Goal: Information Seeking & Learning: Learn about a topic

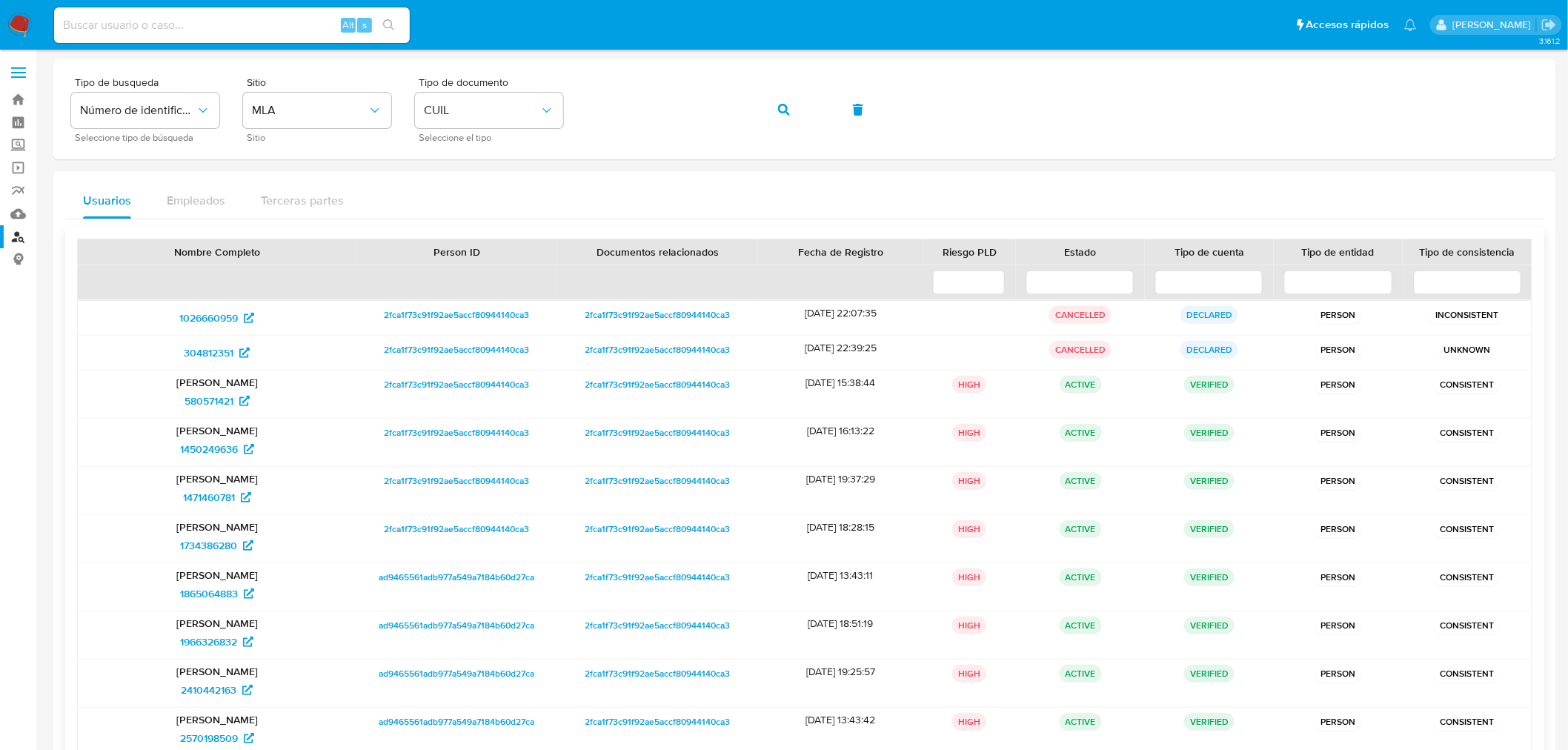
click at [208, 416] on div "Juan Ramon Centurion 580571421" at bounding box center [217, 394] width 278 height 47
click at [209, 409] on span "580571421" at bounding box center [209, 400] width 49 height 24
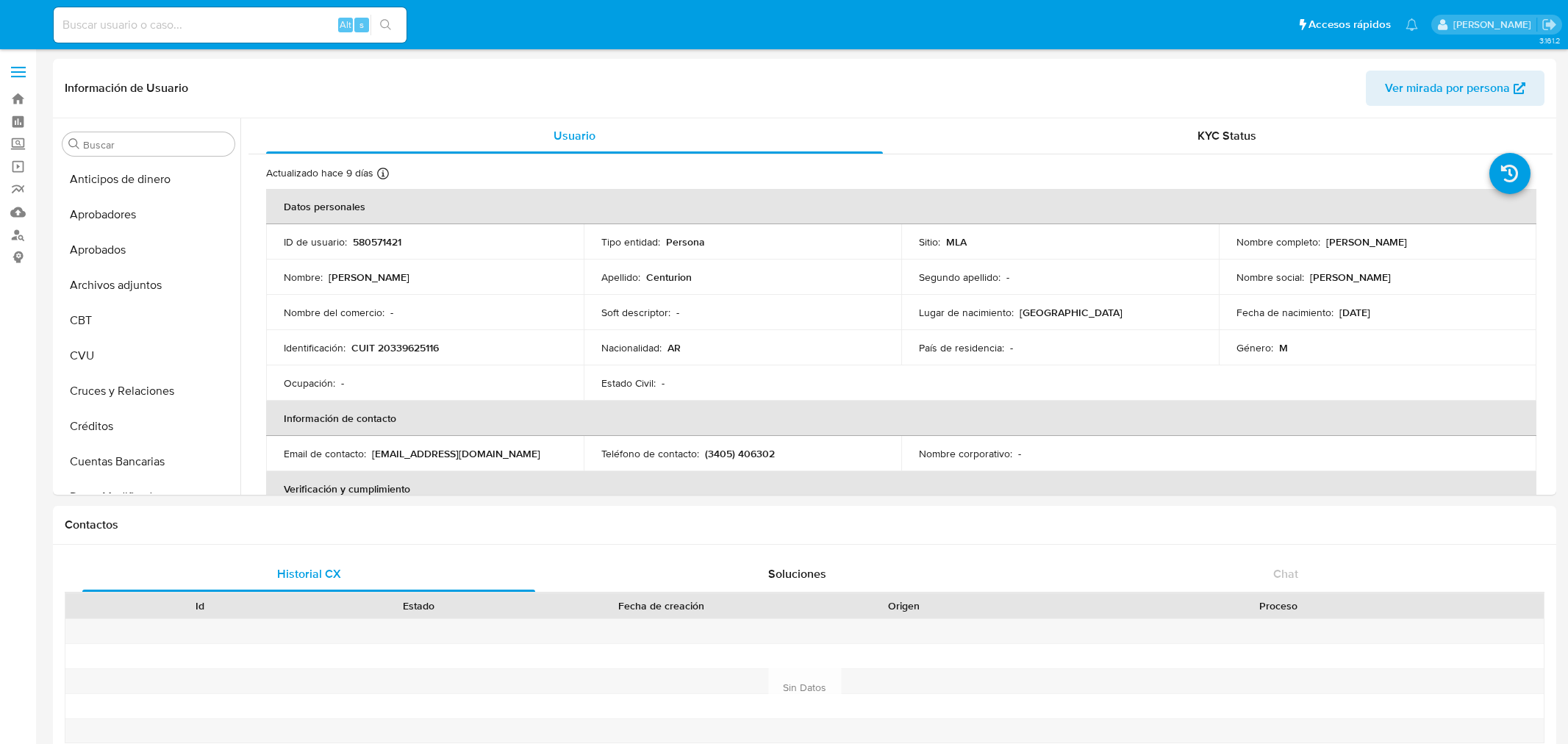
select select "10"
click at [116, 354] on button "General" at bounding box center [143, 355] width 172 height 35
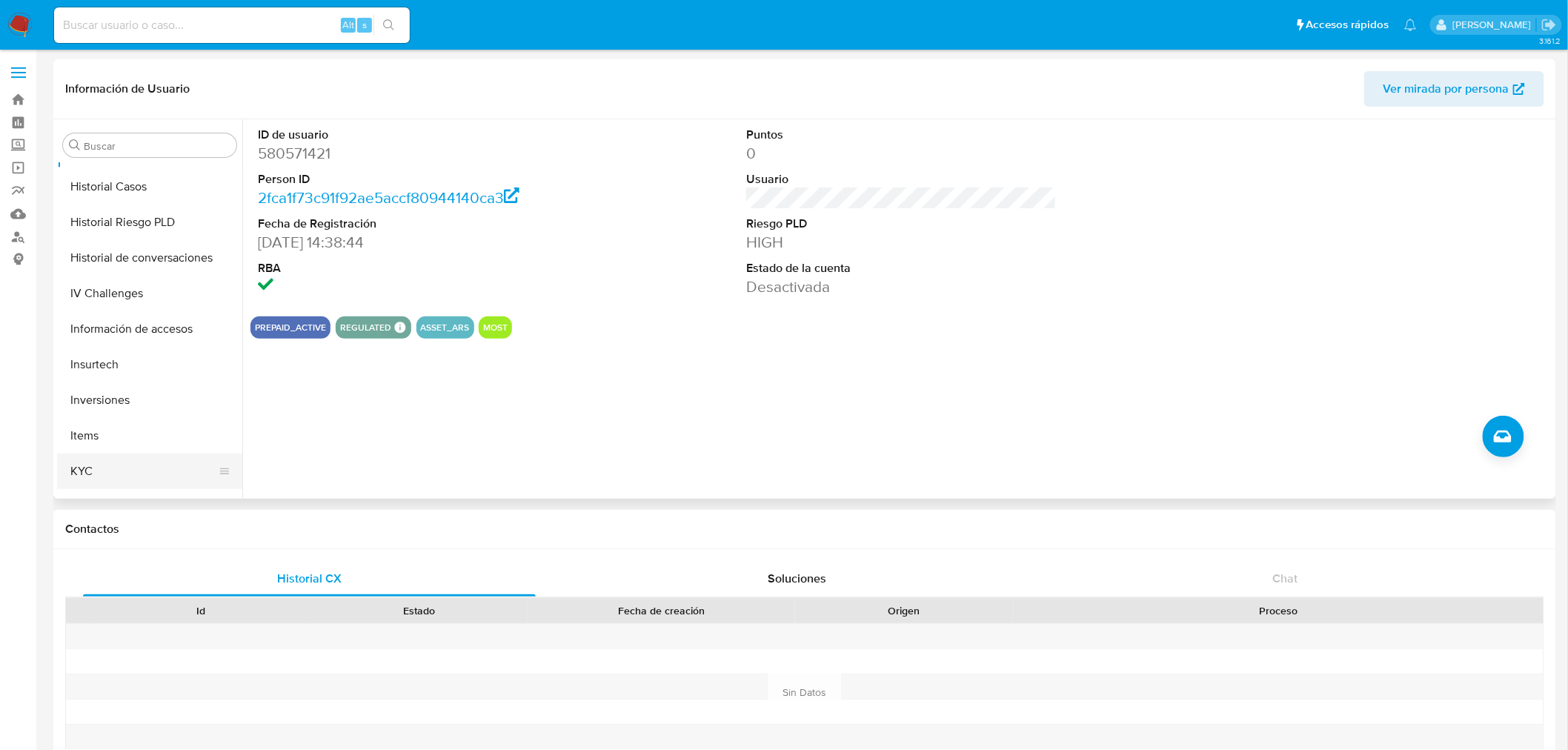
scroll to position [603, 0]
click at [128, 350] on button "Inversiones" at bounding box center [144, 360] width 174 height 35
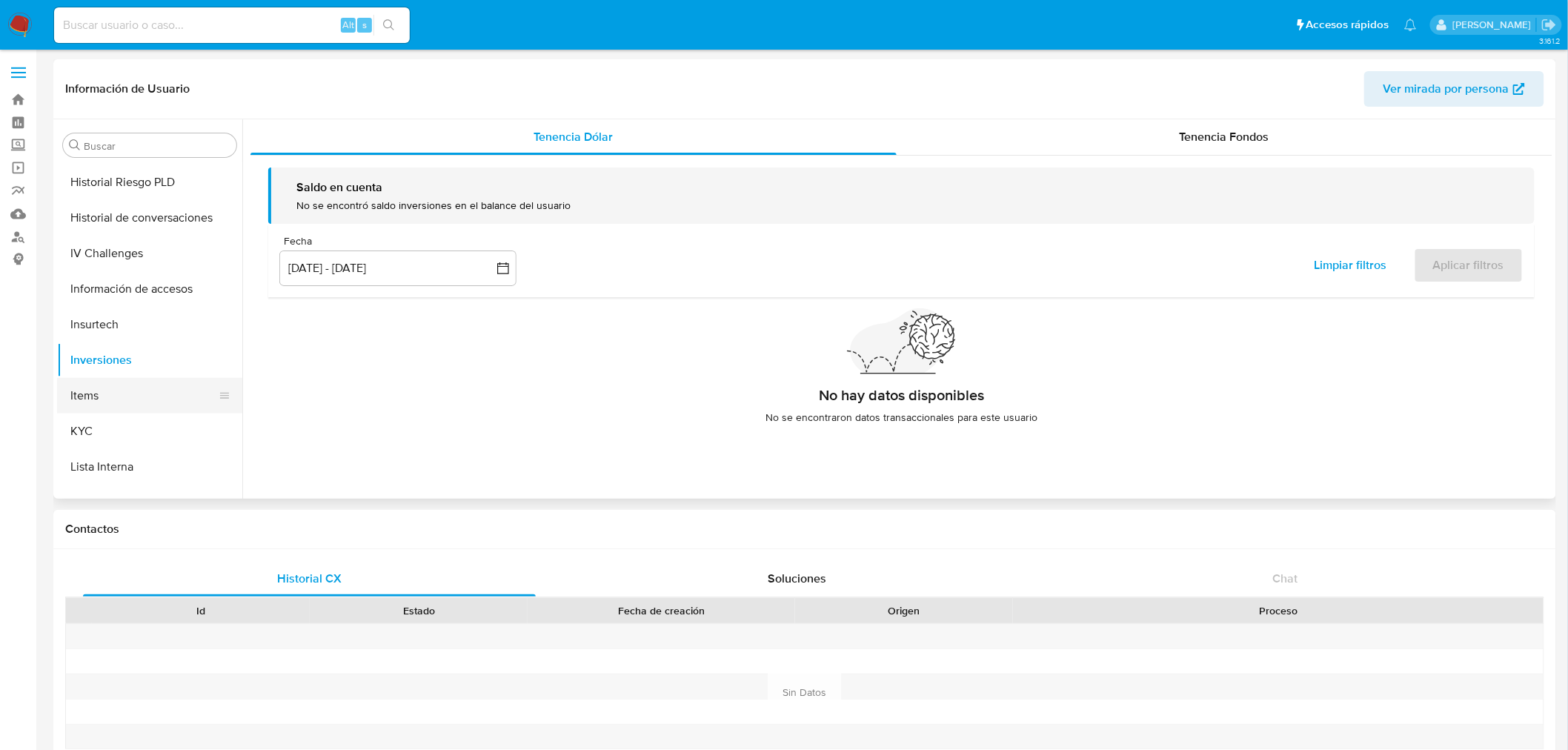
click at [120, 393] on button "Items" at bounding box center [144, 395] width 174 height 35
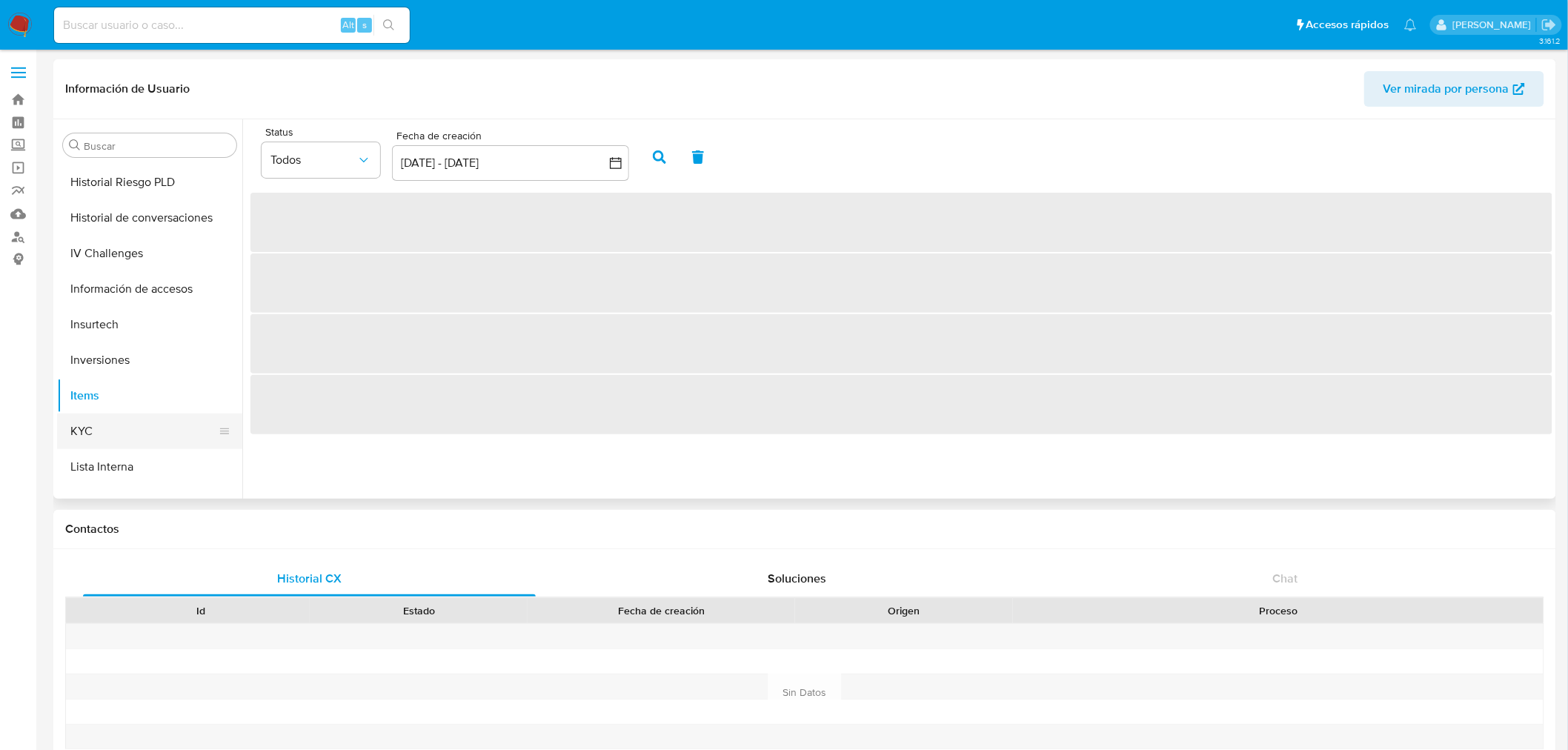
click at [136, 434] on button "KYC" at bounding box center [144, 431] width 174 height 35
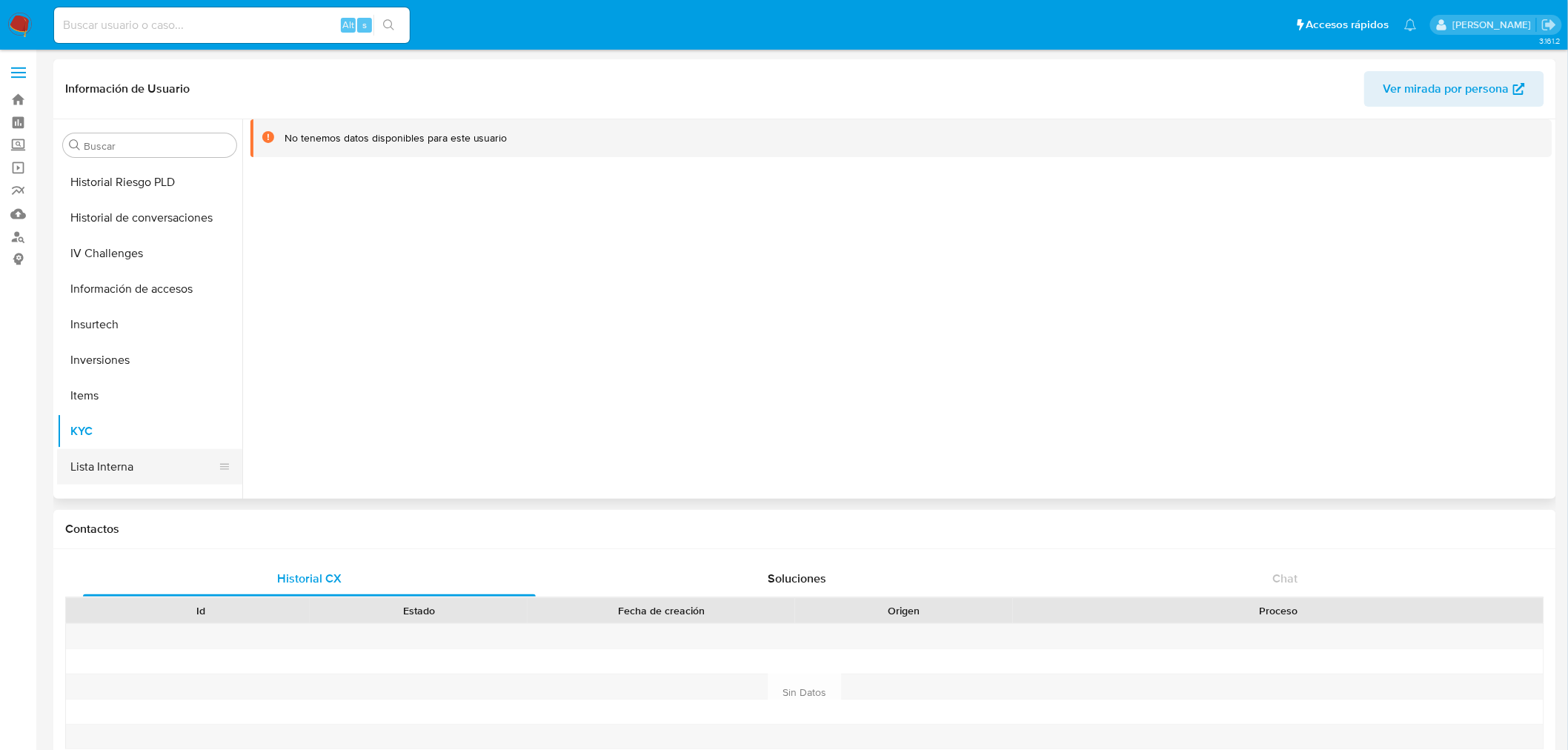
click at [117, 471] on button "Lista Interna" at bounding box center [144, 466] width 174 height 35
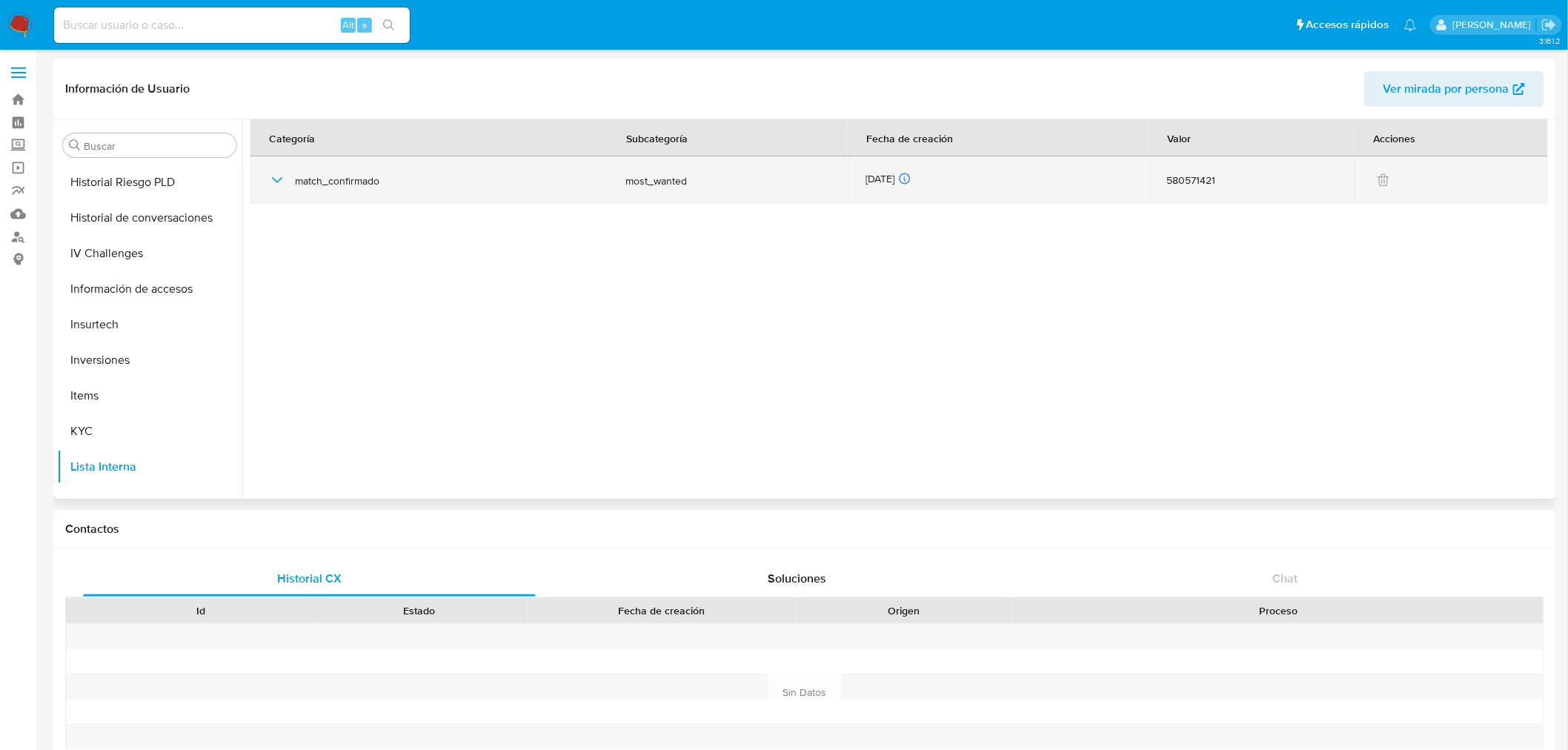
click at [660, 181] on span "most_wanted" at bounding box center [727, 180] width 205 height 14
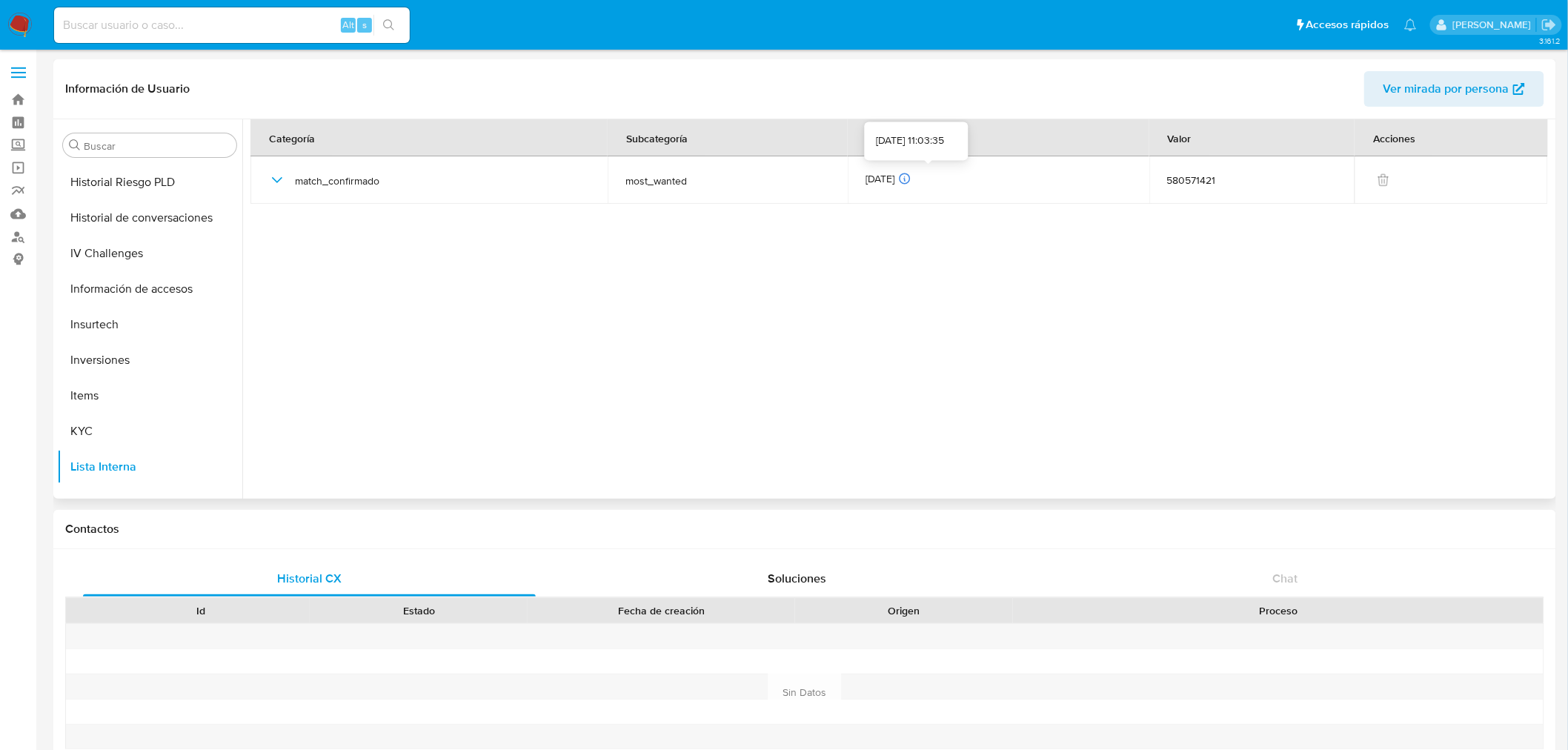
drag, startPoint x: 959, startPoint y: 249, endPoint x: 1147, endPoint y: 215, distance: 191.0
click at [968, 247] on section at bounding box center [901, 305] width 1302 height 372
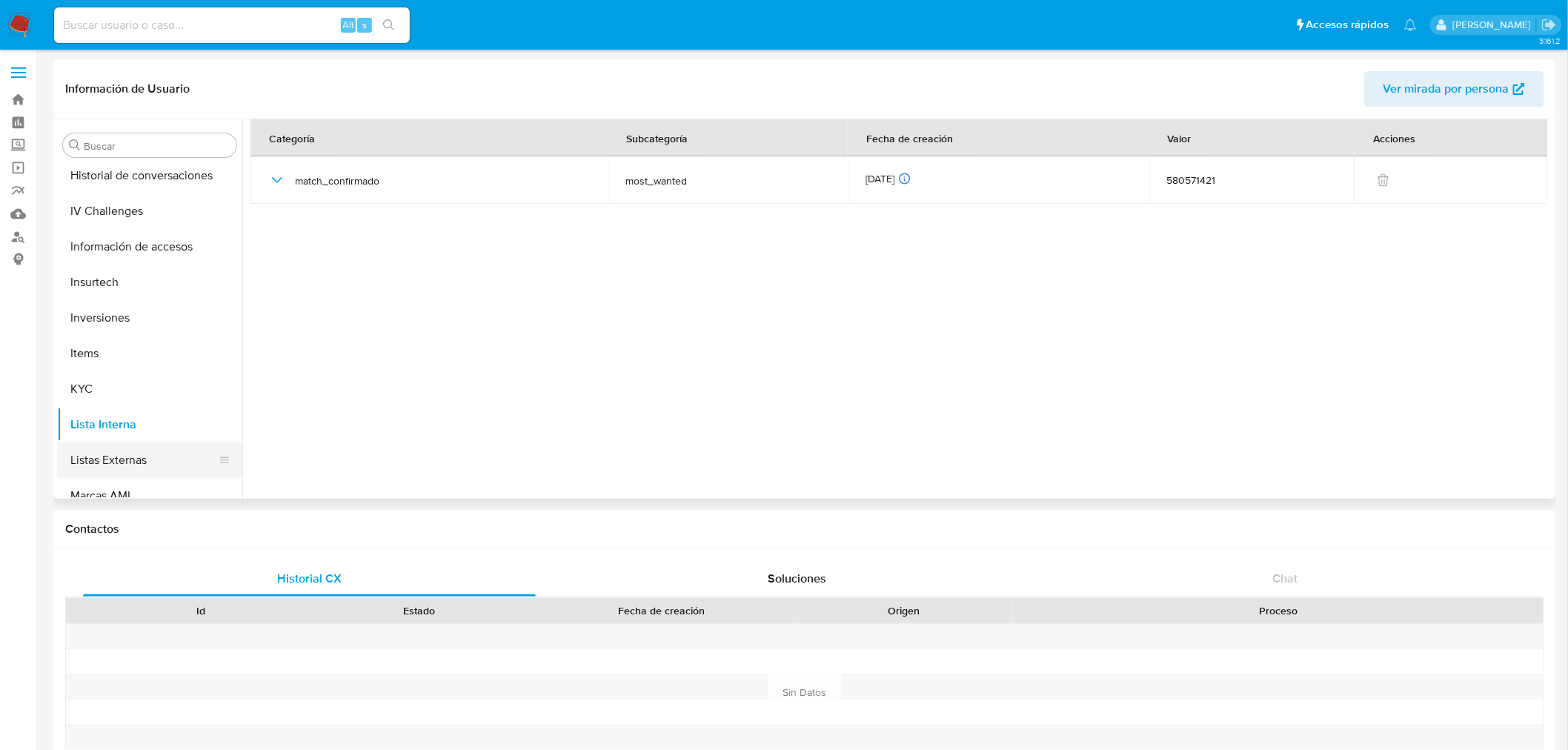
scroll to position [685, 0]
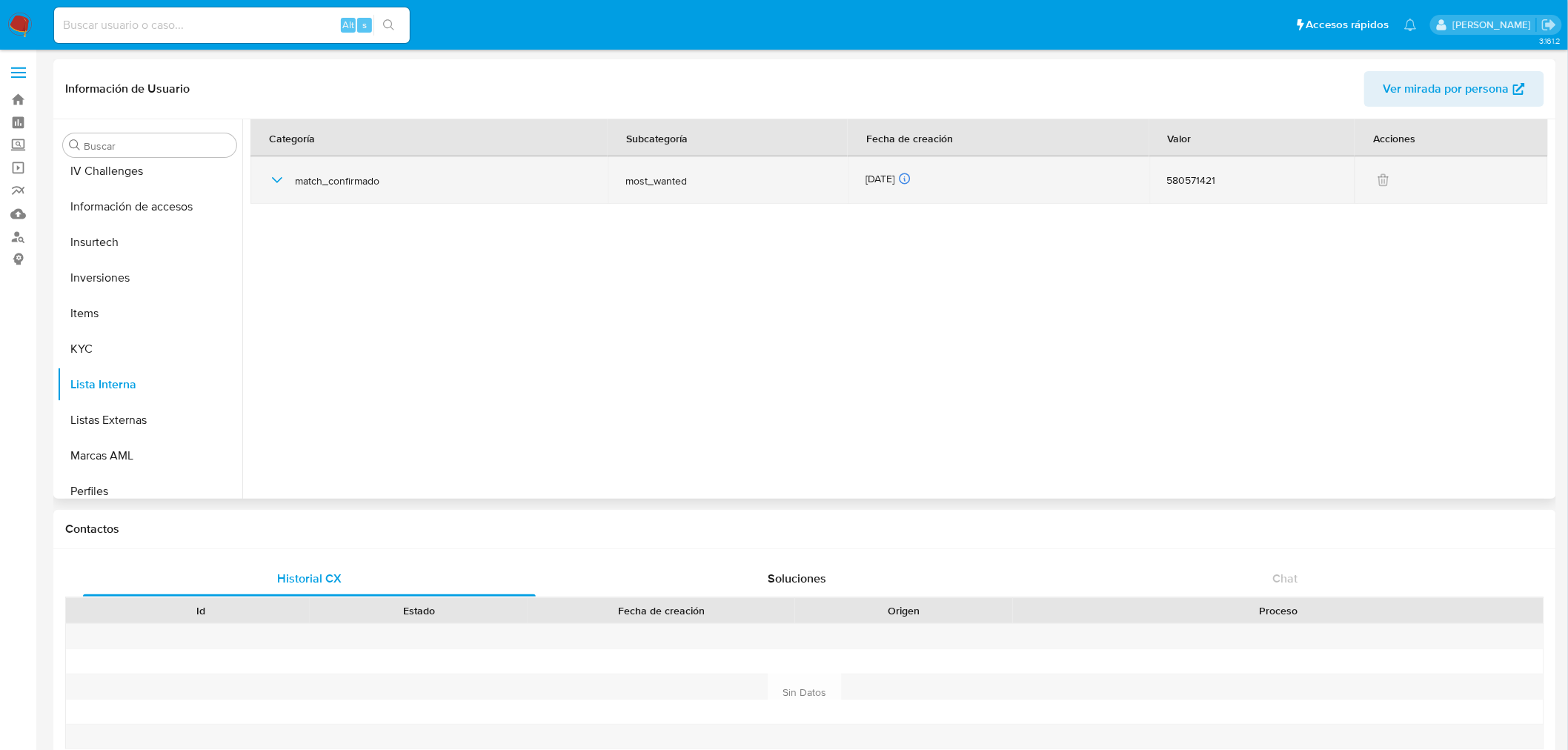
click at [289, 178] on div "match_confirmado" at bounding box center [429, 180] width 321 height 47
click at [283, 179] on icon "button" at bounding box center [278, 180] width 18 height 18
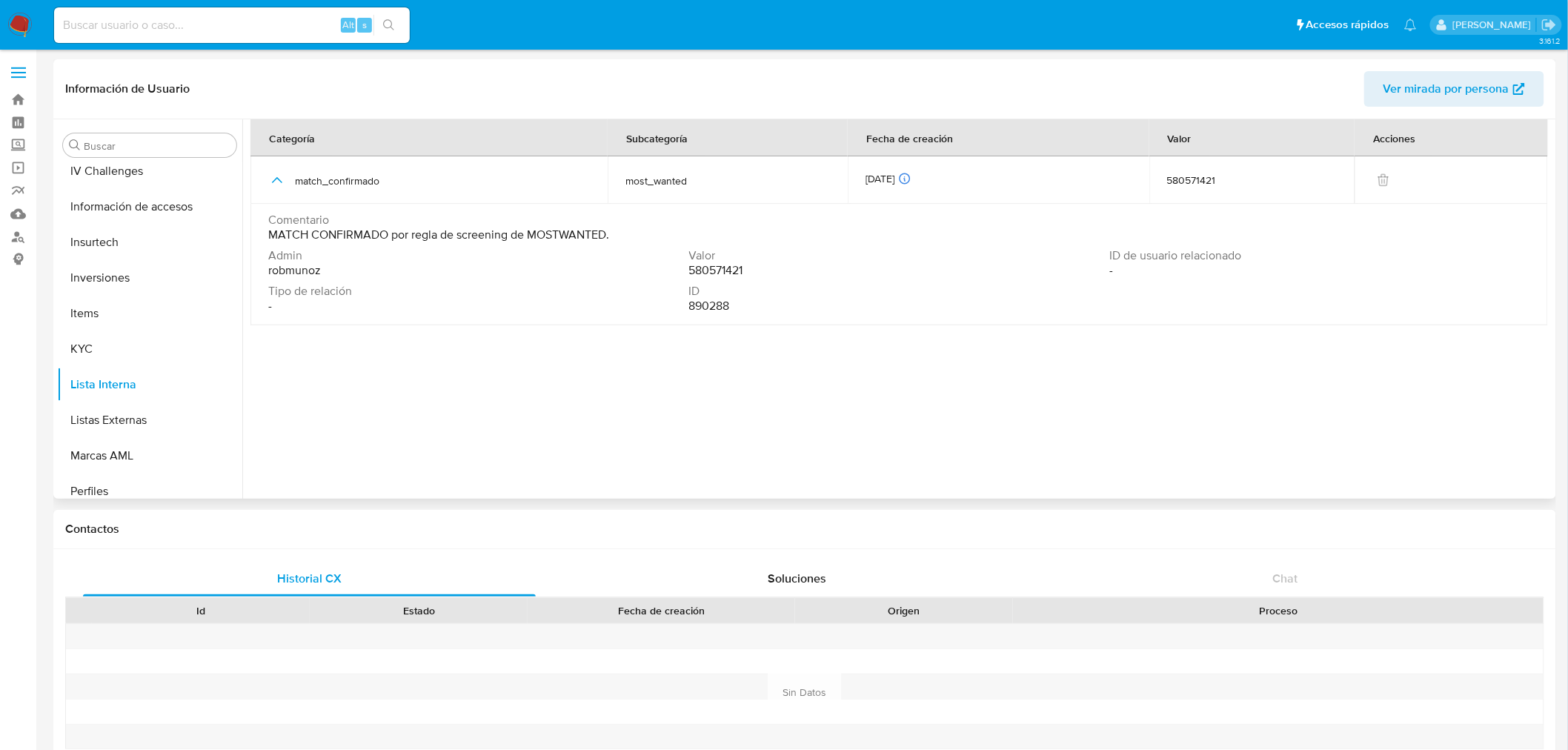
drag, startPoint x: 352, startPoint y: 232, endPoint x: 581, endPoint y: 229, distance: 229.0
click at [579, 228] on span "MATCH CONFIRMADO por regla de screening de MOSTWANTED." at bounding box center [439, 235] width 341 height 15
click at [582, 231] on span "MATCH CONFIRMADO por regla de screening de MOSTWANTED." at bounding box center [439, 235] width 341 height 15
click at [609, 236] on span "MATCH CONFIRMADO por regla de screening de MOSTWANTED." at bounding box center [439, 235] width 341 height 15
click at [571, 233] on span "MATCH CONFIRMADO por regla de screening de MOSTWANTED." at bounding box center [439, 235] width 341 height 15
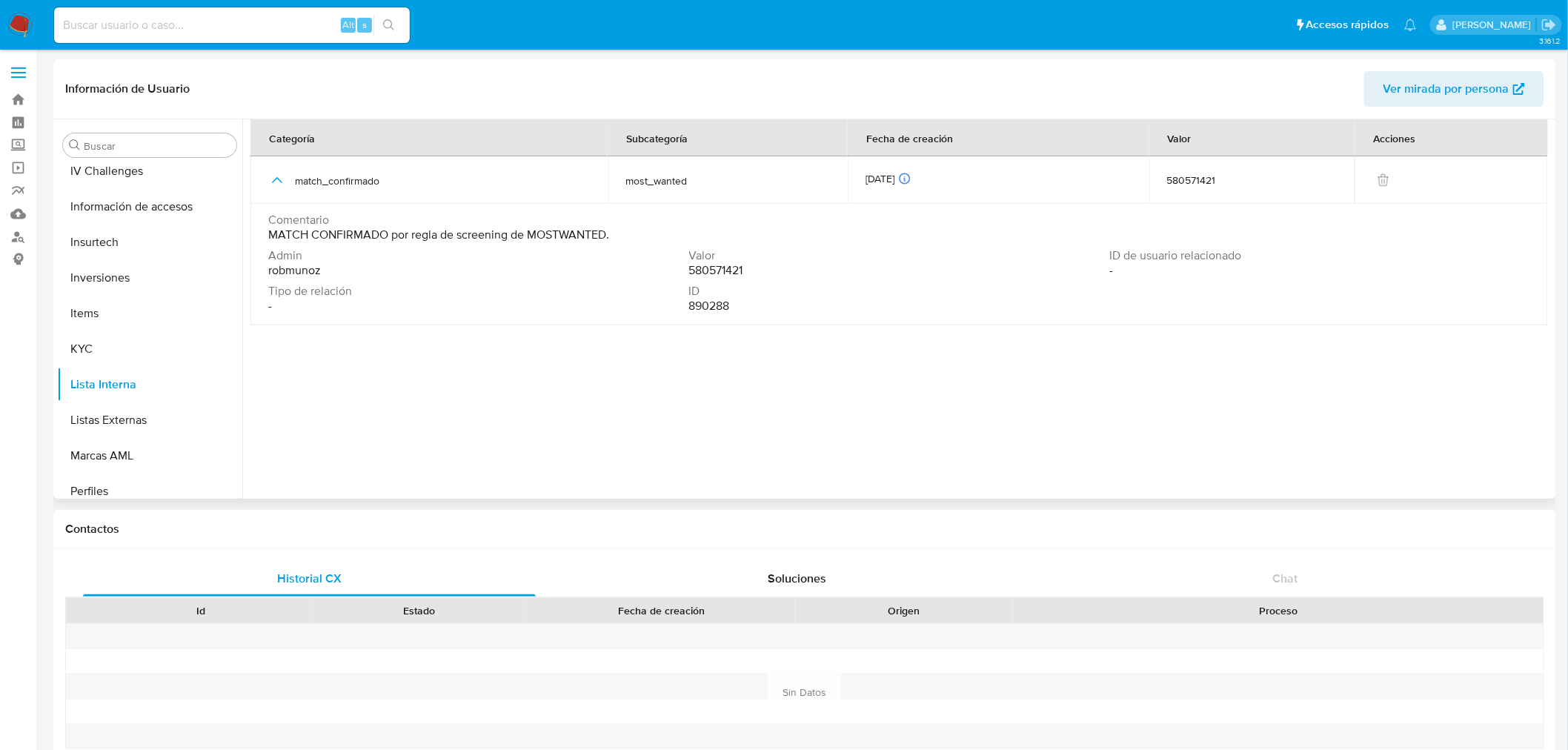
click at [571, 233] on span "MATCH CONFIRMADO por regla de screening de MOSTWANTED." at bounding box center [439, 235] width 341 height 15
click at [608, 246] on div "Comentario MATCH CONFIRMADO por regla de screening de MOSTWANTED." at bounding box center [899, 230] width 1262 height 35
click at [94, 424] on button "Listas Externas" at bounding box center [144, 420] width 174 height 35
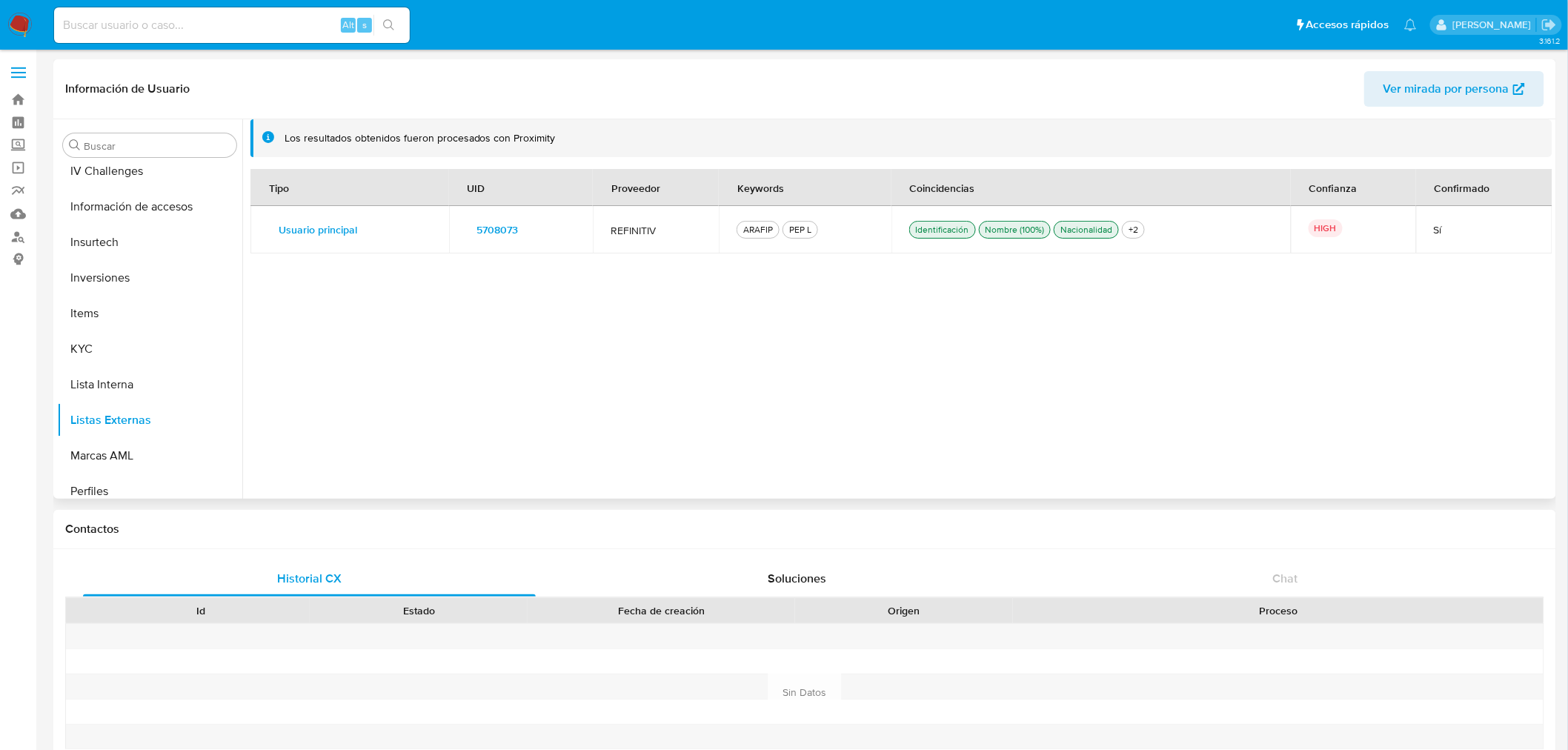
click at [1199, 337] on div "Tipo UID Proveedor Keywords Coincidencias Confianza Confirmado Usuario principa…" at bounding box center [901, 326] width 1302 height 313
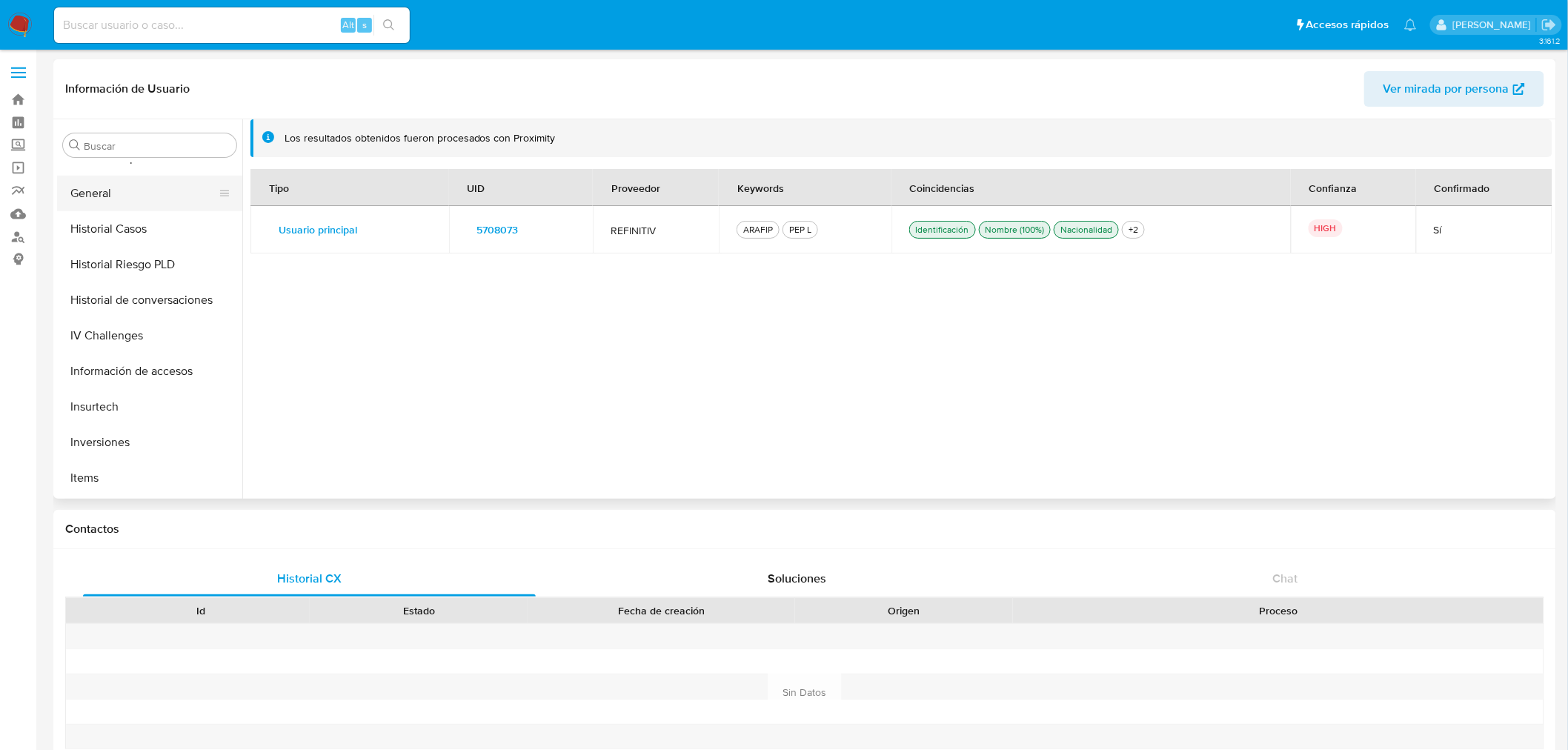
click at [106, 196] on button "General" at bounding box center [144, 193] width 174 height 35
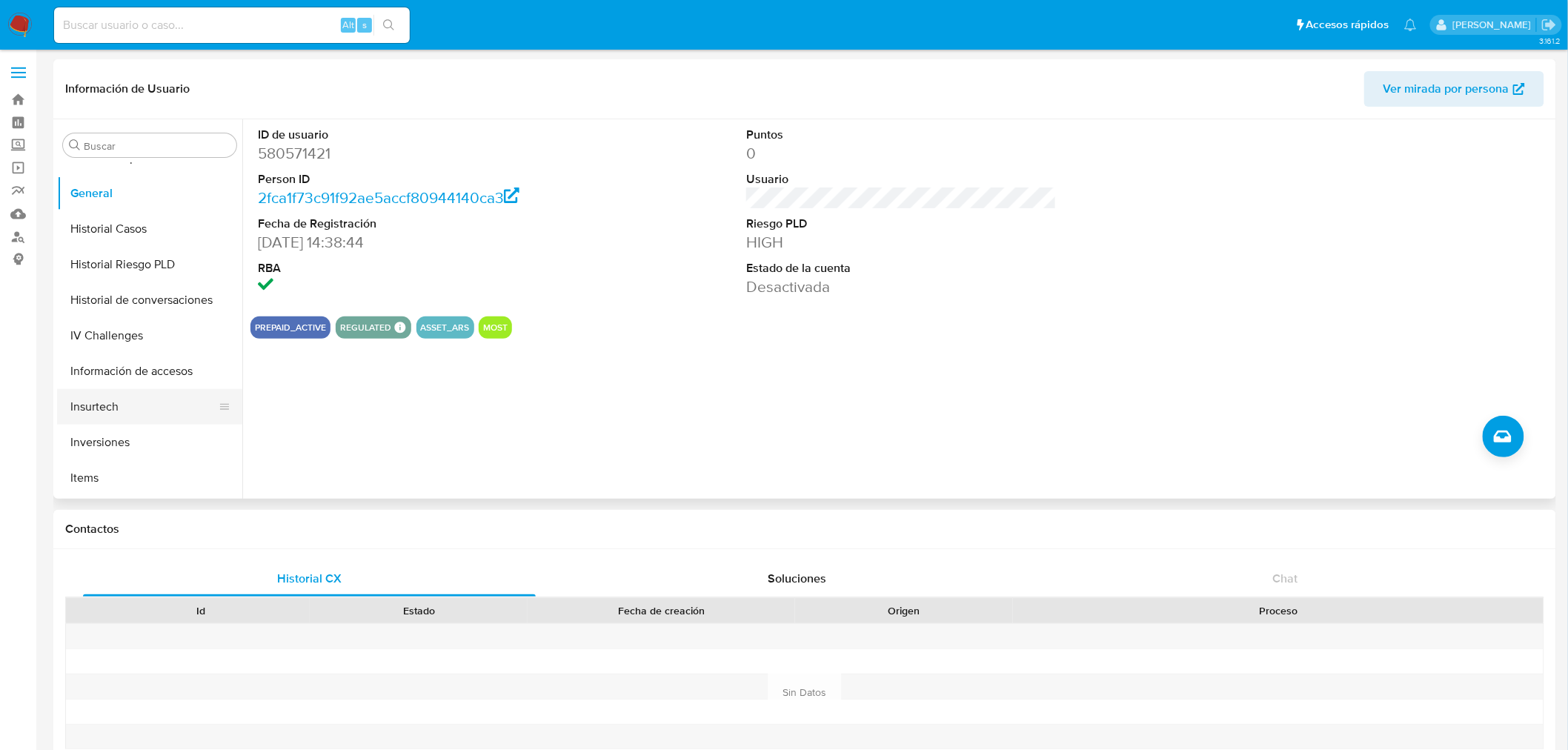
scroll to position [603, 0]
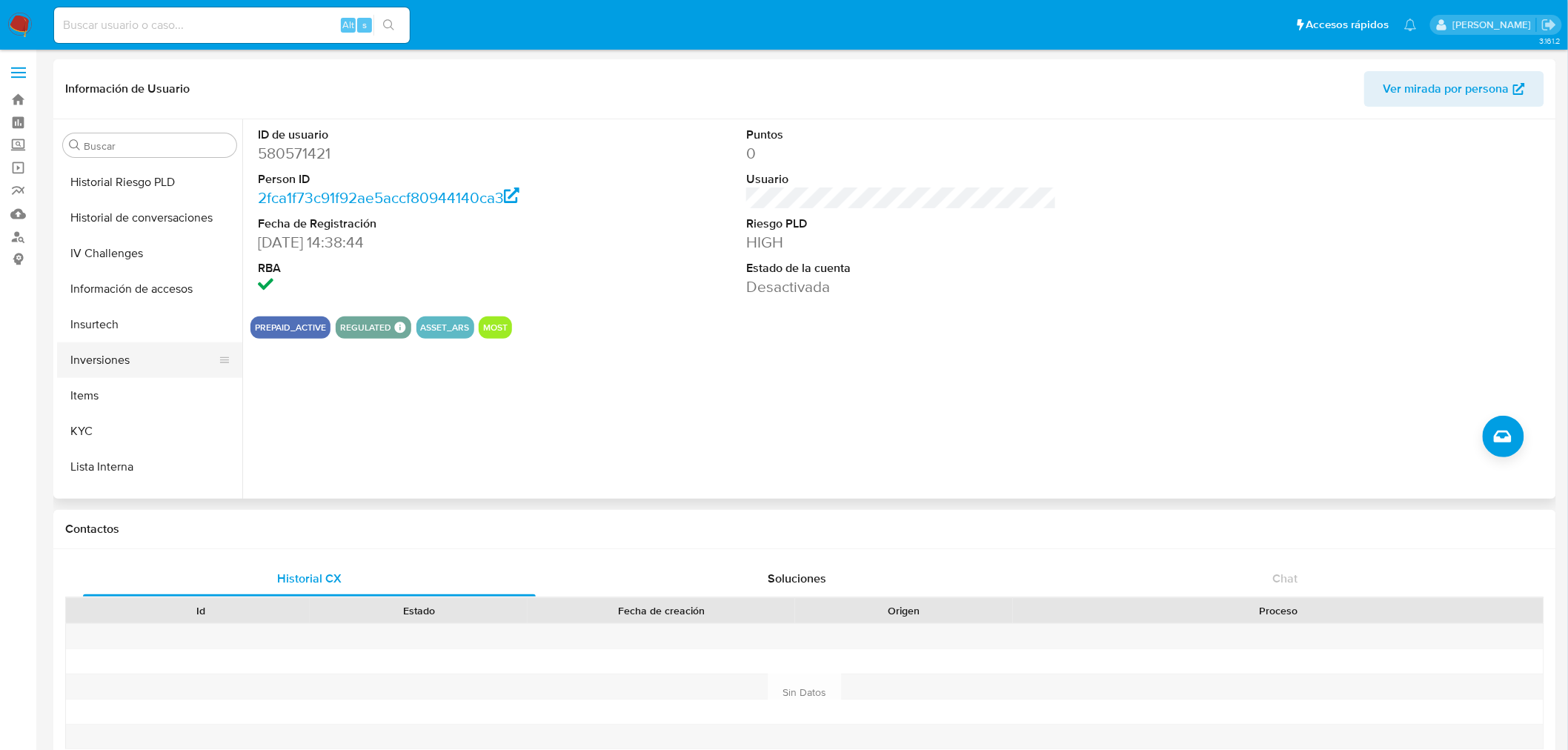
click at [120, 367] on button "Inversiones" at bounding box center [144, 360] width 174 height 35
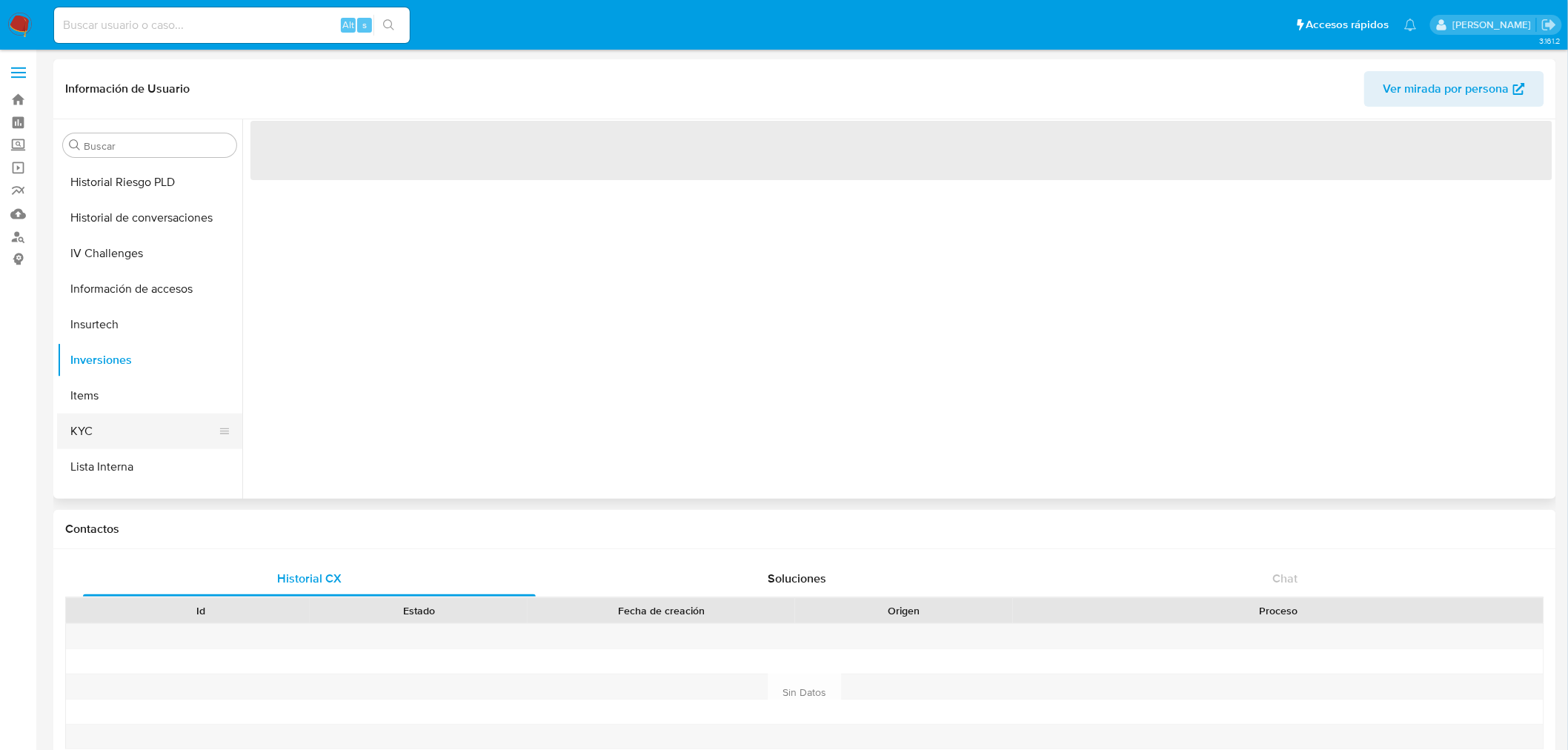
click at [131, 422] on button "KYC" at bounding box center [144, 431] width 174 height 35
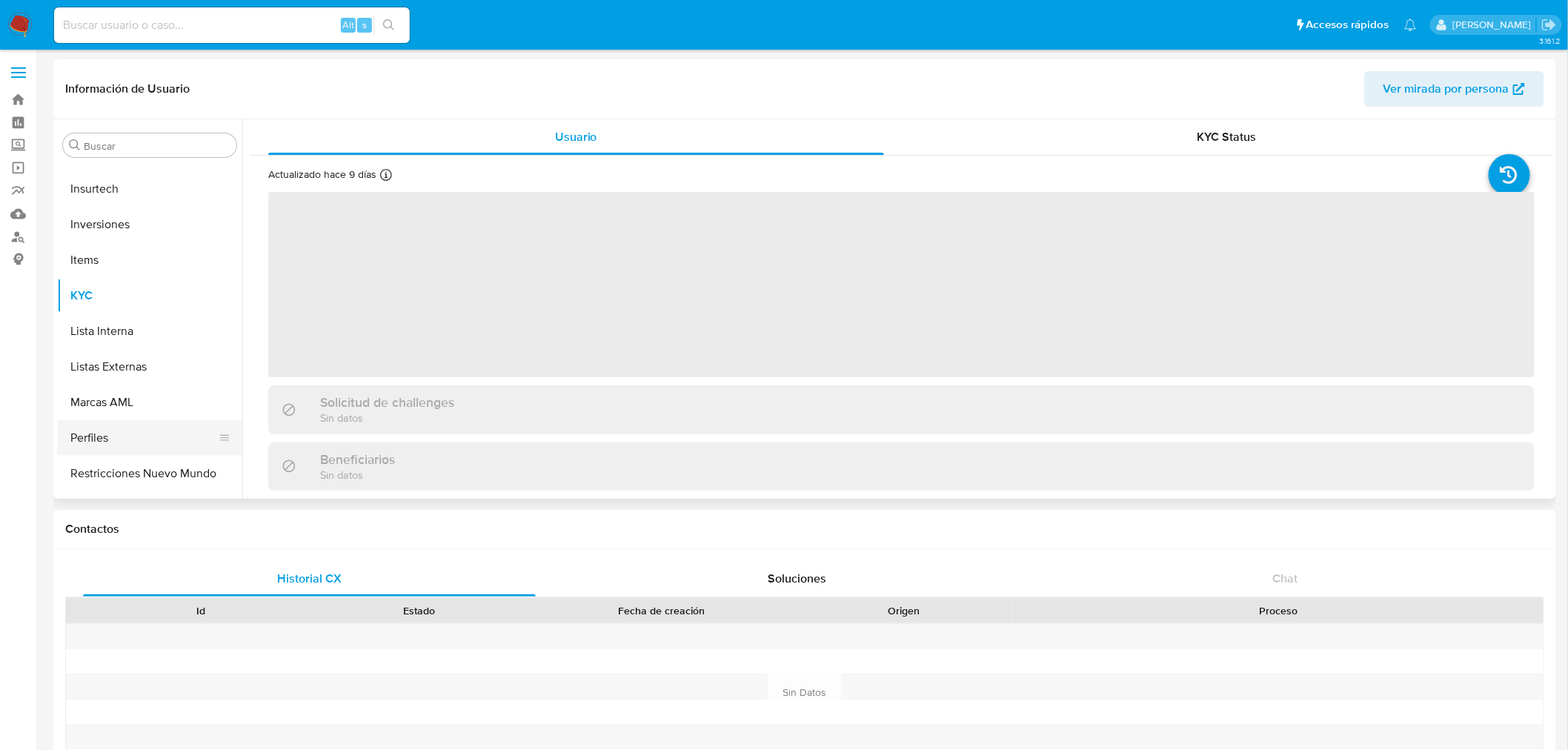
scroll to position [768, 0]
click at [122, 445] on button "Restricciones Nuevo Mundo" at bounding box center [144, 444] width 174 height 35
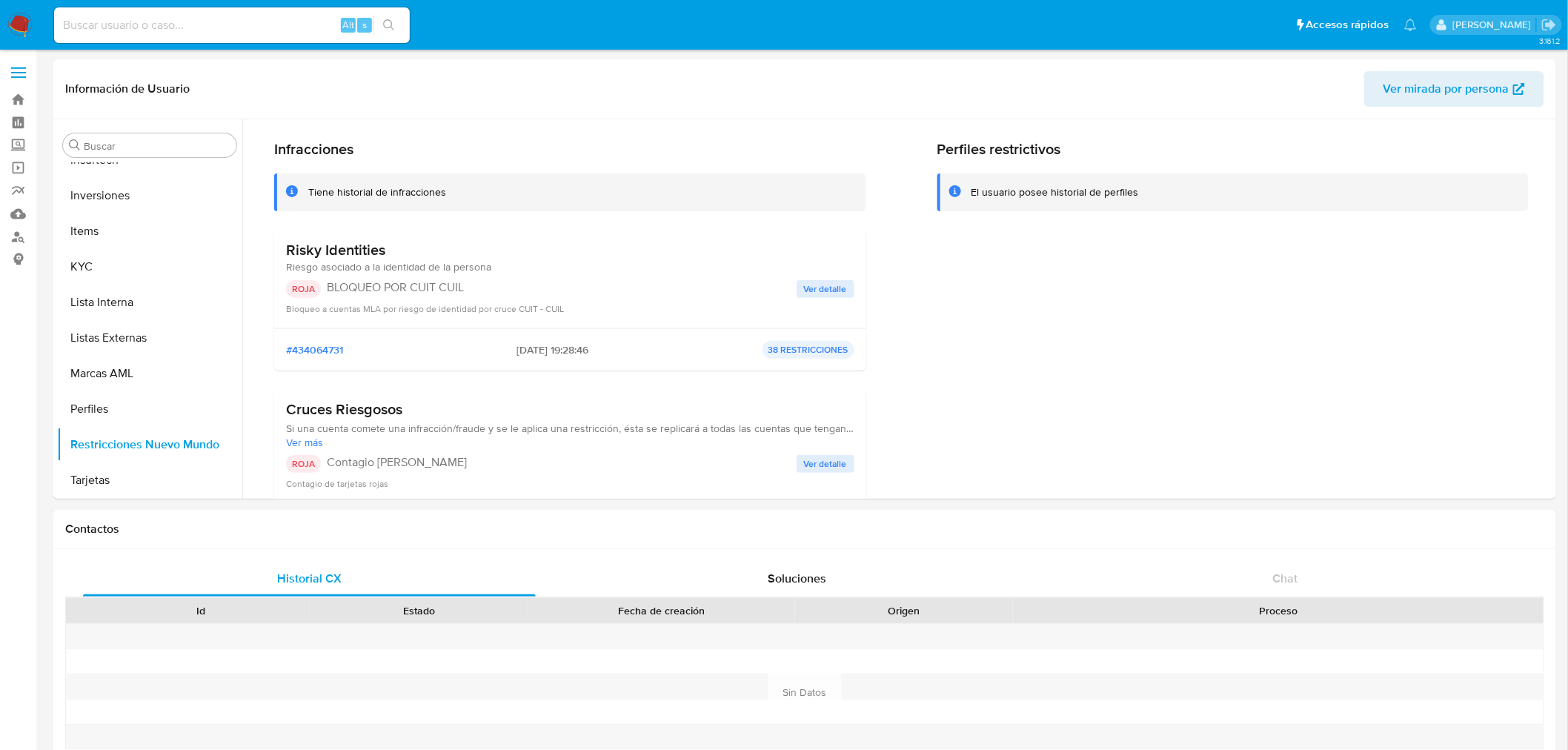
scroll to position [82, 0]
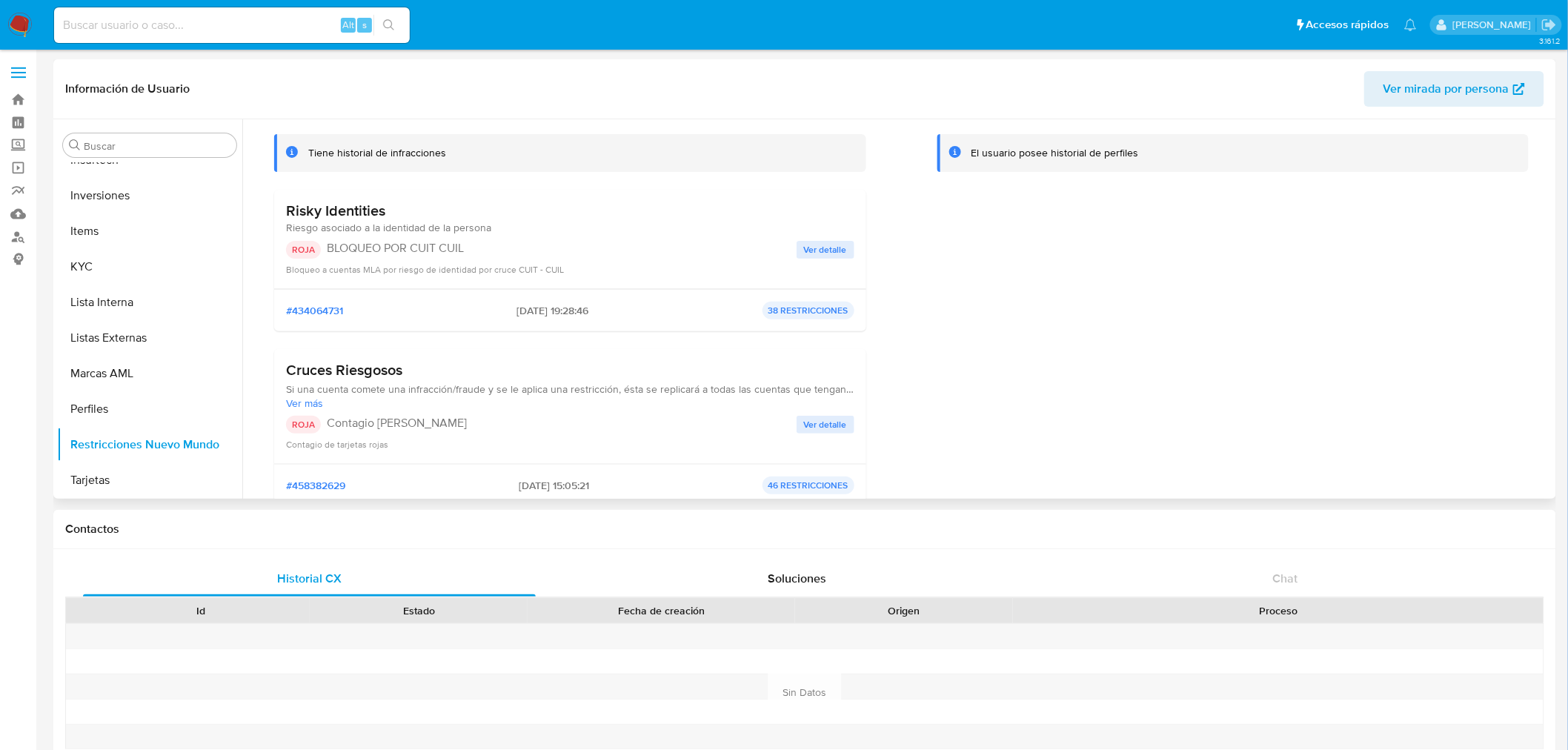
drag, startPoint x: 309, startPoint y: 205, endPoint x: 384, endPoint y: 201, distance: 75.1
click at [365, 205] on h3 "Risky Identities" at bounding box center [389, 210] width 206 height 18
click at [384, 201] on h3 "Risky Identities" at bounding box center [389, 210] width 206 height 18
click at [309, 203] on h3 "Risky Identities" at bounding box center [389, 210] width 206 height 18
click at [363, 197] on div "Risky Identities Riesgo asociado a la identidad de la persona ROJA BLOQUEO POR …" at bounding box center [570, 238] width 592 height 99
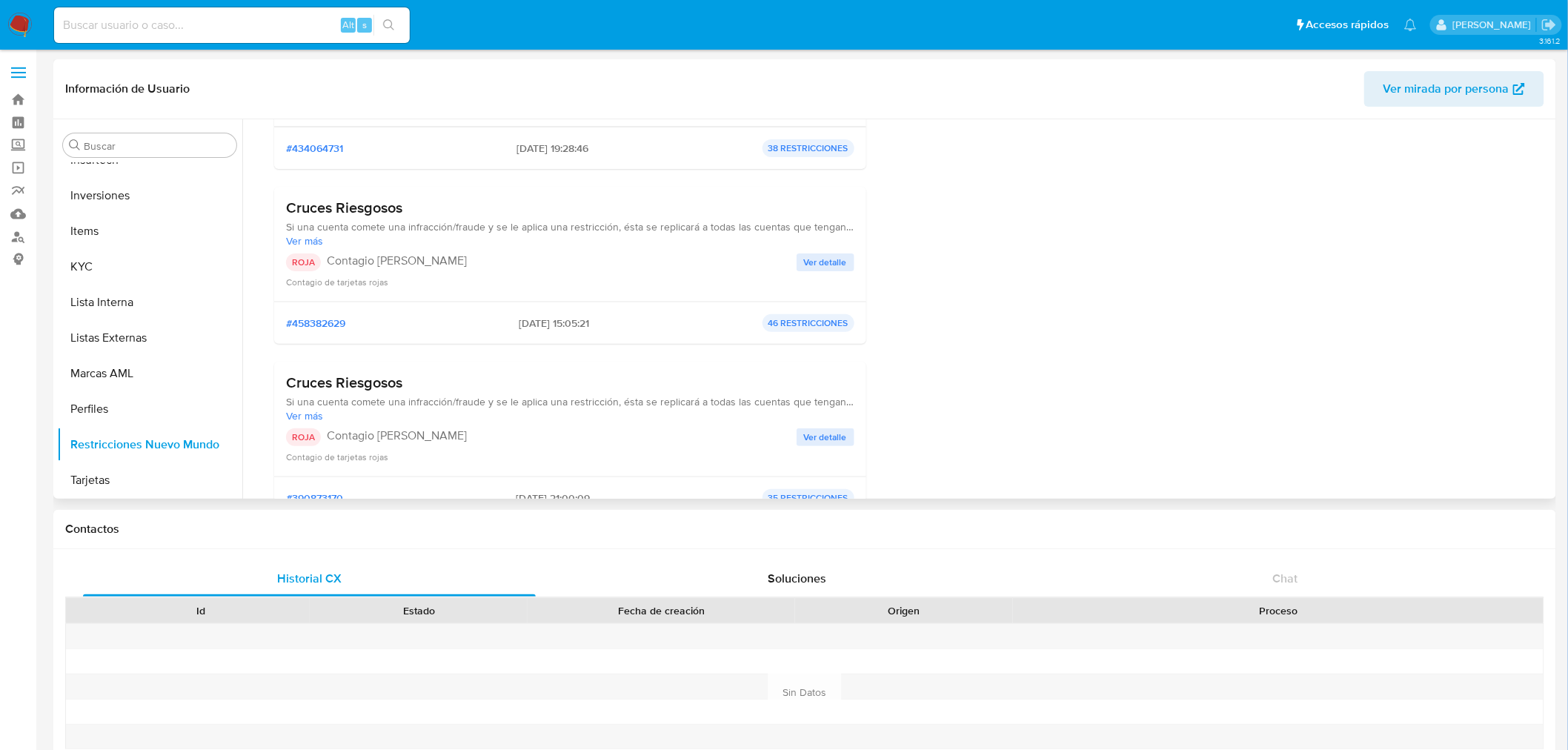
scroll to position [165, 0]
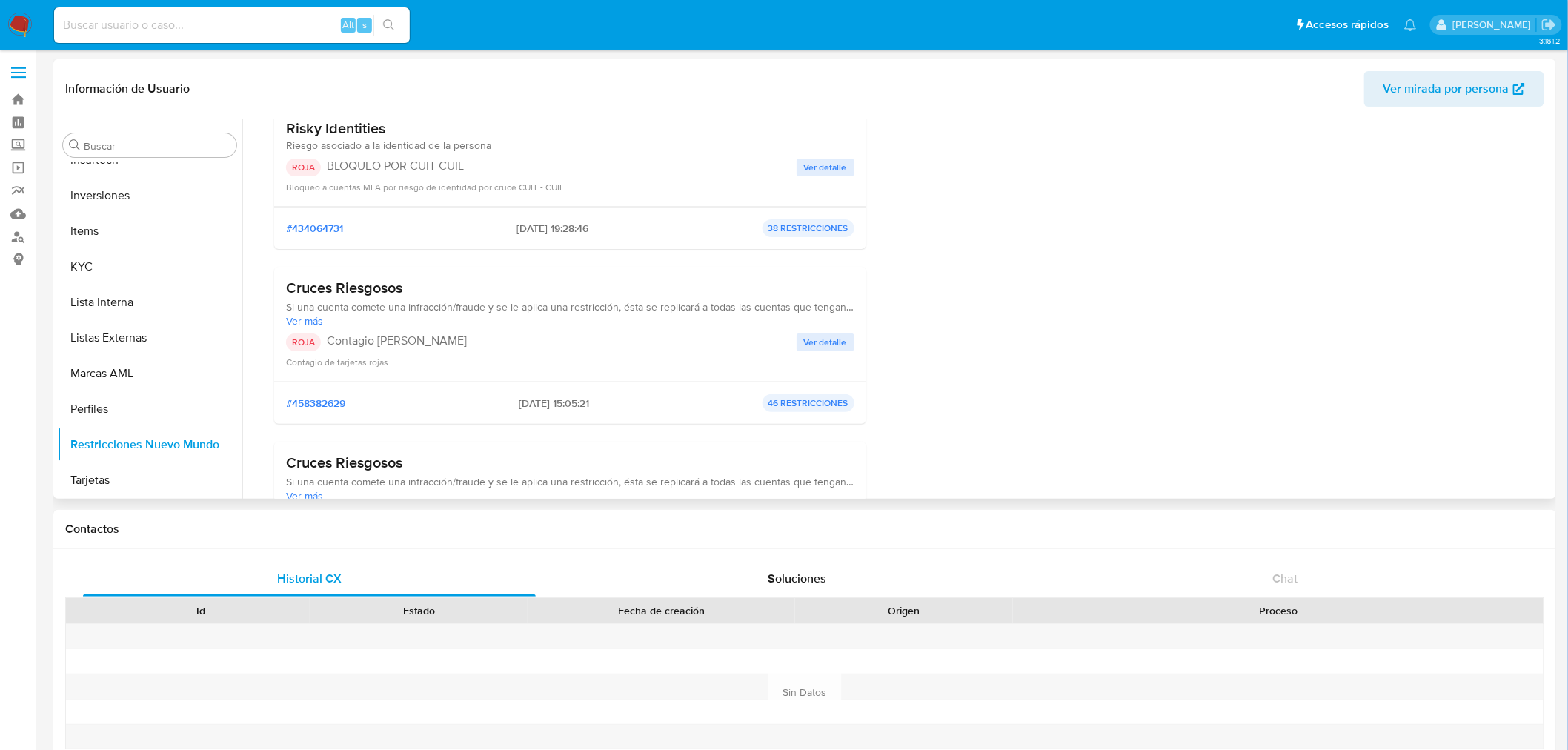
drag, startPoint x: 314, startPoint y: 285, endPoint x: 665, endPoint y: 301, distance: 351.4
click at [646, 309] on div "Cruces Riesgosos Si una cuenta comete una infracción/fraude y se le aplica una …" at bounding box center [570, 303] width 569 height 49
click at [665, 301] on span "Si una cuenta comete una infracción/fraude y se le aplica una restricción, ésta…" at bounding box center [570, 307] width 569 height 14
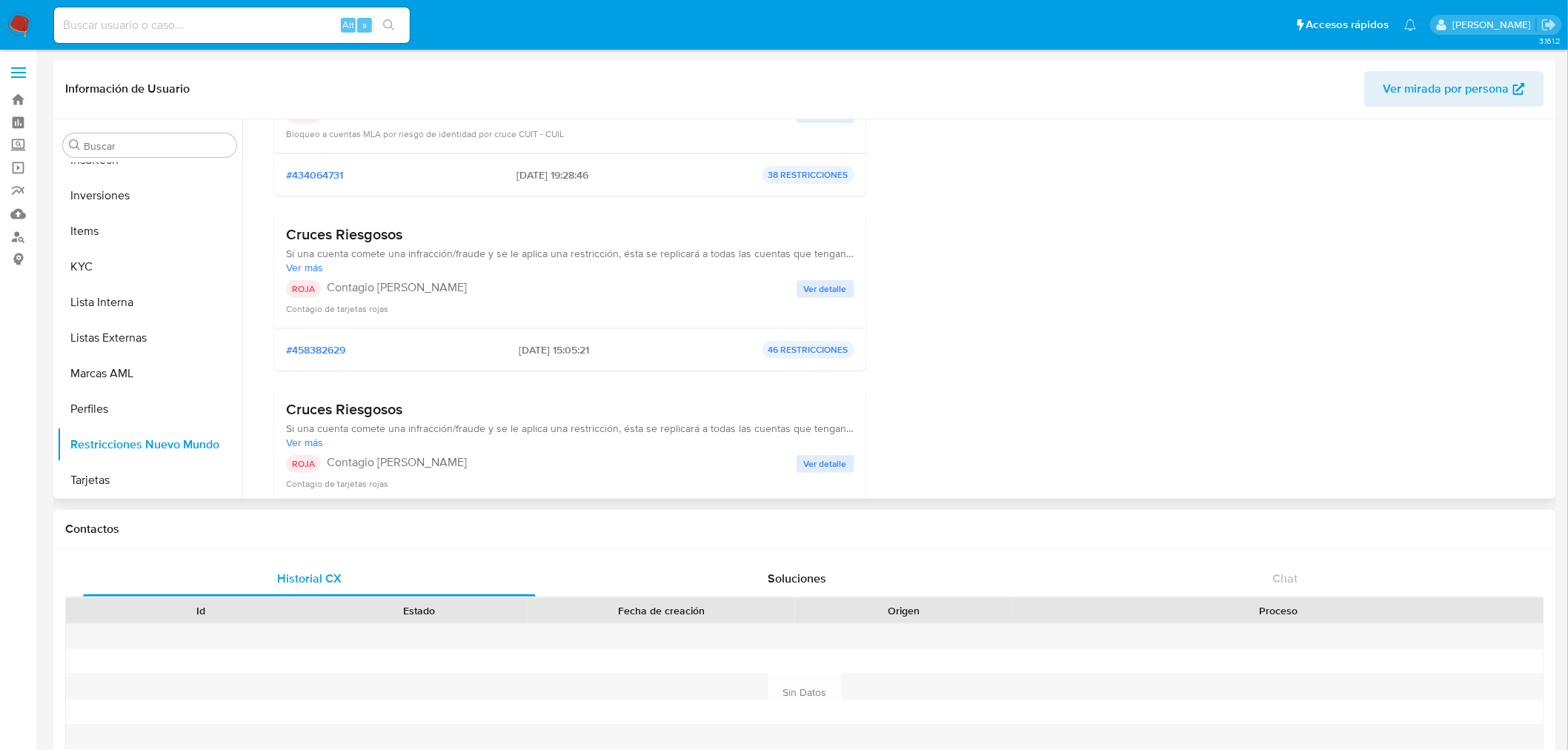
scroll to position [247, 0]
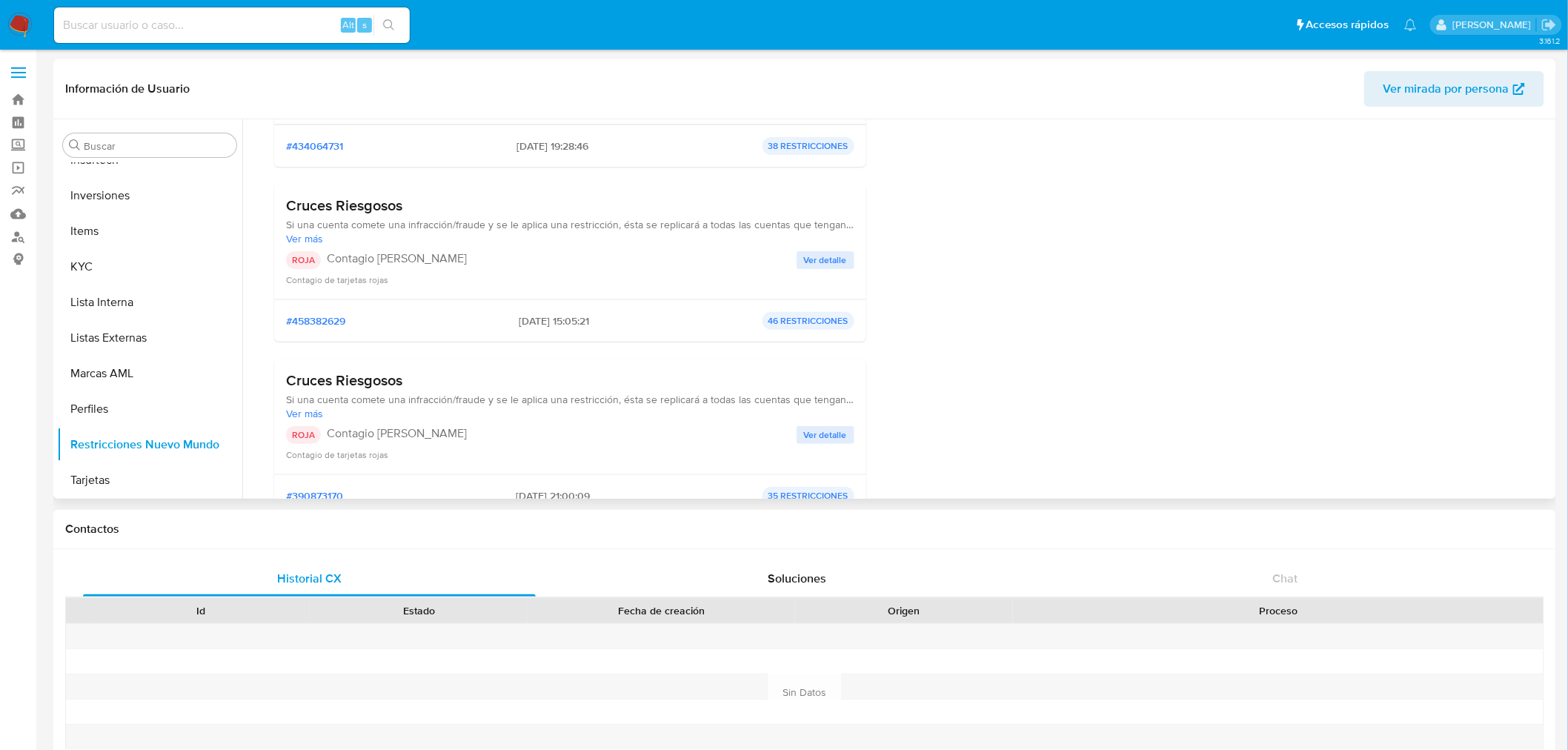
click at [498, 322] on div "#458382629 25/09/2025 - 15:05:21 46 RESTRICCIONES" at bounding box center [570, 321] width 569 height 18
click at [501, 322] on div "#458382629 25/09/2025 - 15:05:21 46 RESTRICCIONES" at bounding box center [570, 321] width 569 height 18
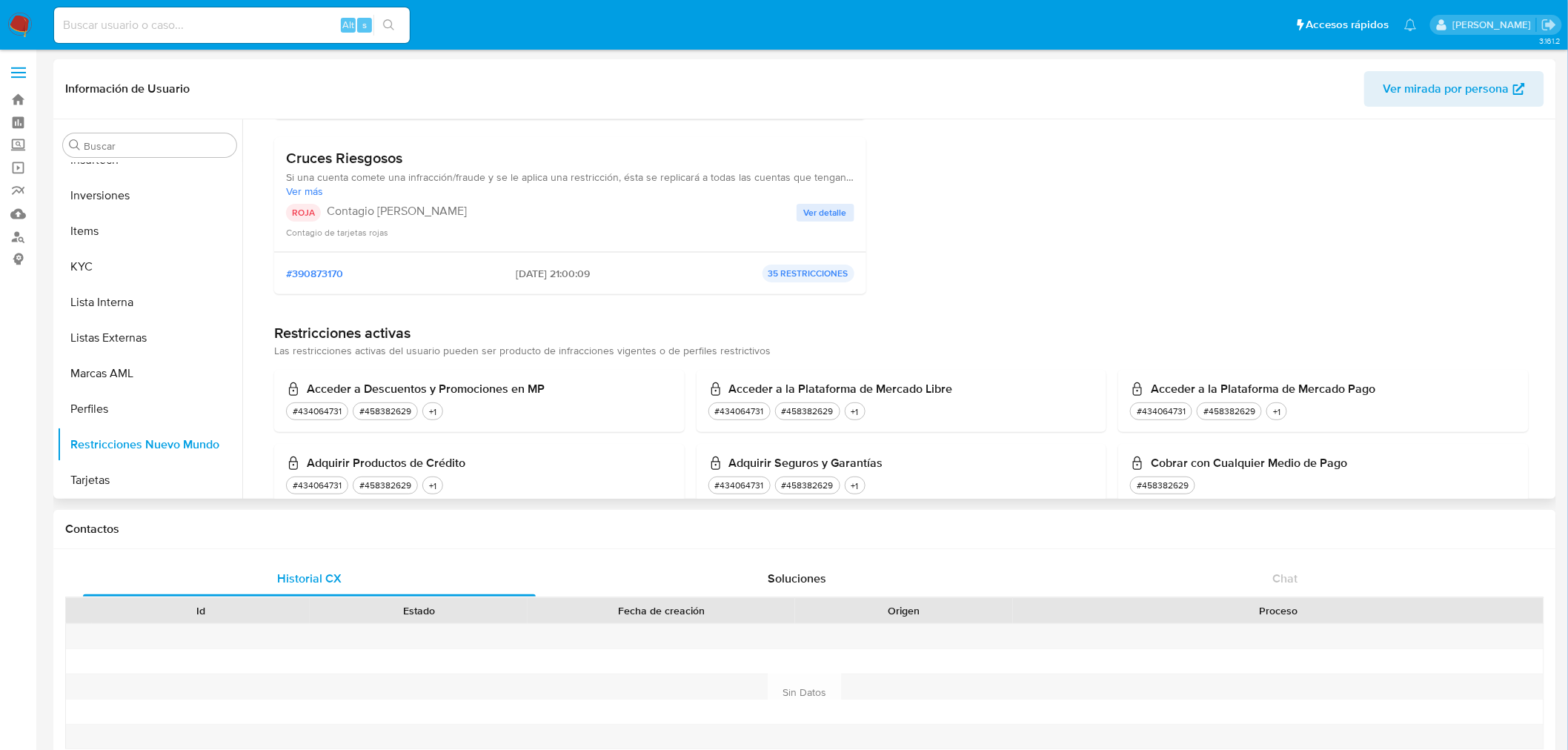
scroll to position [493, 0]
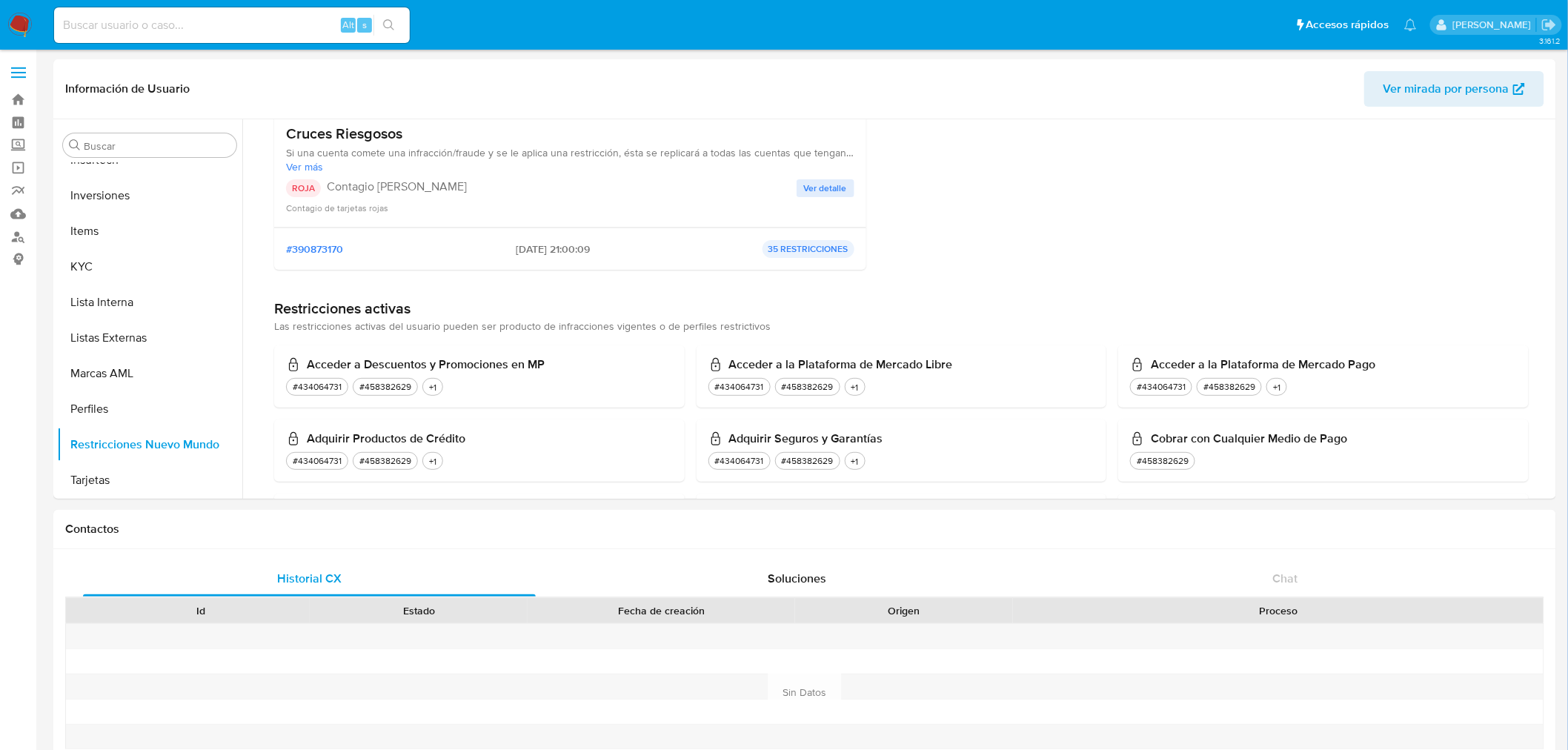
click at [267, 9] on div "Alt s" at bounding box center [231, 25] width 356 height 35
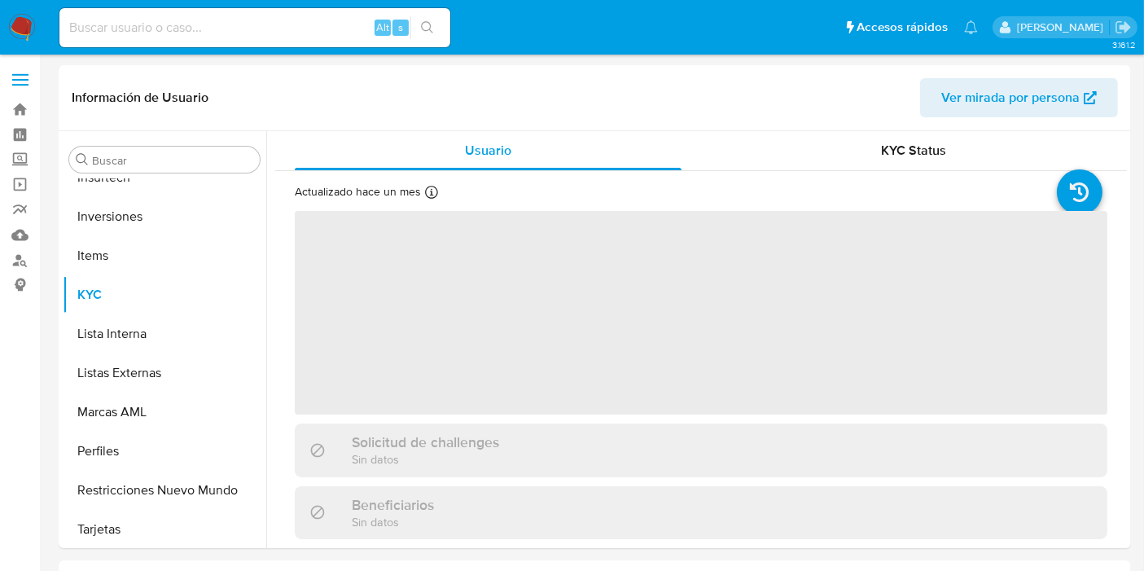
scroll to position [844, 0]
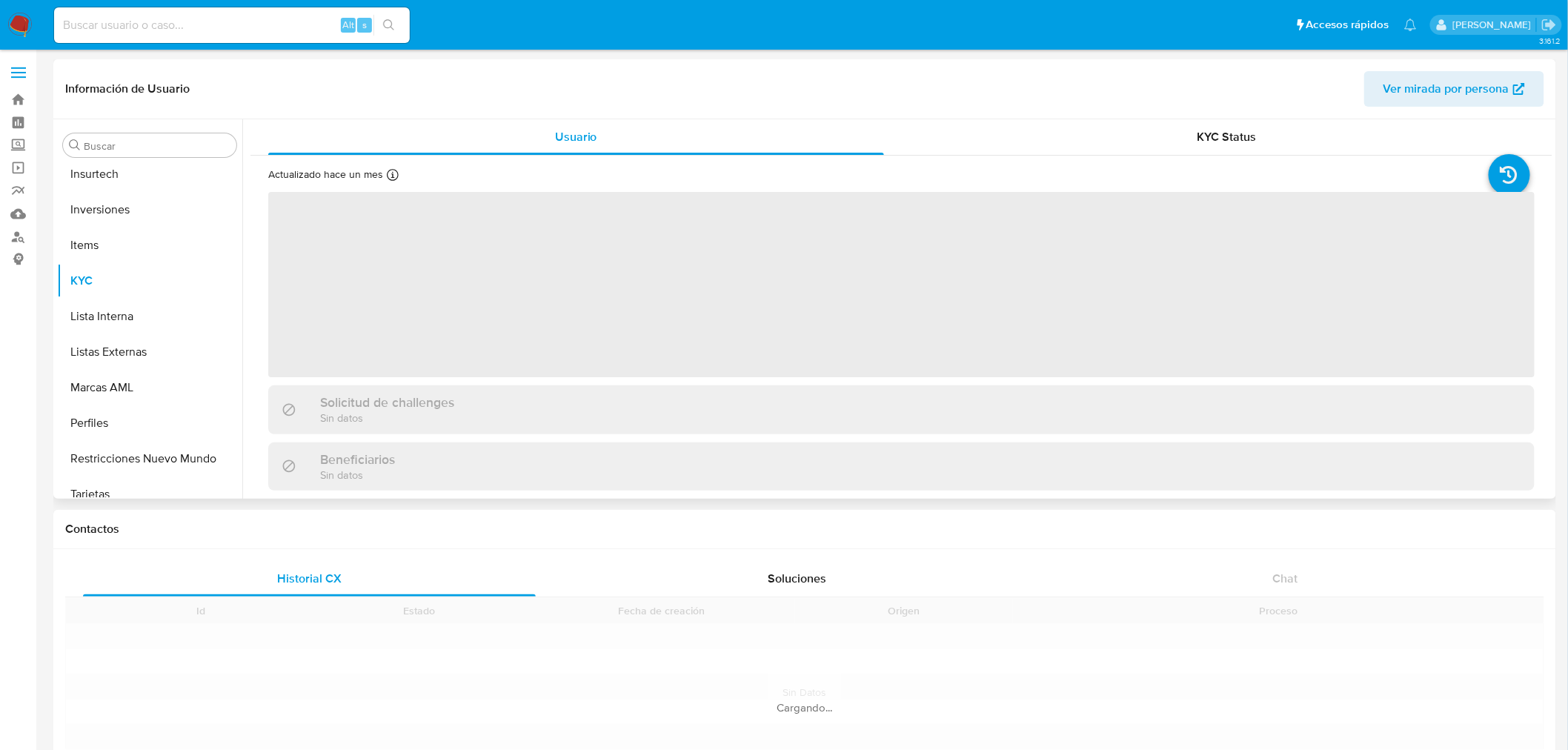
scroll to position [768, 0]
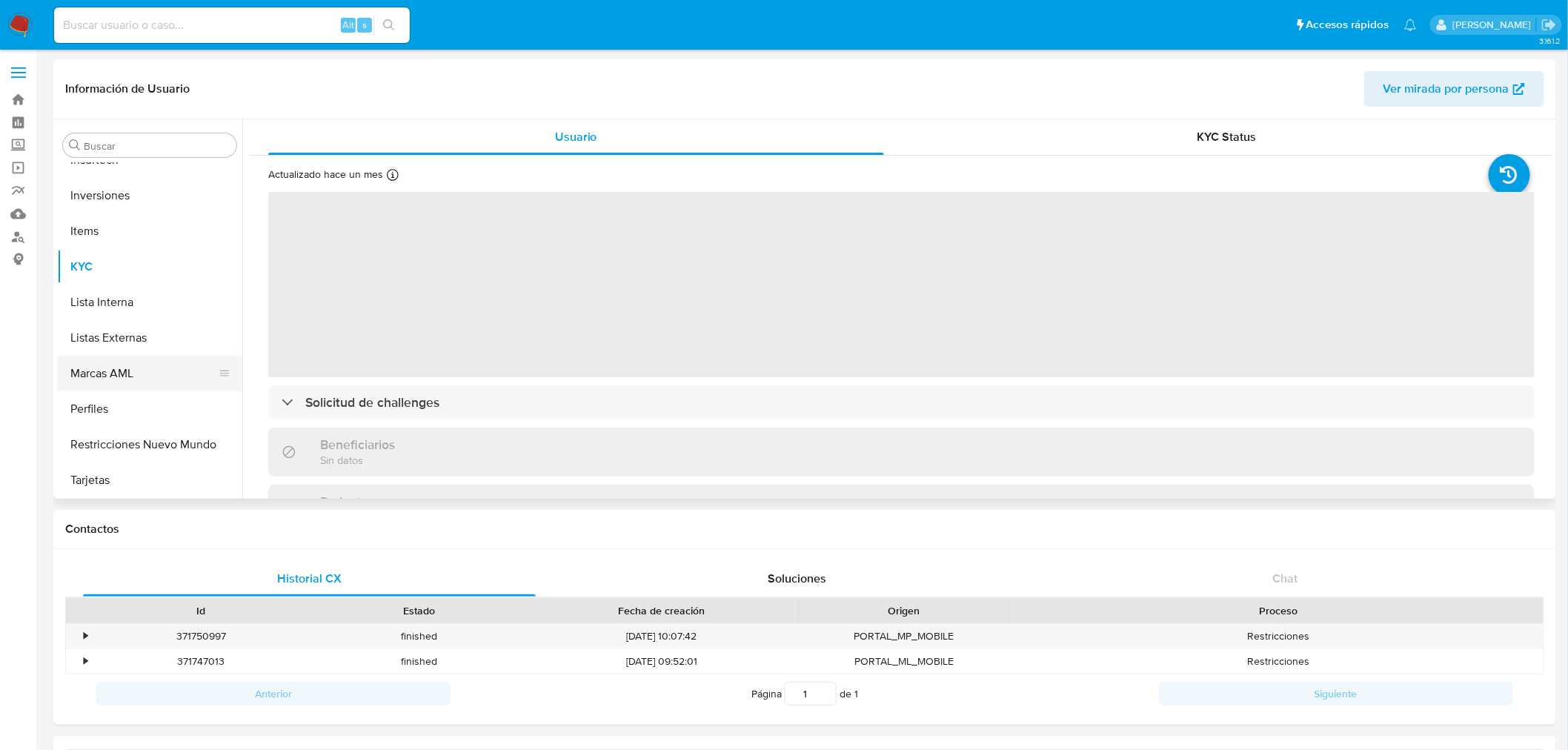
select select "10"
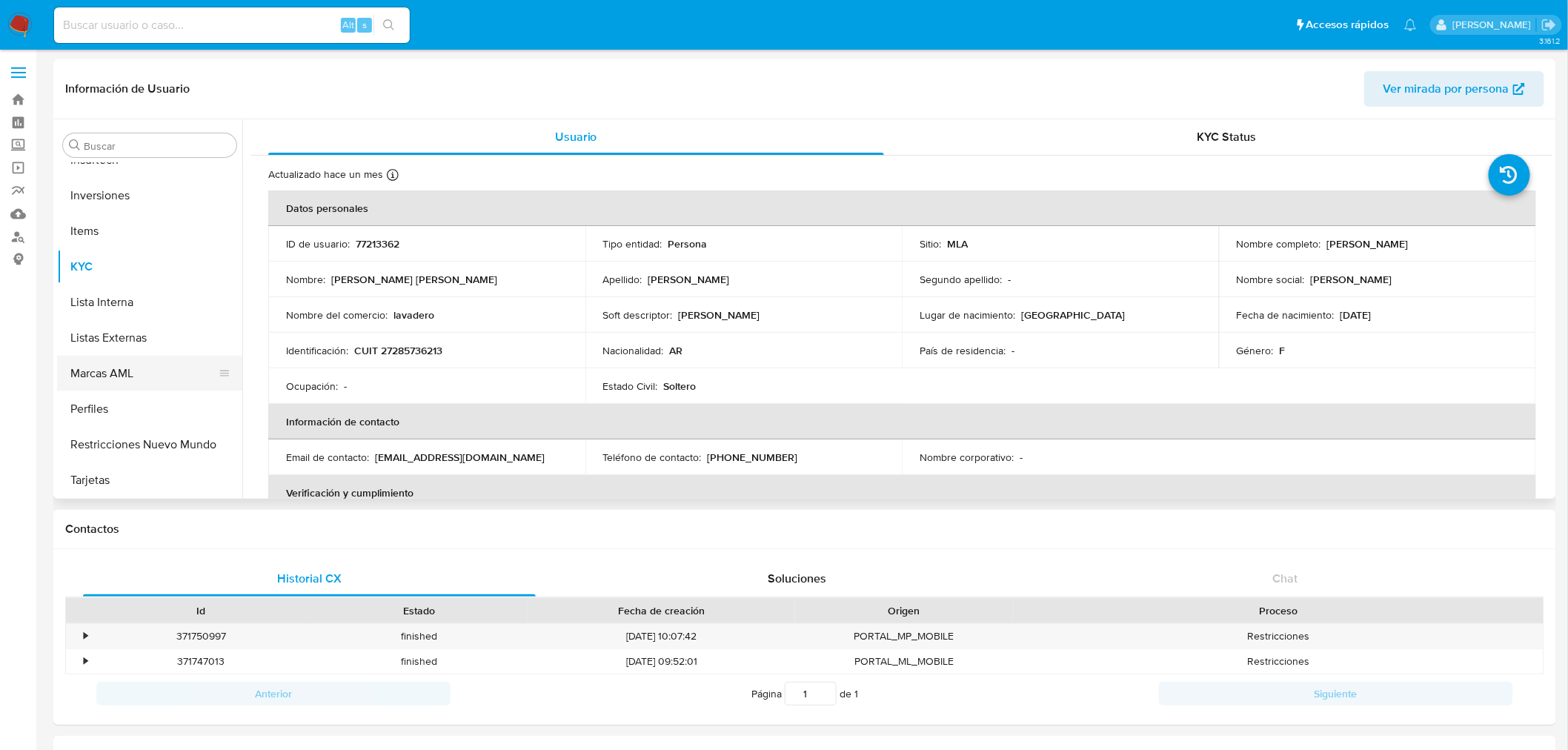
click at [125, 380] on button "Marcas AML" at bounding box center [144, 373] width 174 height 35
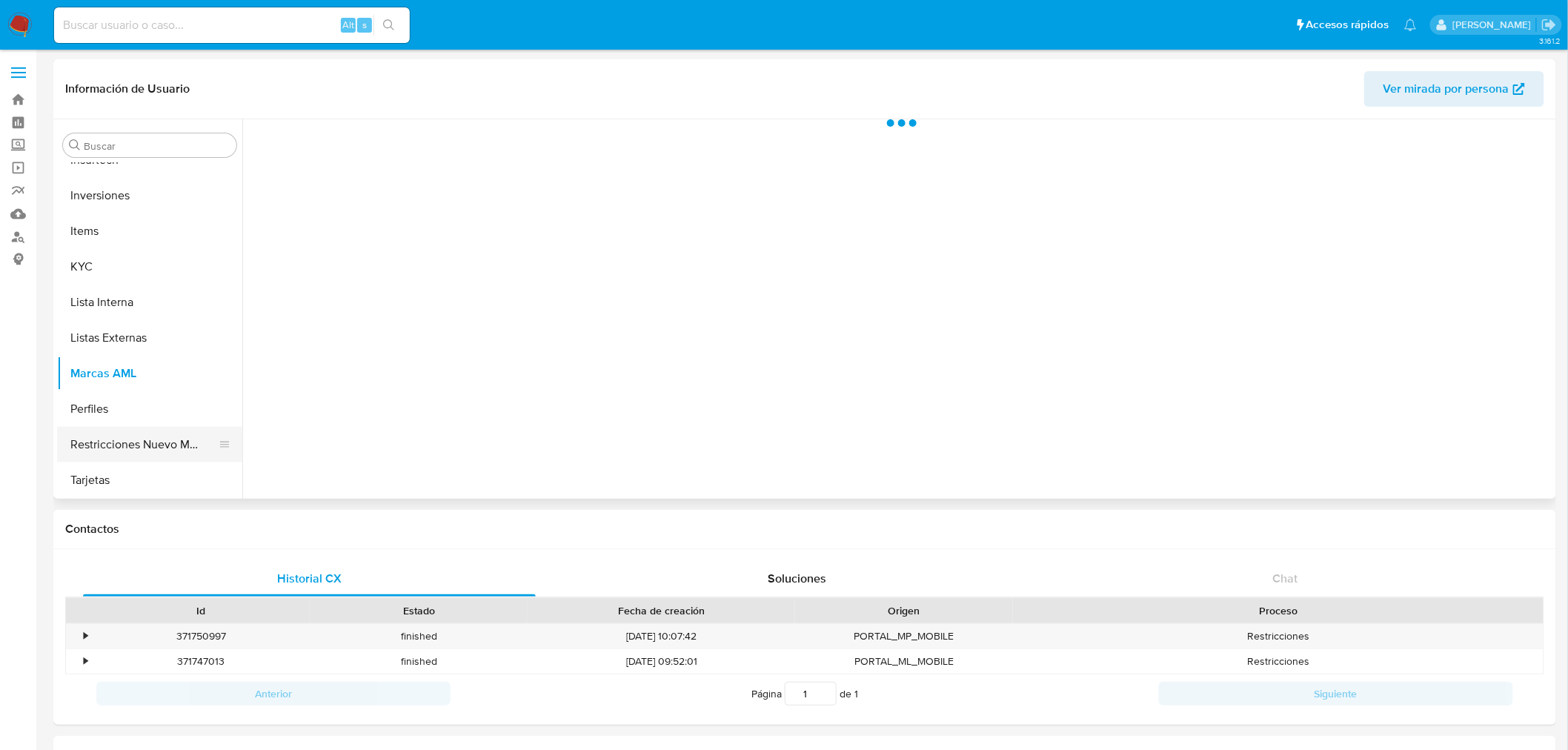
click at [109, 443] on button "Restricciones Nuevo Mundo" at bounding box center [144, 444] width 174 height 35
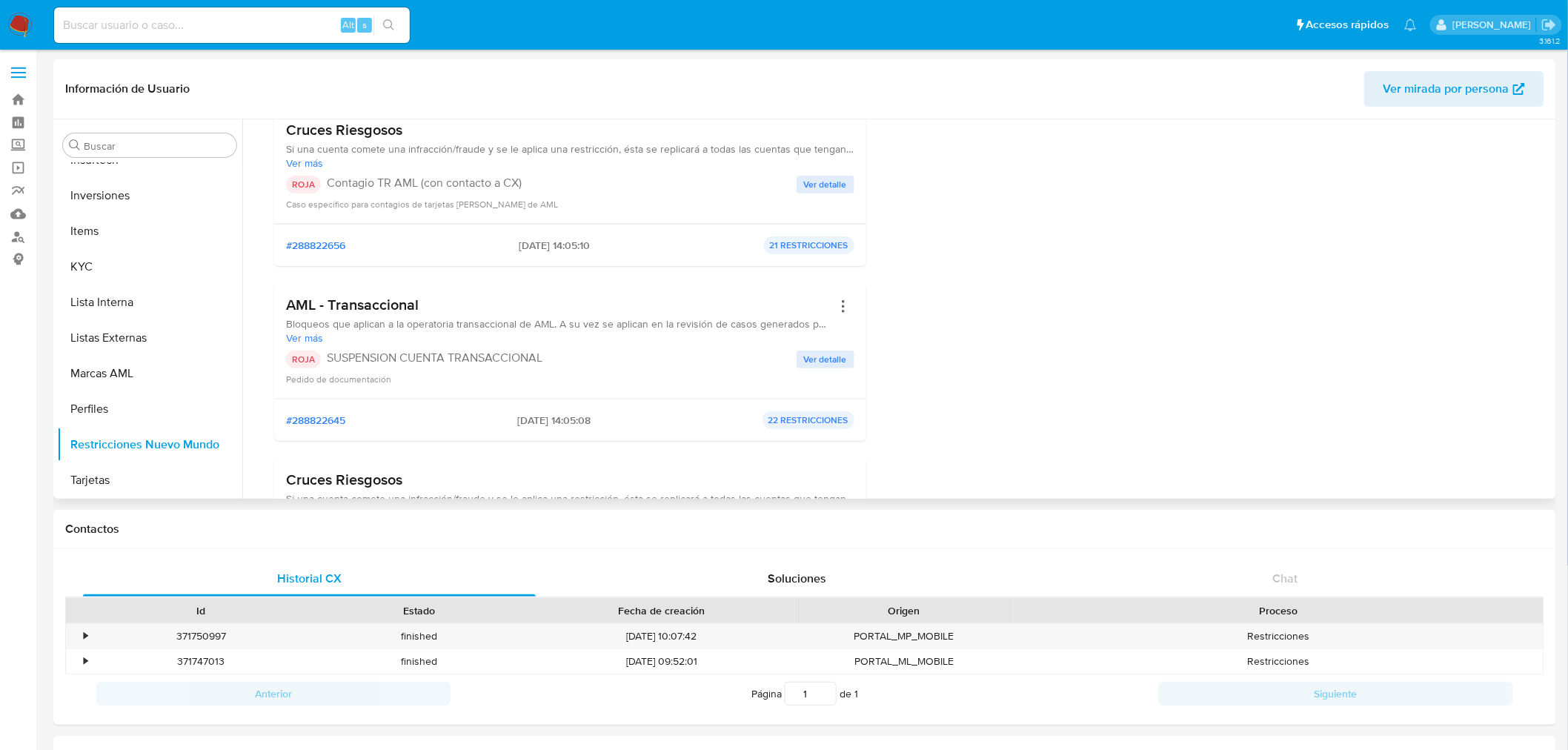
scroll to position [165, 0]
drag, startPoint x: 376, startPoint y: 321, endPoint x: 589, endPoint y: 329, distance: 213.2
click at [560, 329] on span "Bloqueos que aplican a la operatoria transaccional de AML. A su vez se aplican …" at bounding box center [559, 322] width 546 height 14
click at [589, 329] on span "Bloqueos que aplican a la operatoria transaccional de AML. A su vez se aplican …" at bounding box center [559, 322] width 546 height 14
drag, startPoint x: 579, startPoint y: 326, endPoint x: 561, endPoint y: 326, distance: 18.0
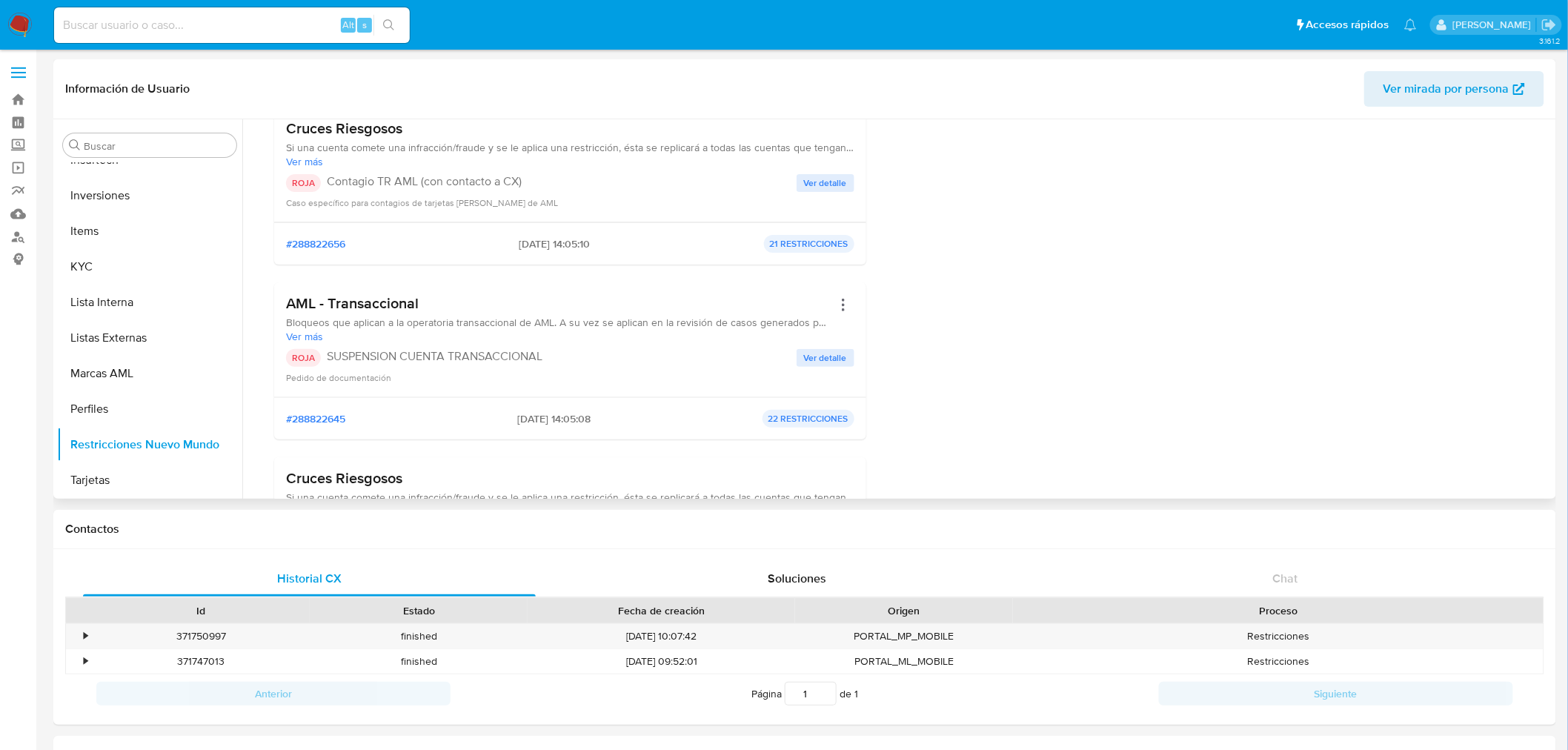
click at [561, 326] on span "Bloqueos que aplican a la operatoria transaccional de AML. A su vez se aplican …" at bounding box center [559, 322] width 546 height 14
click at [652, 319] on span "Bloqueos que aplican a la operatoria transaccional de AML. A su vez se aplican …" at bounding box center [559, 322] width 546 height 14
click at [305, 337] on span "Ver más" at bounding box center [559, 336] width 546 height 14
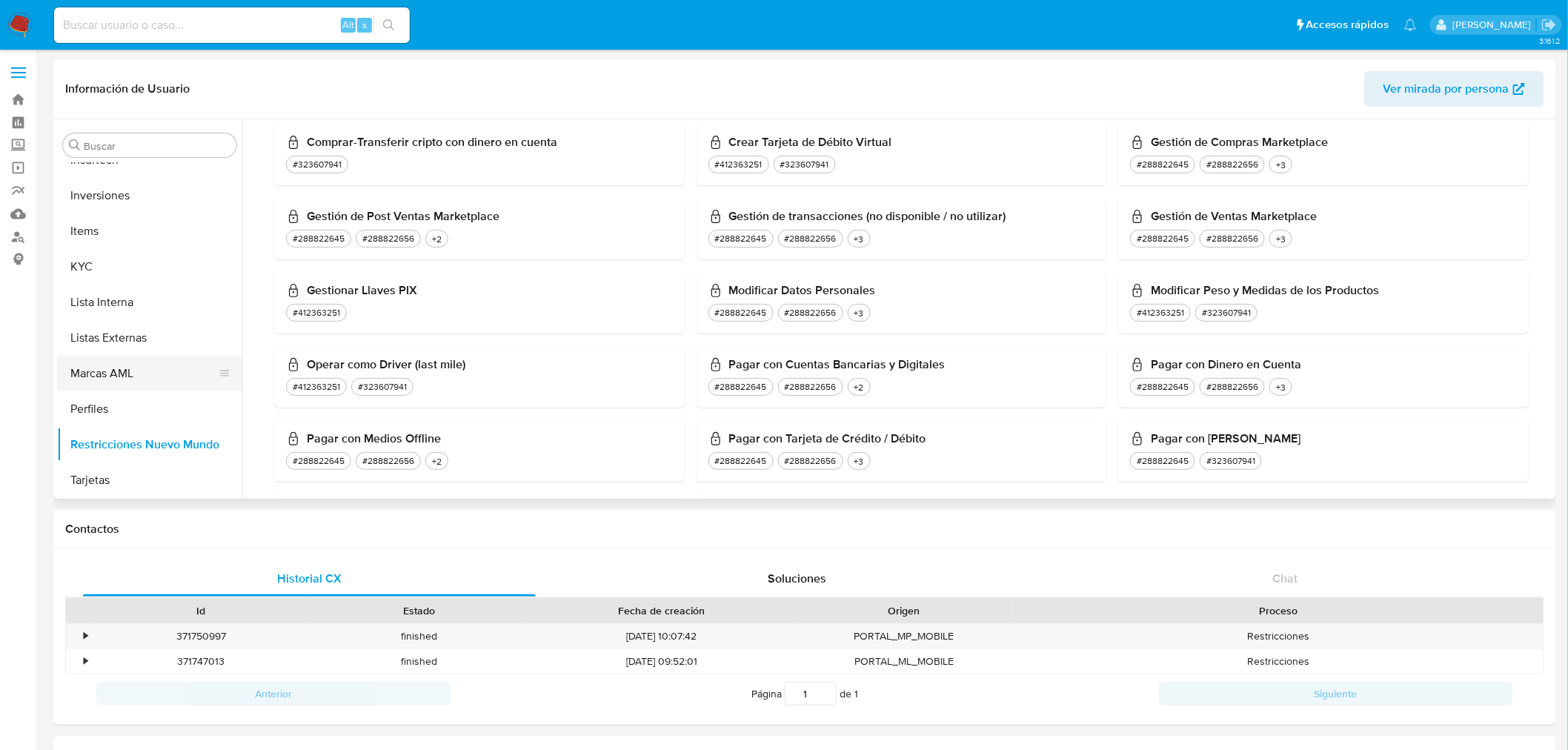
scroll to position [768, 0]
click at [108, 313] on button "Lista Interna" at bounding box center [144, 301] width 174 height 35
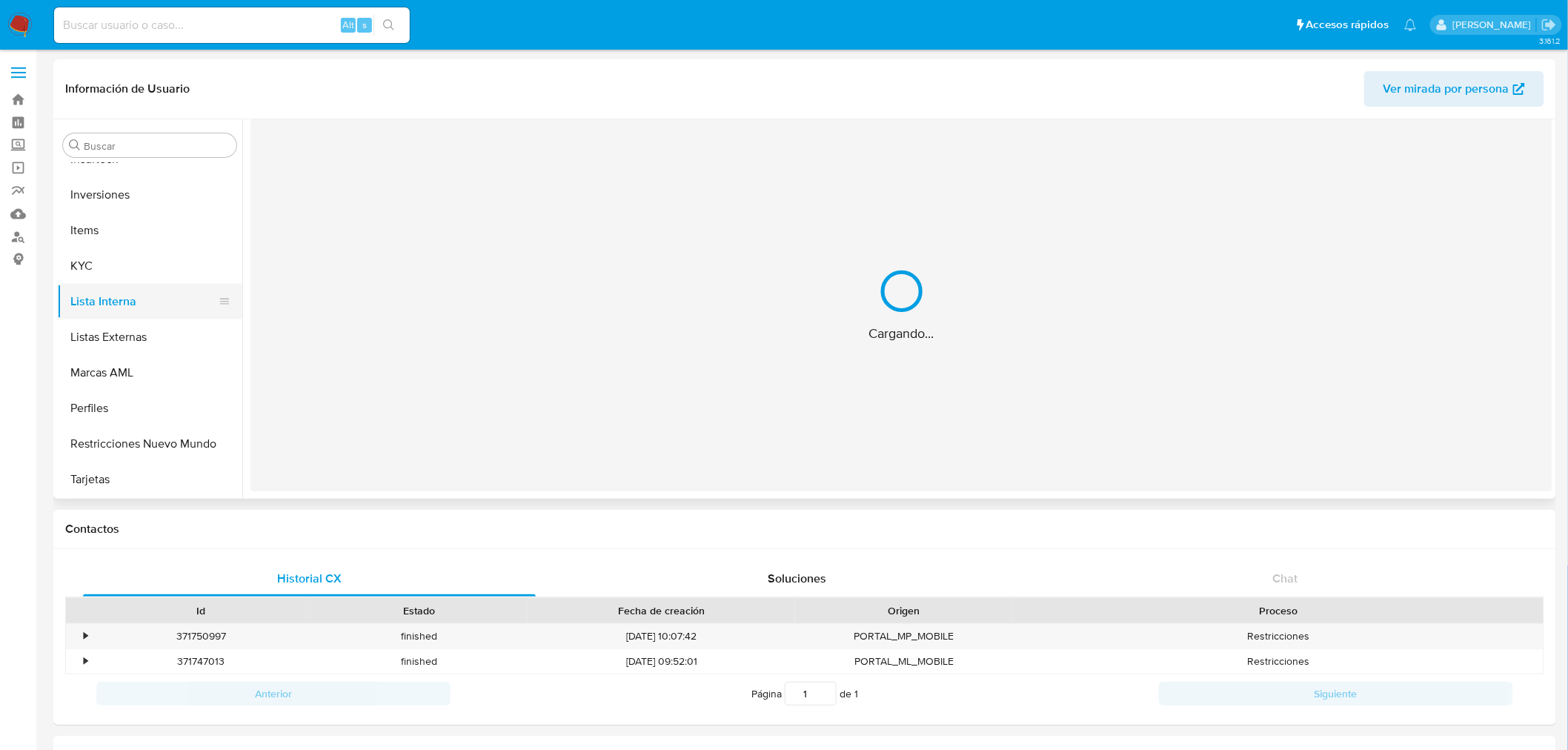
scroll to position [0, 0]
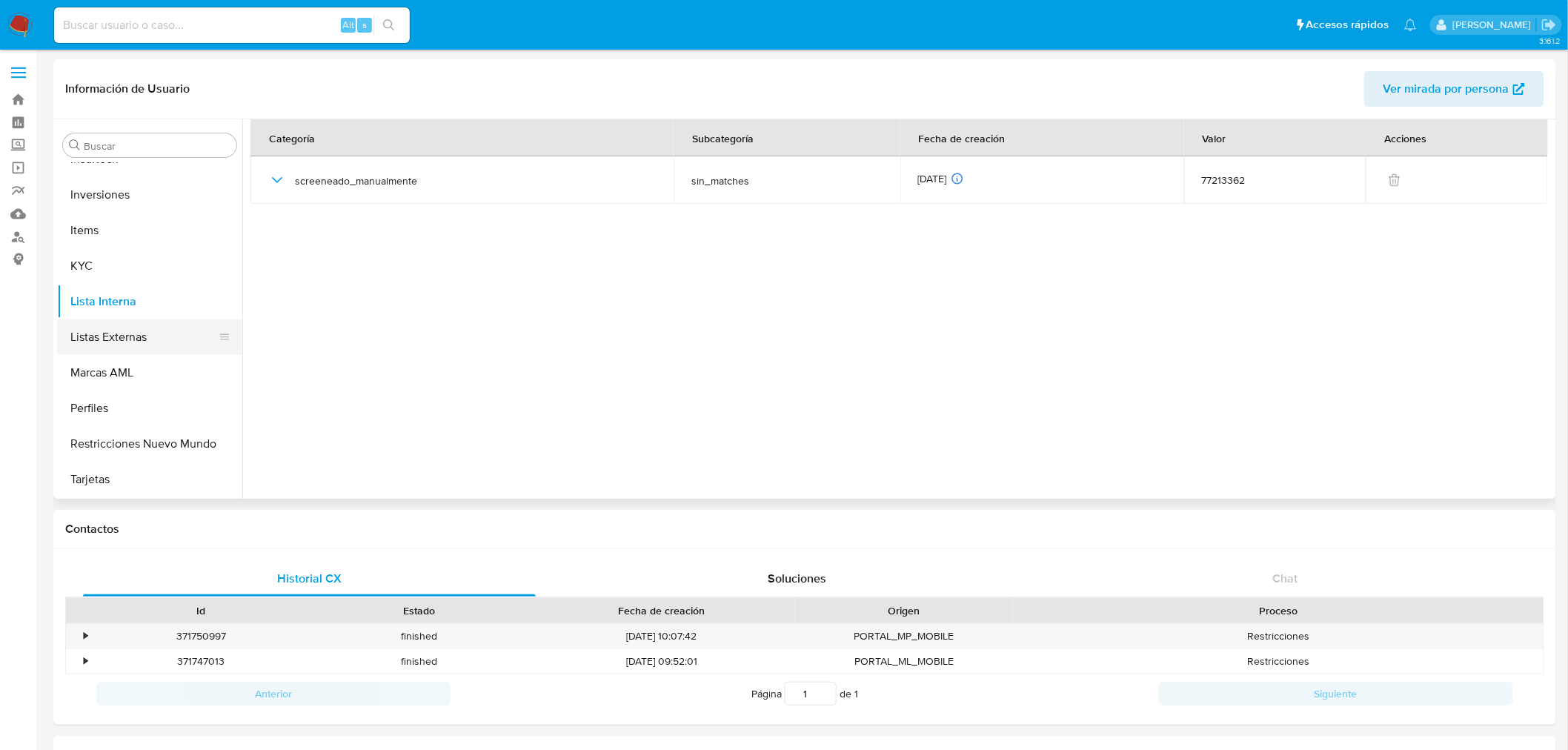
click at [108, 337] on button "Listas Externas" at bounding box center [144, 337] width 174 height 35
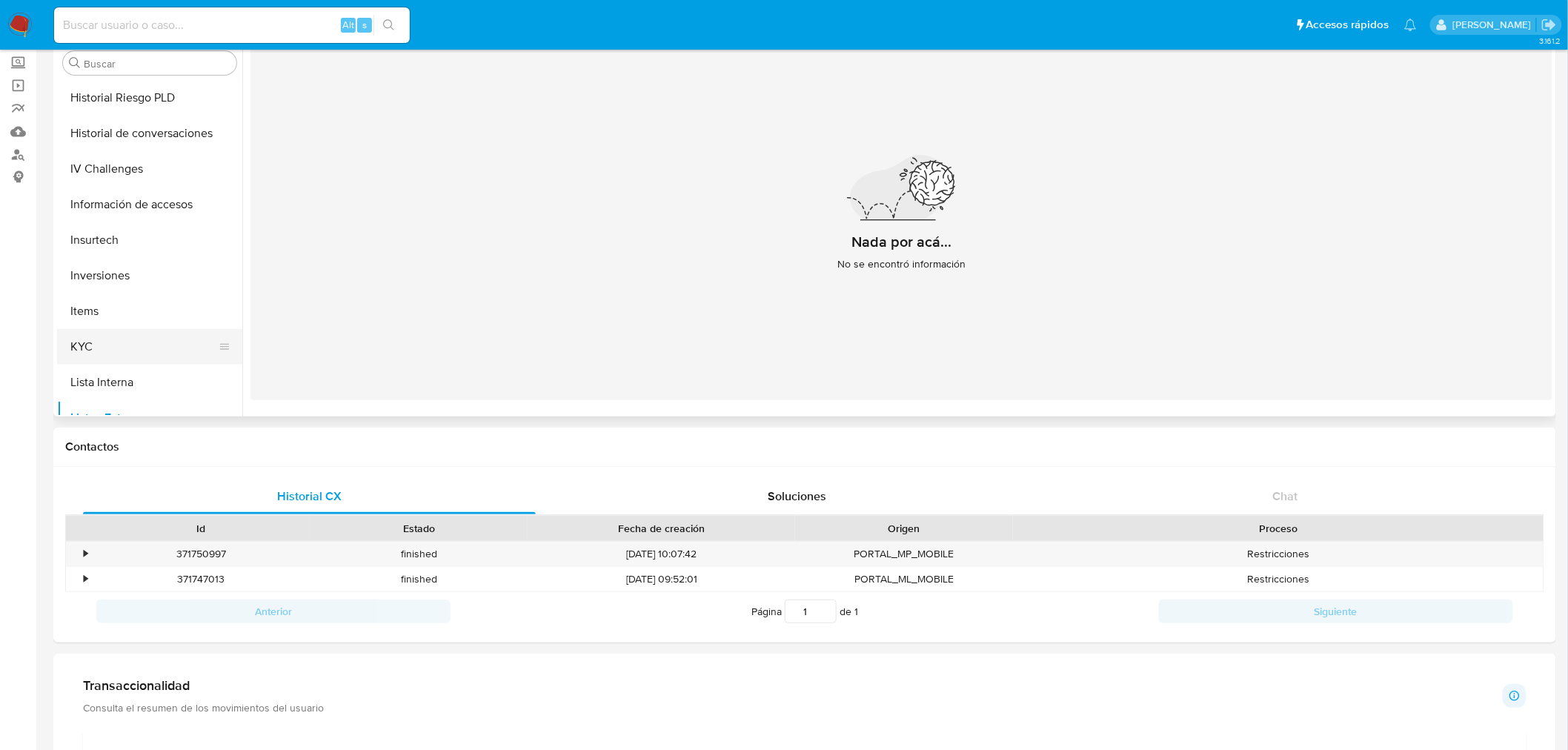
scroll to position [604, 0]
click at [85, 337] on button "KYC" at bounding box center [144, 348] width 174 height 35
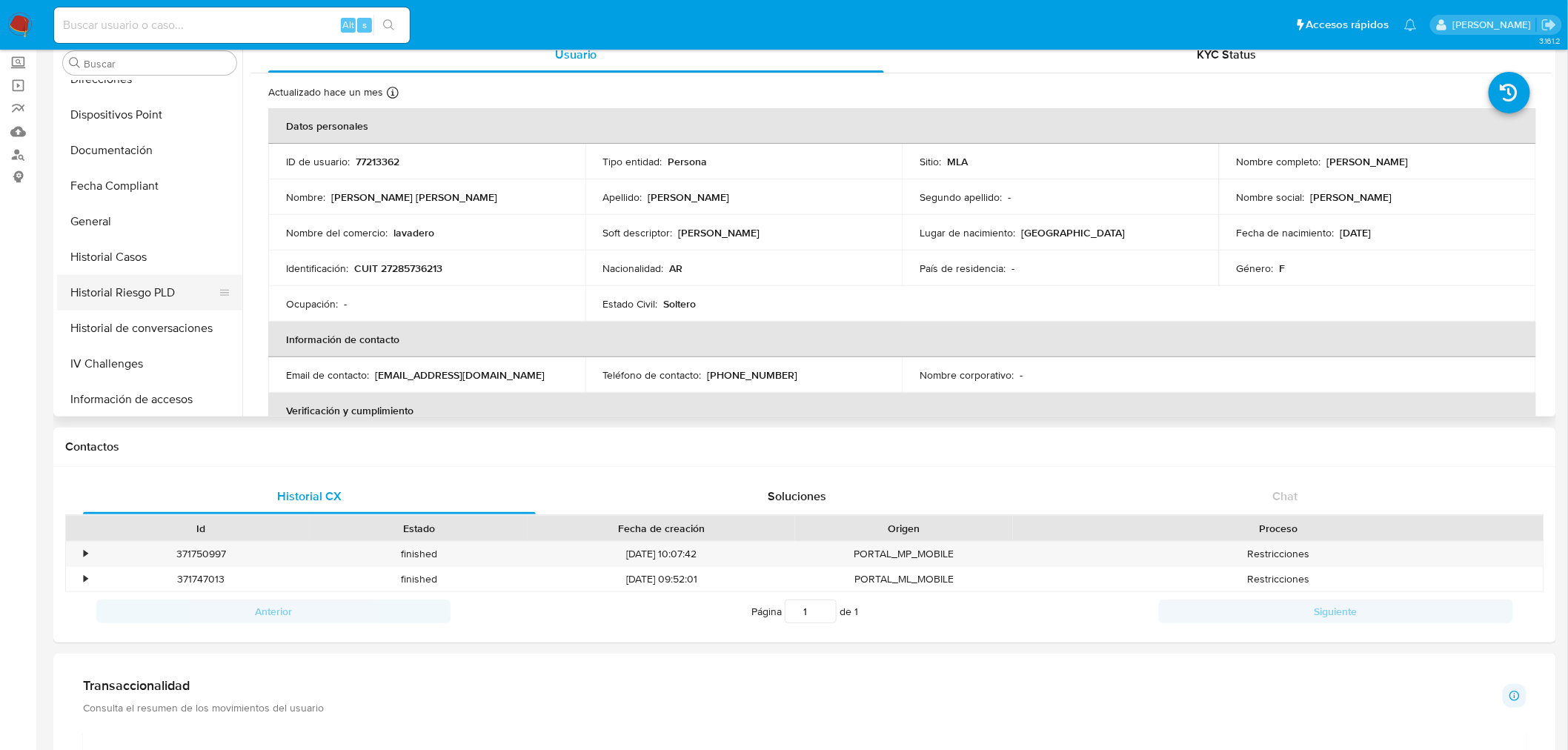
scroll to position [440, 0]
click at [112, 227] on button "Historial Casos" at bounding box center [144, 228] width 174 height 35
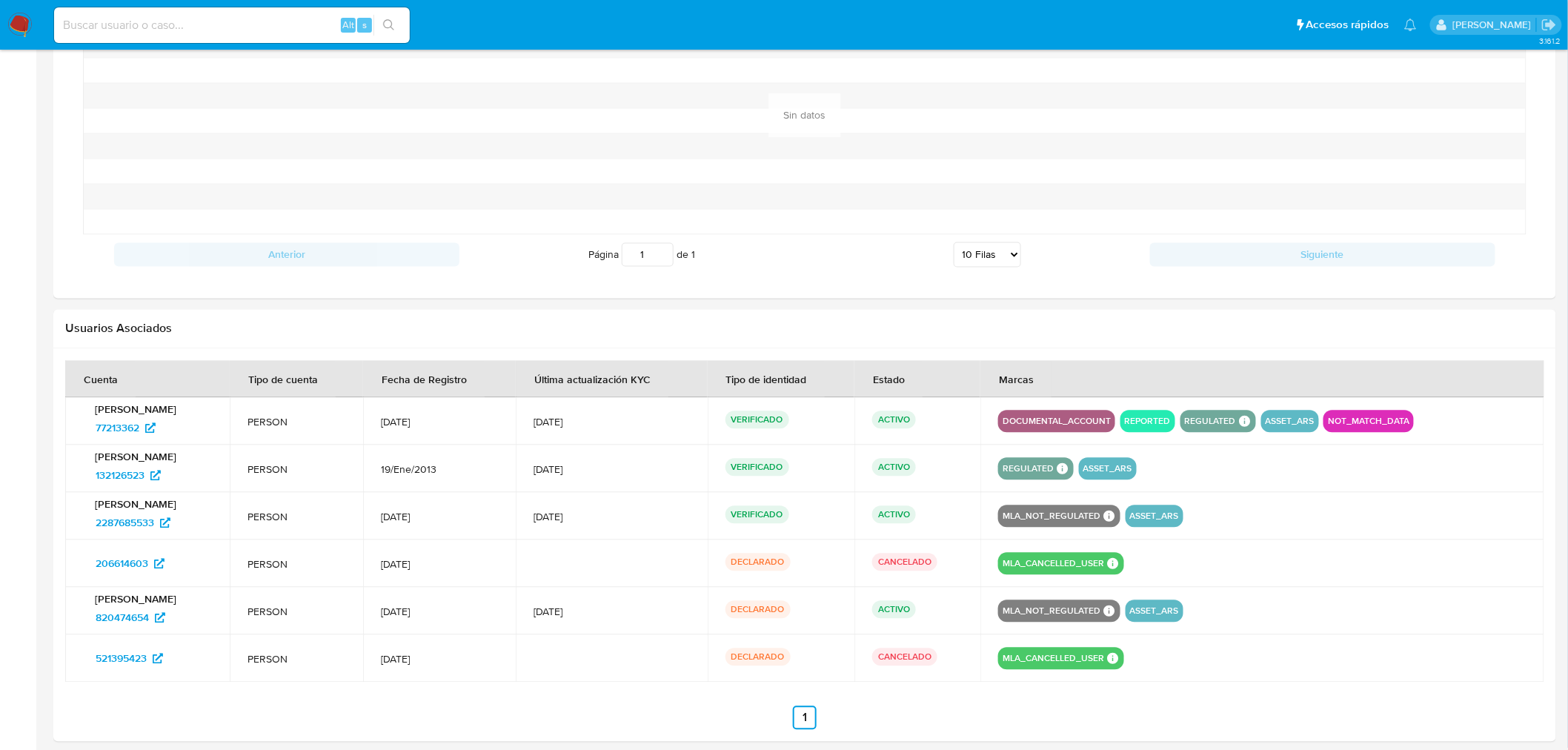
scroll to position [1202, 0]
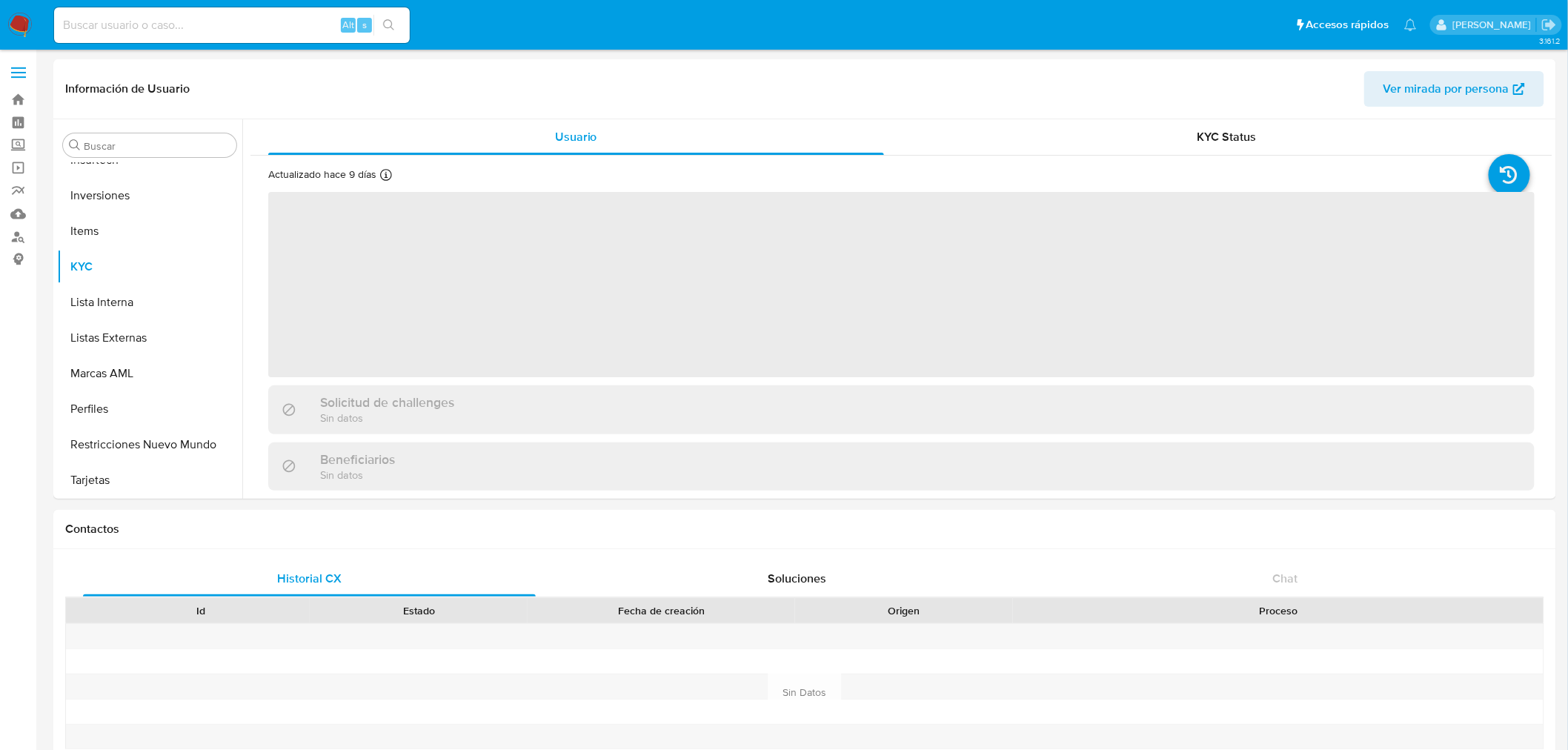
scroll to position [768, 0]
select select "10"
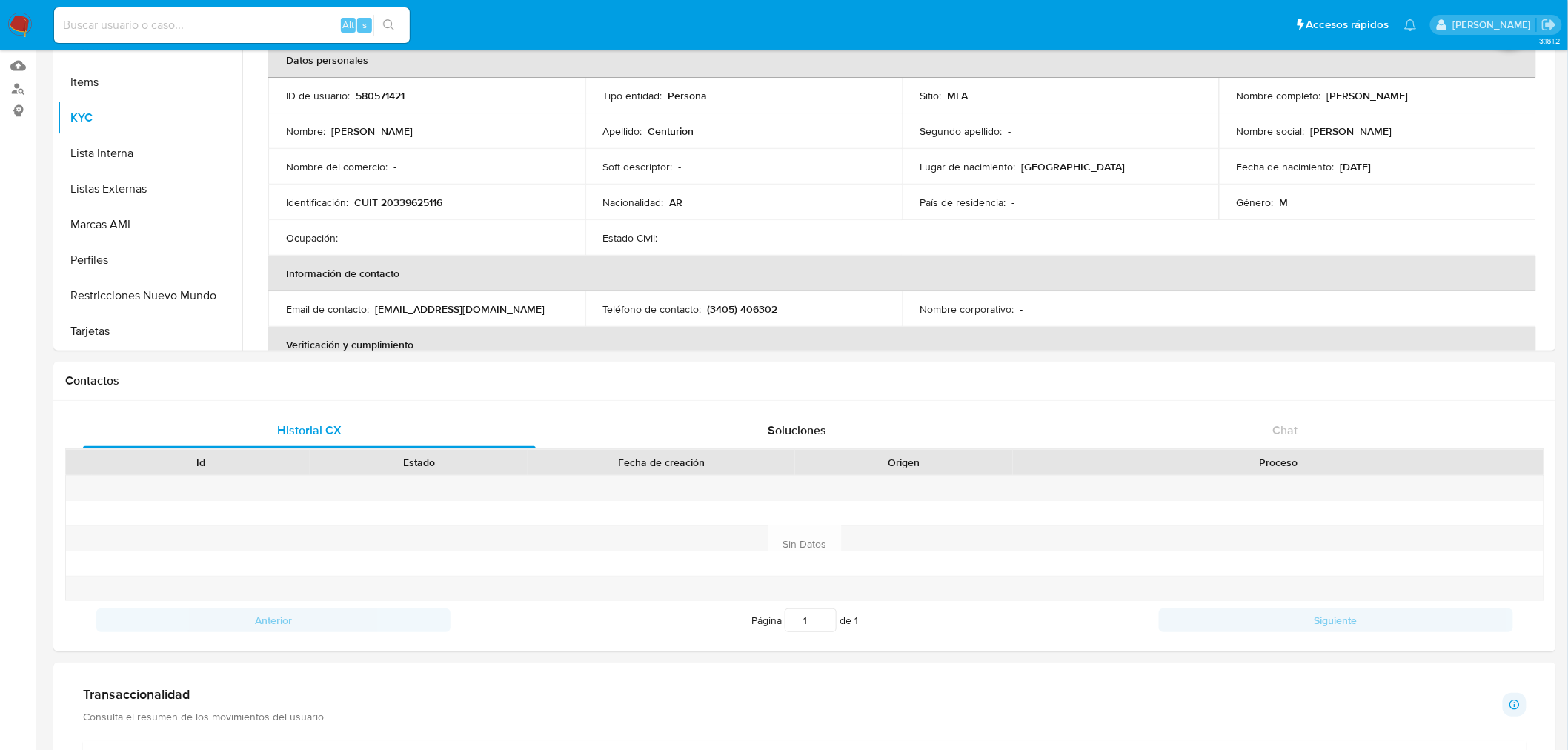
scroll to position [165, 0]
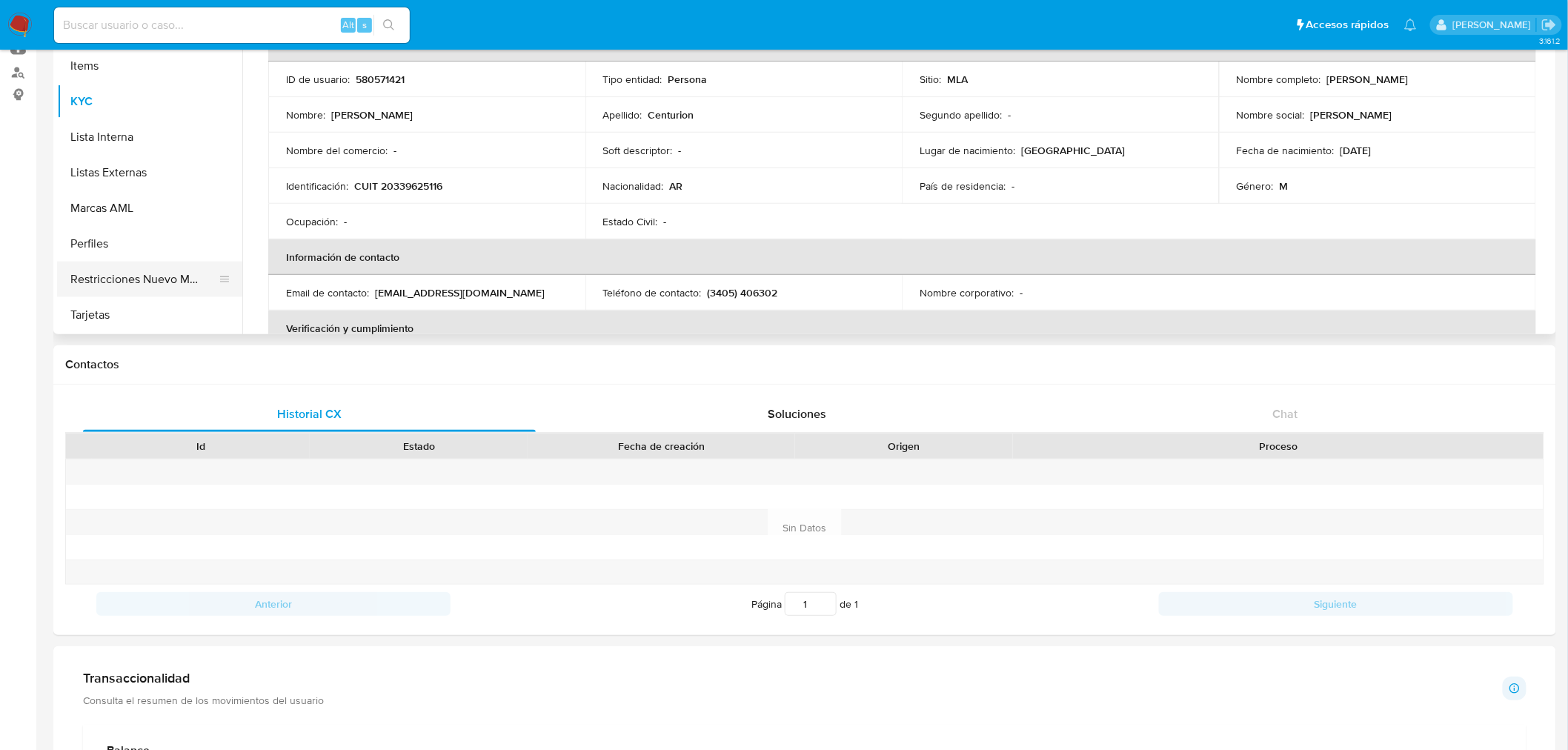
click at [130, 274] on button "Restricciones Nuevo Mundo" at bounding box center [144, 279] width 174 height 35
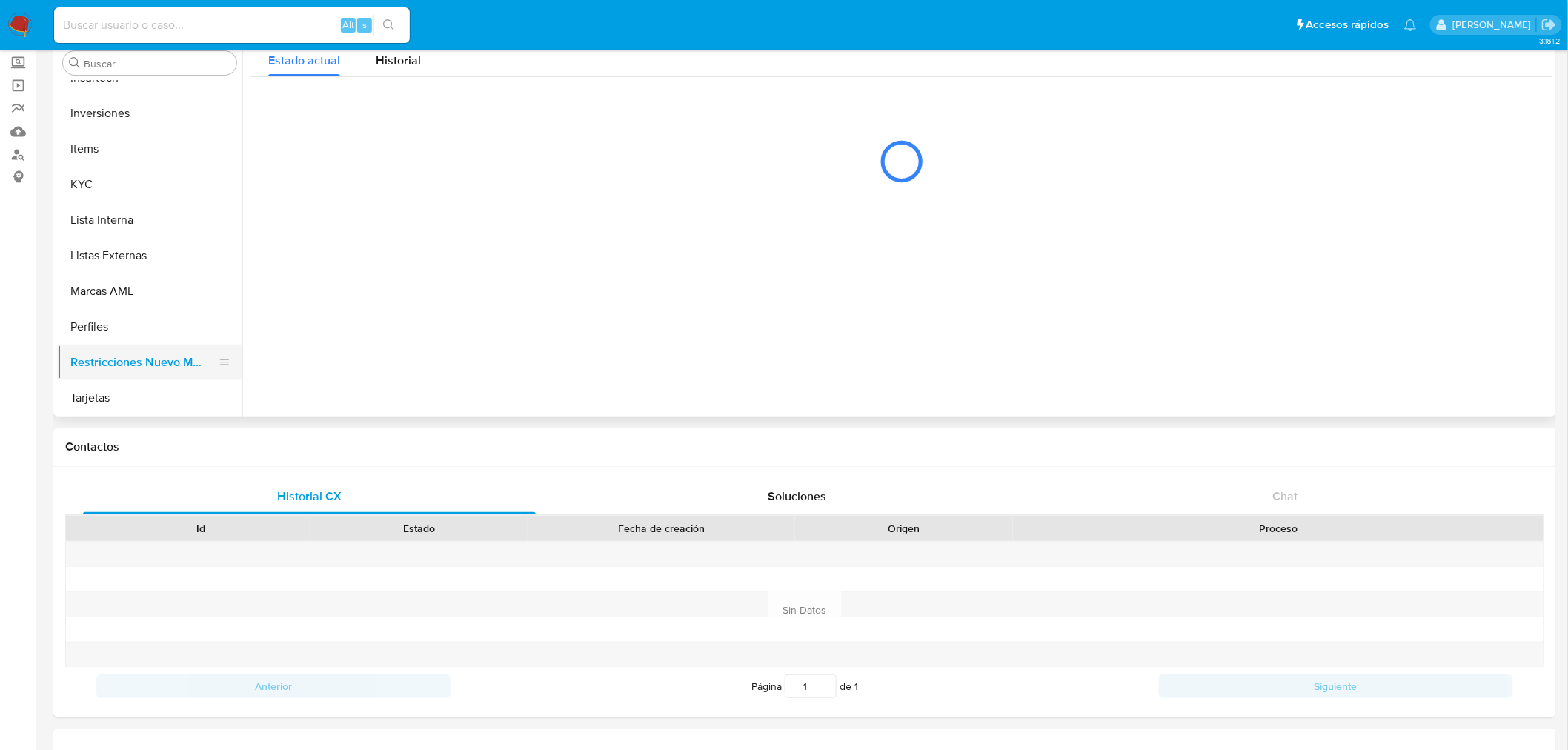
scroll to position [768, 0]
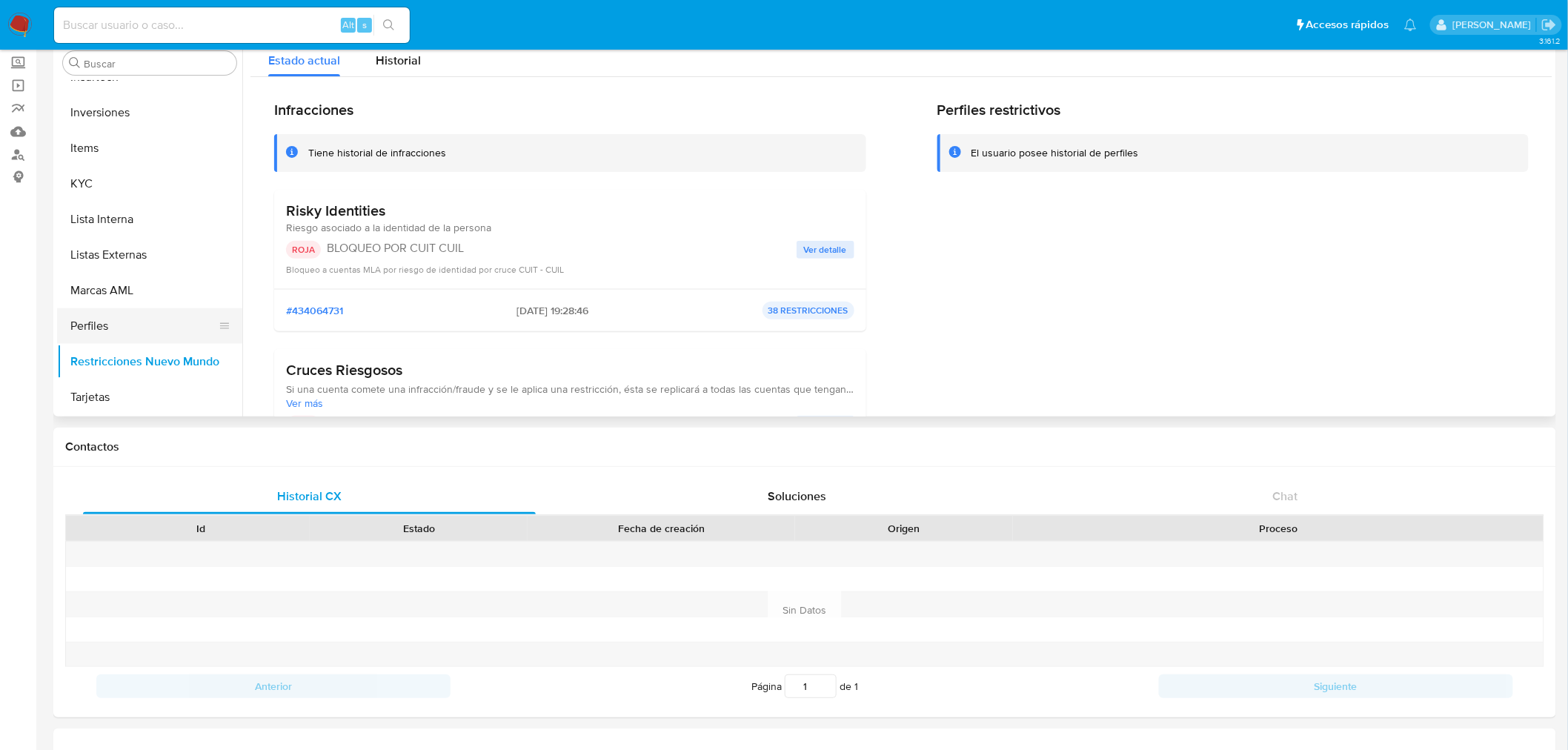
click at [97, 325] on button "Perfiles" at bounding box center [144, 326] width 174 height 35
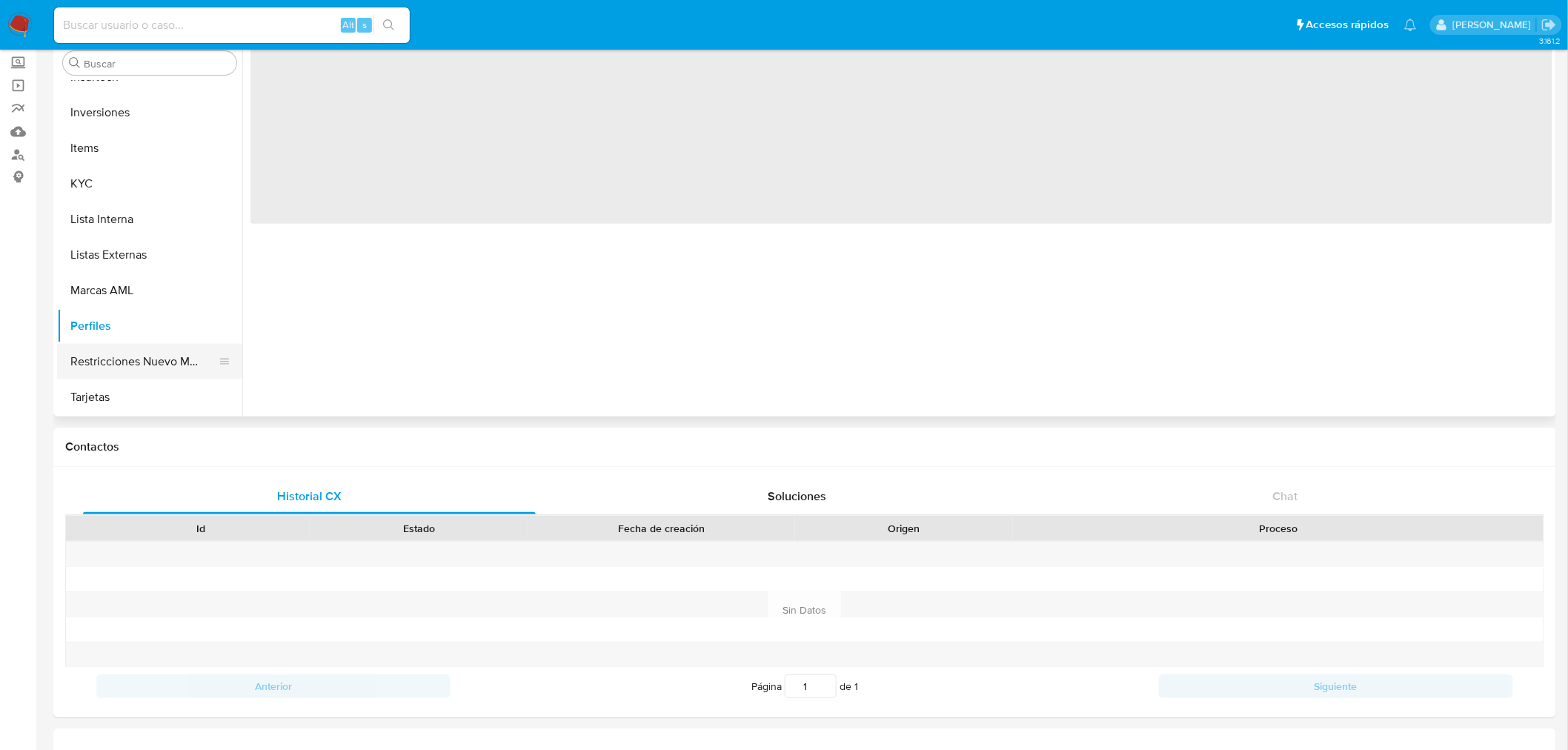
click at [110, 376] on button "Restricciones Nuevo Mundo" at bounding box center [144, 361] width 174 height 35
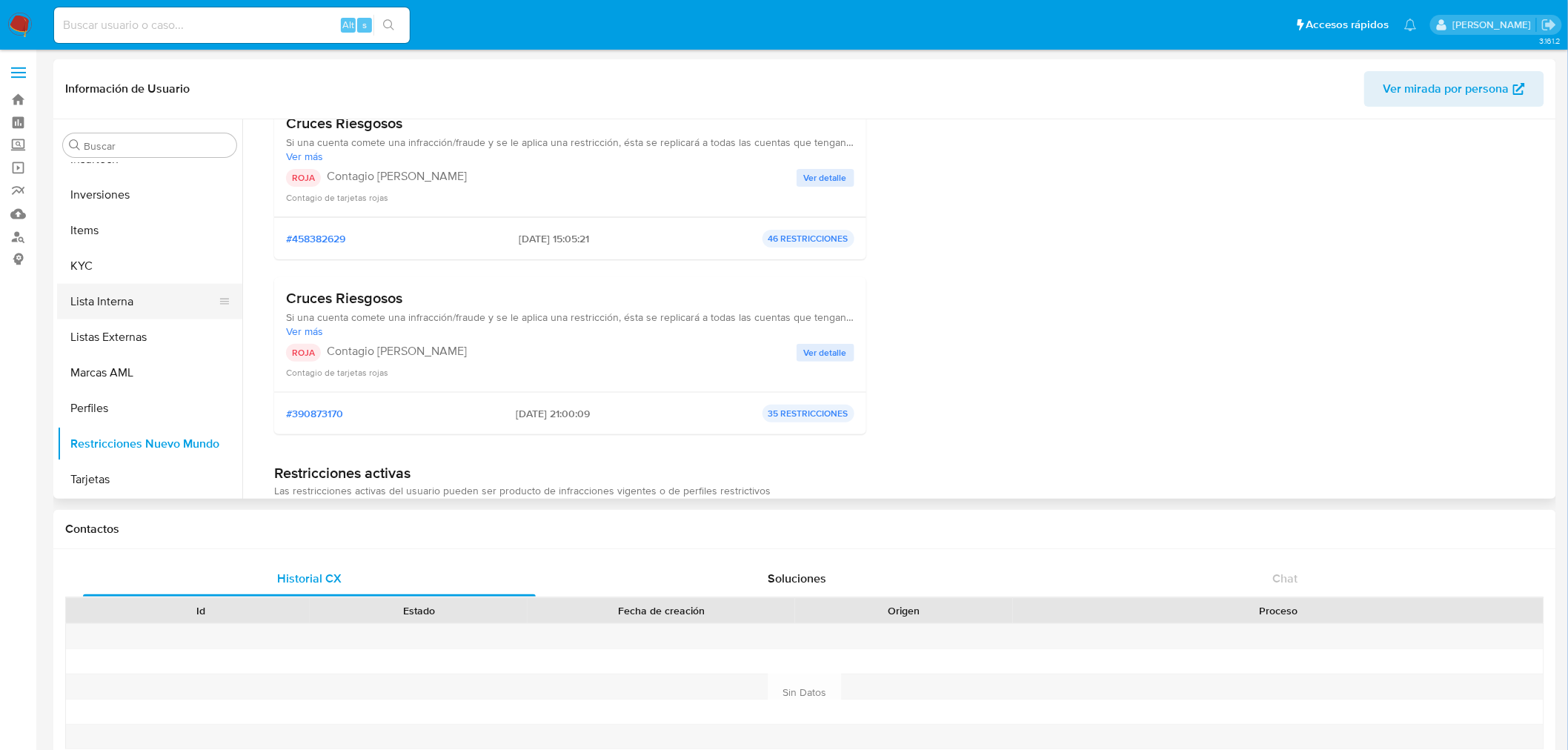
click at [122, 295] on button "Lista Interna" at bounding box center [144, 301] width 174 height 35
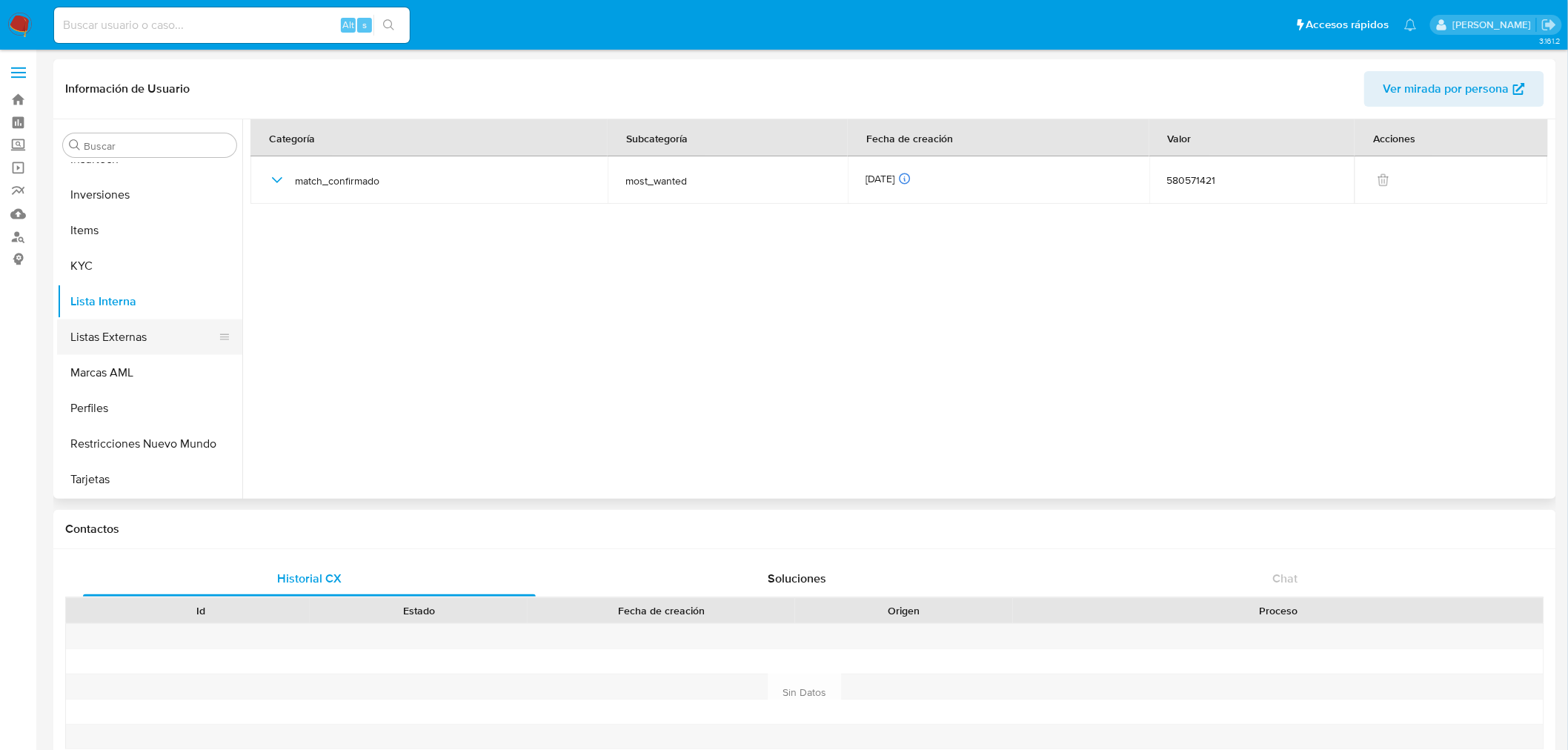
click at [120, 336] on button "Listas Externas" at bounding box center [144, 337] width 174 height 35
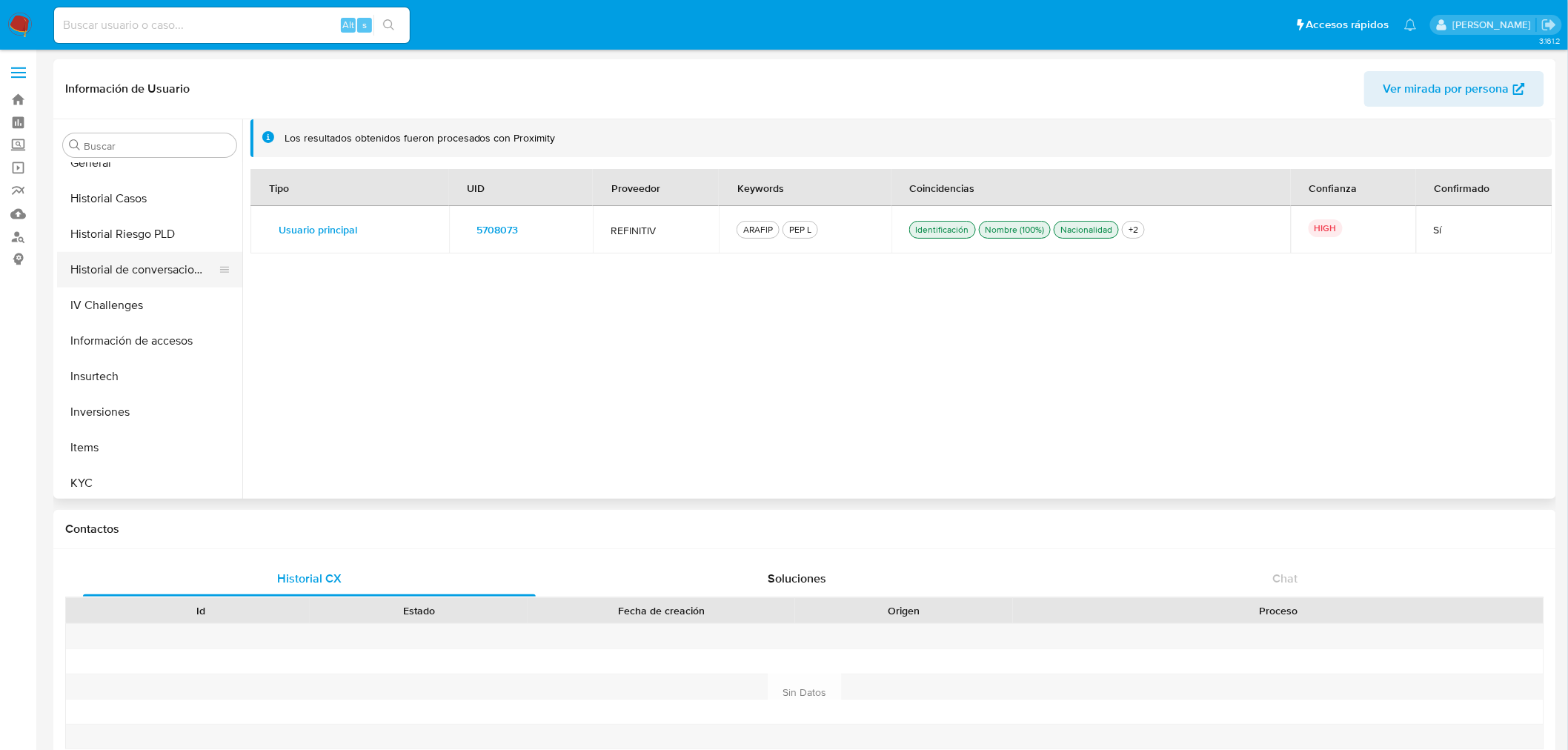
scroll to position [522, 0]
click at [102, 240] on button "Historial Casos" at bounding box center [144, 228] width 174 height 35
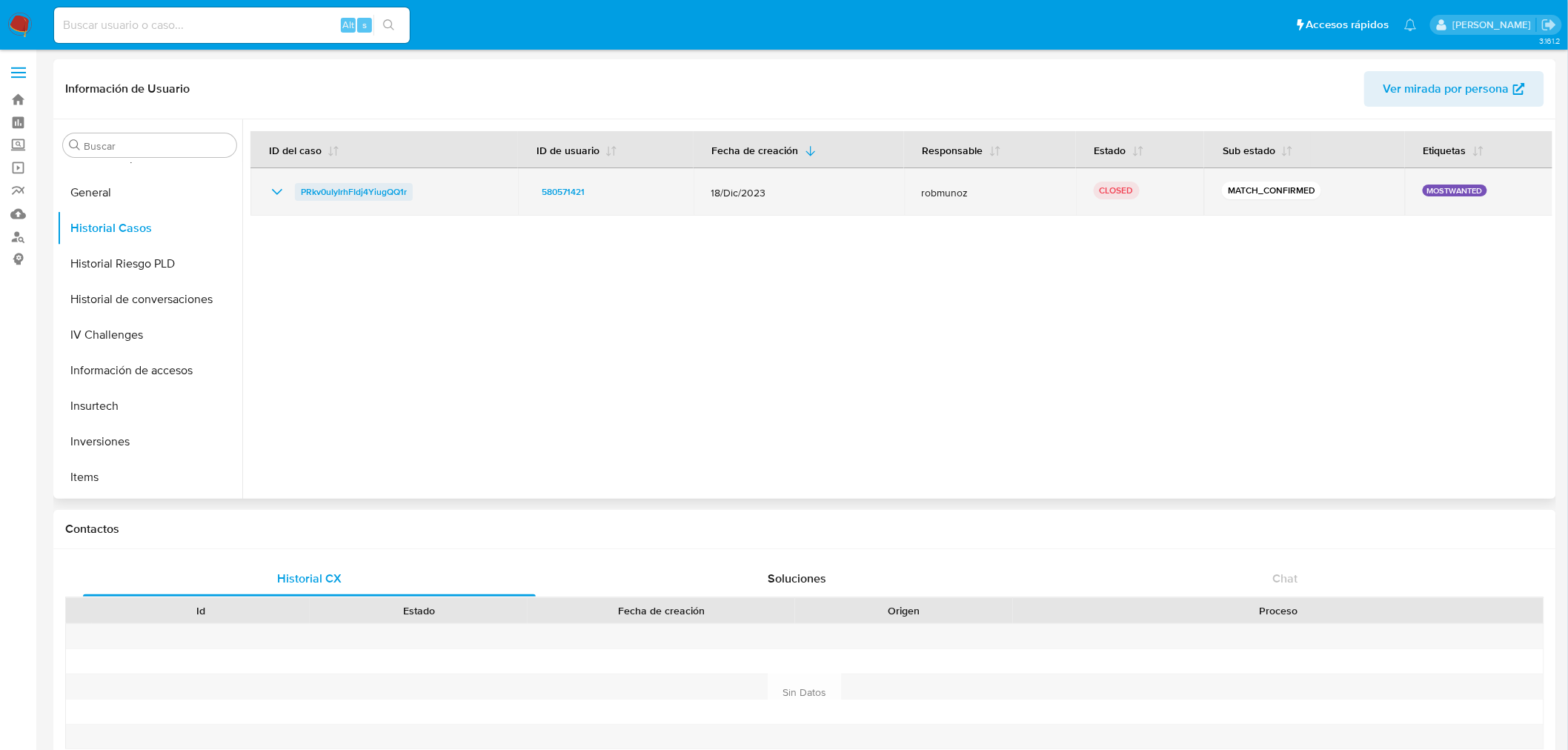
click at [351, 194] on span "PRkv0uIyIrhFIdj4YiugQQ1r" at bounding box center [354, 192] width 106 height 18
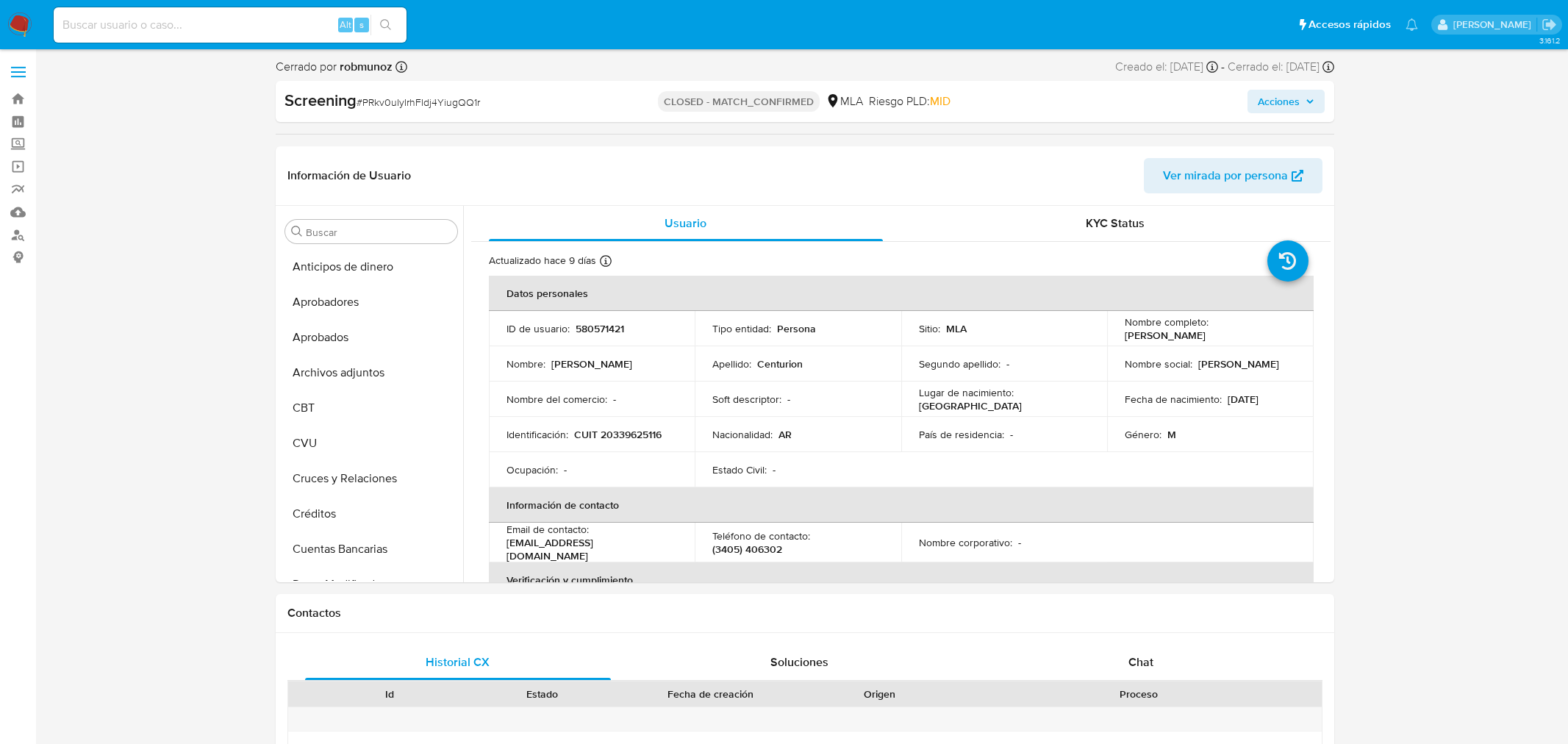
select select "10"
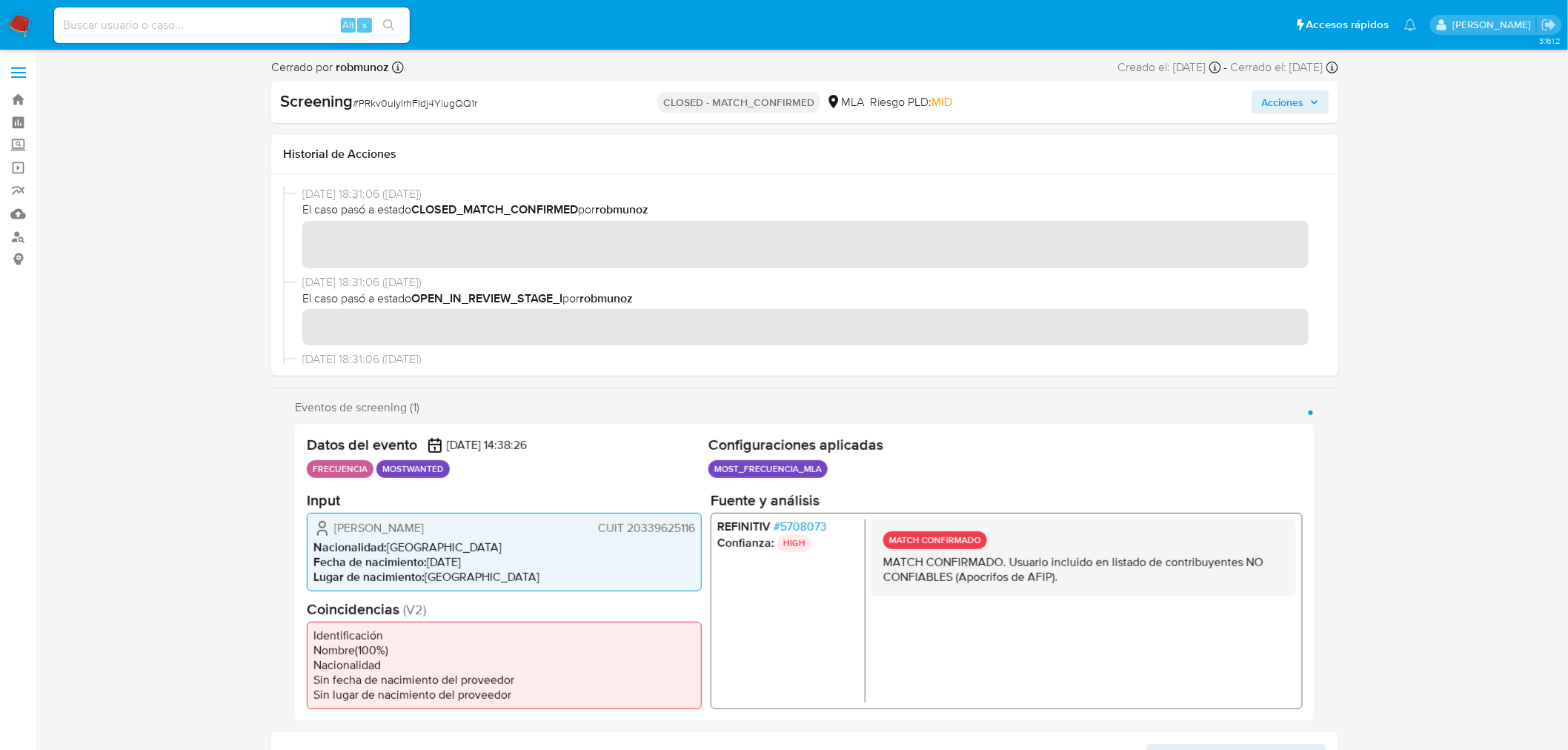
scroll to position [768, 0]
drag, startPoint x: 1068, startPoint y: 576, endPoint x: 885, endPoint y: 562, distance: 183.5
click at [885, 562] on p "MATCH CONFIRMADO. Usuario incluido en listado de contribuyentes NO CONFIABLES (…" at bounding box center [1084, 569] width 401 height 30
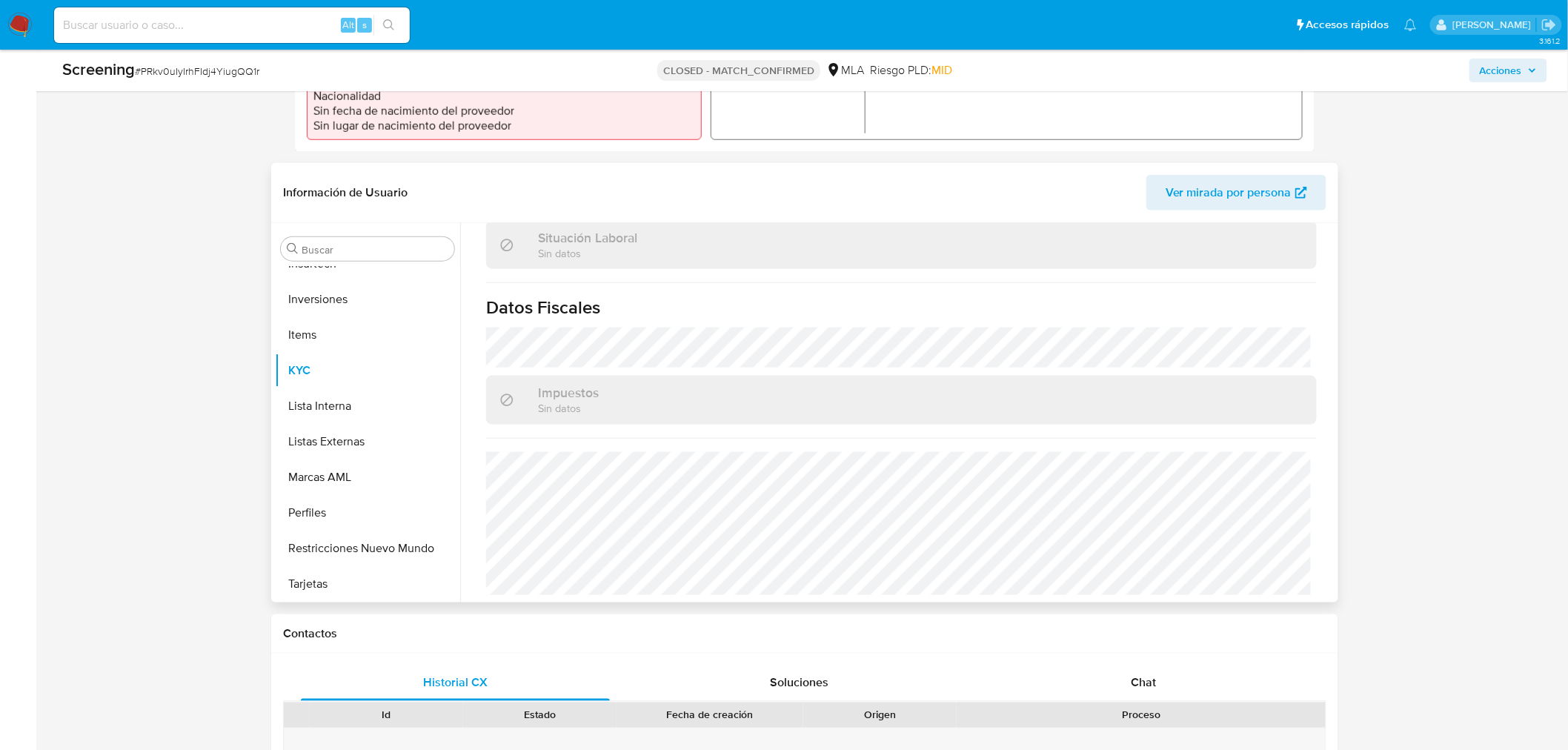
scroll to position [658, 0]
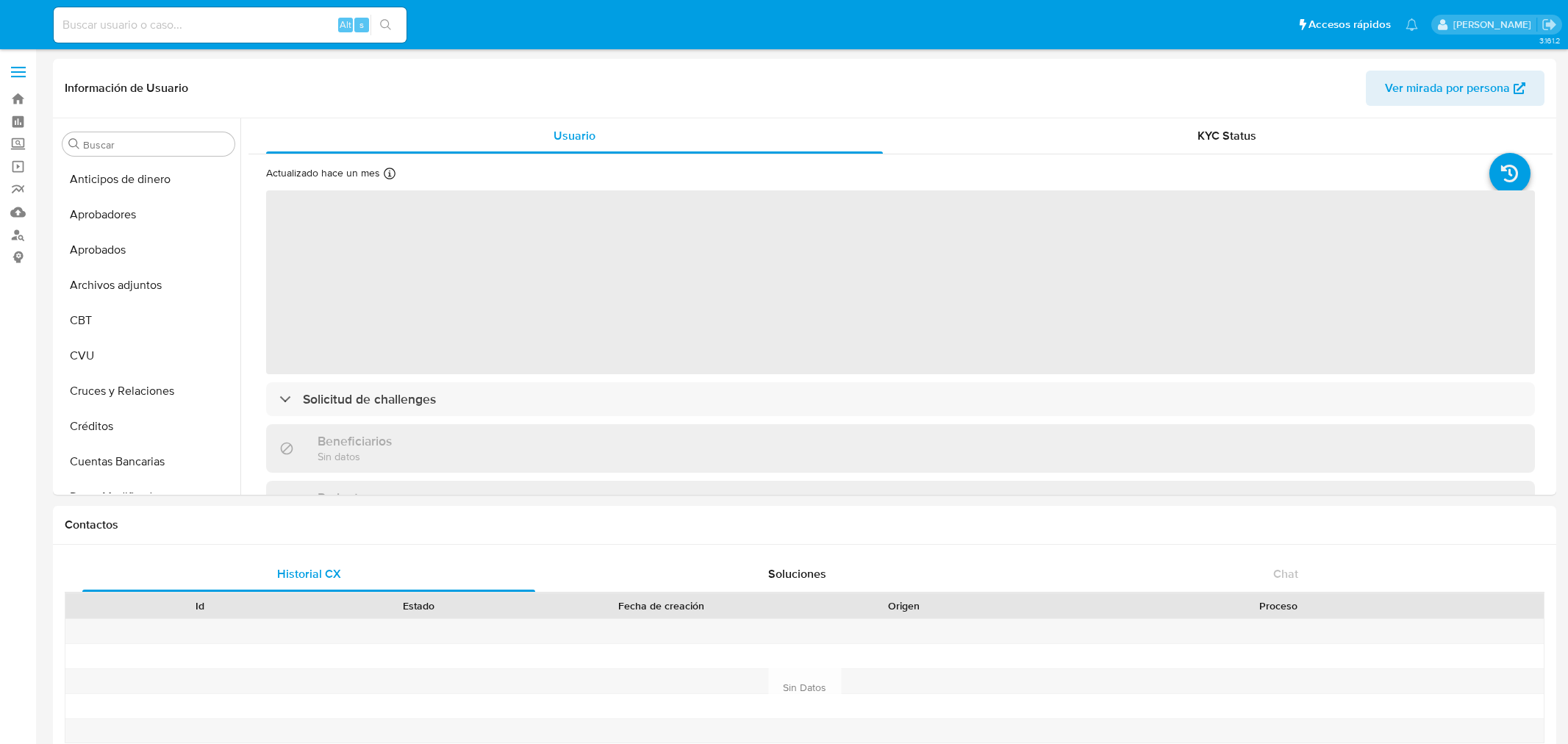
select select "10"
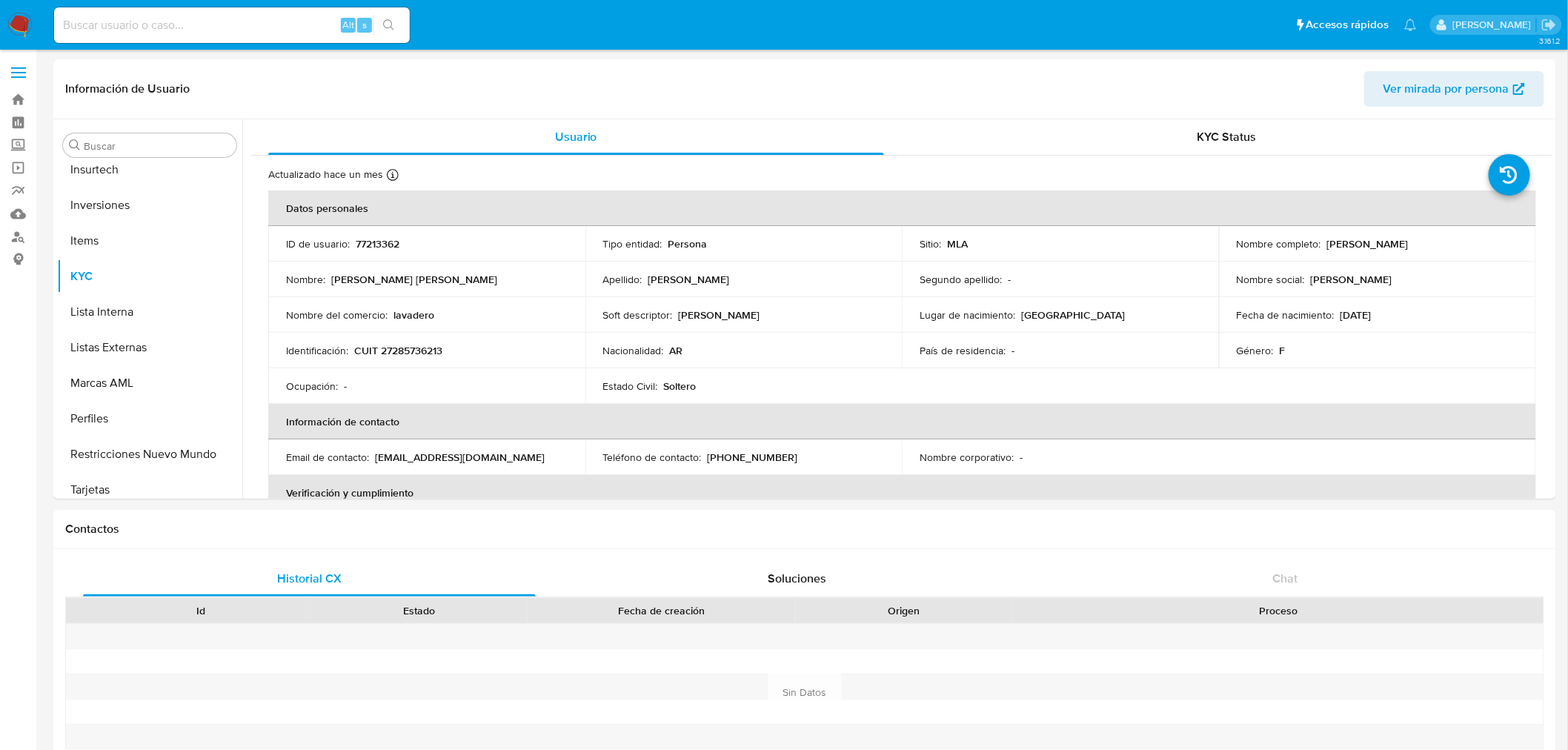
scroll to position [768, 0]
click at [105, 311] on button "Lista Interna" at bounding box center [144, 302] width 174 height 35
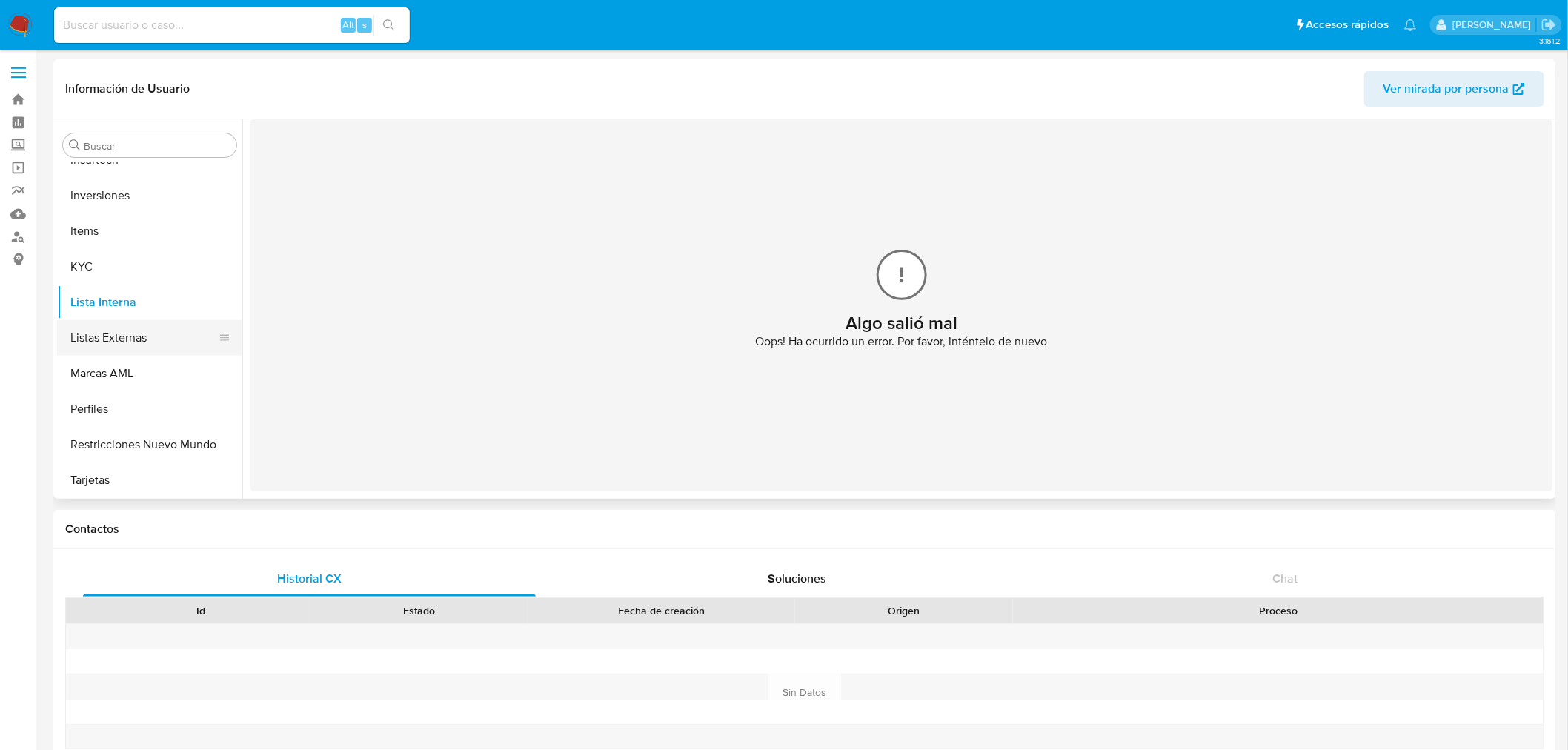
click at [107, 332] on button "Listas Externas" at bounding box center [144, 338] width 174 height 35
click at [106, 449] on button "Restricciones Nuevo Mundo" at bounding box center [144, 443] width 174 height 35
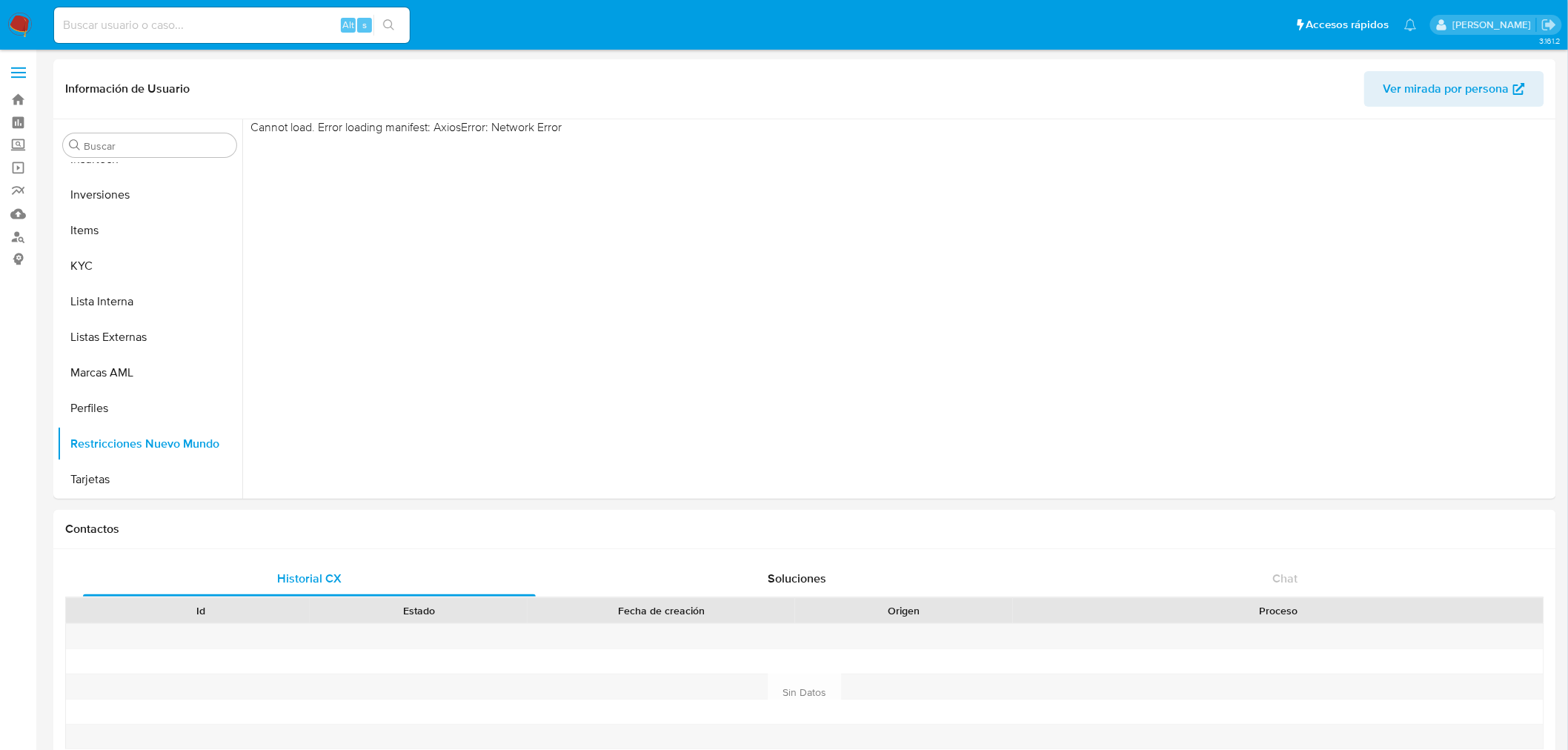
scroll to position [768, 0]
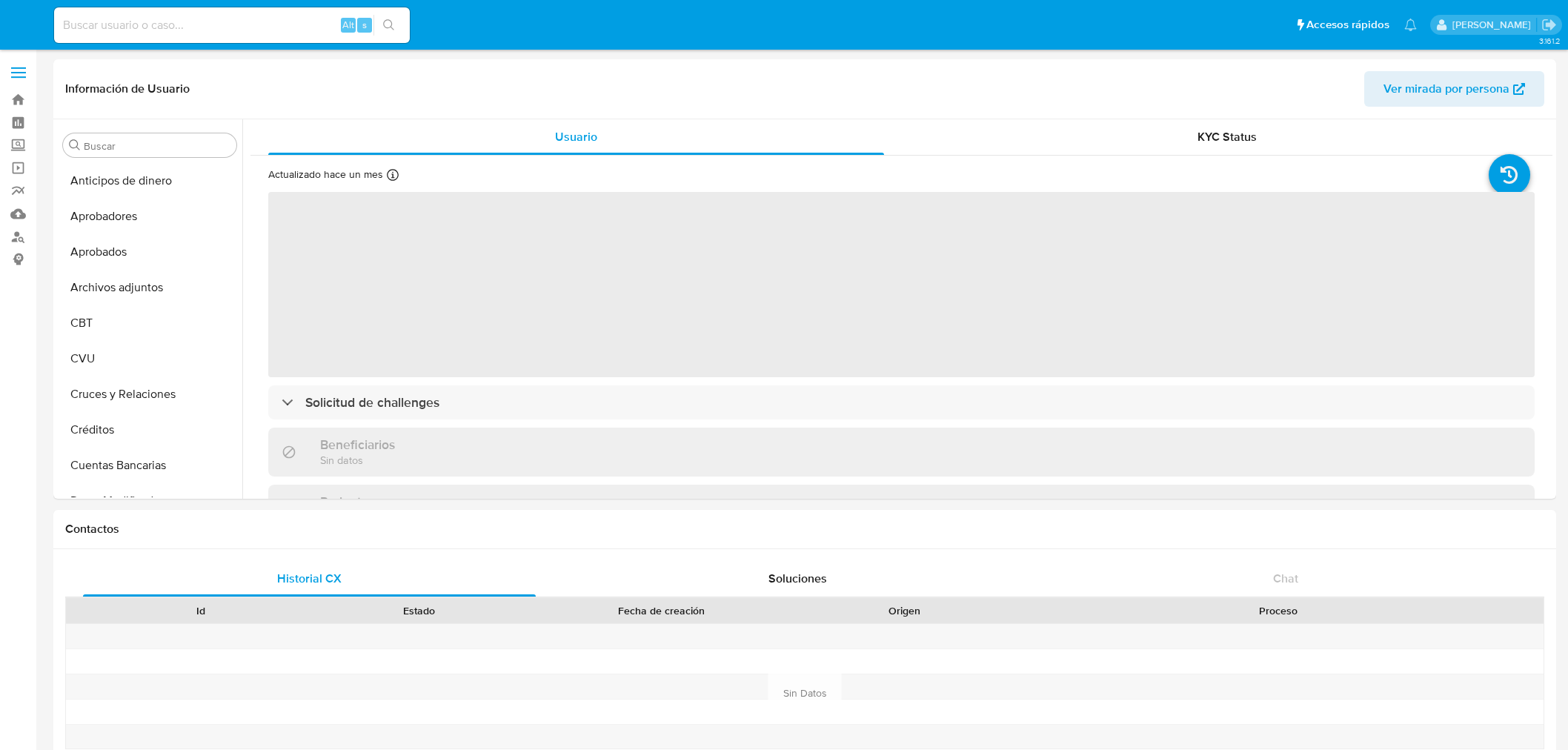
select select "10"
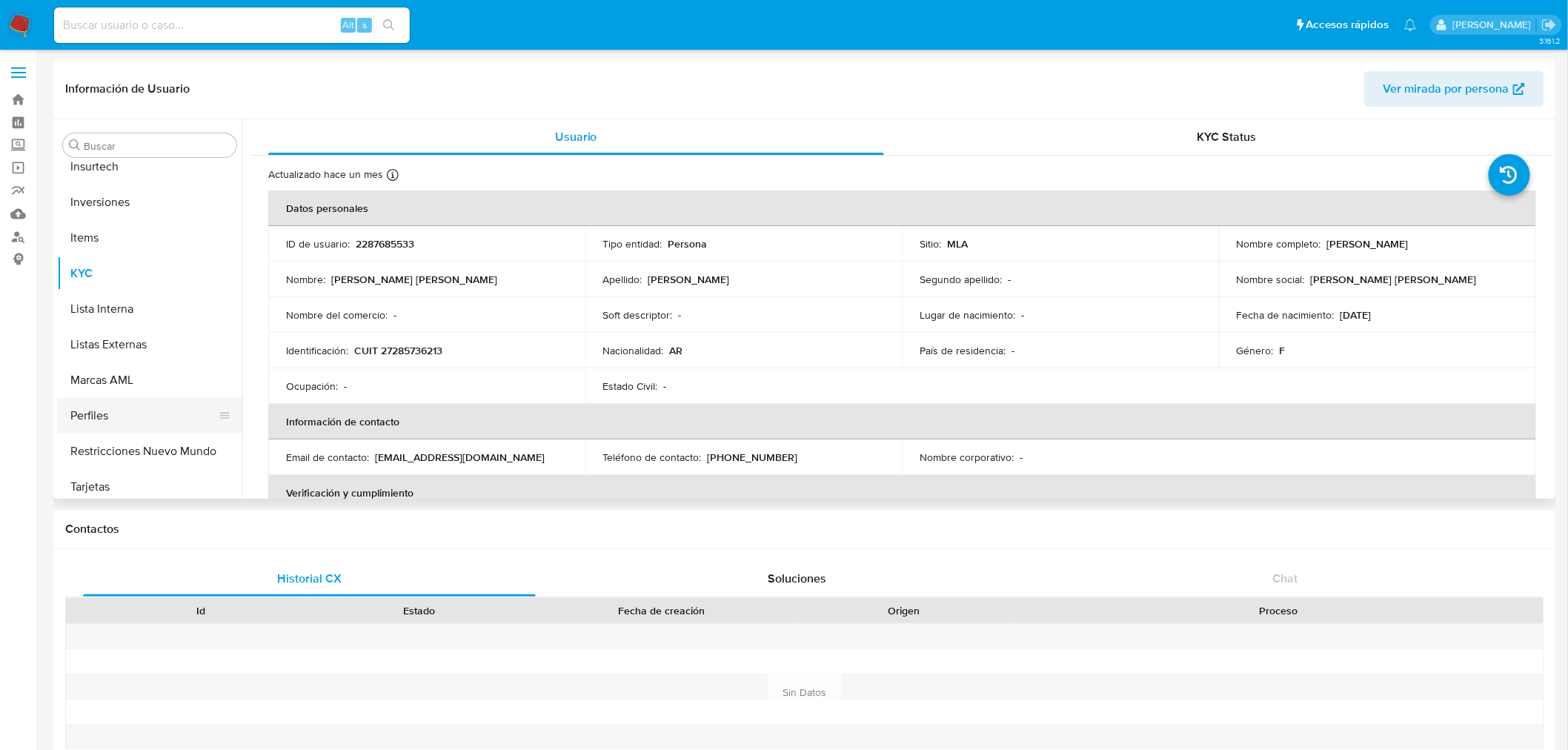
scroll to position [768, 0]
click at [162, 453] on button "Restricciones Nuevo Mundo" at bounding box center [144, 444] width 174 height 35
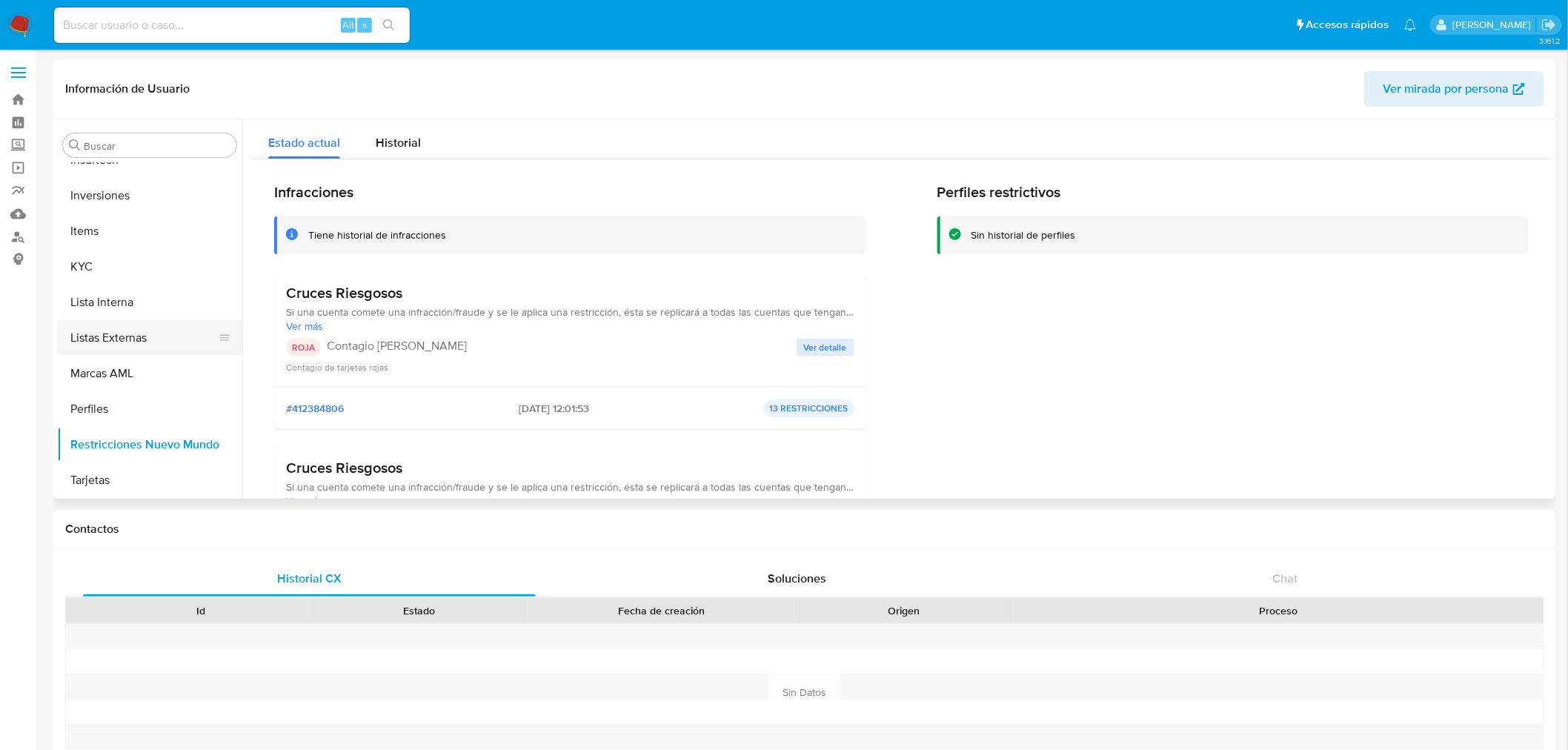
click at [116, 322] on button "Listas Externas" at bounding box center [144, 338] width 174 height 35
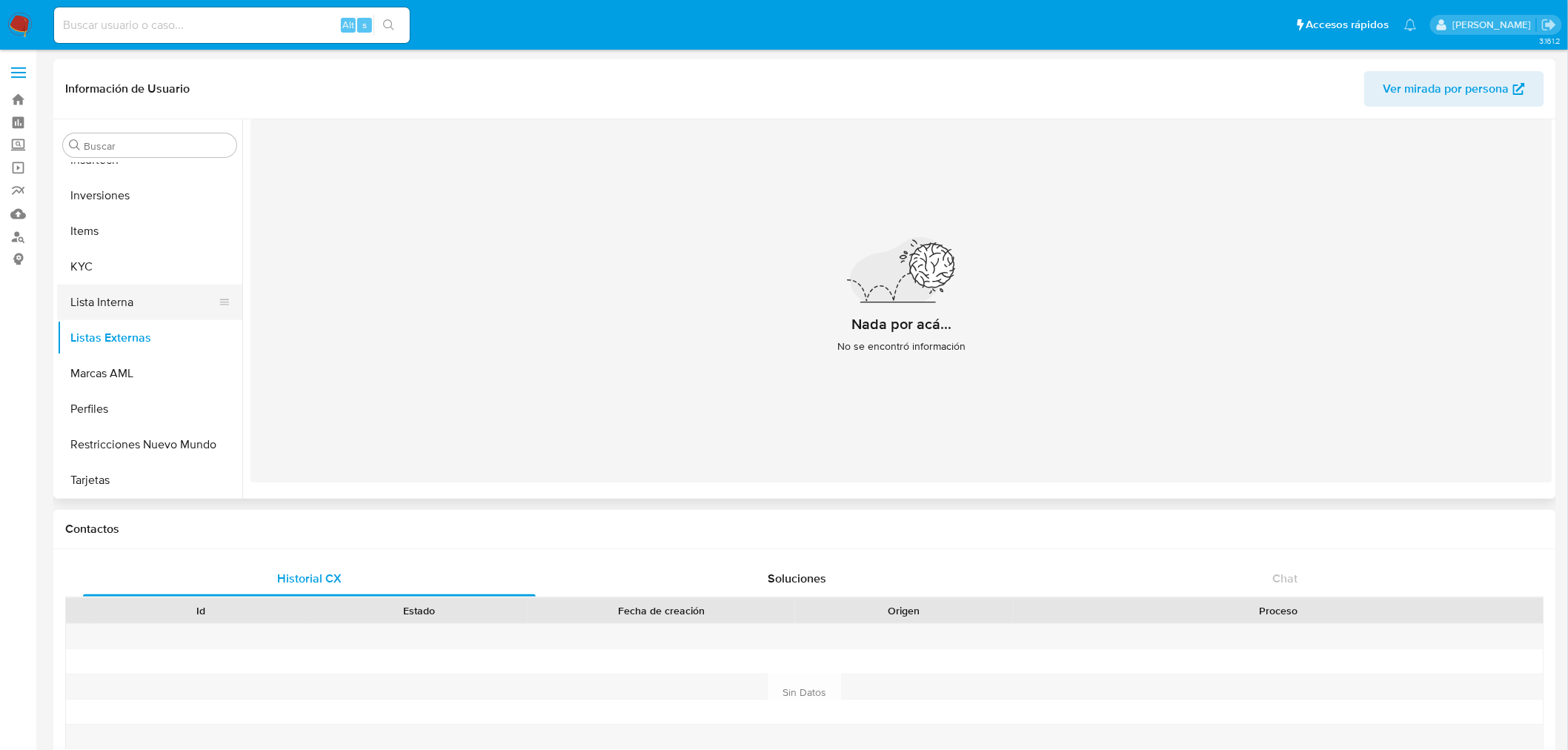
click at [120, 301] on button "Lista Interna" at bounding box center [144, 302] width 174 height 35
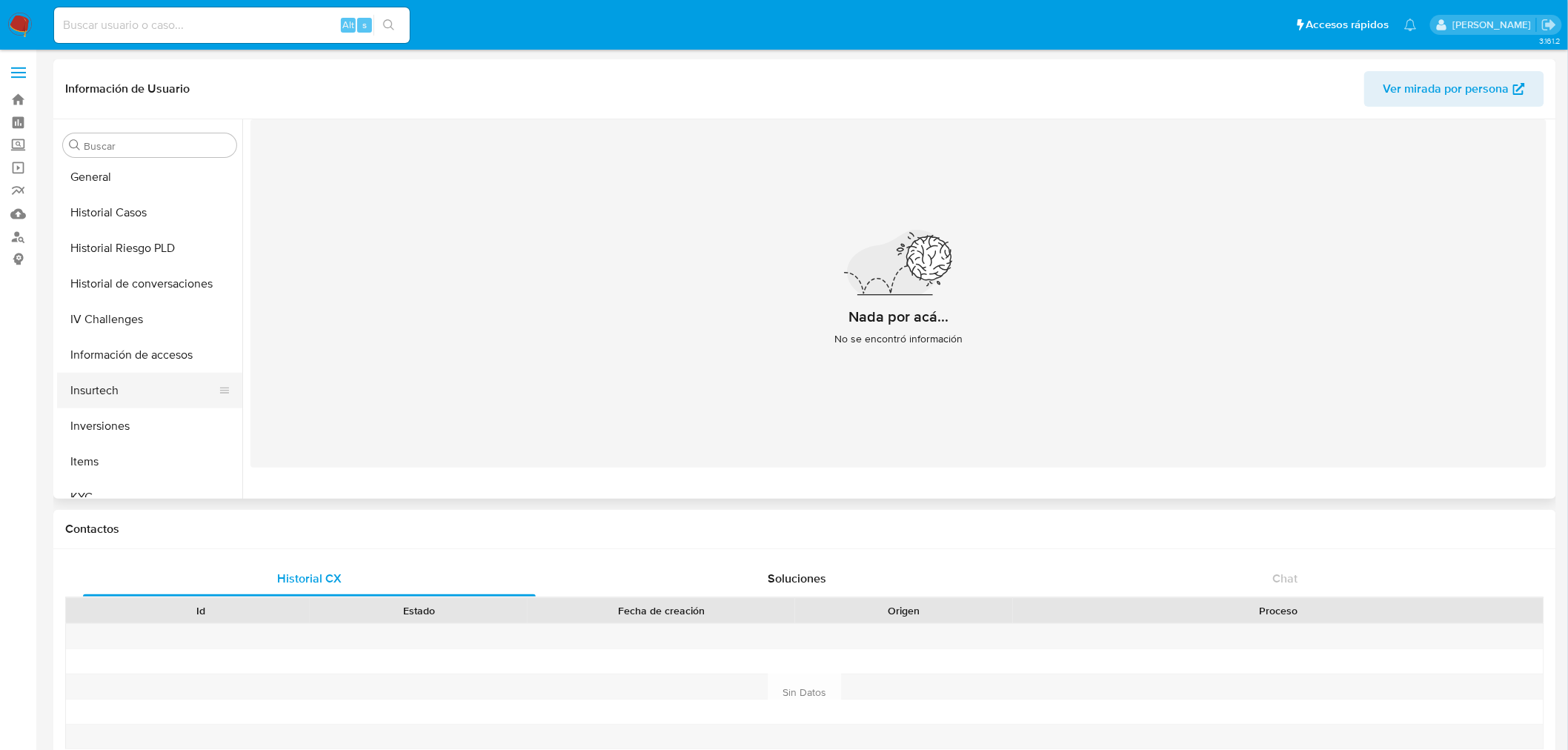
scroll to position [521, 0]
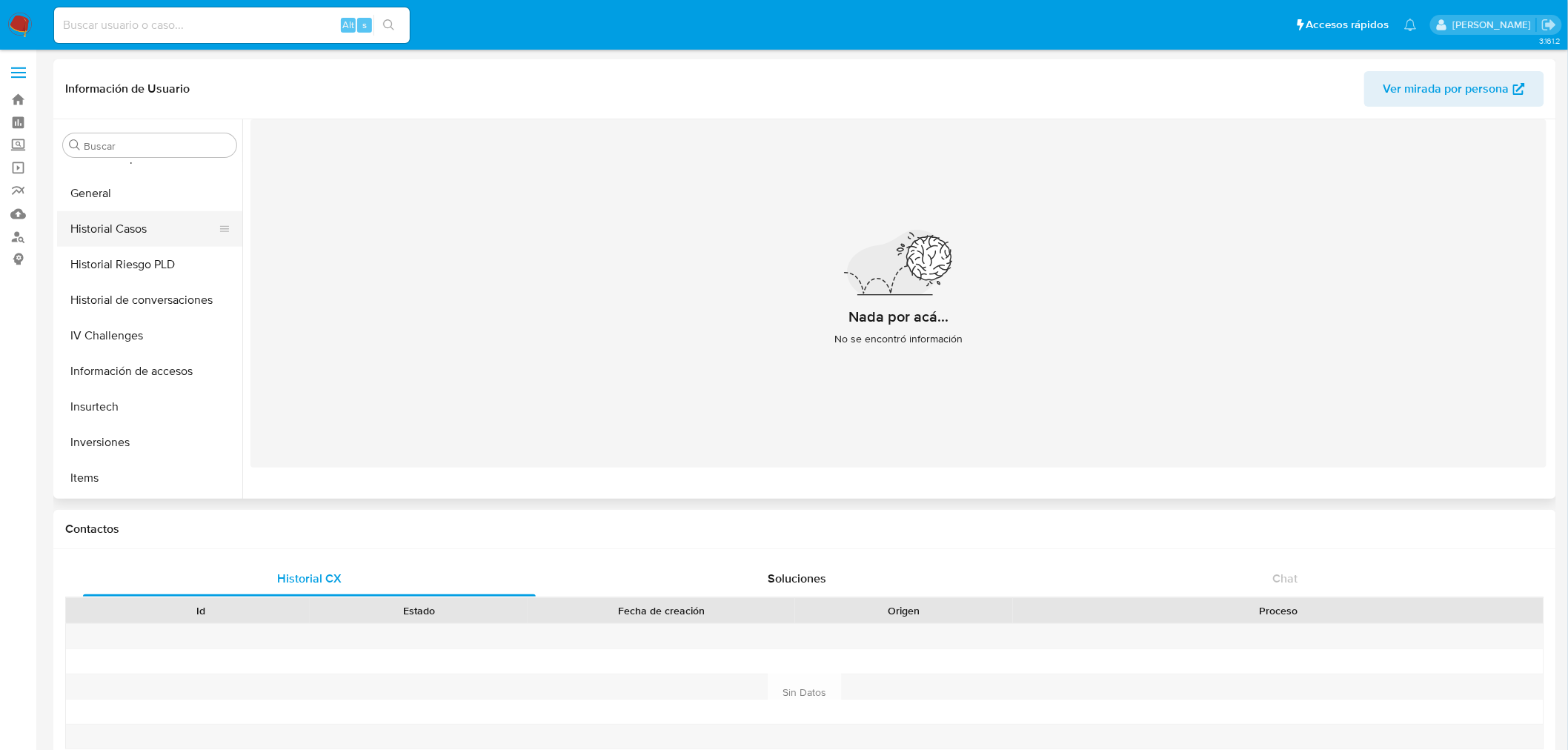
click at [123, 231] on button "Historial Casos" at bounding box center [144, 228] width 174 height 35
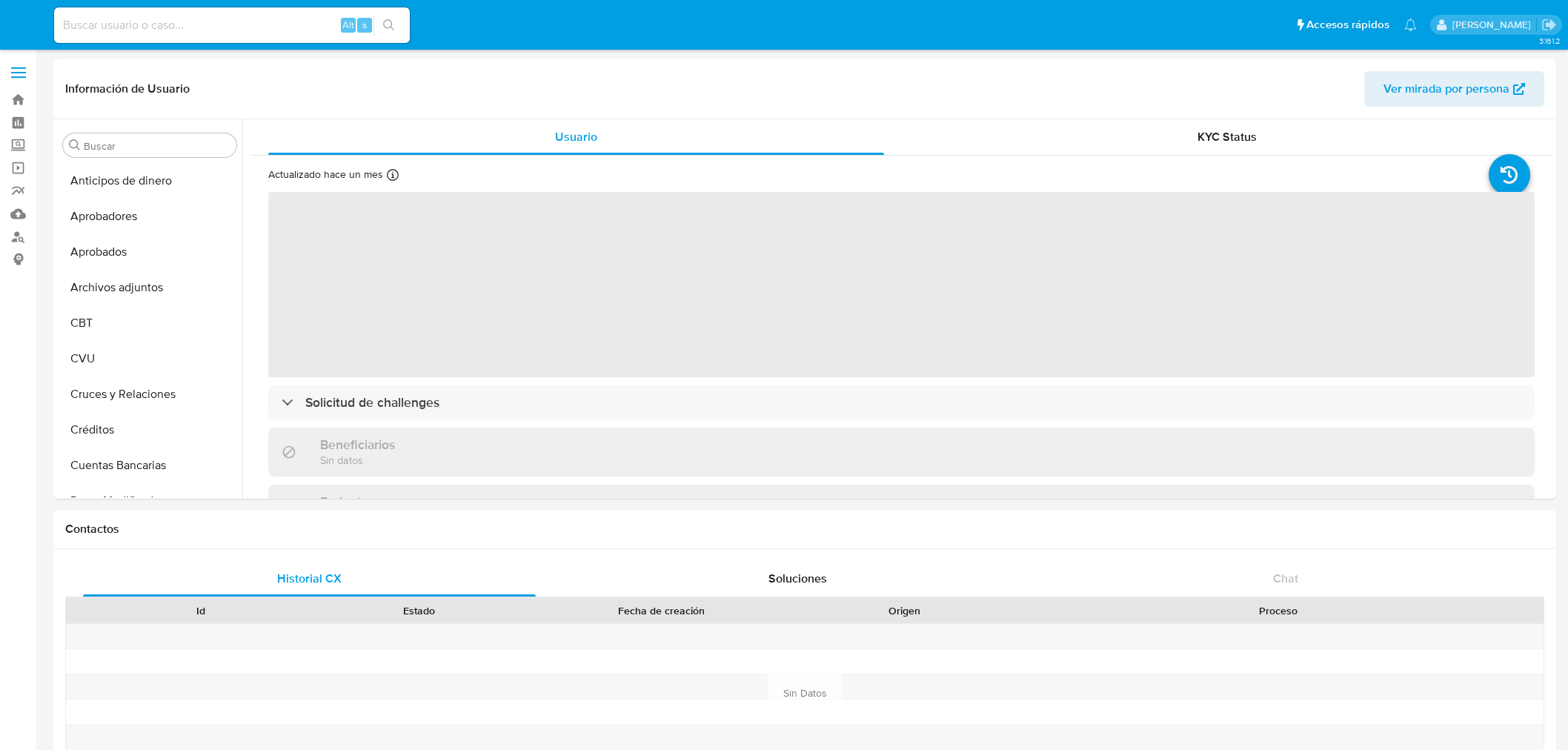
select select "10"
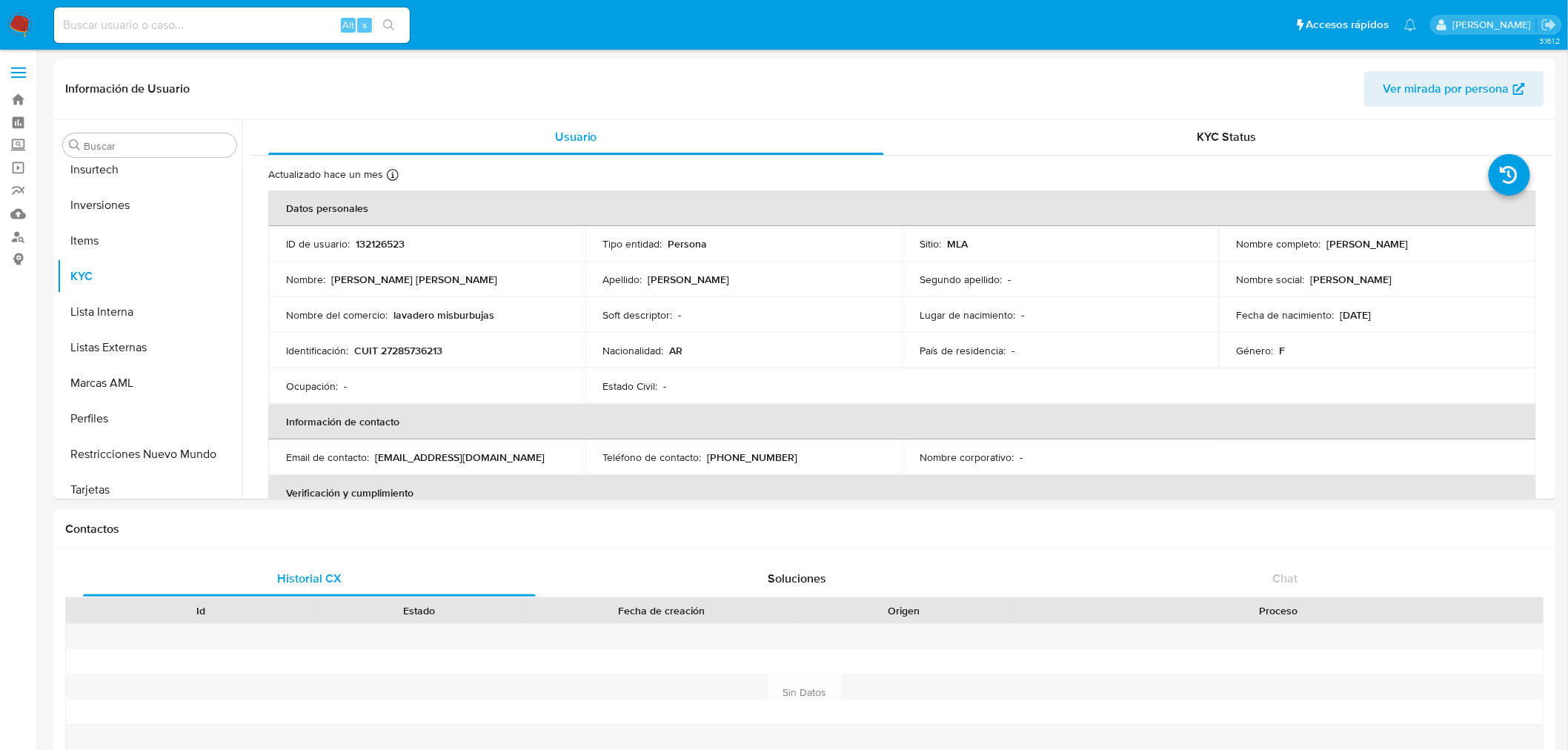
scroll to position [768, 0]
click at [124, 432] on button "Restricciones Nuevo Mundo" at bounding box center [144, 443] width 174 height 35
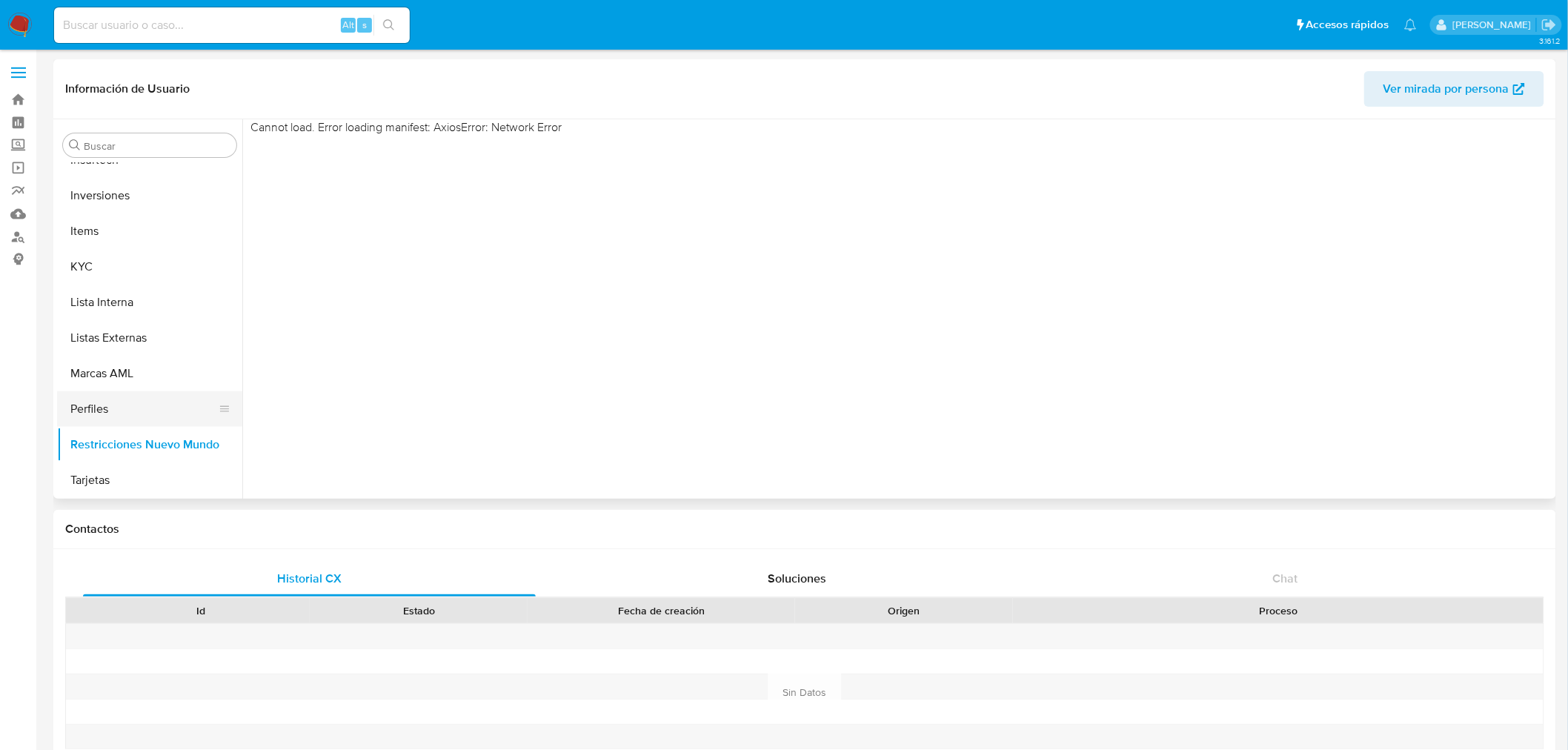
scroll to position [768, 0]
click at [116, 401] on button "Perfiles" at bounding box center [144, 408] width 174 height 35
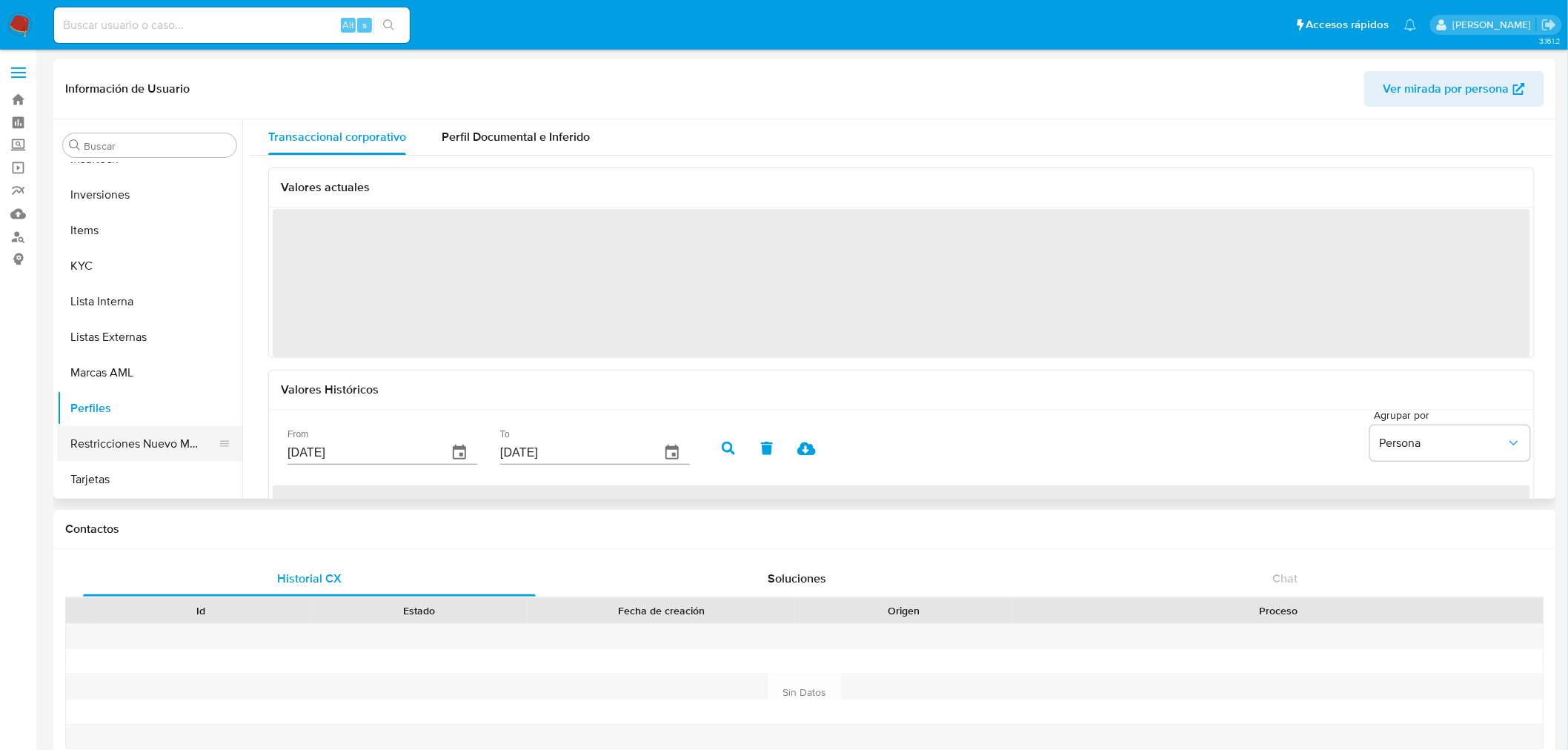
click at [114, 441] on button "Restricciones Nuevo Mundo" at bounding box center [144, 443] width 174 height 35
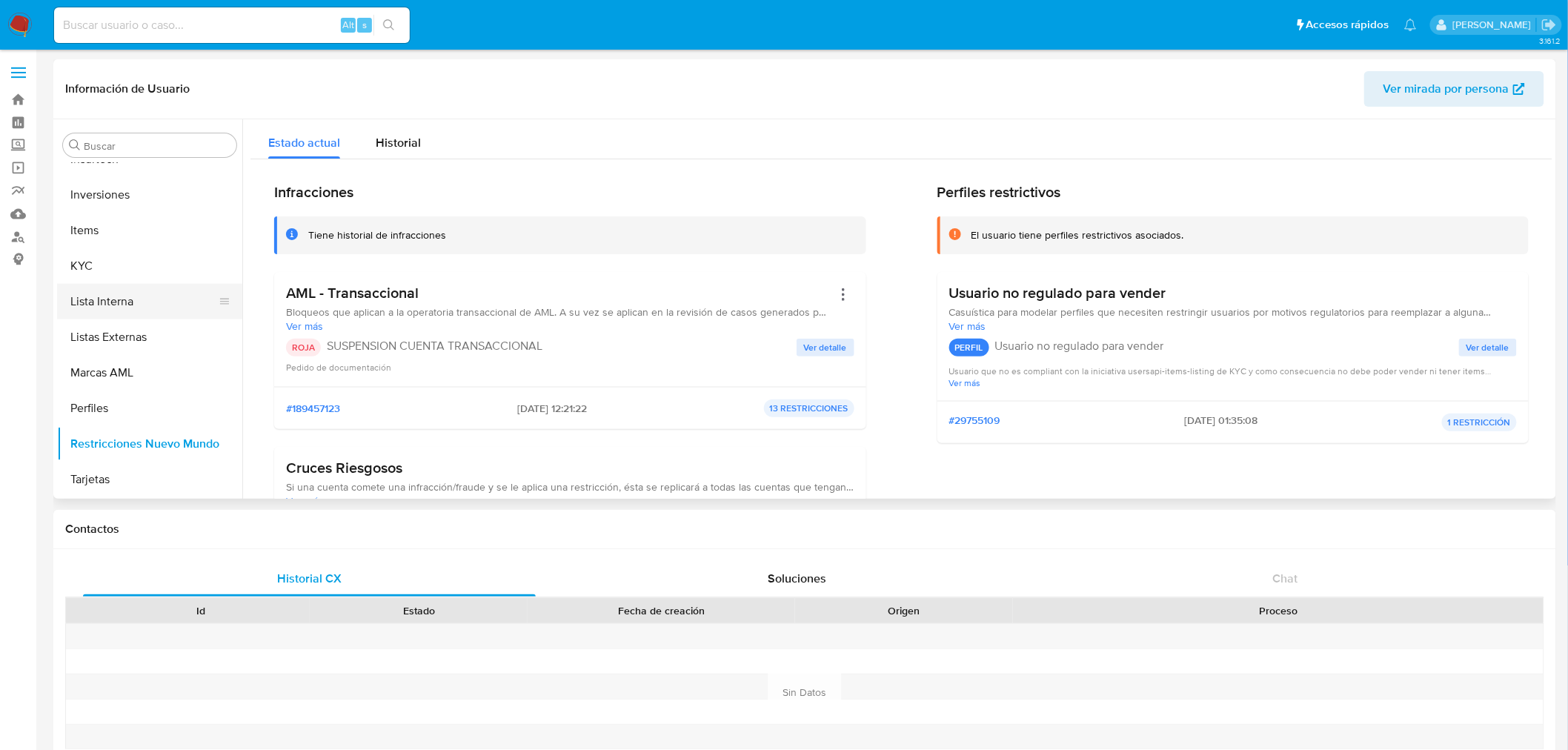
click at [113, 301] on button "Lista Interna" at bounding box center [144, 301] width 174 height 35
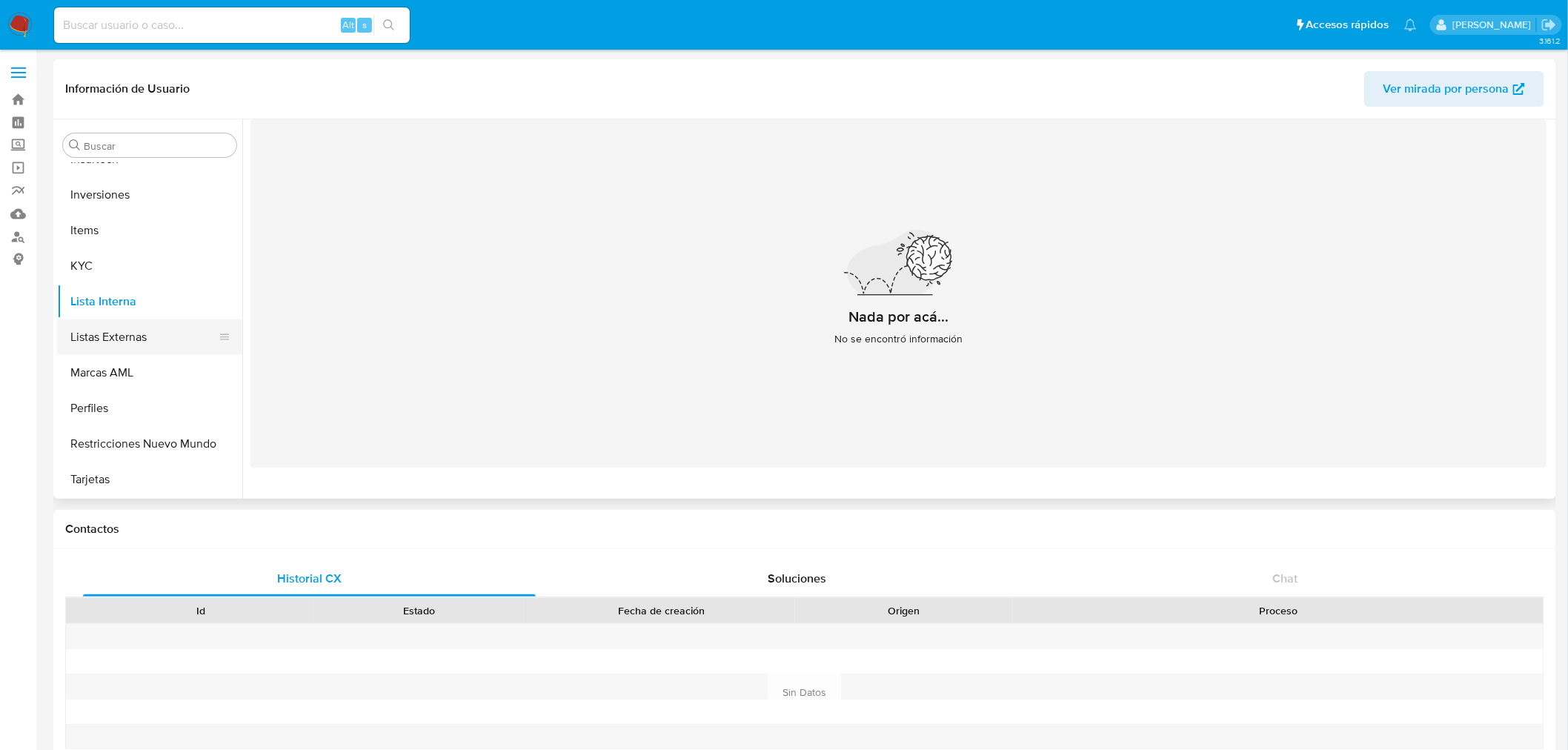
click at [126, 335] on button "Listas Externas" at bounding box center [144, 337] width 174 height 35
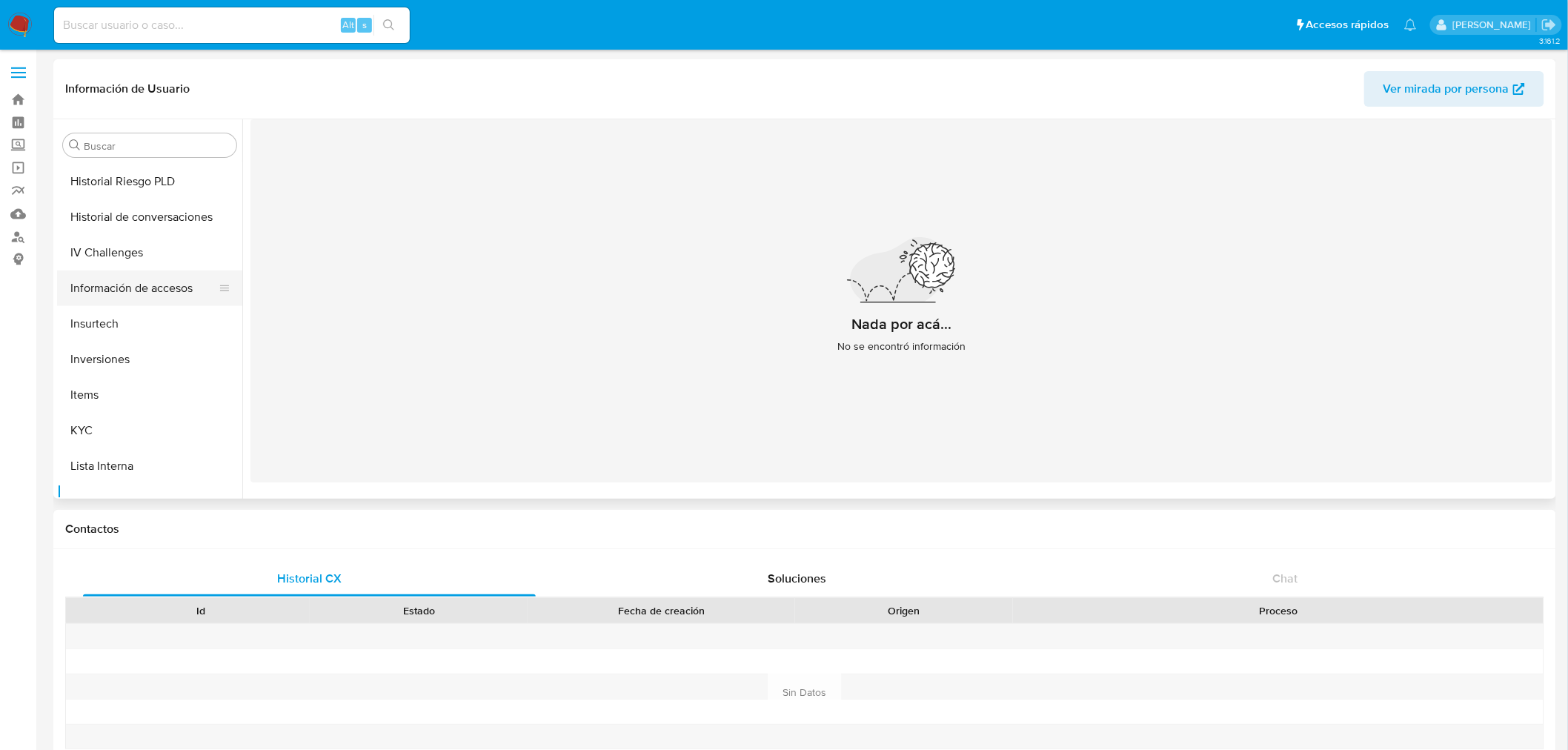
scroll to position [522, 0]
click at [116, 225] on button "Historial Casos" at bounding box center [144, 228] width 174 height 35
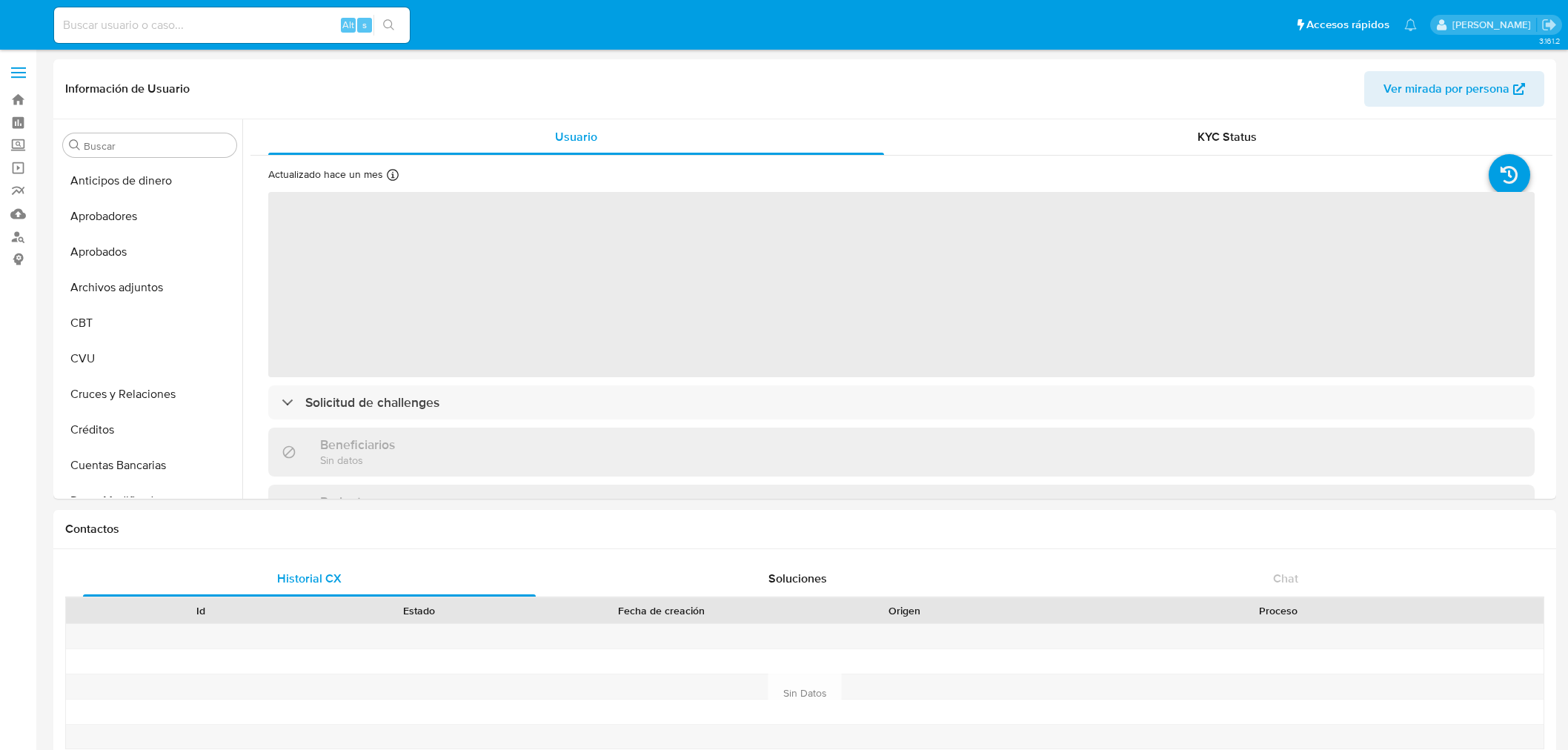
select select "10"
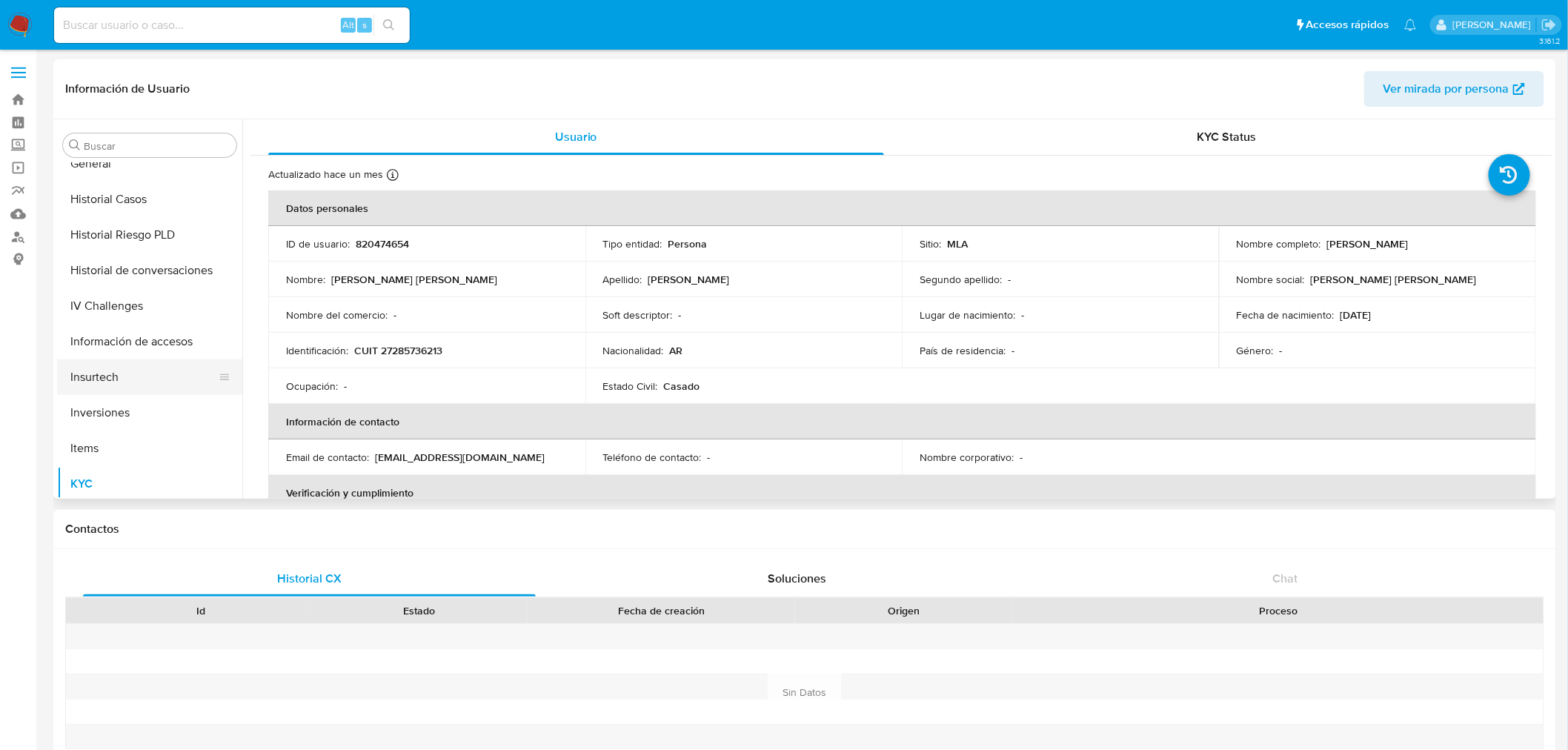
scroll to position [521, 0]
click at [137, 218] on button "Historial Casos" at bounding box center [144, 228] width 174 height 35
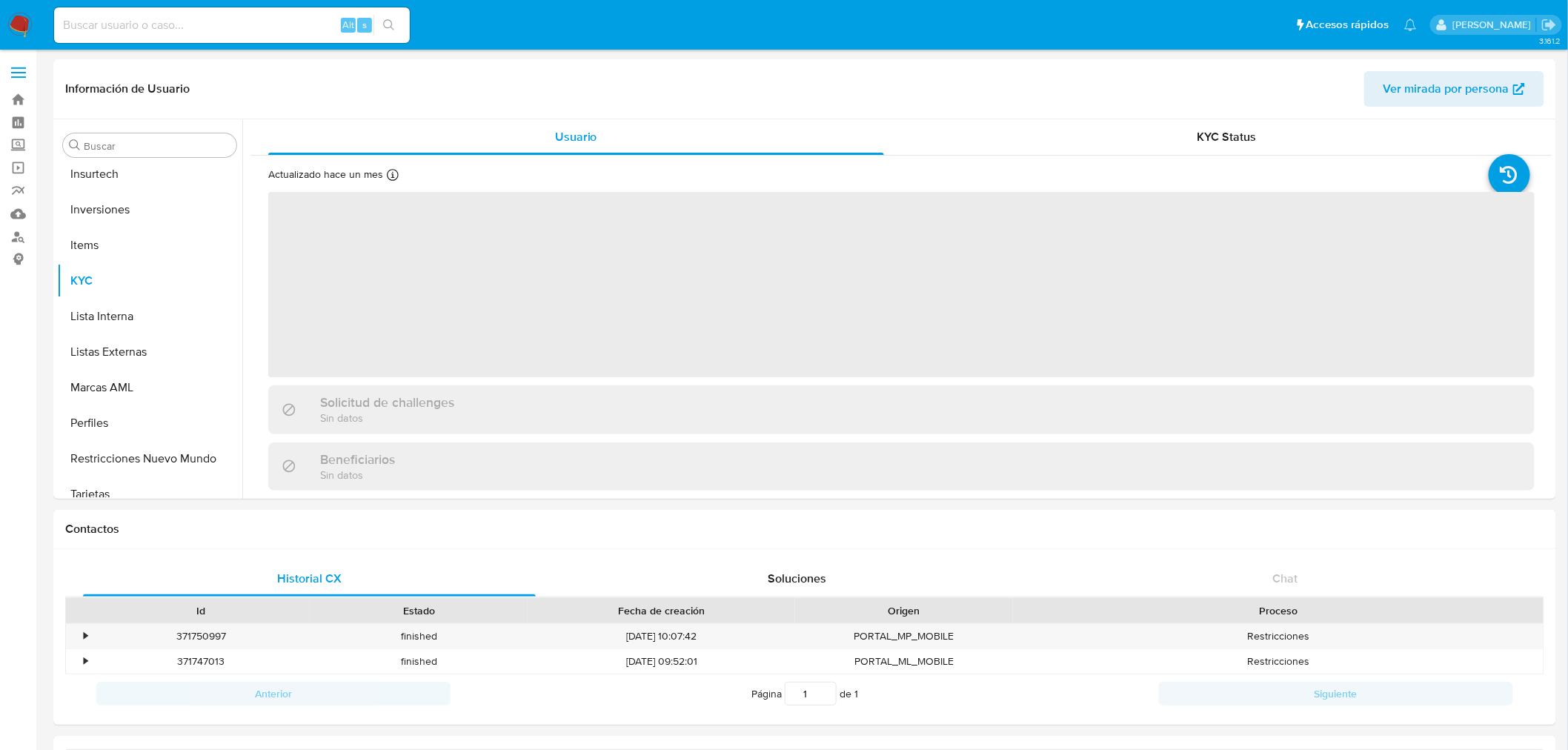
scroll to position [768, 0]
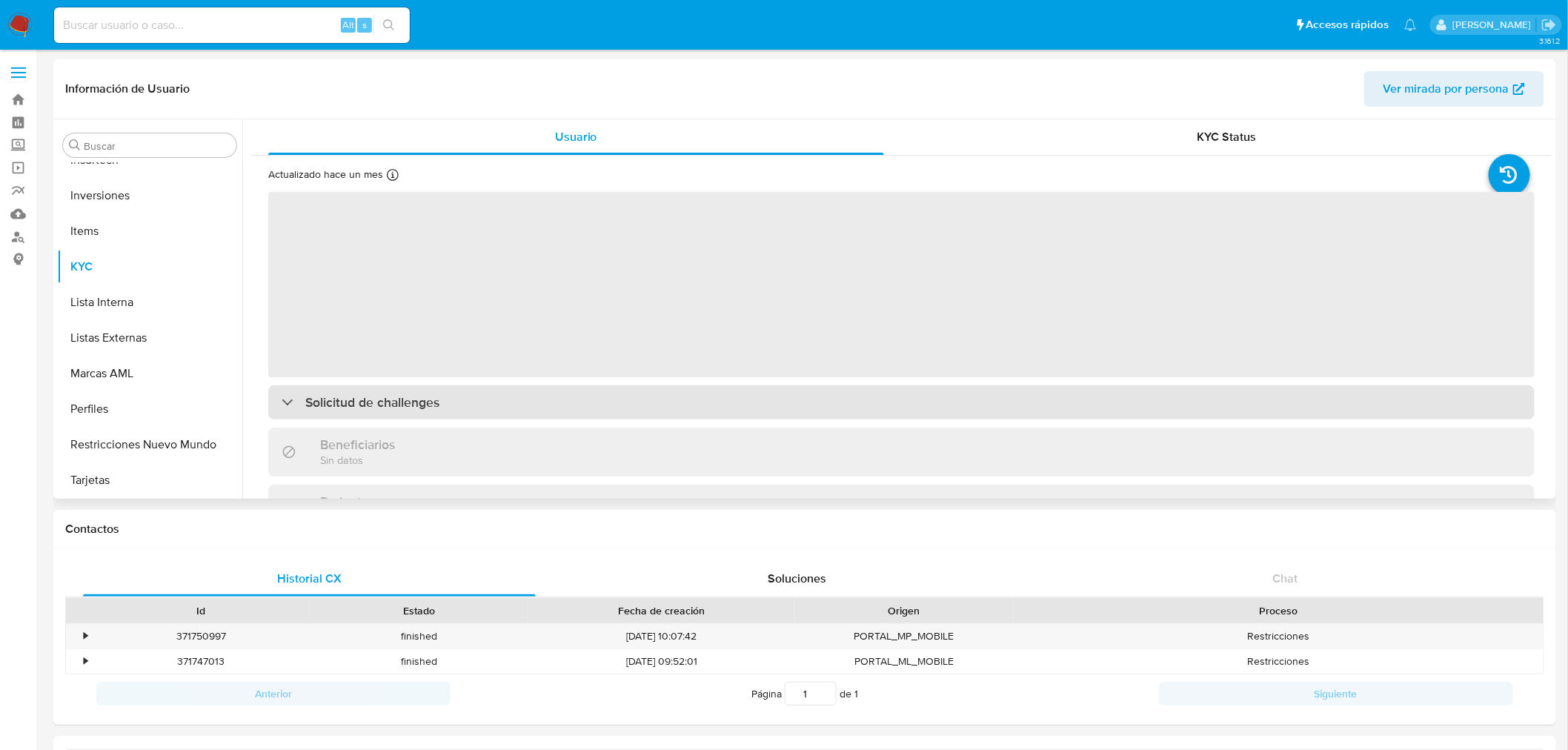
select select "10"
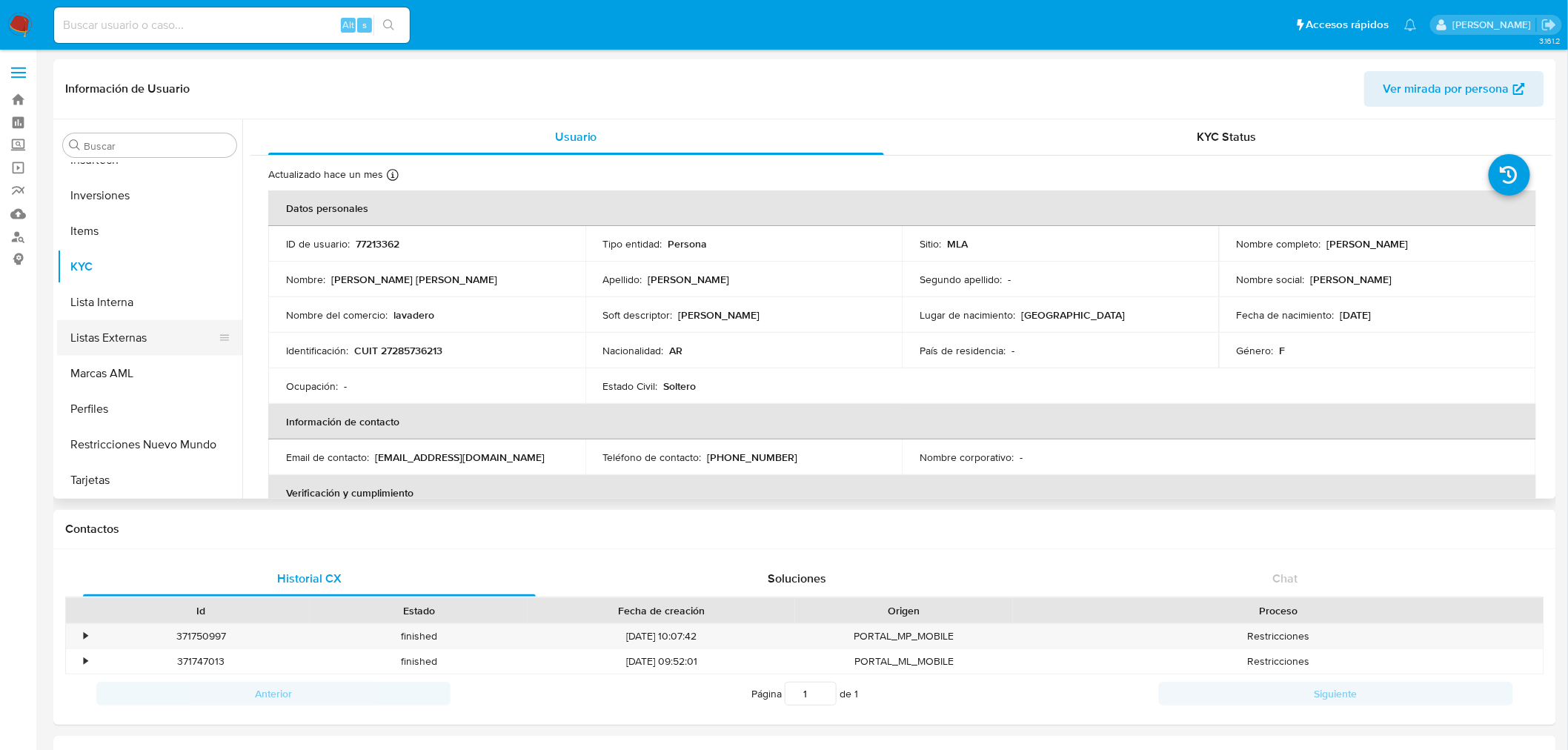
click at [134, 334] on button "Listas Externas" at bounding box center [144, 338] width 174 height 35
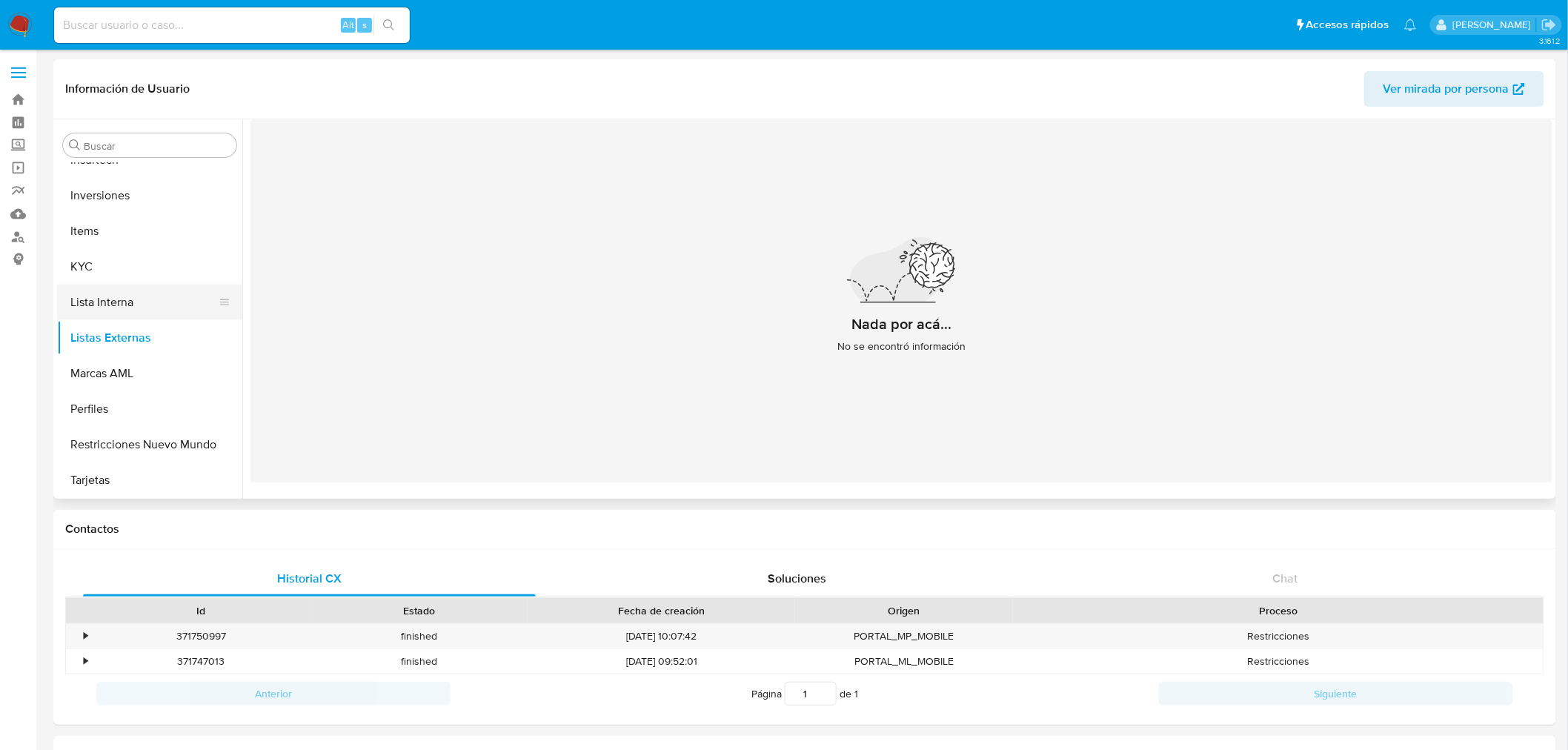
click at [109, 293] on button "Lista Interna" at bounding box center [144, 302] width 174 height 35
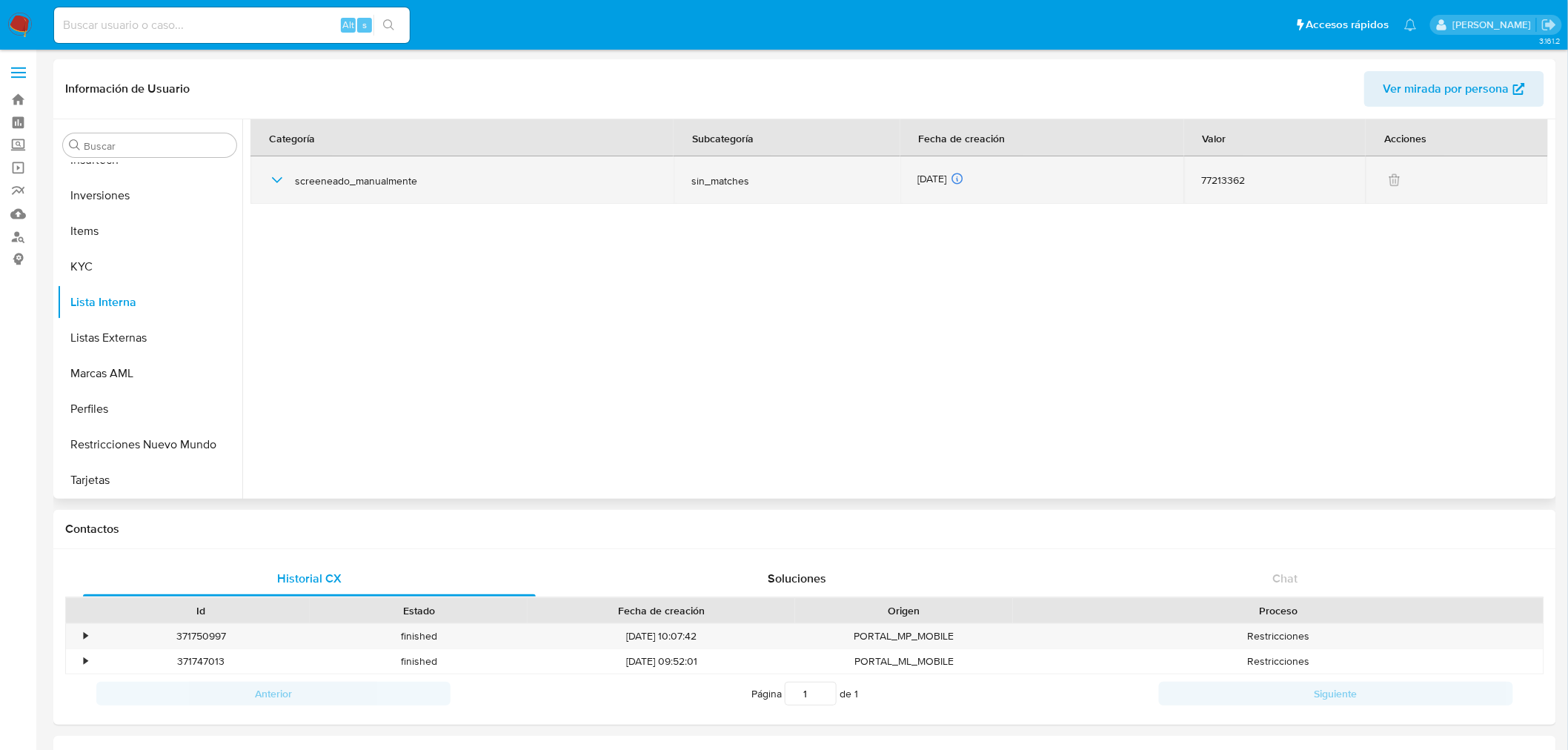
click at [270, 181] on icon "button" at bounding box center [278, 180] width 18 height 18
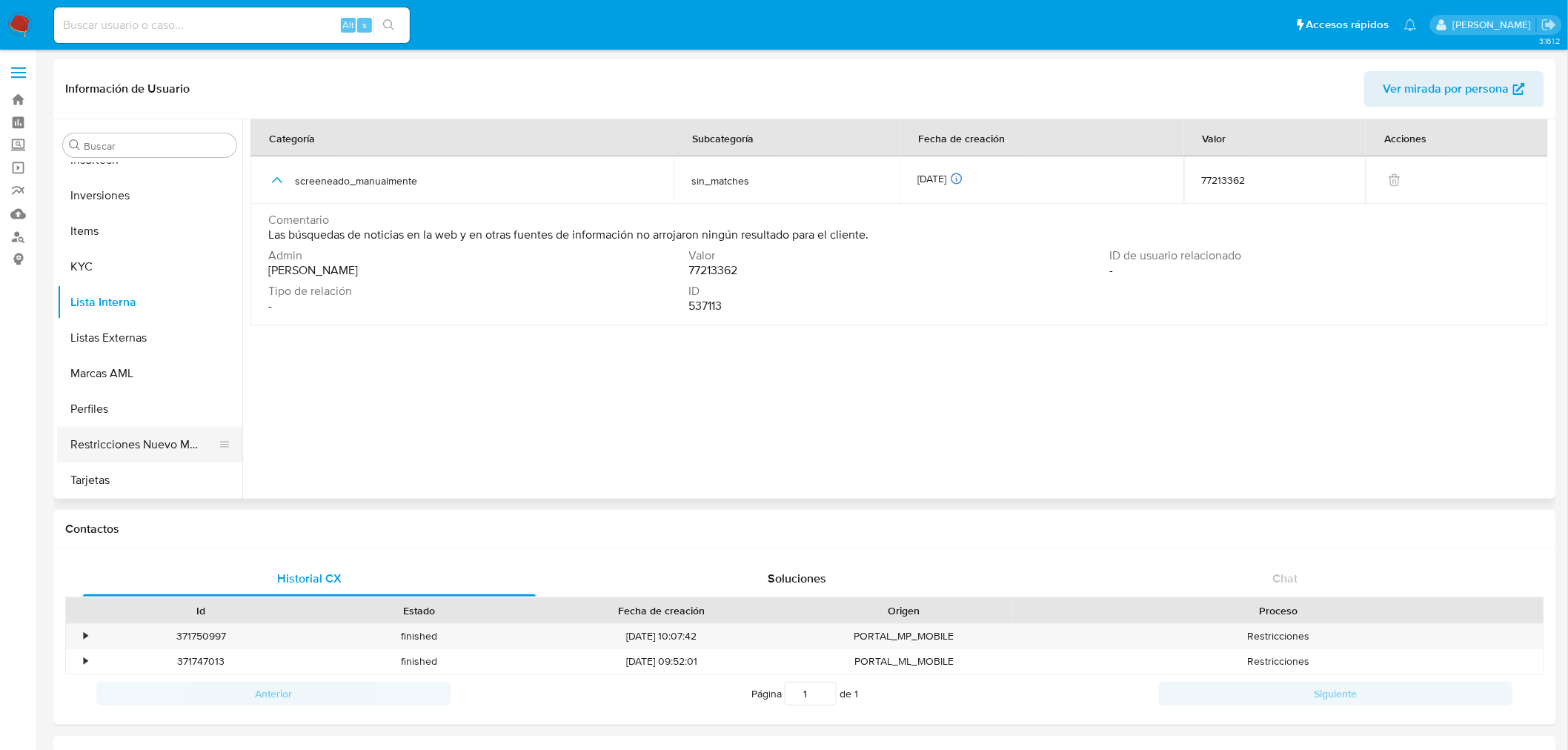
click at [157, 449] on button "Restricciones Nuevo Mundo" at bounding box center [144, 444] width 174 height 35
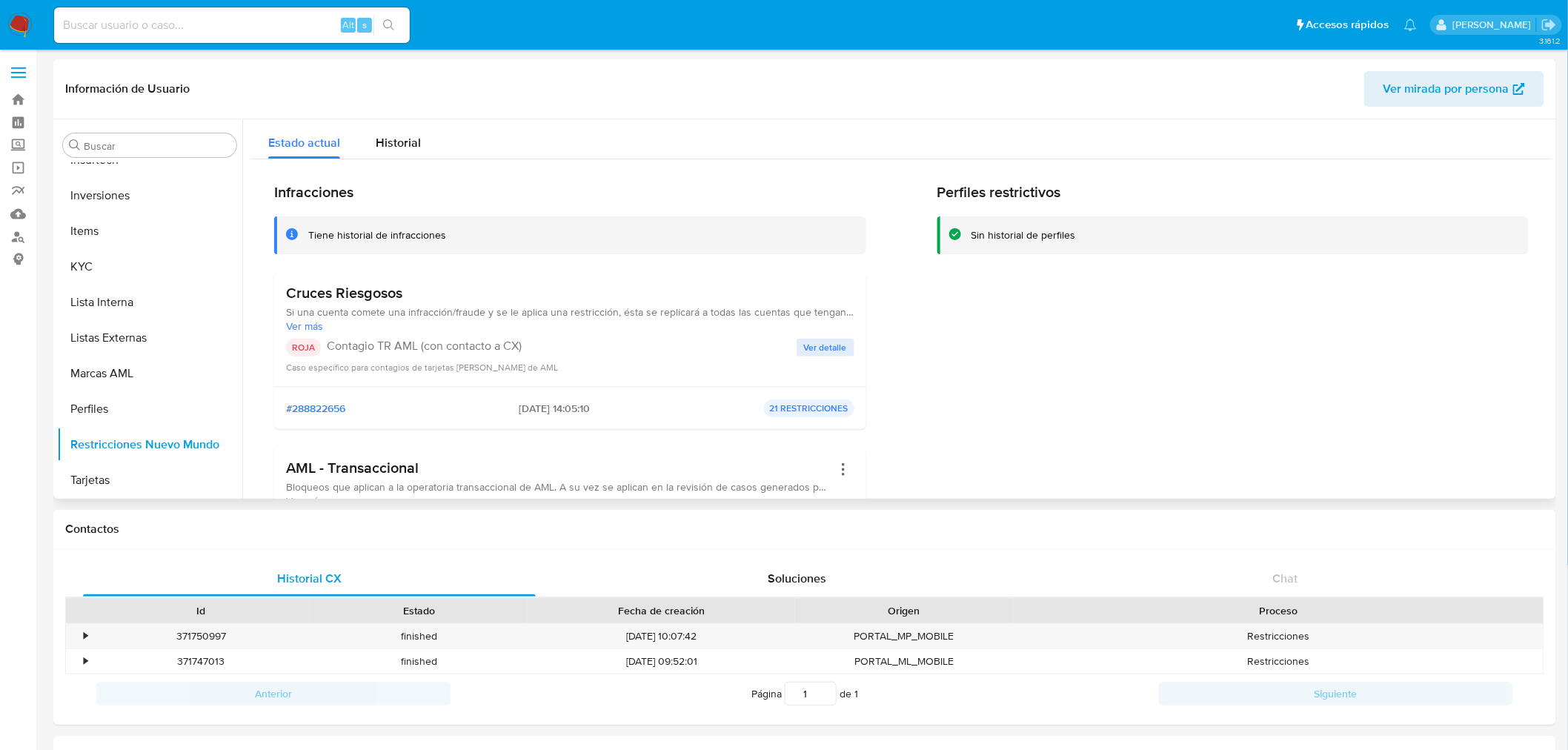
click at [320, 330] on span "Ver más" at bounding box center [570, 326] width 569 height 14
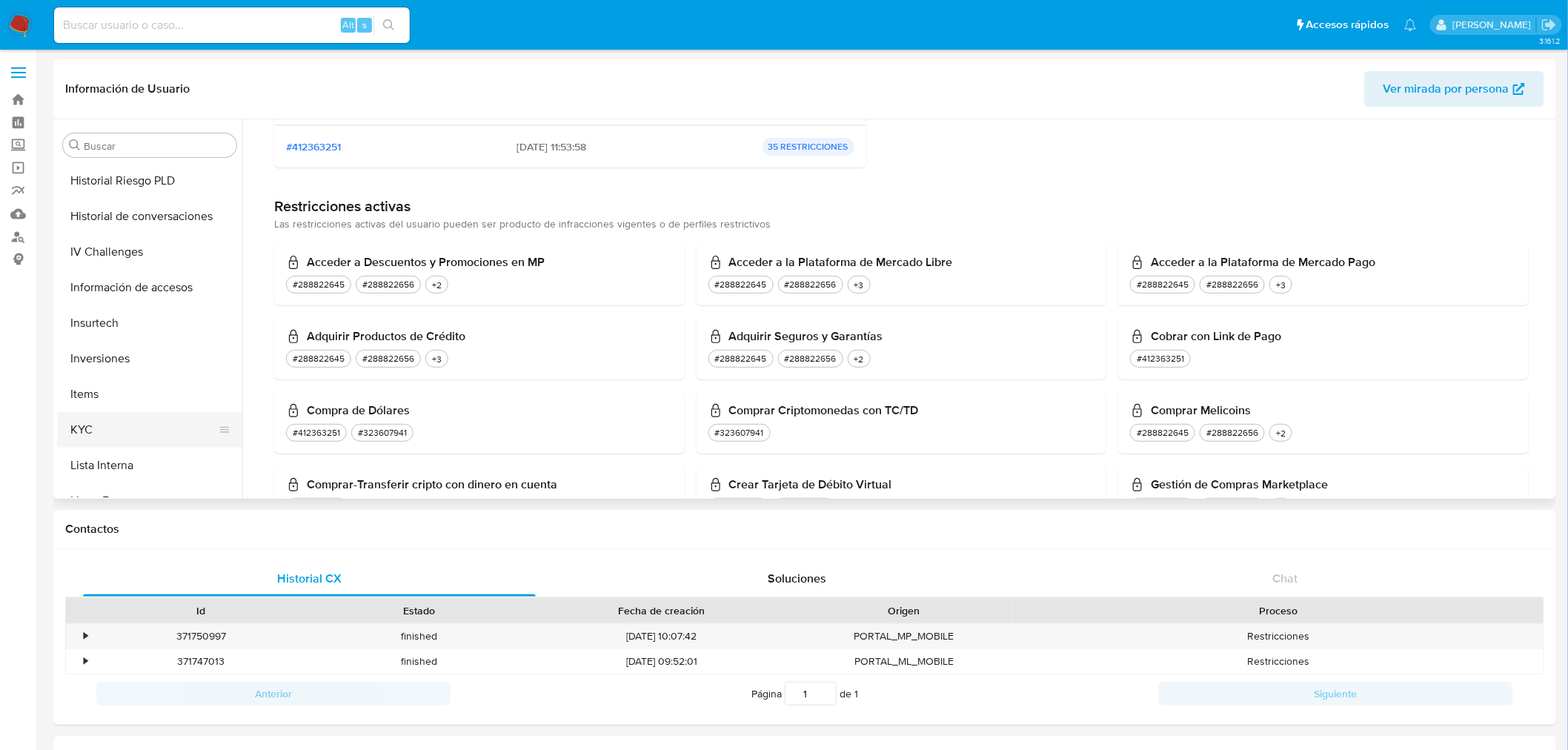
scroll to position [603, 0]
click at [146, 194] on button "Historial Riesgo PLD" at bounding box center [144, 182] width 174 height 35
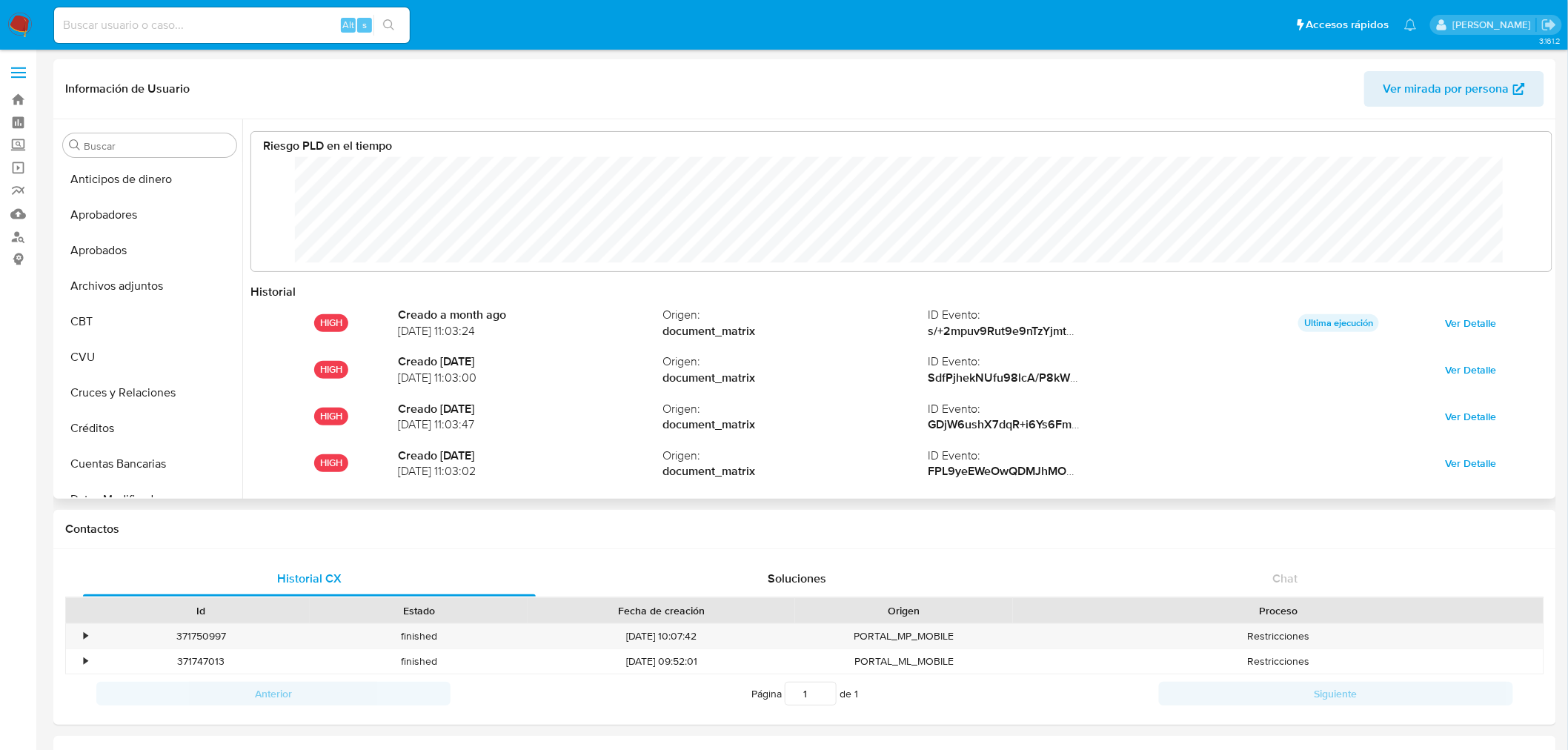
scroll to position [0, 0]
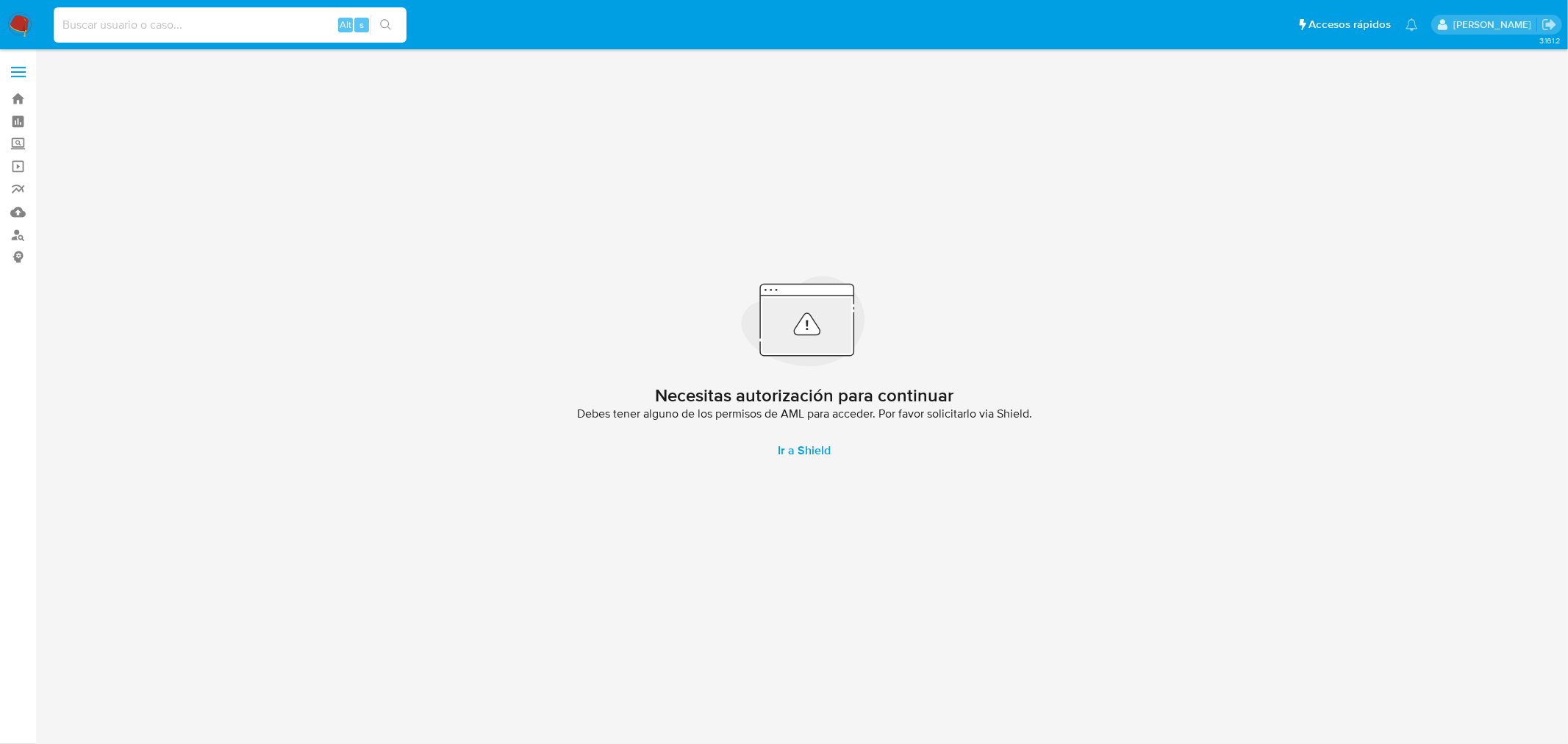
click at [255, 28] on input at bounding box center [229, 24] width 353 height 19
paste input "18712798"
type input "18712798"
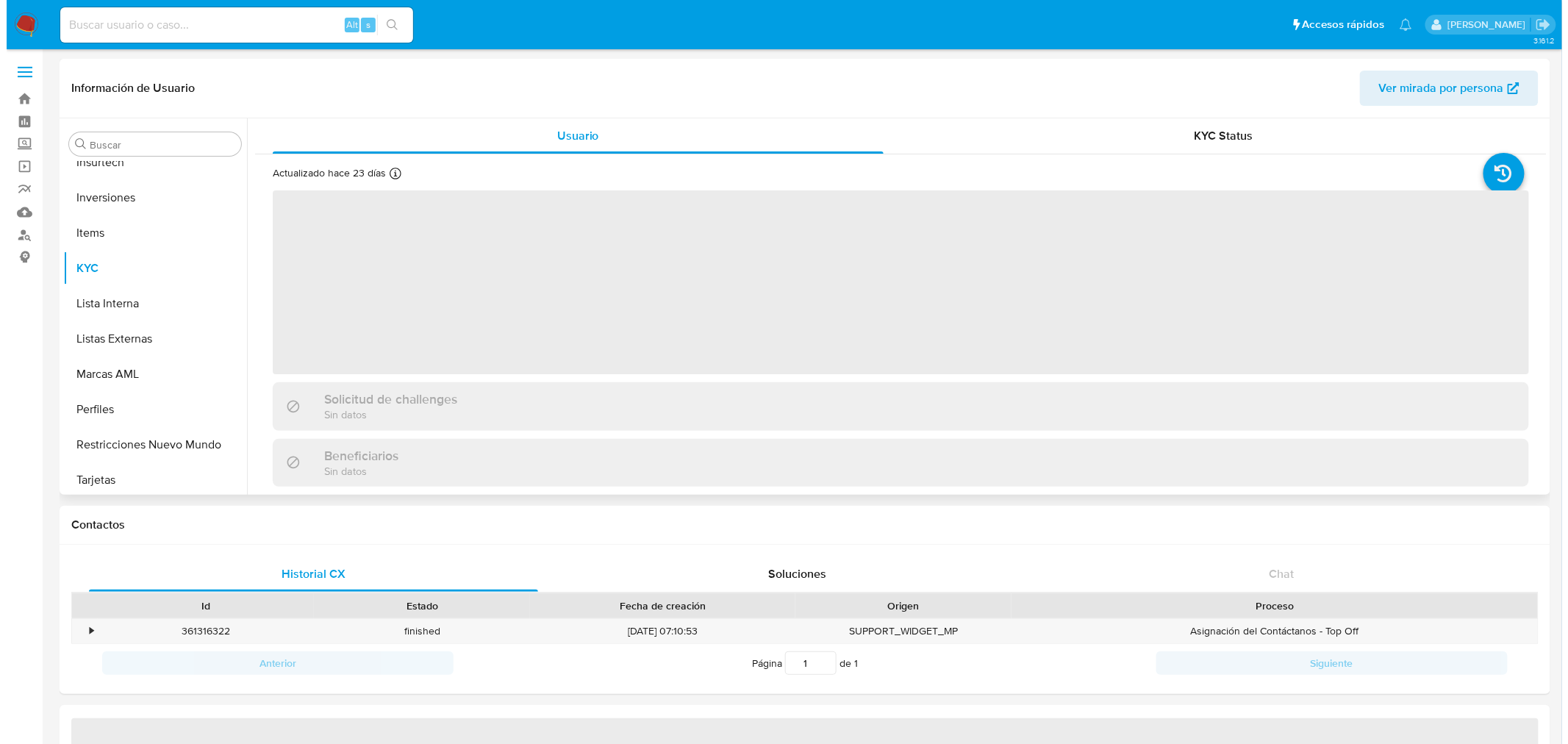
scroll to position [762, 0]
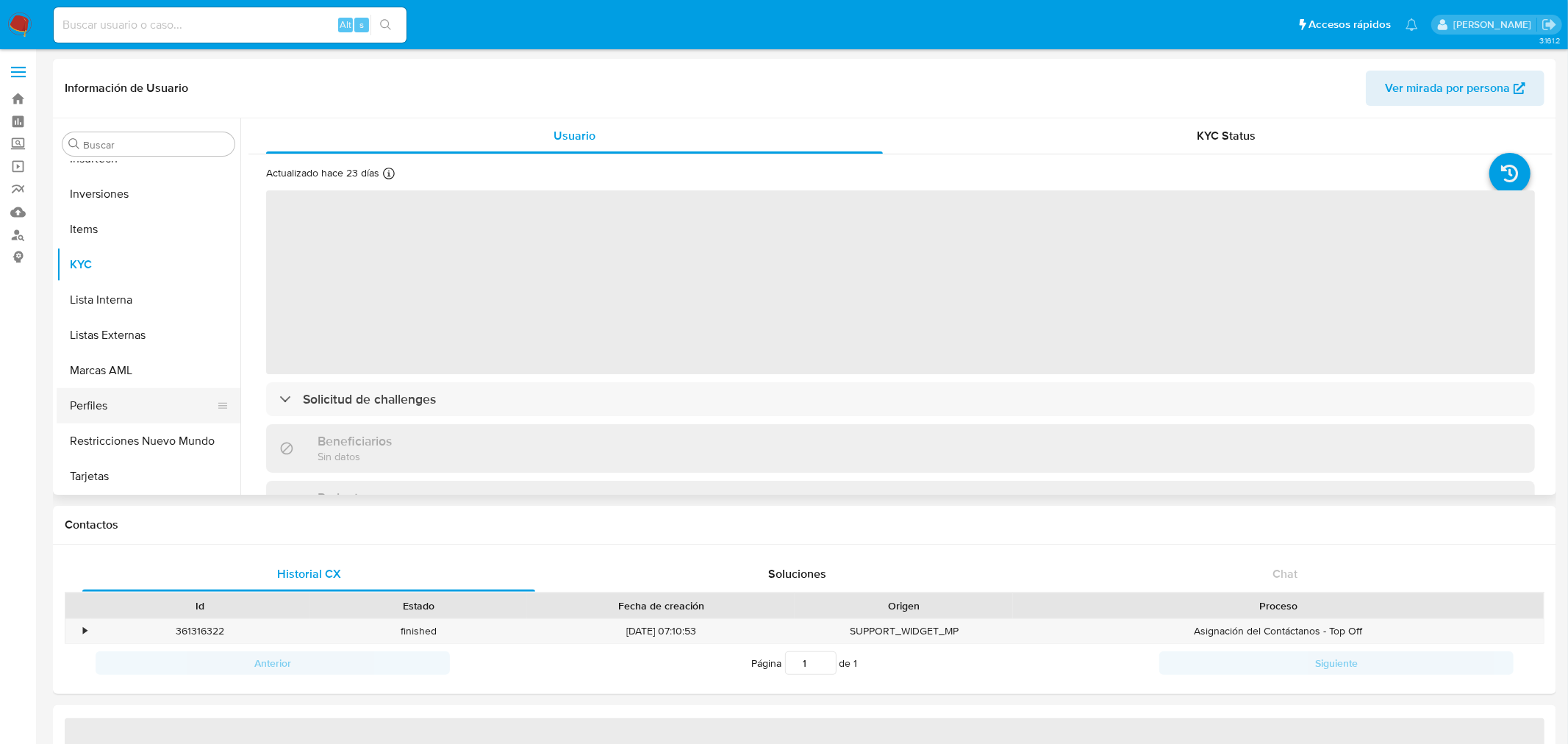
click at [97, 408] on button "Perfiles" at bounding box center [143, 405] width 172 height 35
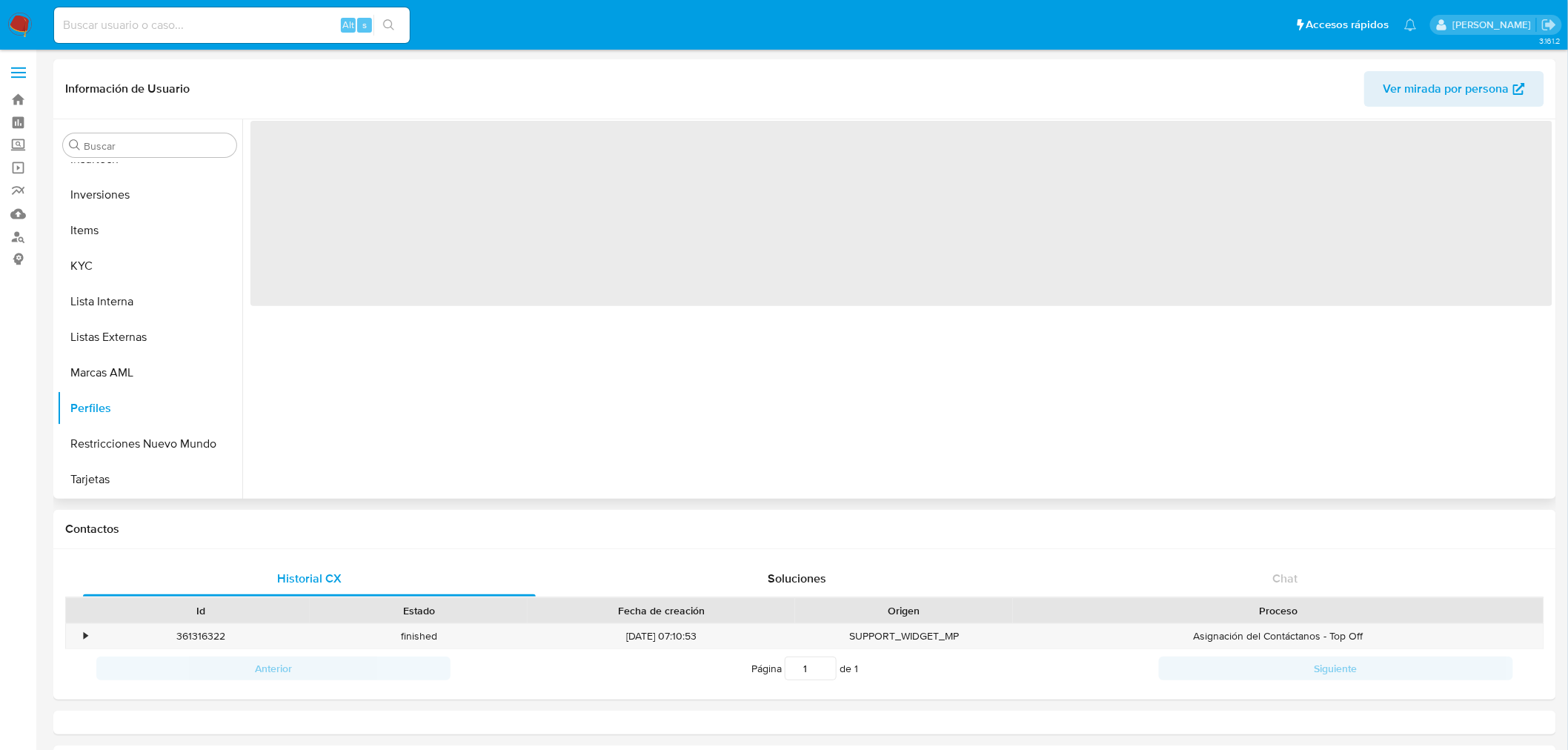
select select "10"
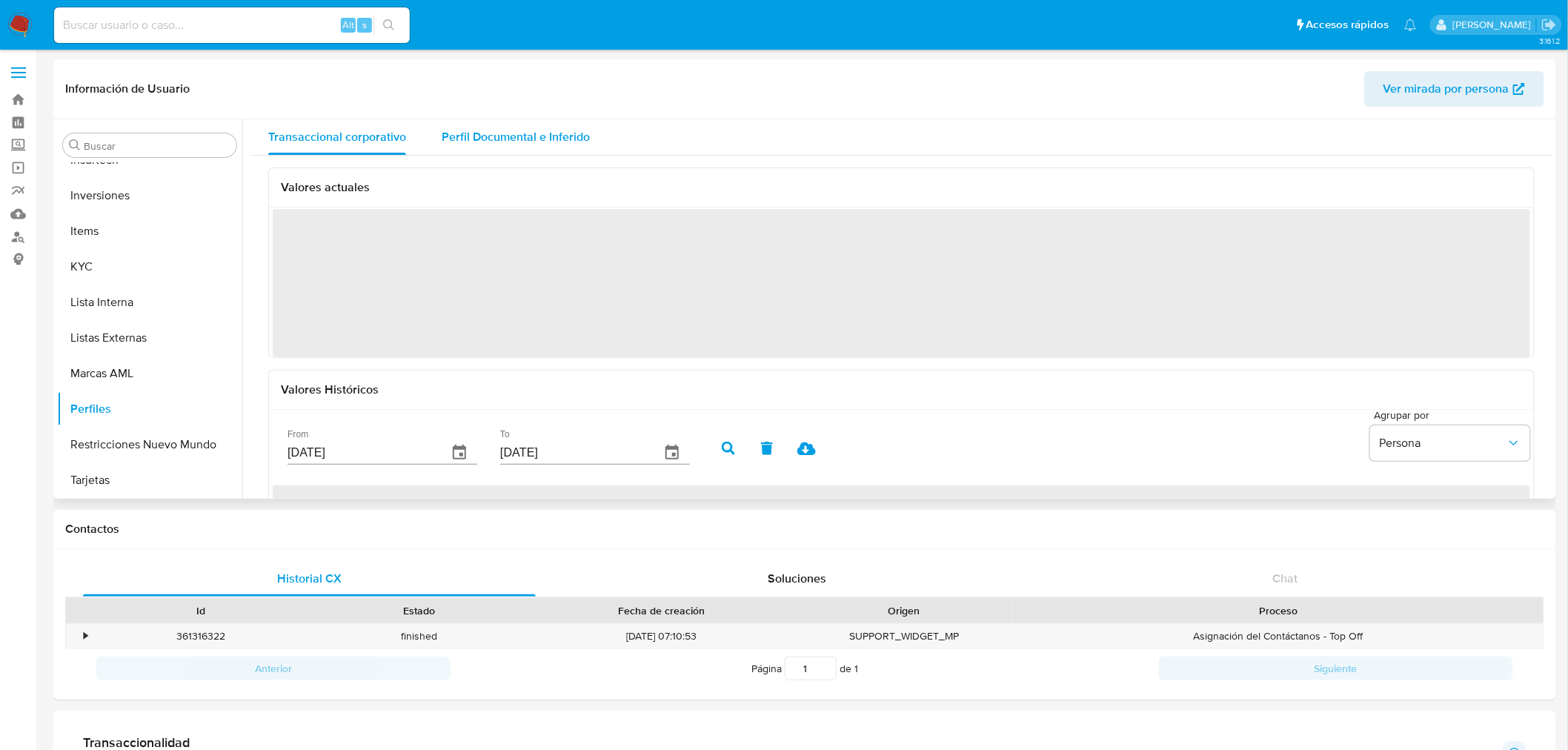
click at [569, 137] on span "Perfil Documental e Inferido" at bounding box center [515, 137] width 148 height 17
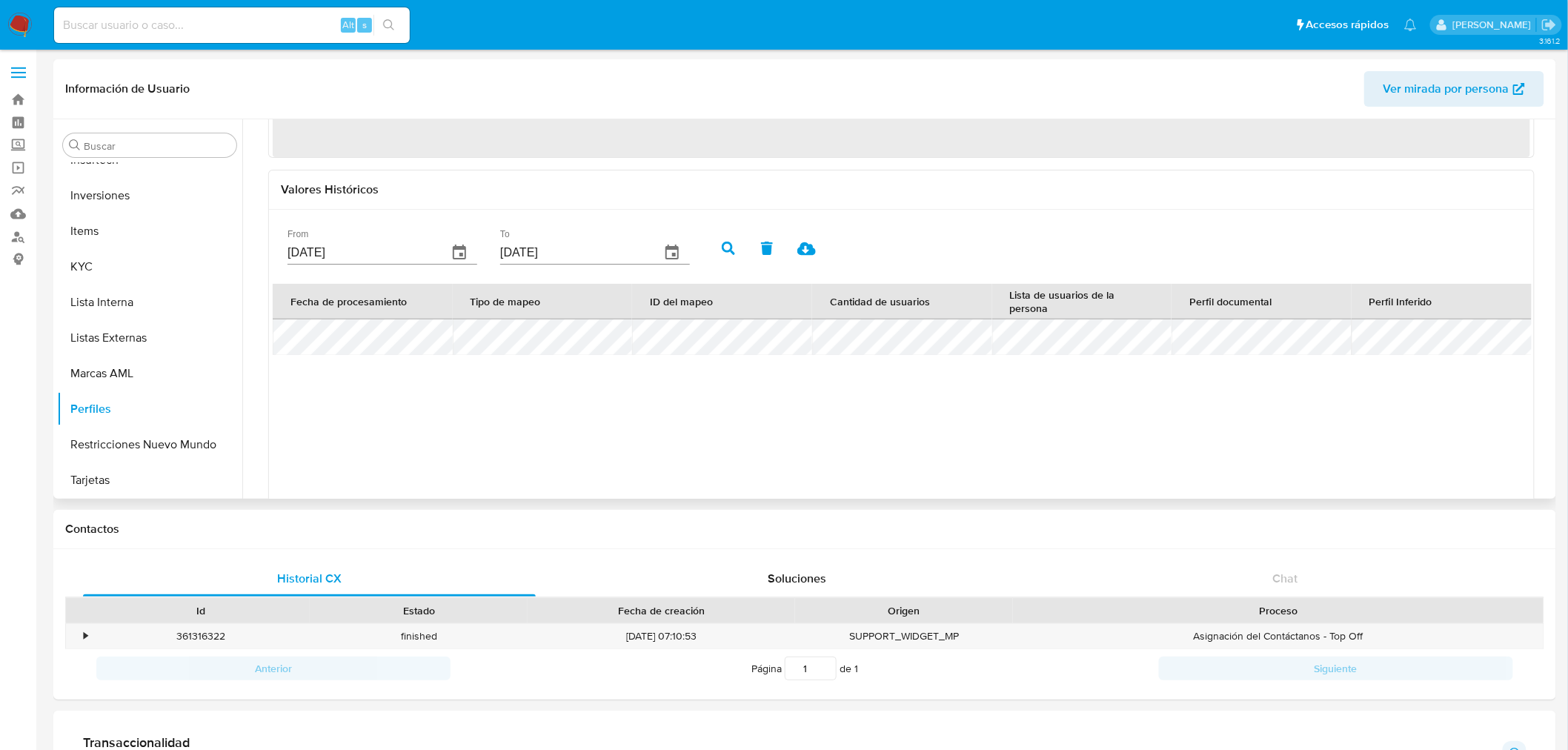
scroll to position [247, 0]
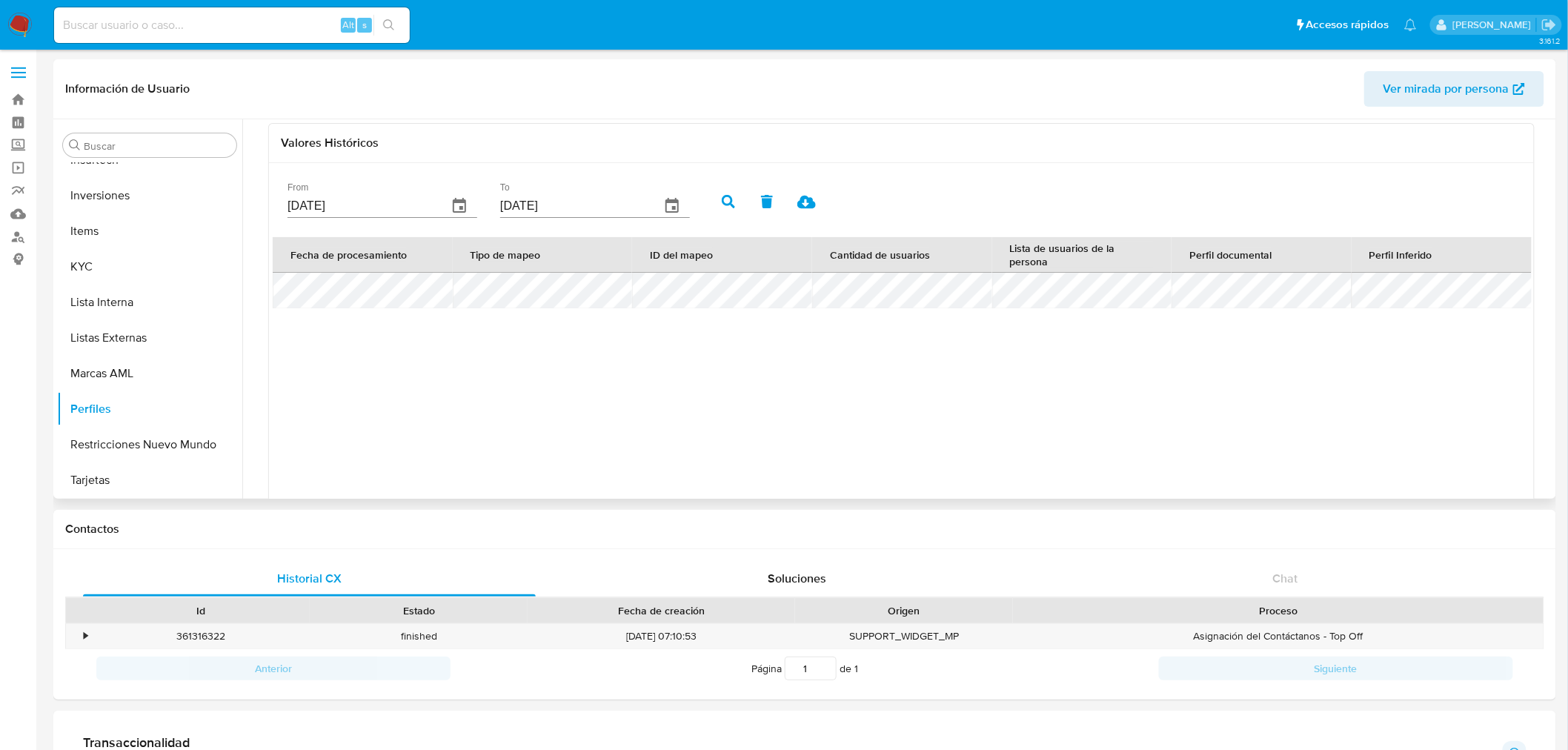
click at [520, 309] on tr at bounding box center [902, 290] width 1259 height 35
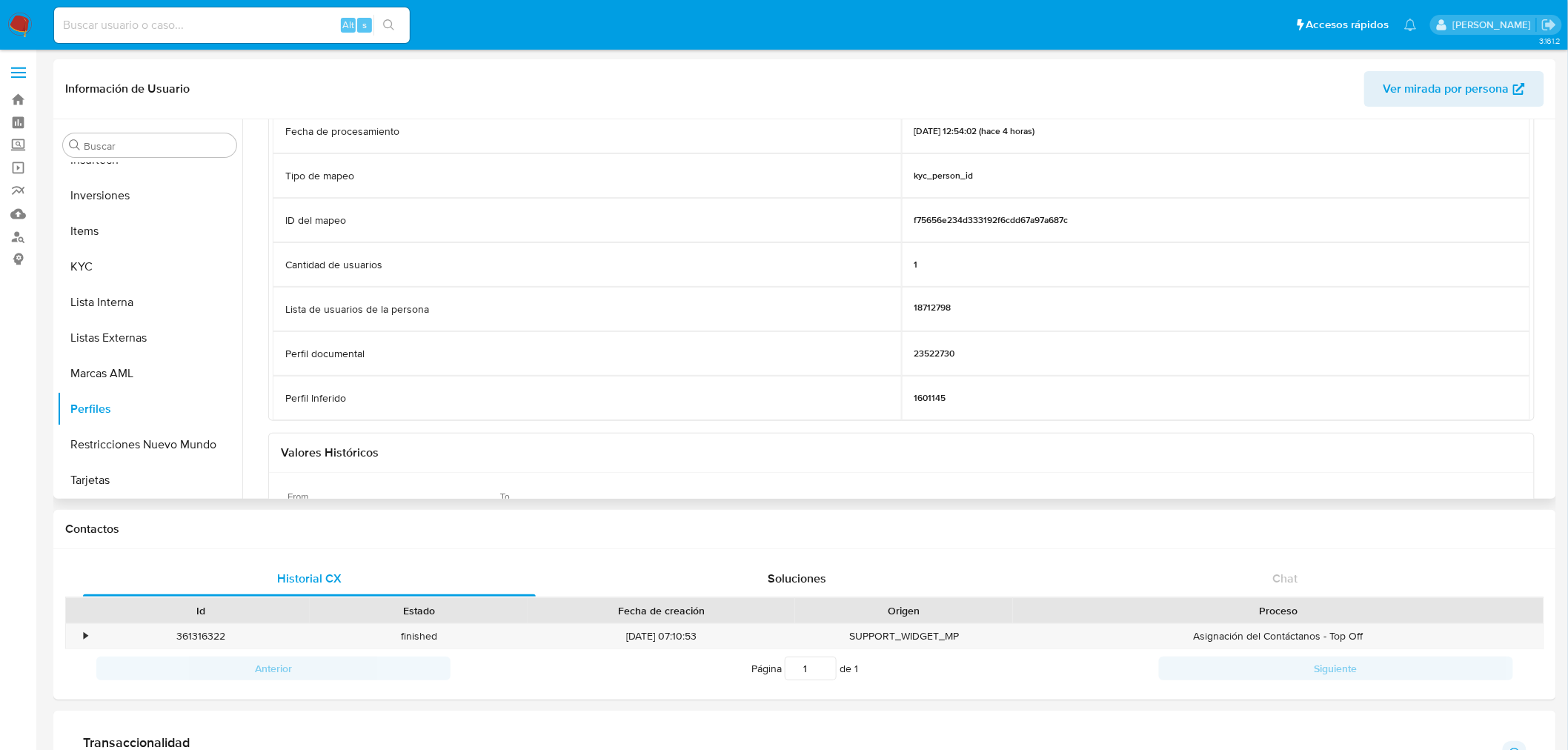
scroll to position [165, 0]
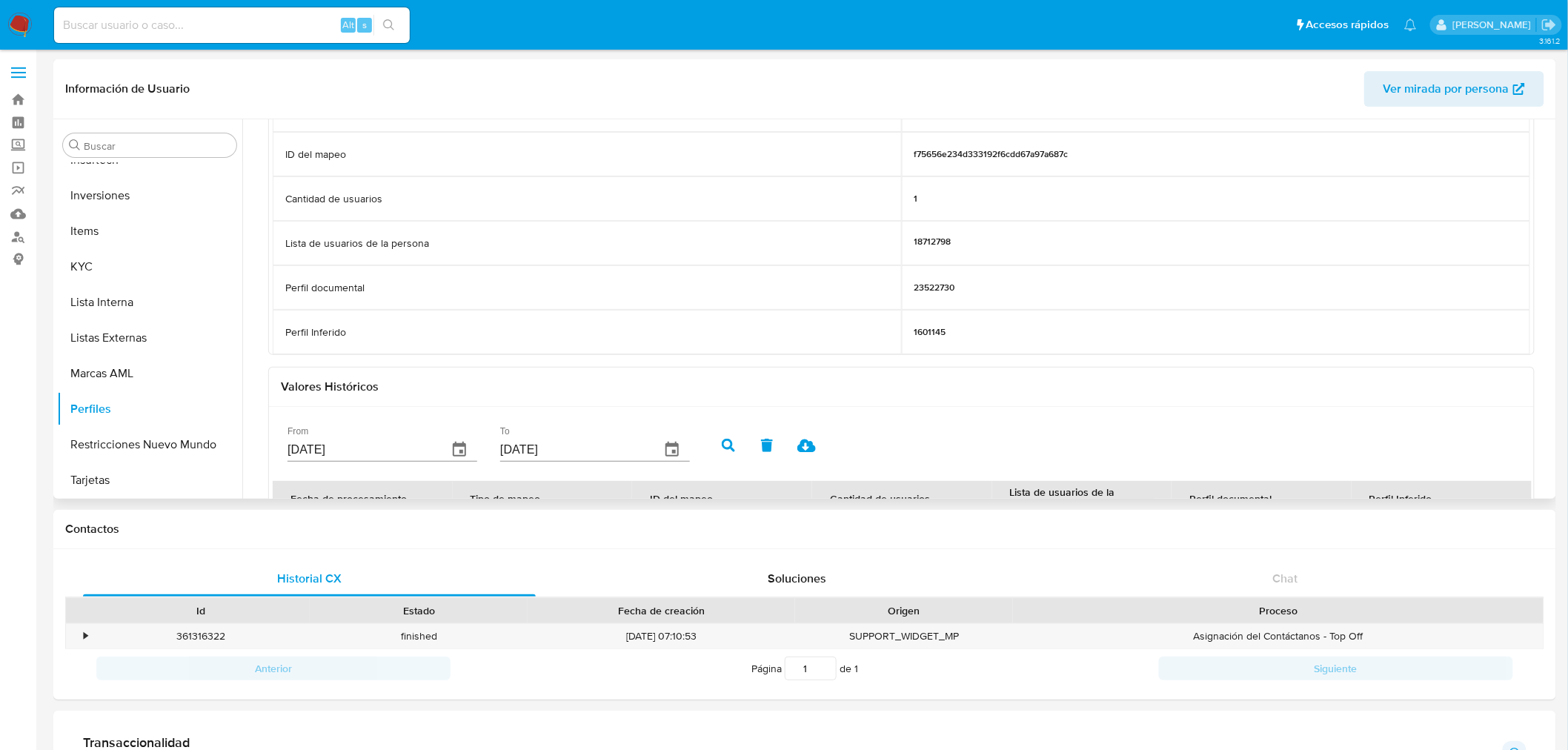
click at [943, 287] on p "23522730" at bounding box center [935, 287] width 41 height 12
copy p "23522730"
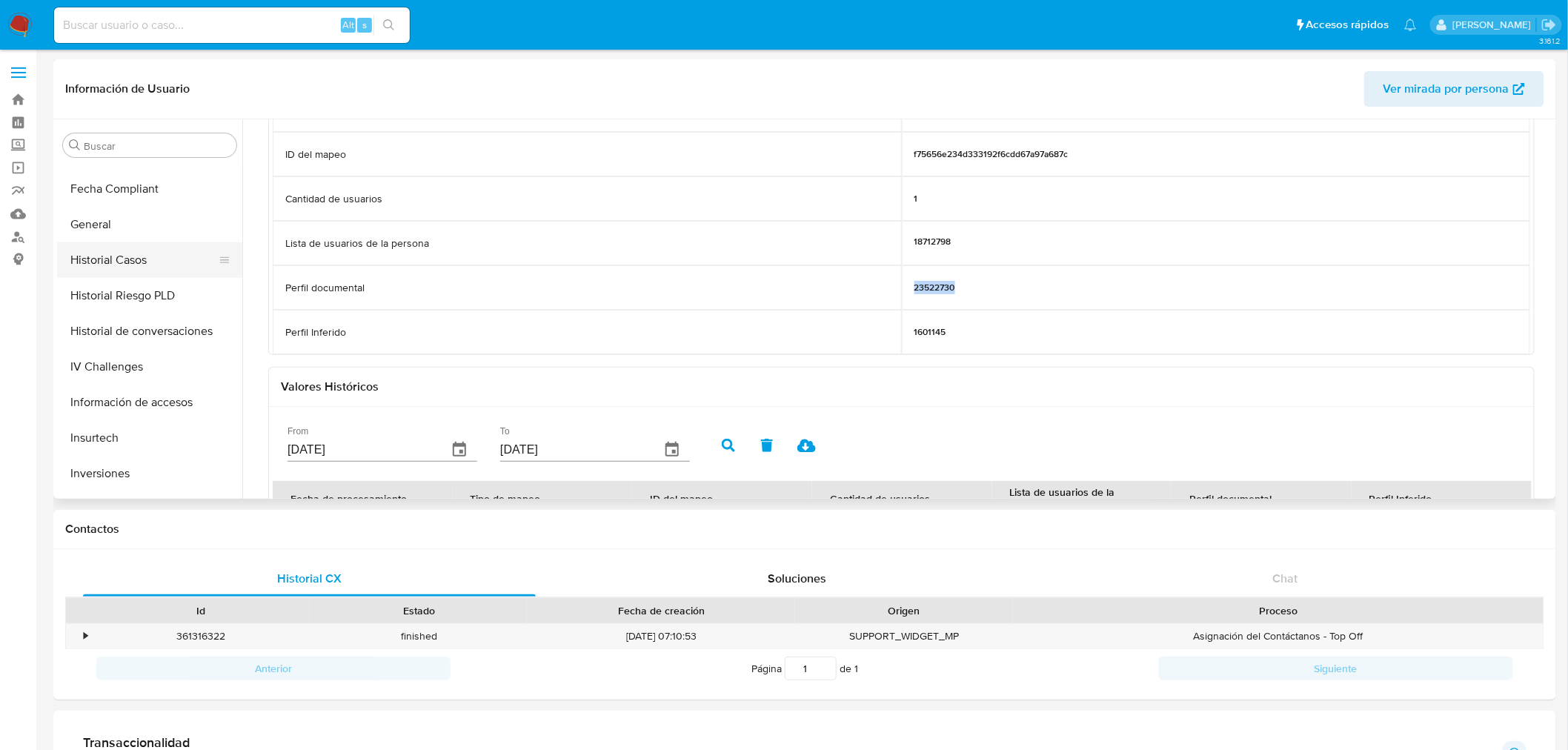
scroll to position [439, 0]
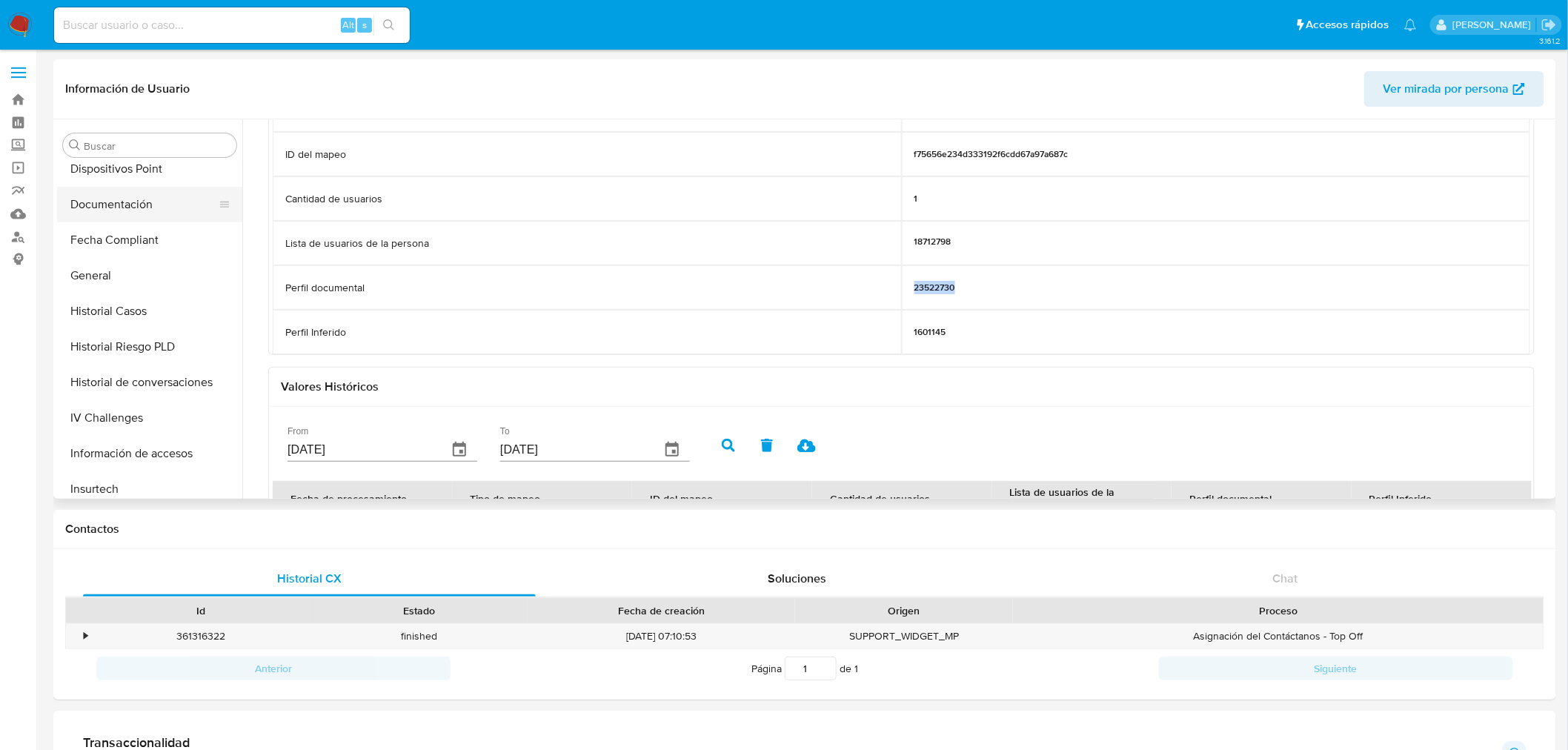
click at [125, 209] on button "Documentación" at bounding box center [144, 204] width 174 height 35
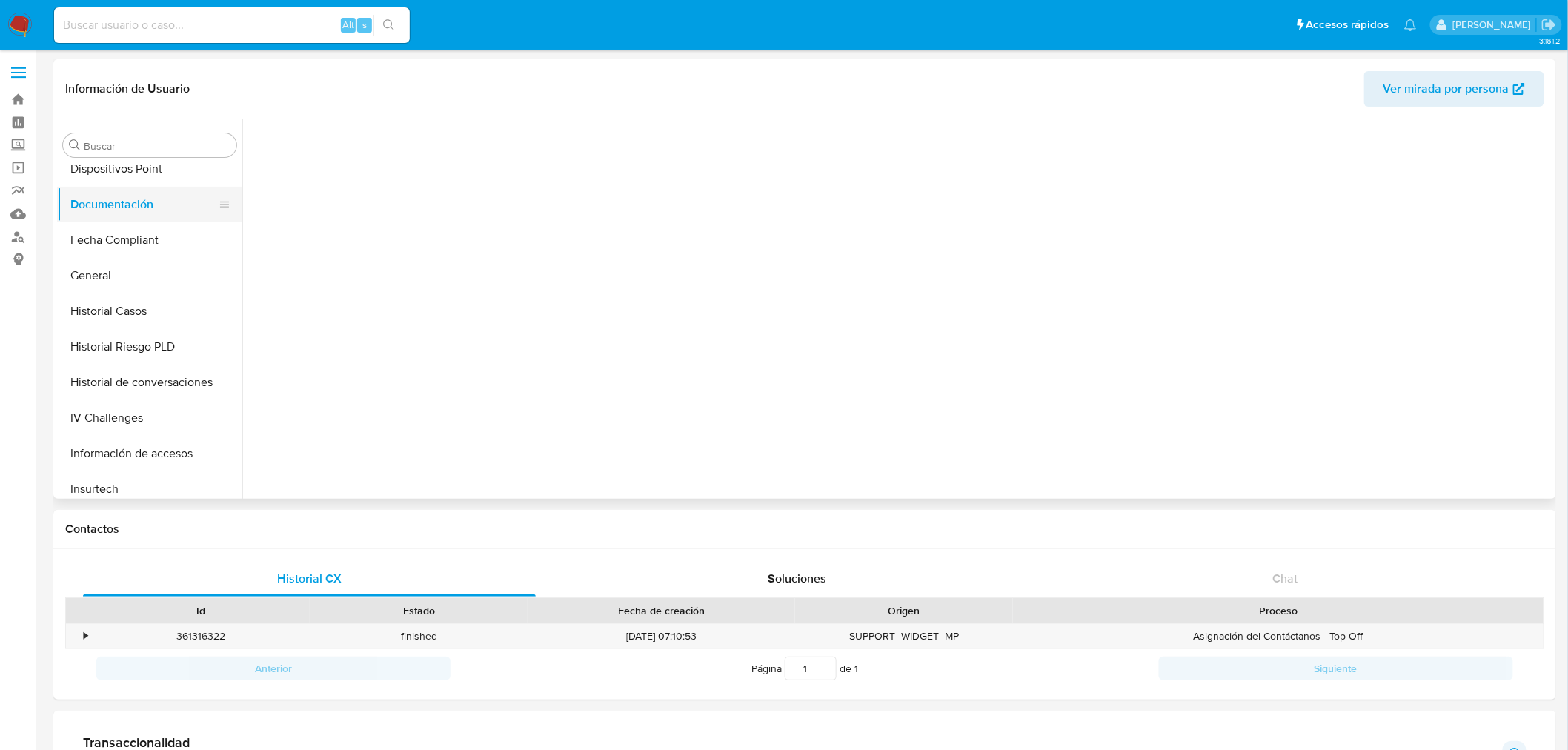
scroll to position [0, 0]
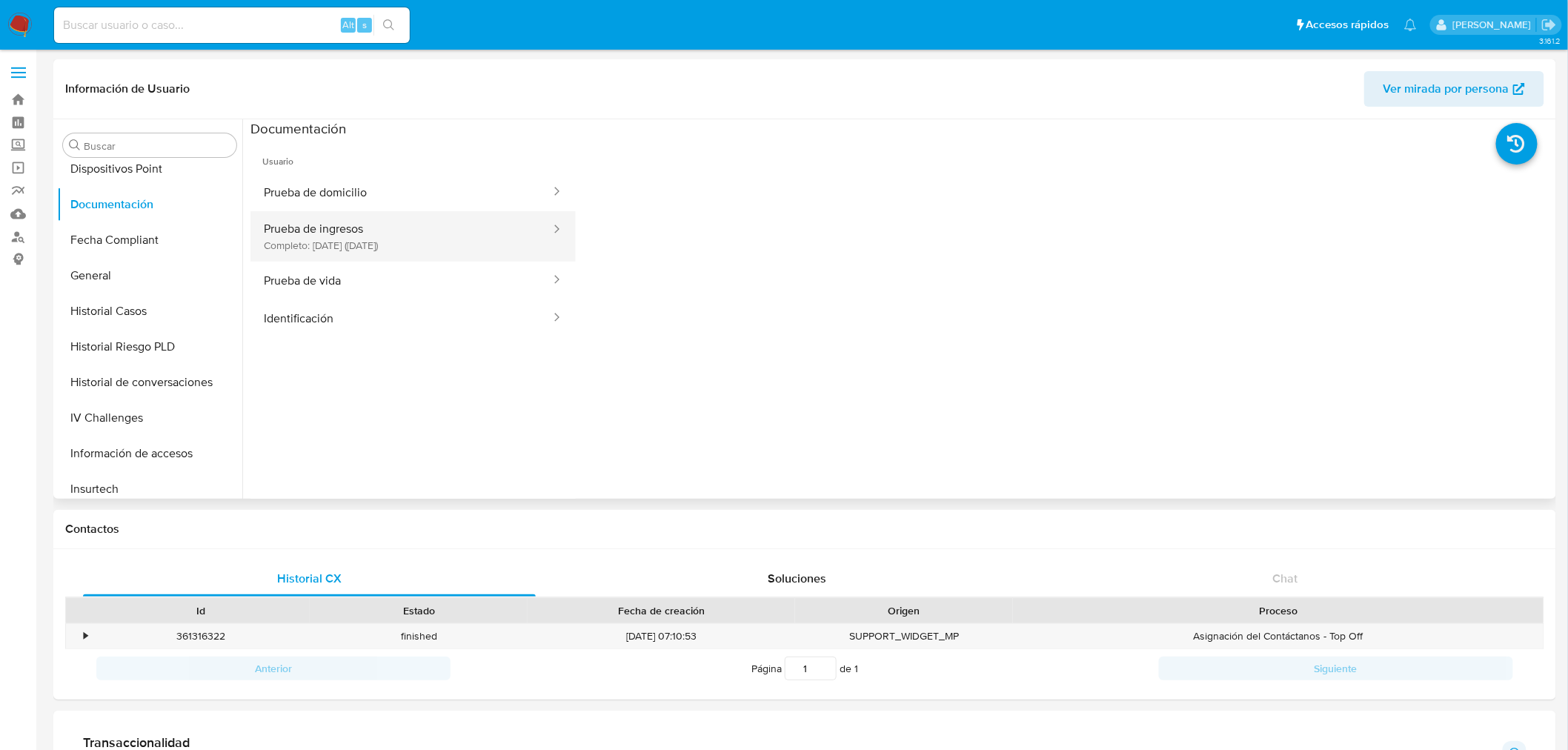
click at [417, 247] on button "Prueba de ingresos Completo: 29/10/2024 (hace un año)" at bounding box center [400, 236] width 301 height 50
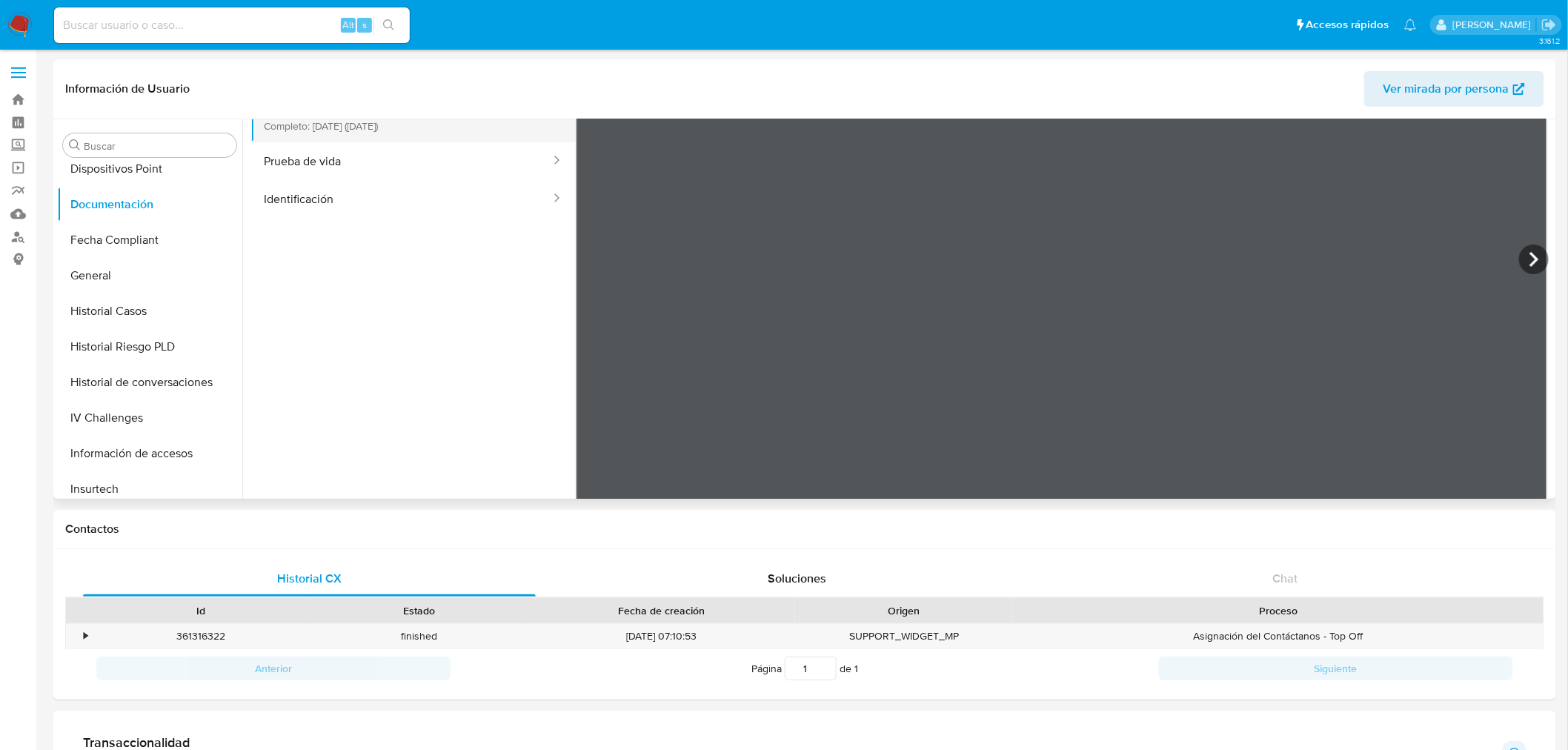
scroll to position [128, 0]
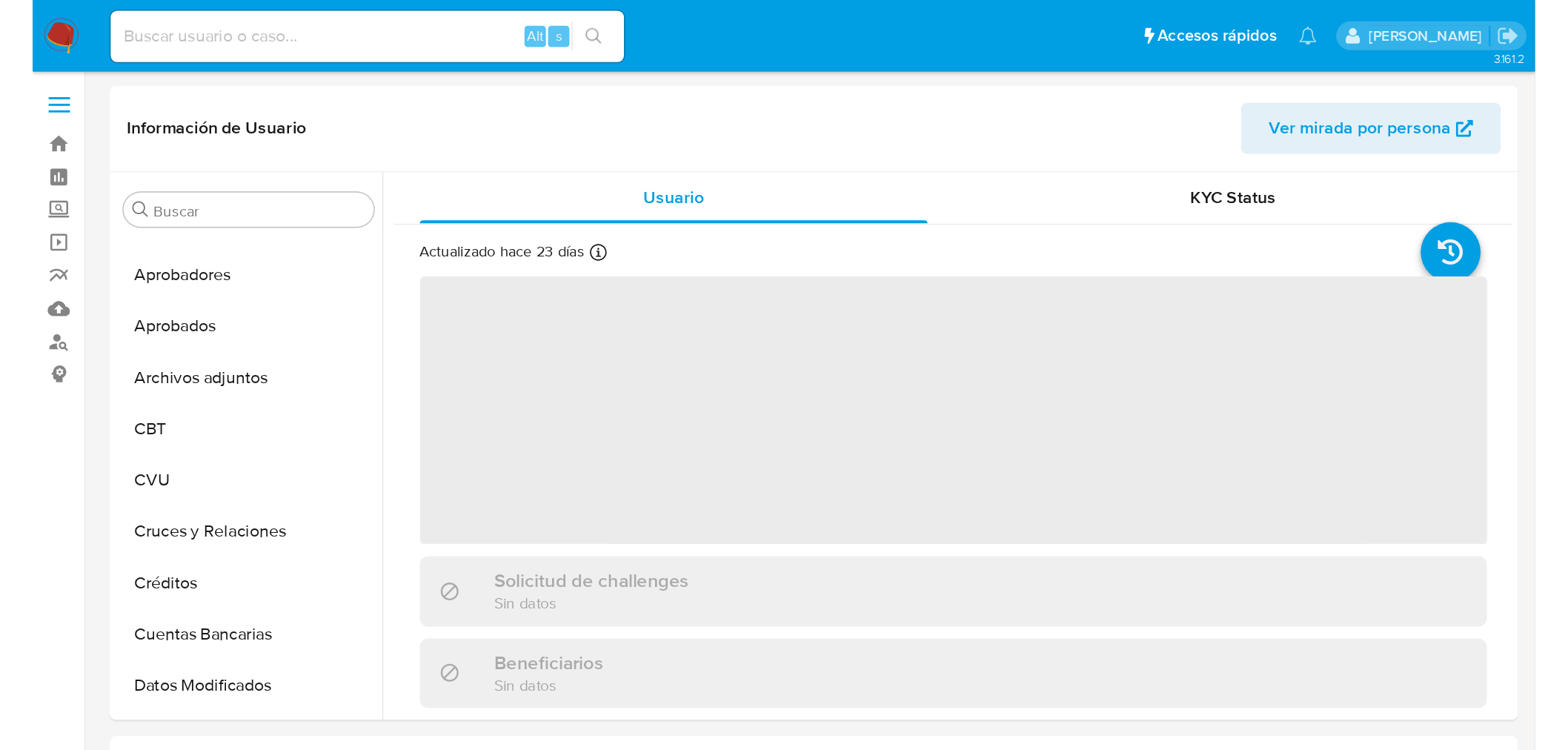
scroll to position [768, 0]
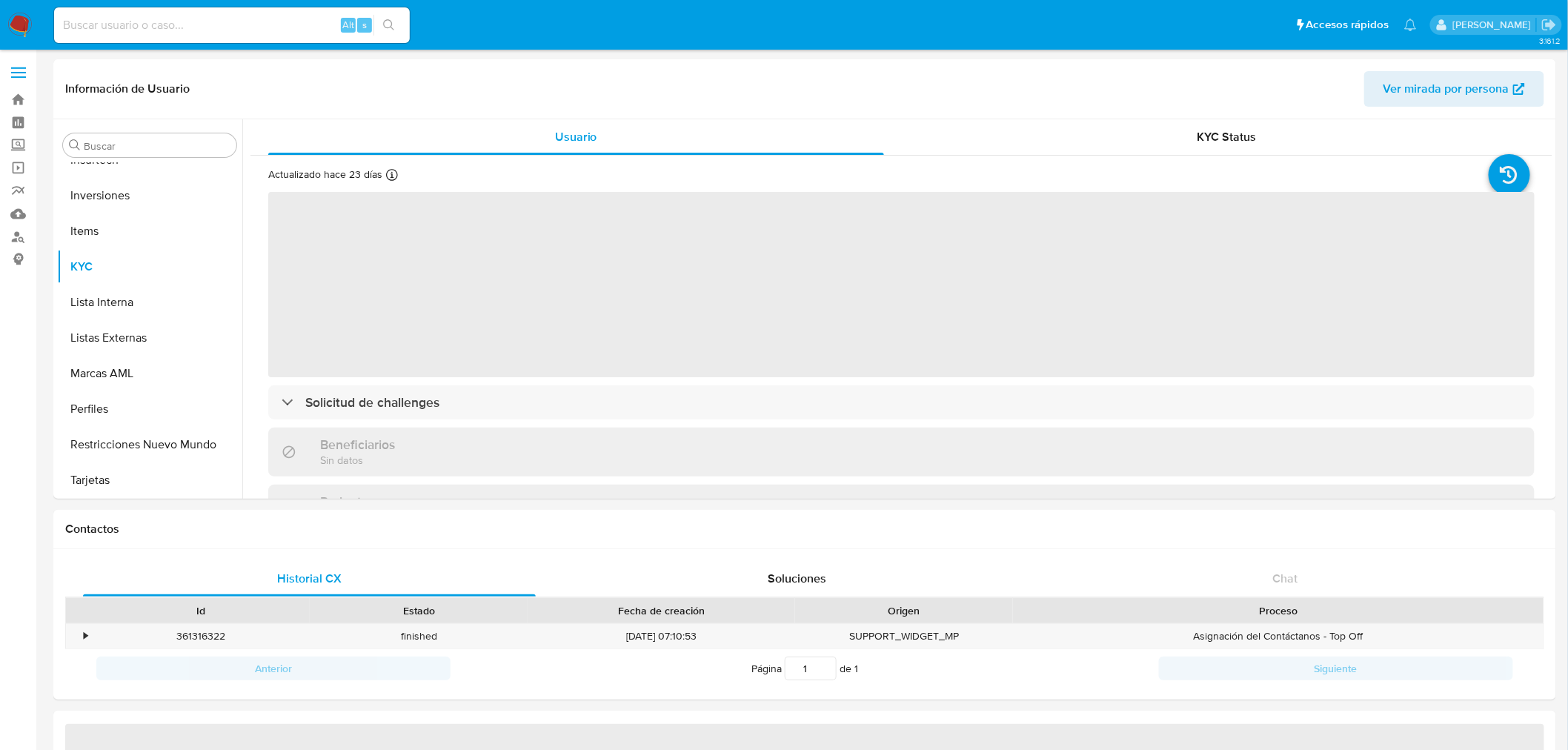
select select "10"
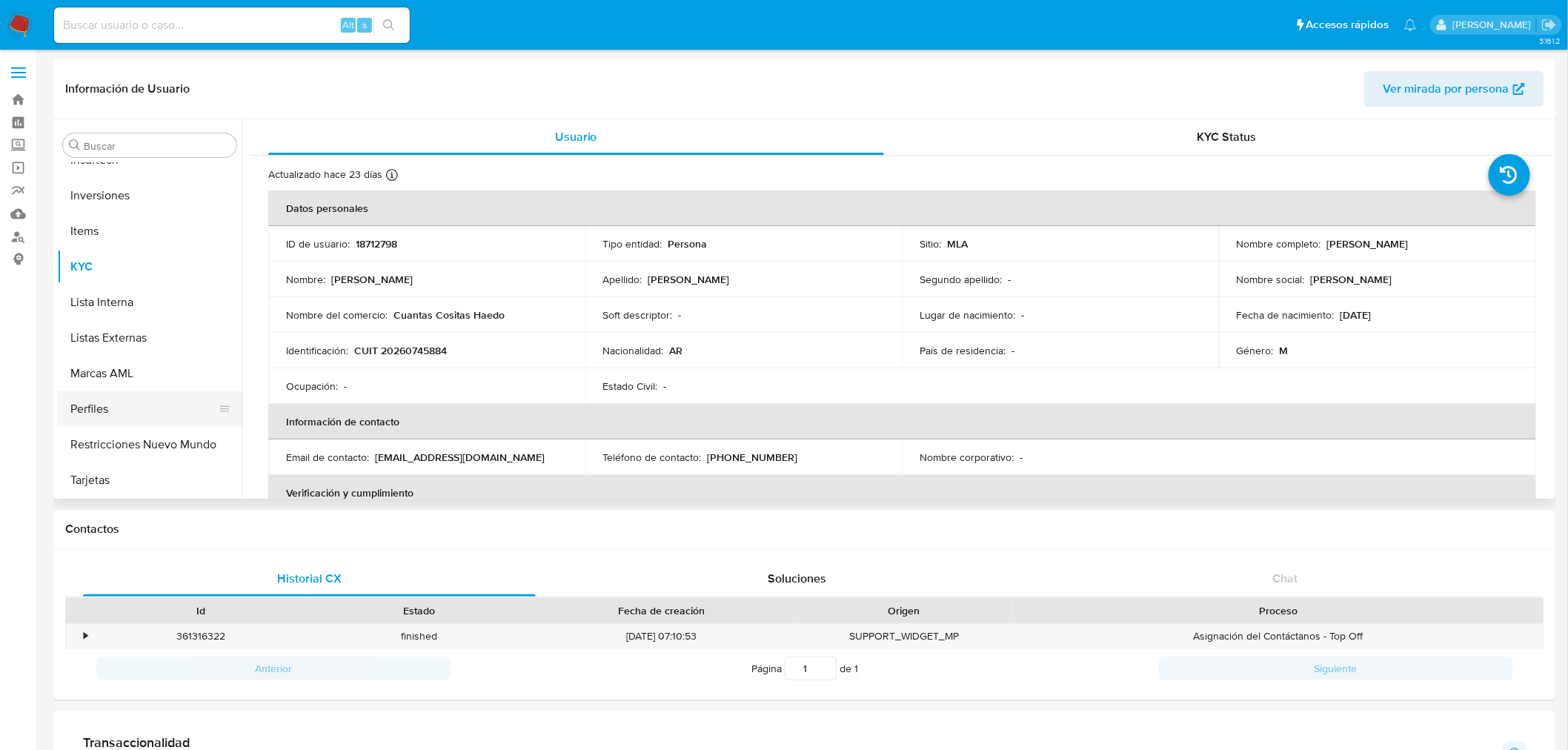
click at [106, 418] on button "Perfiles" at bounding box center [144, 409] width 174 height 35
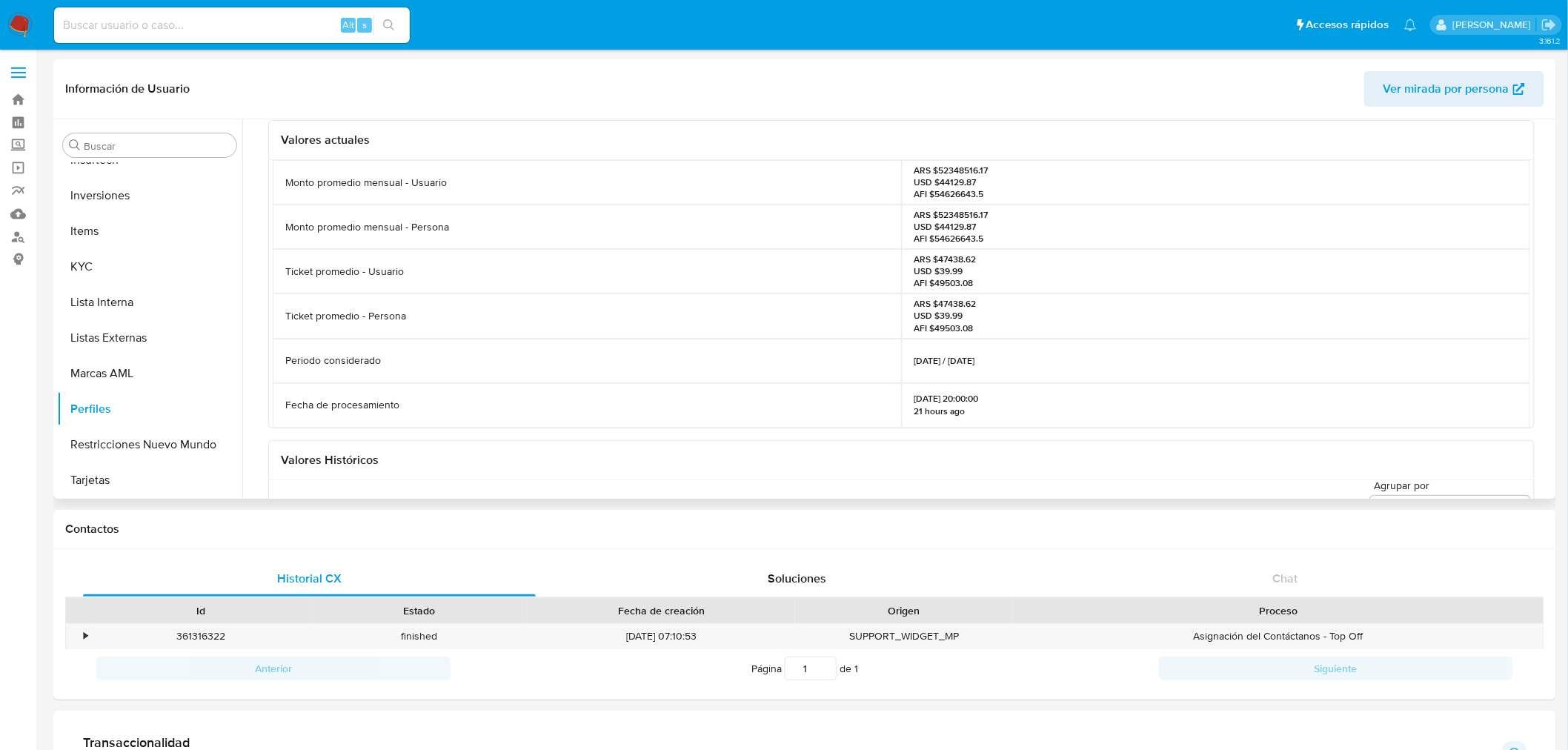
scroll to position [0, 0]
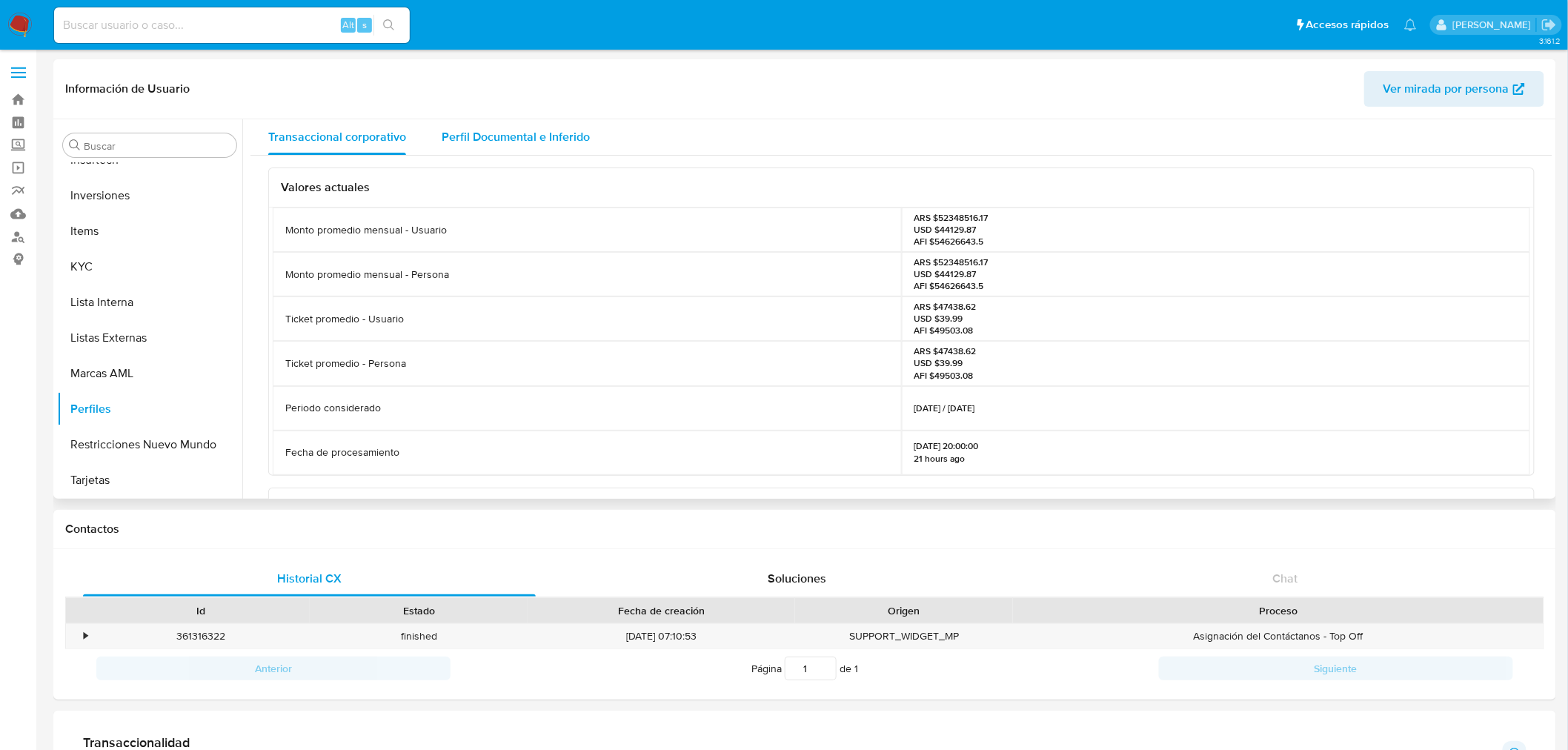
click at [513, 144] on span "Perfil Documental e Inferido" at bounding box center [515, 137] width 148 height 17
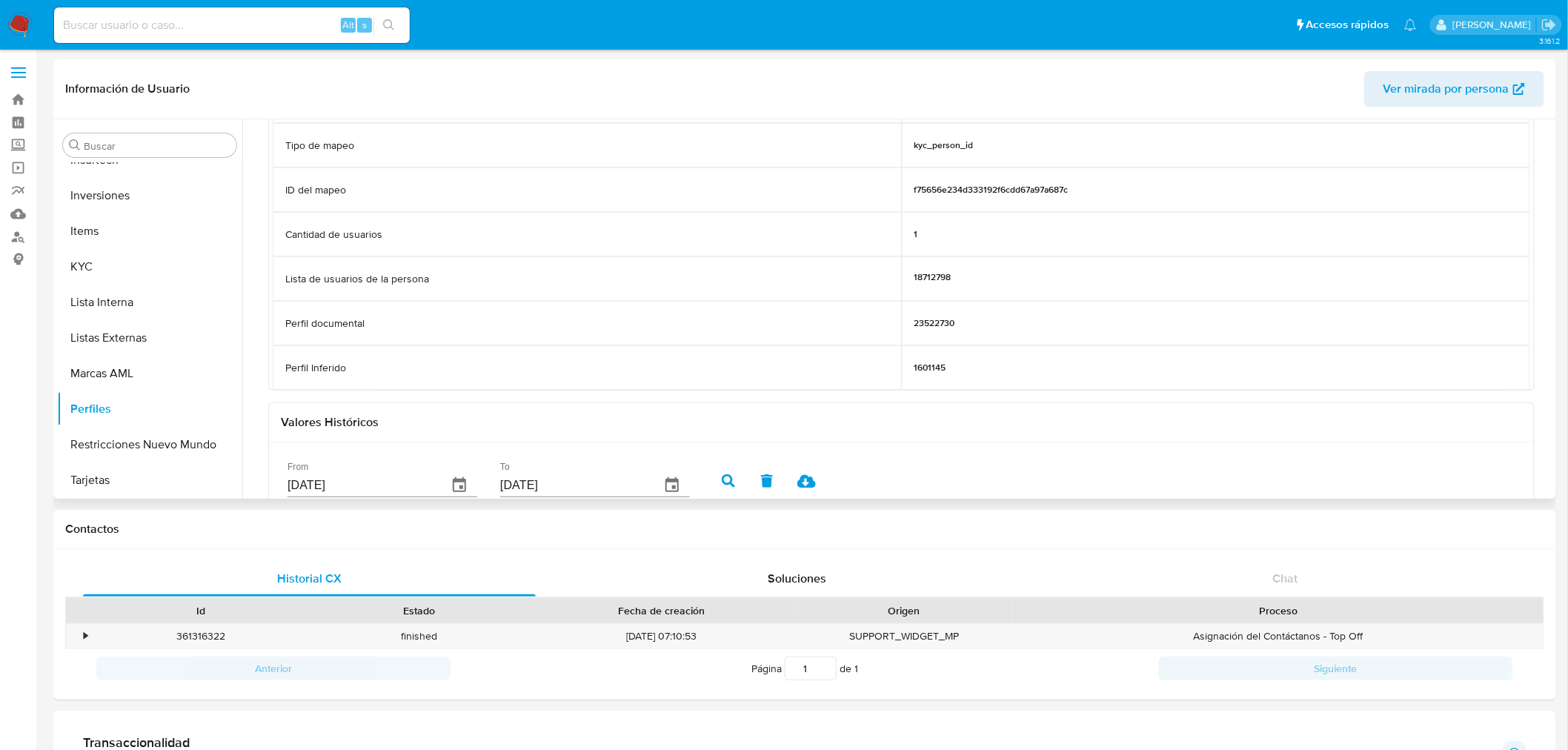
scroll to position [247, 0]
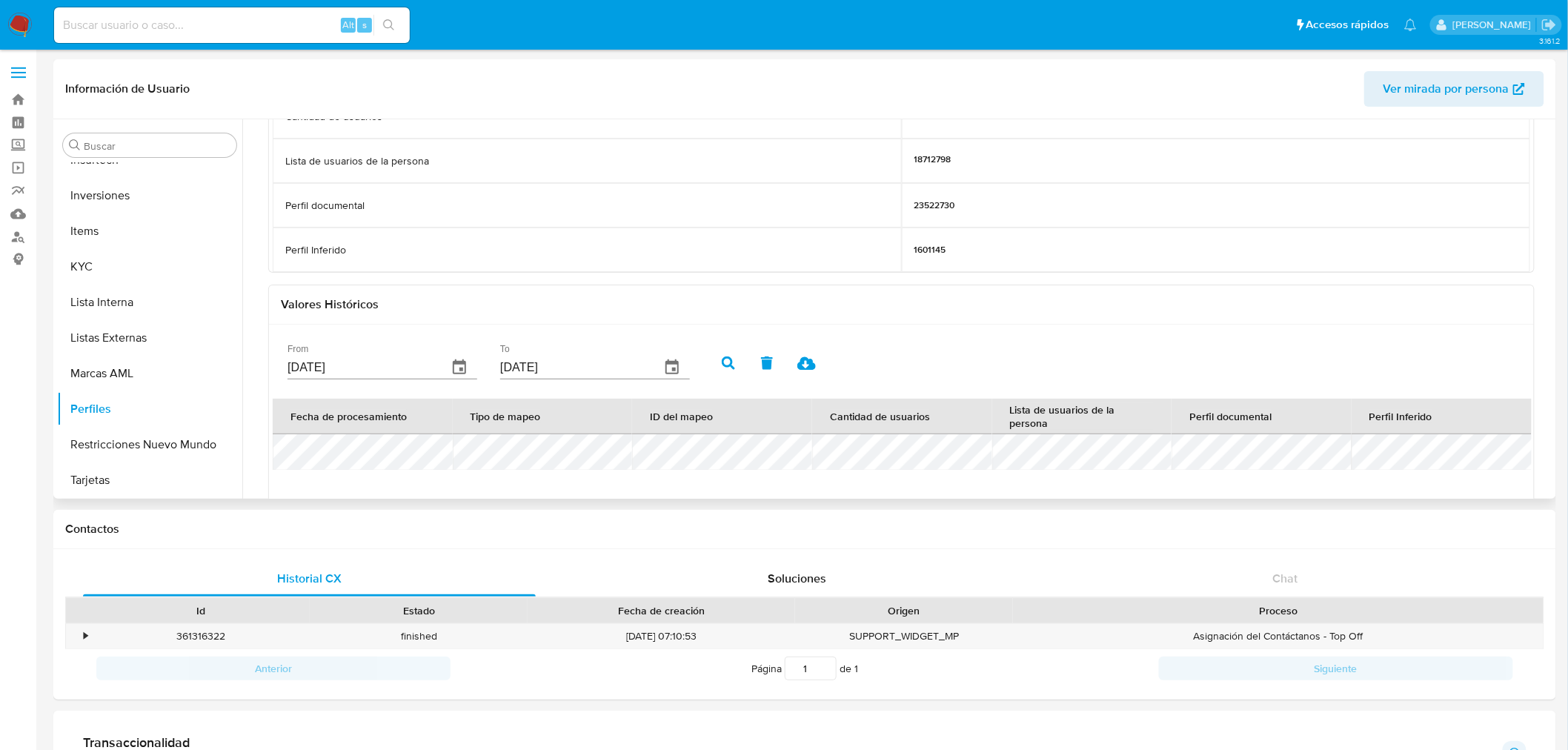
click at [923, 205] on p "23522730" at bounding box center [935, 205] width 41 height 12
click at [21, 247] on link "Buscador de personas" at bounding box center [88, 237] width 177 height 23
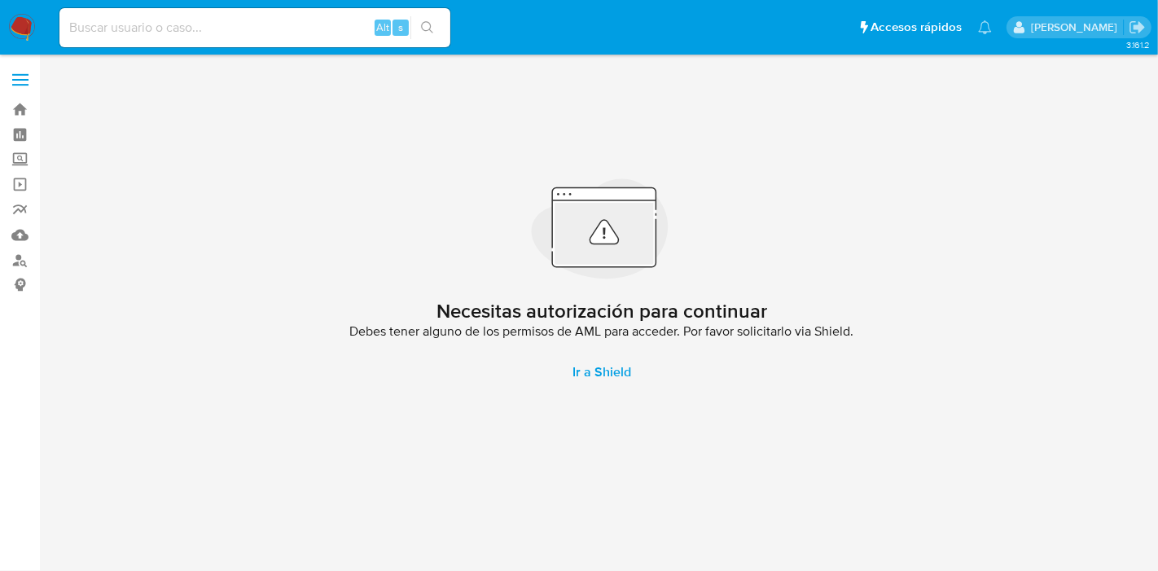
click at [214, 36] on input at bounding box center [254, 27] width 391 height 21
paste input "181899740"
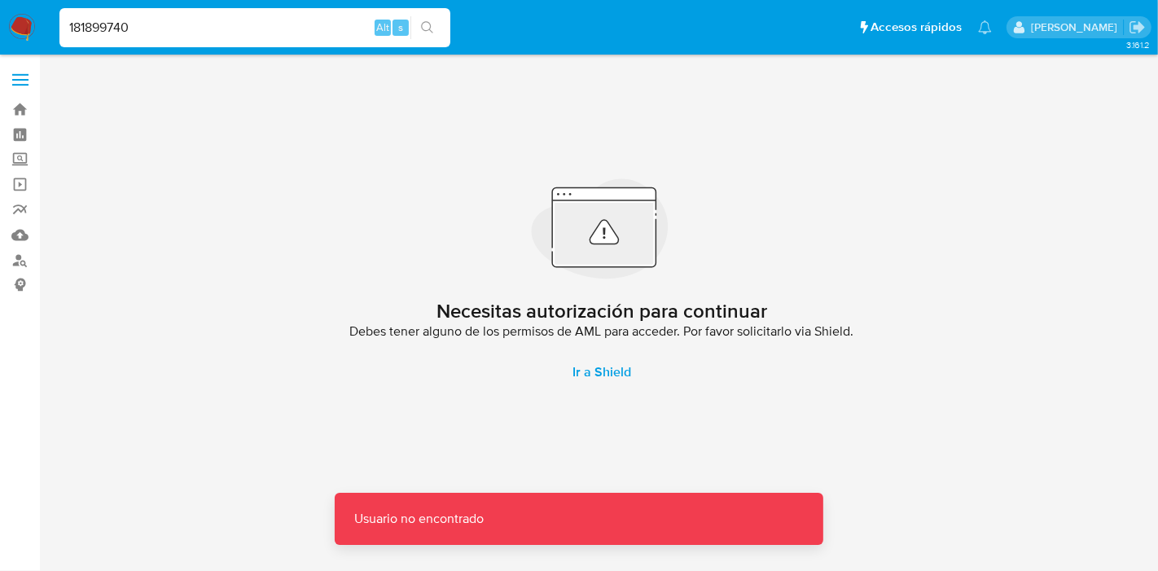
click at [212, 31] on input "181899740" at bounding box center [254, 27] width 391 height 21
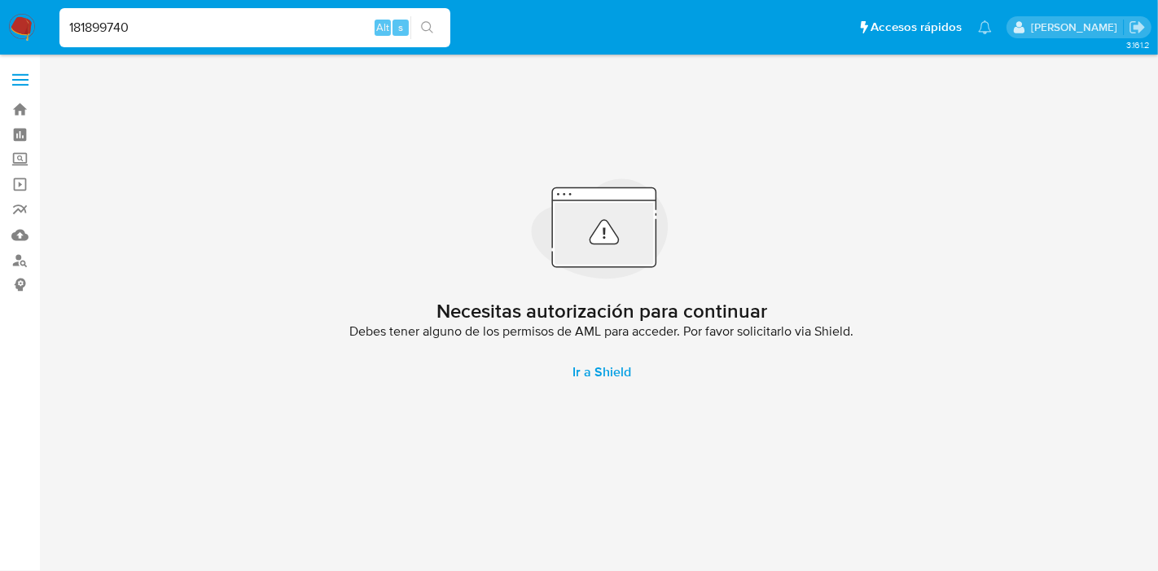
type input "181899740"
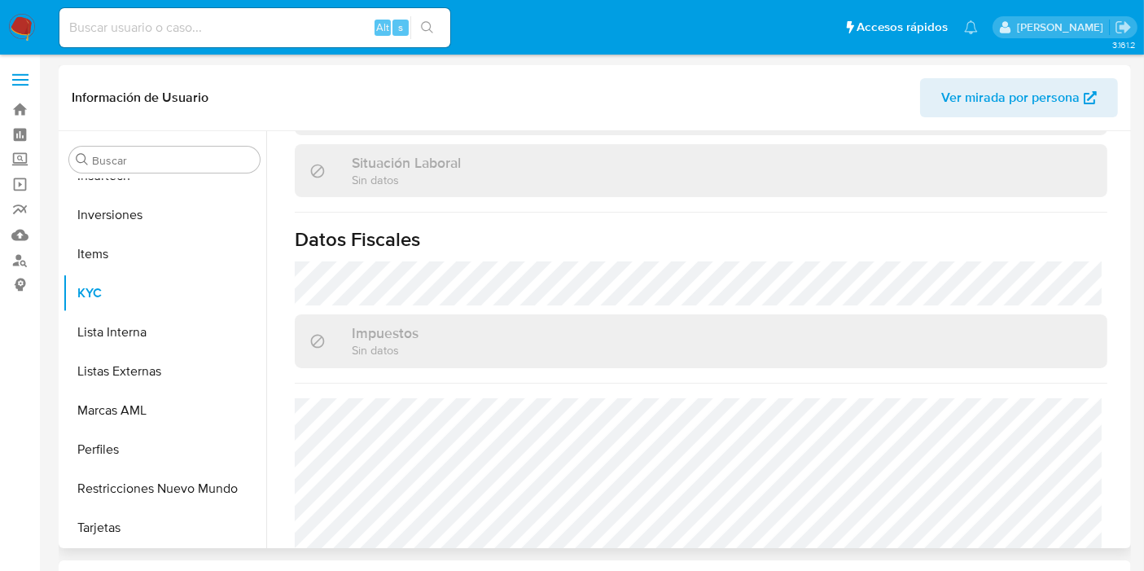
scroll to position [530, 0]
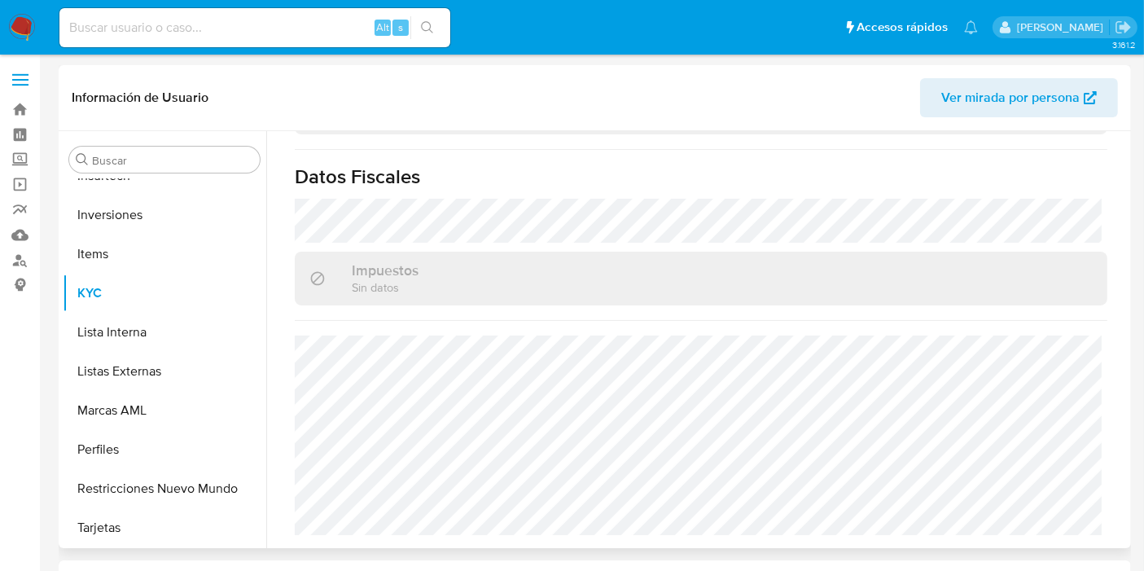
select select "10"
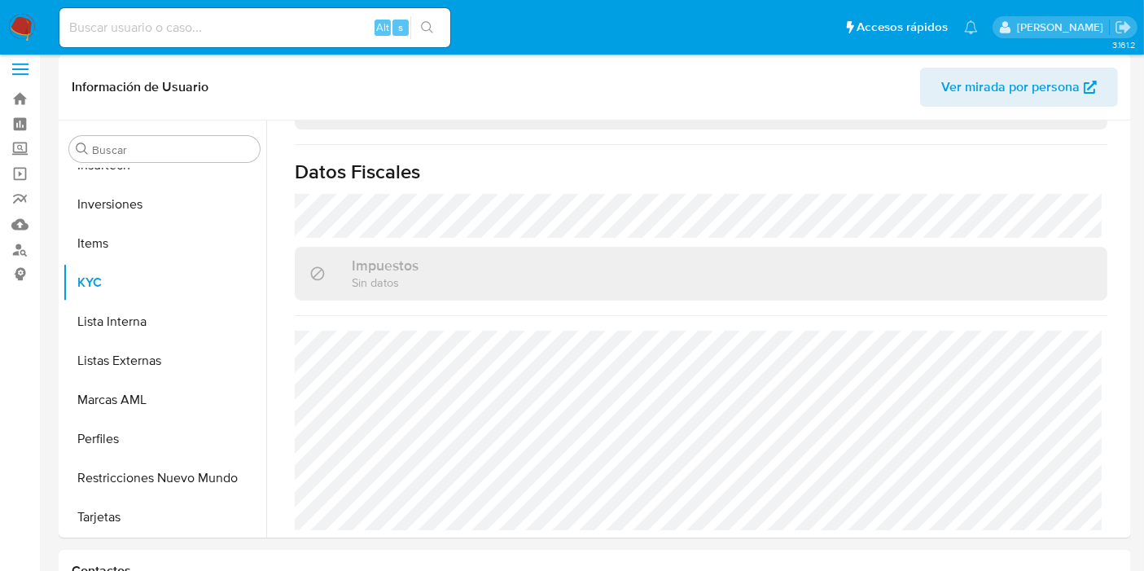
scroll to position [0, 0]
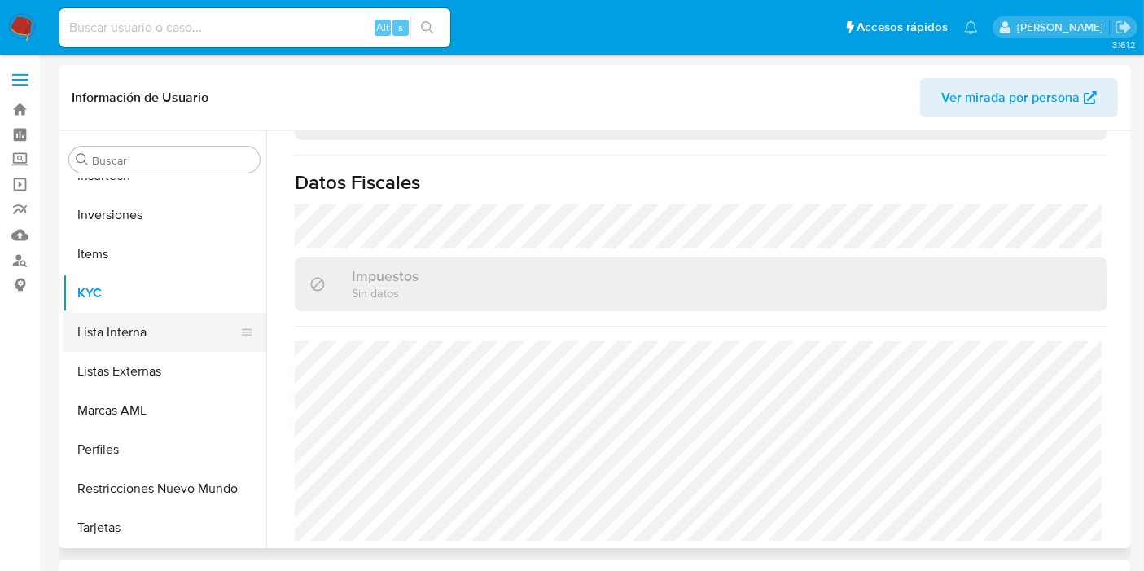
click at [144, 340] on button "Lista Interna" at bounding box center [158, 332] width 191 height 39
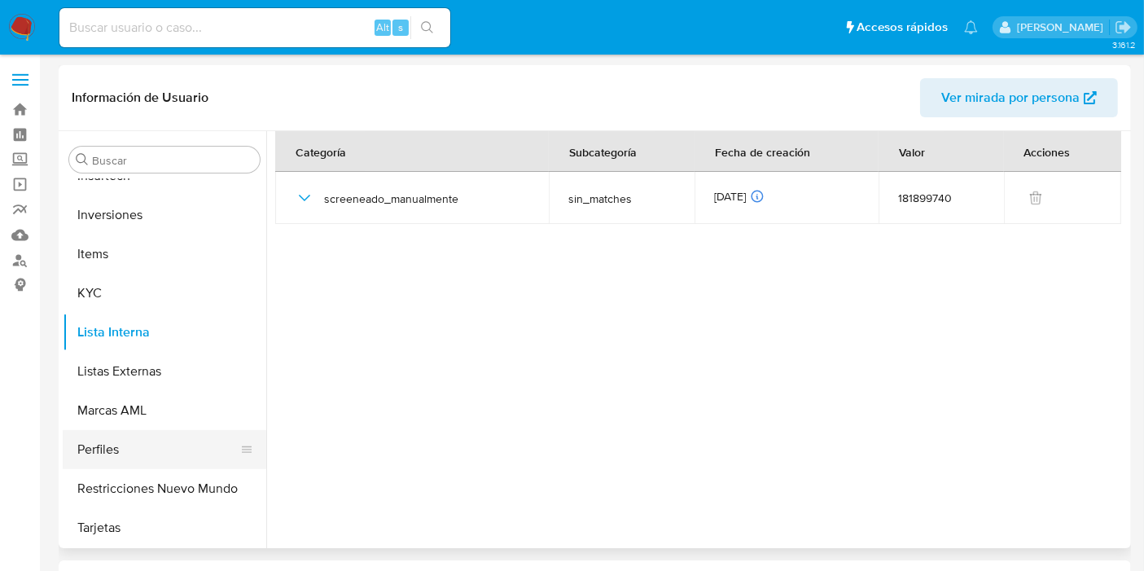
click at [116, 454] on button "Perfiles" at bounding box center [158, 449] width 191 height 39
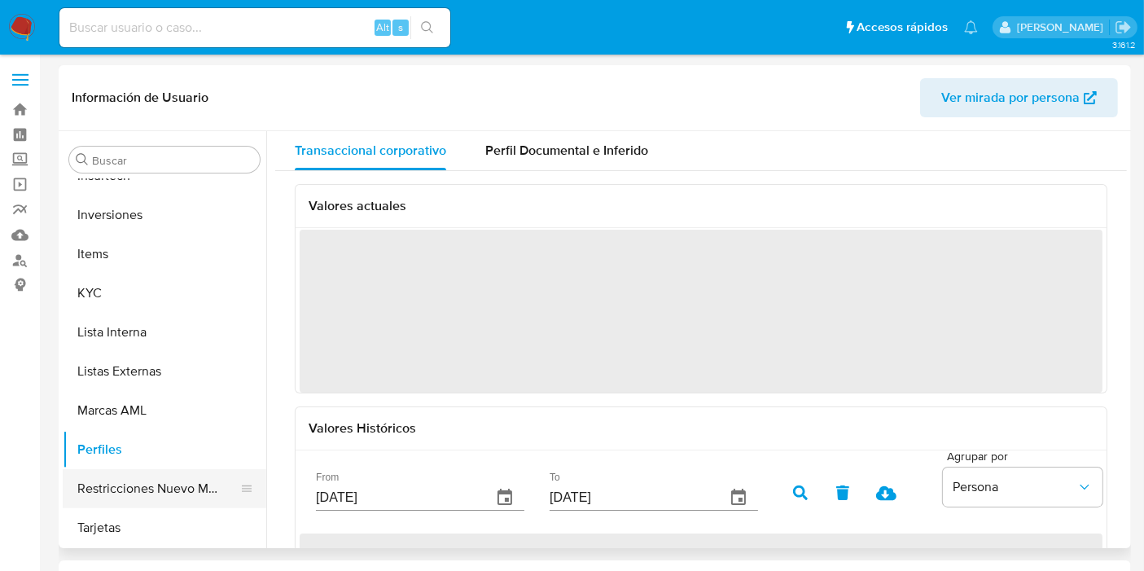
click at [130, 478] on button "Restricciones Nuevo Mundo" at bounding box center [158, 488] width 191 height 39
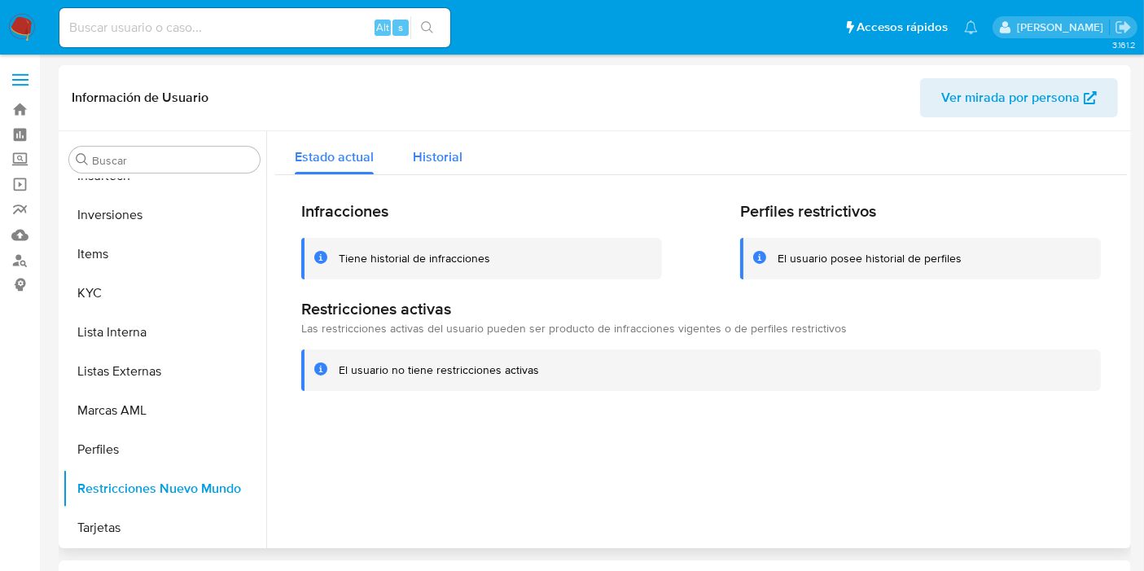
click at [423, 156] on span "Historial" at bounding box center [438, 156] width 50 height 19
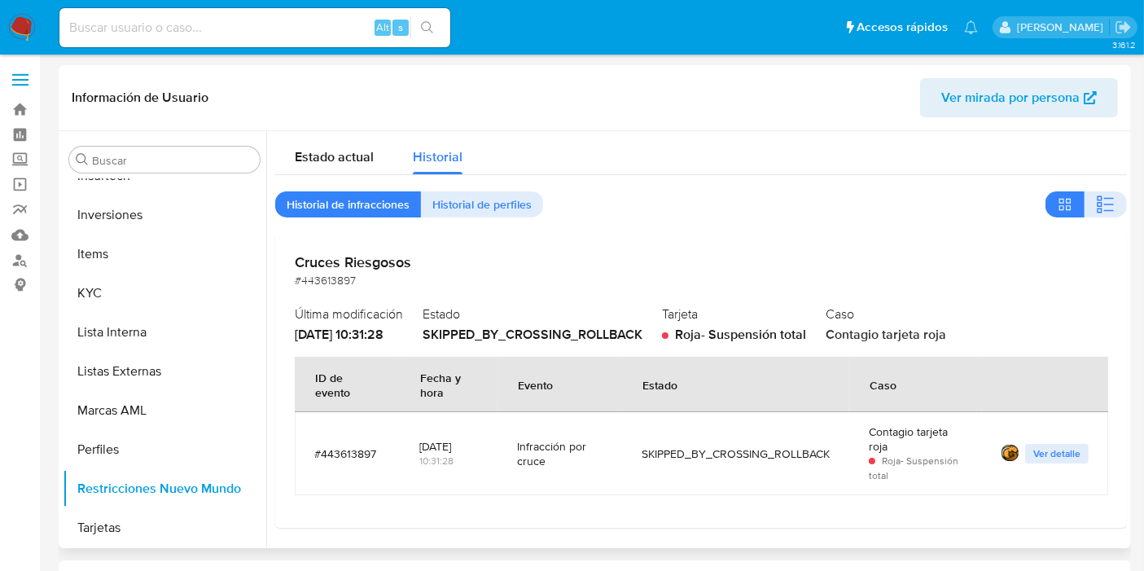
drag, startPoint x: 458, startPoint y: 340, endPoint x: 689, endPoint y: 355, distance: 231.7
click at [637, 340] on div "SKIPPED_BY_CROSSING_ROLLBACK" at bounding box center [533, 335] width 220 height 18
click at [625, 340] on div "SKIPPED_BY_CROSSING_ROLLBACK" at bounding box center [533, 335] width 220 height 18
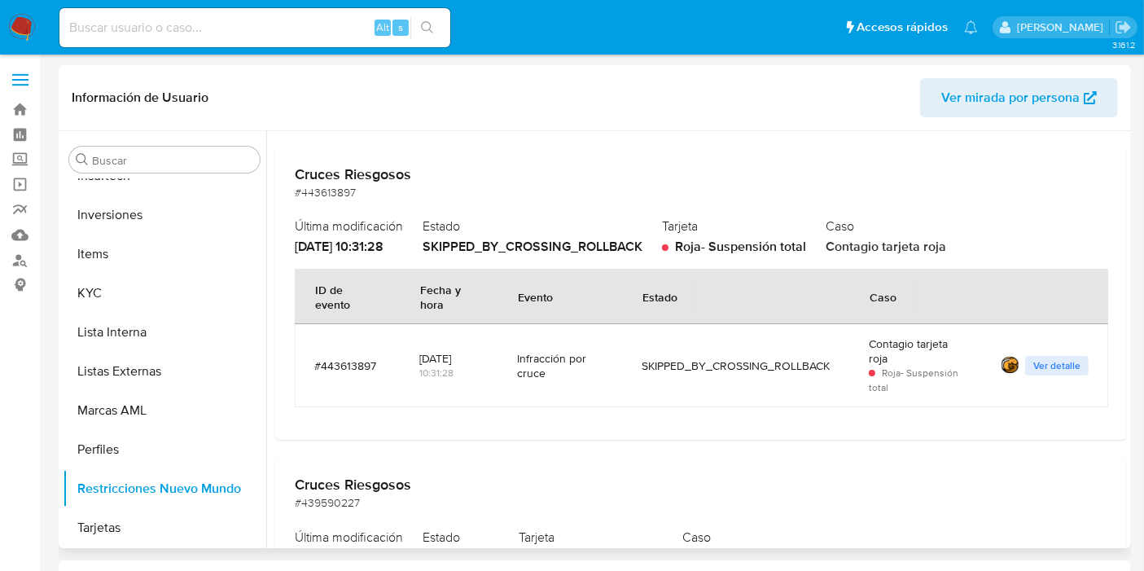
scroll to position [85, 0]
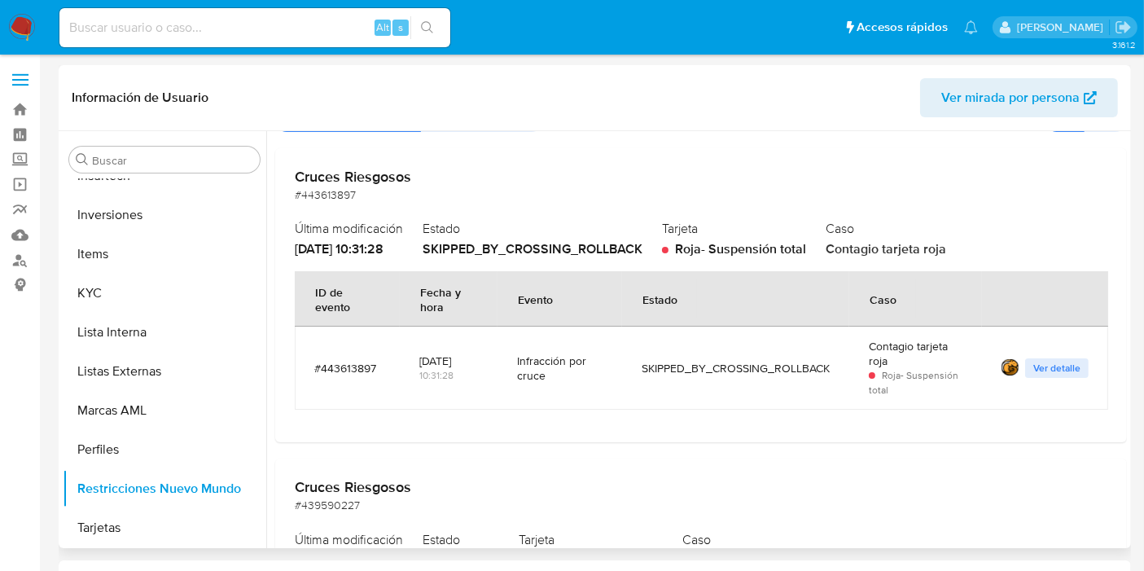
click at [1033, 368] on span "Ver detalle" at bounding box center [1056, 368] width 47 height 16
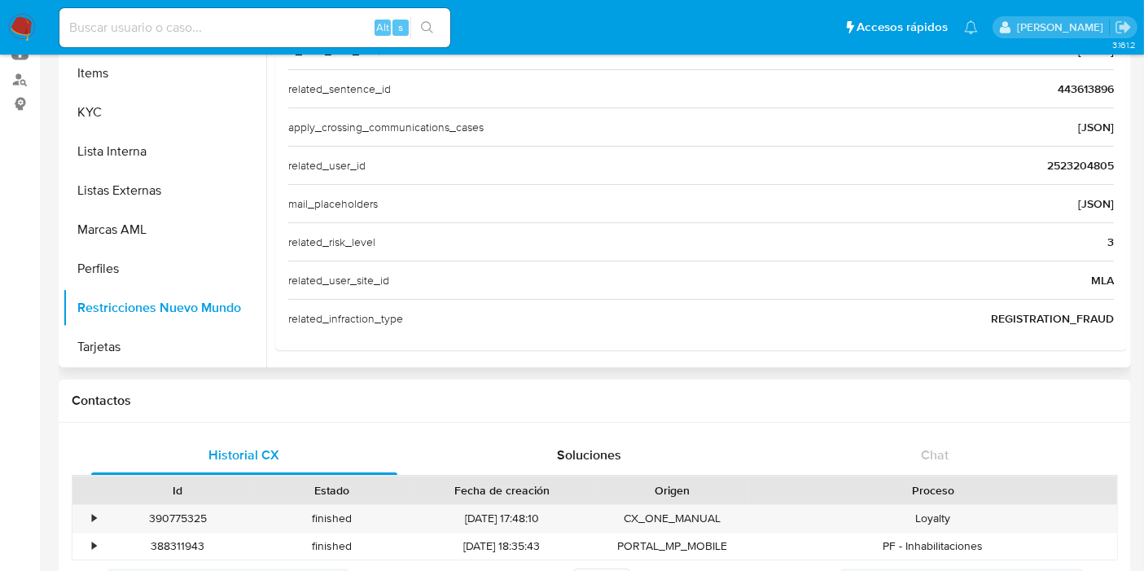
scroll to position [258, 0]
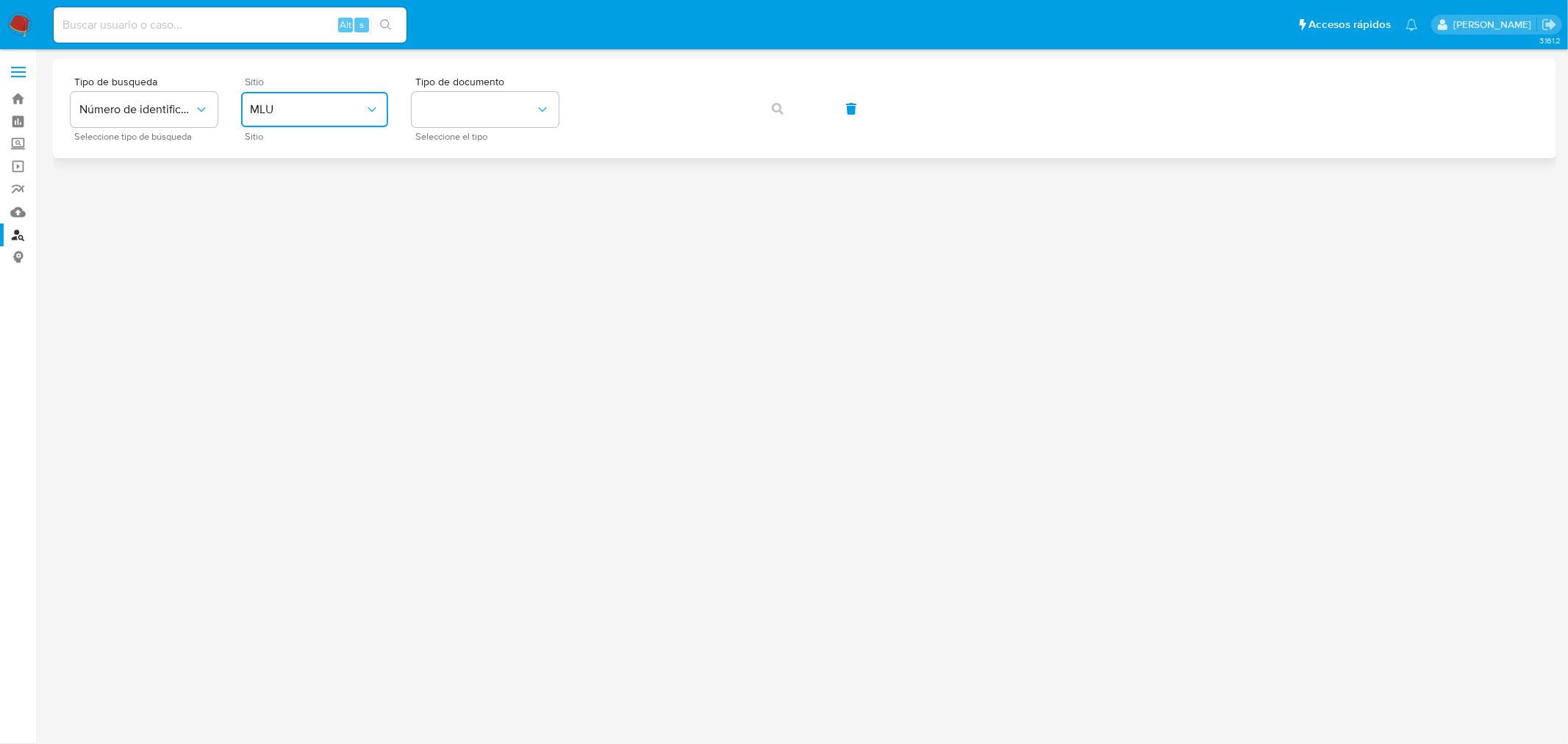
click at [350, 113] on span "MLU" at bounding box center [307, 109] width 115 height 14
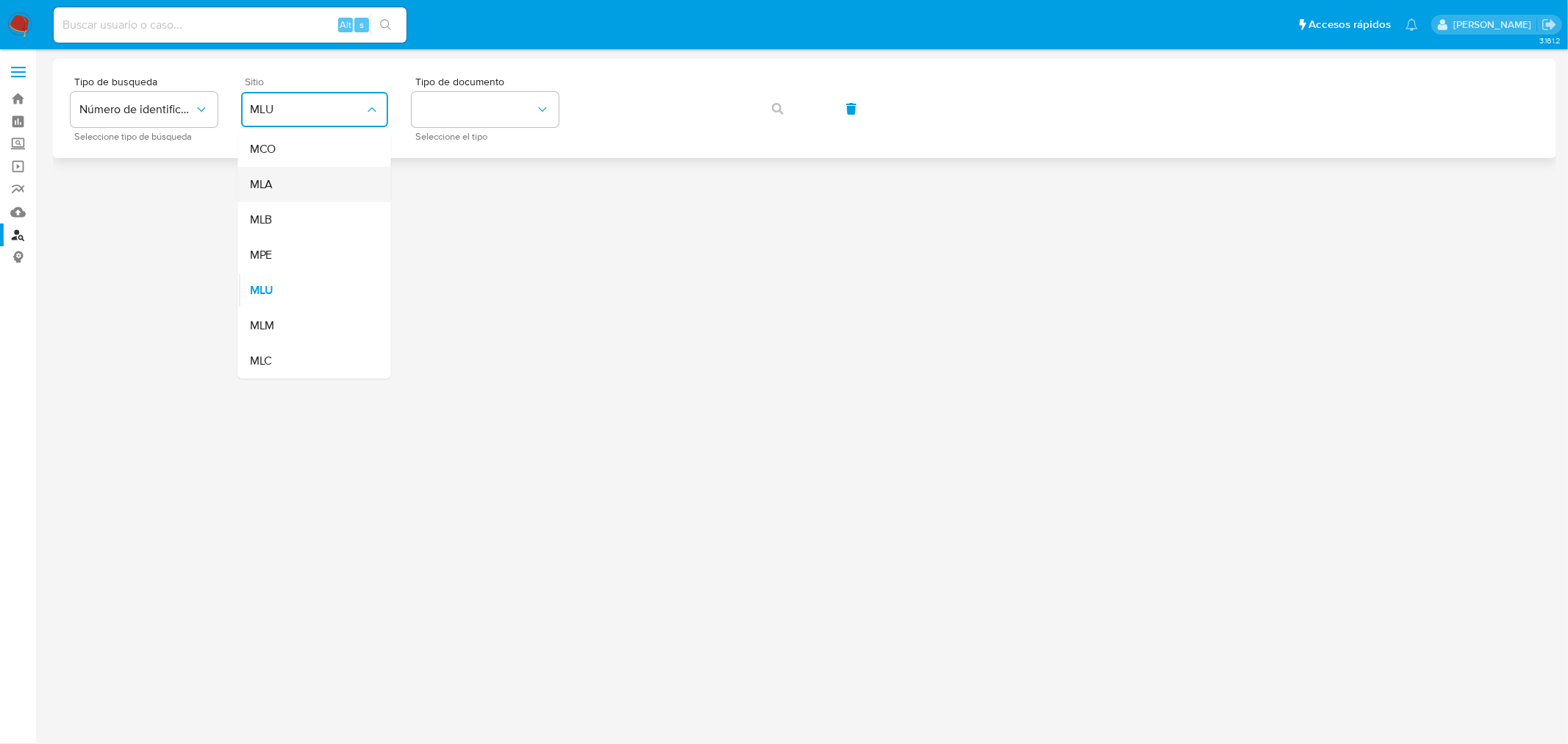
click at [307, 182] on div "MLA" at bounding box center [311, 184] width 121 height 35
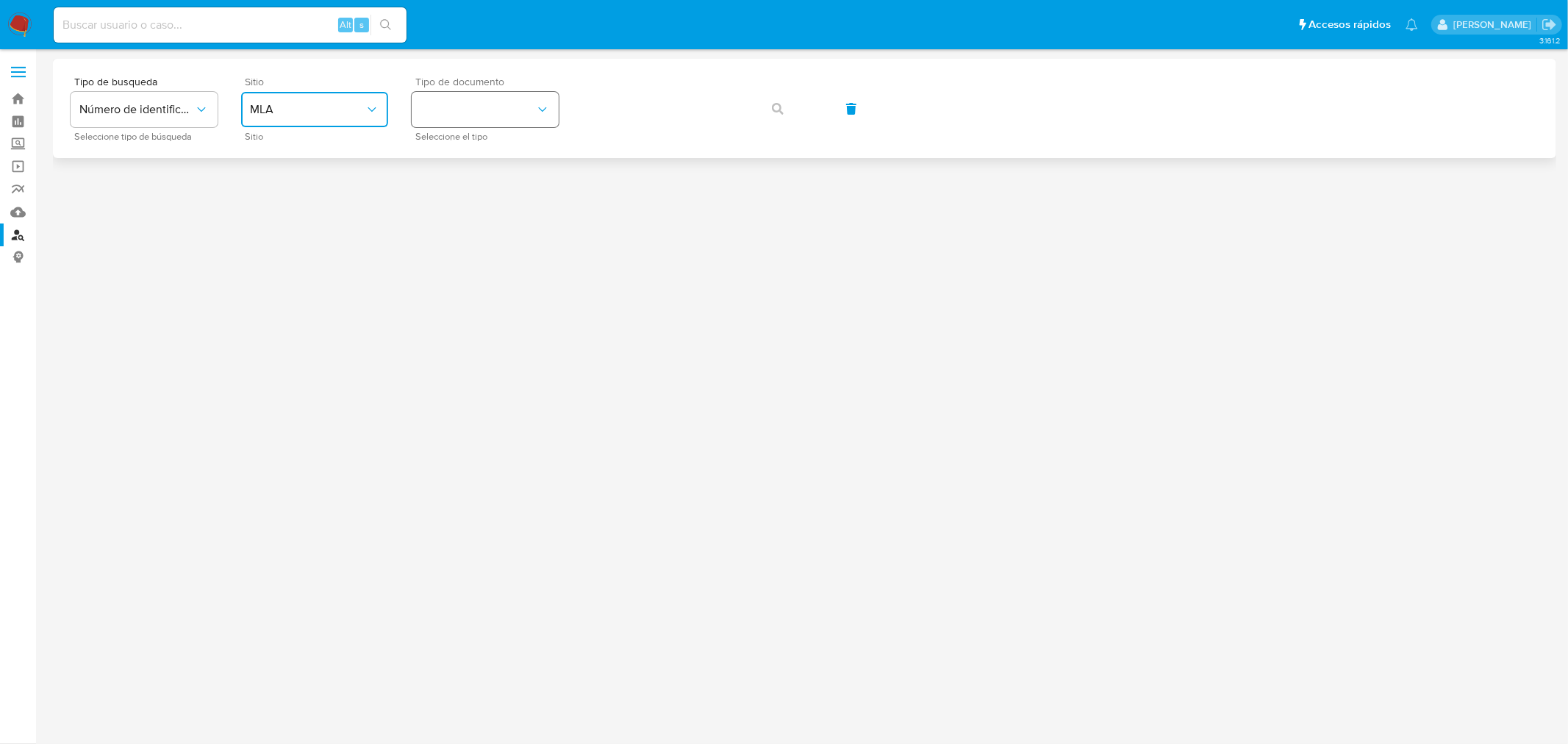
click at [477, 105] on button "identificationType" at bounding box center [485, 109] width 147 height 35
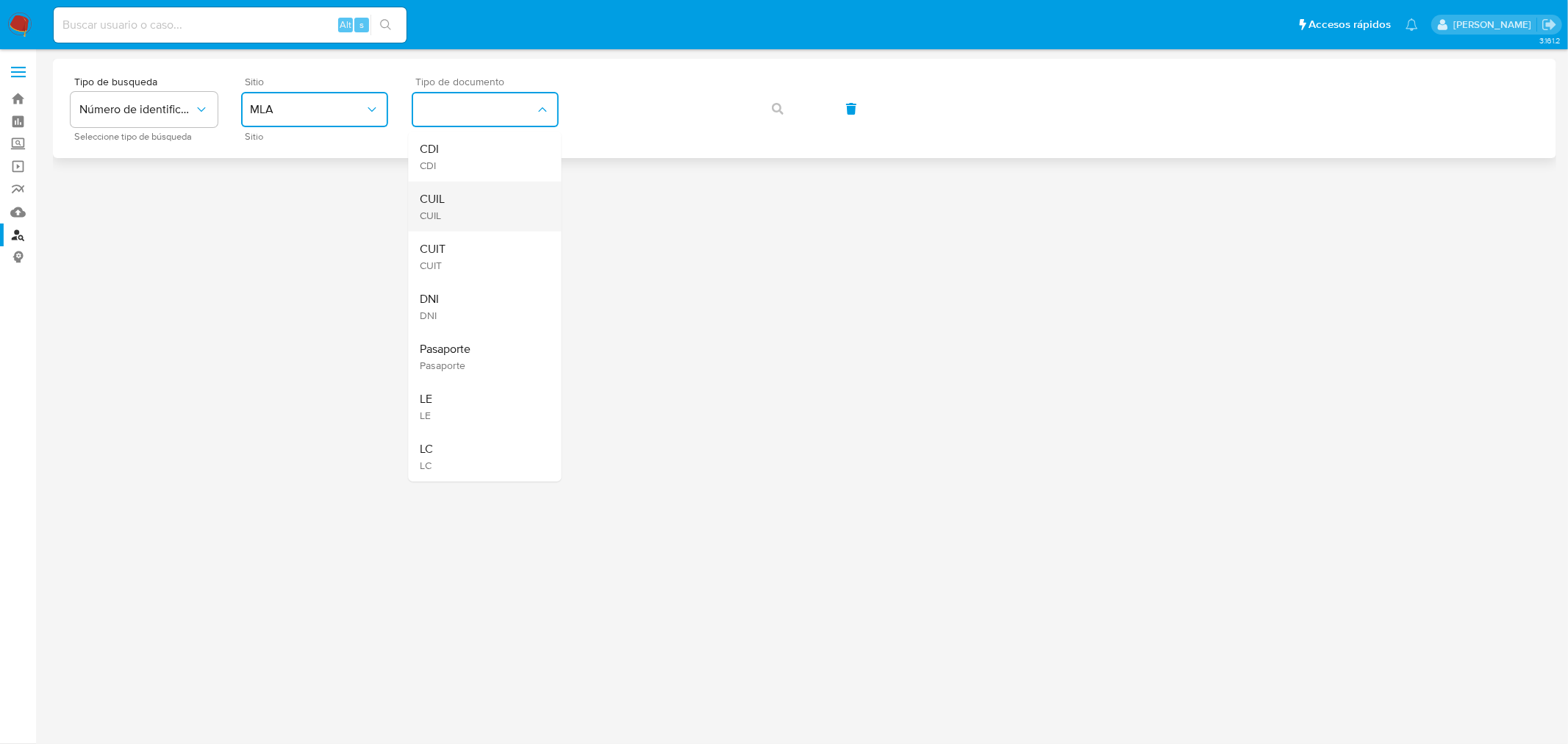
click at [460, 200] on div "CUIL CUIL" at bounding box center [481, 206] width 121 height 50
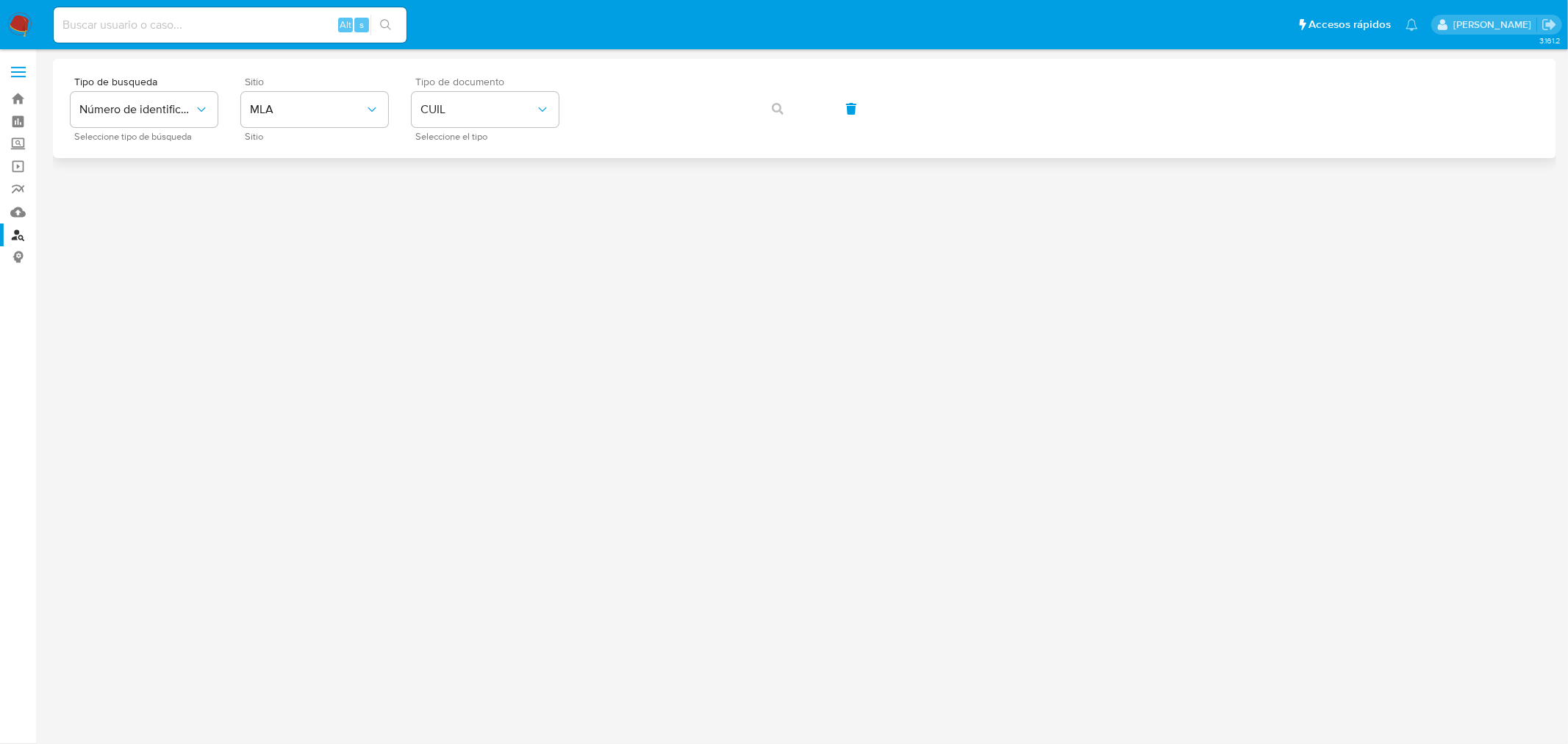
click at [571, 116] on div "Tipo de busqueda Número de identificación Seleccione tipo de búsqueda Sitio MLA…" at bounding box center [804, 108] width 1468 height 64
click at [780, 101] on span "button" at bounding box center [777, 109] width 12 height 33
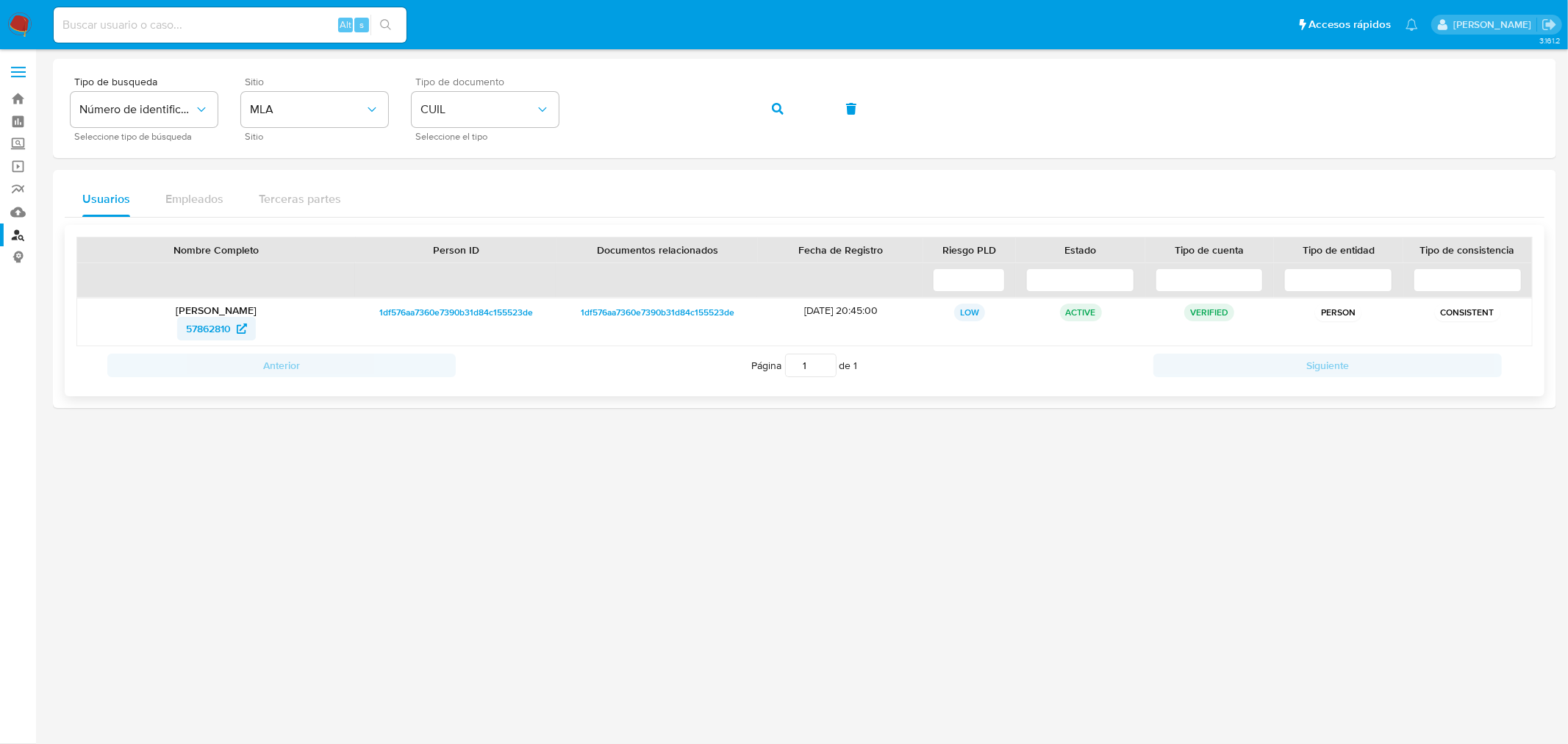
click at [224, 329] on span "57862810" at bounding box center [209, 329] width 45 height 23
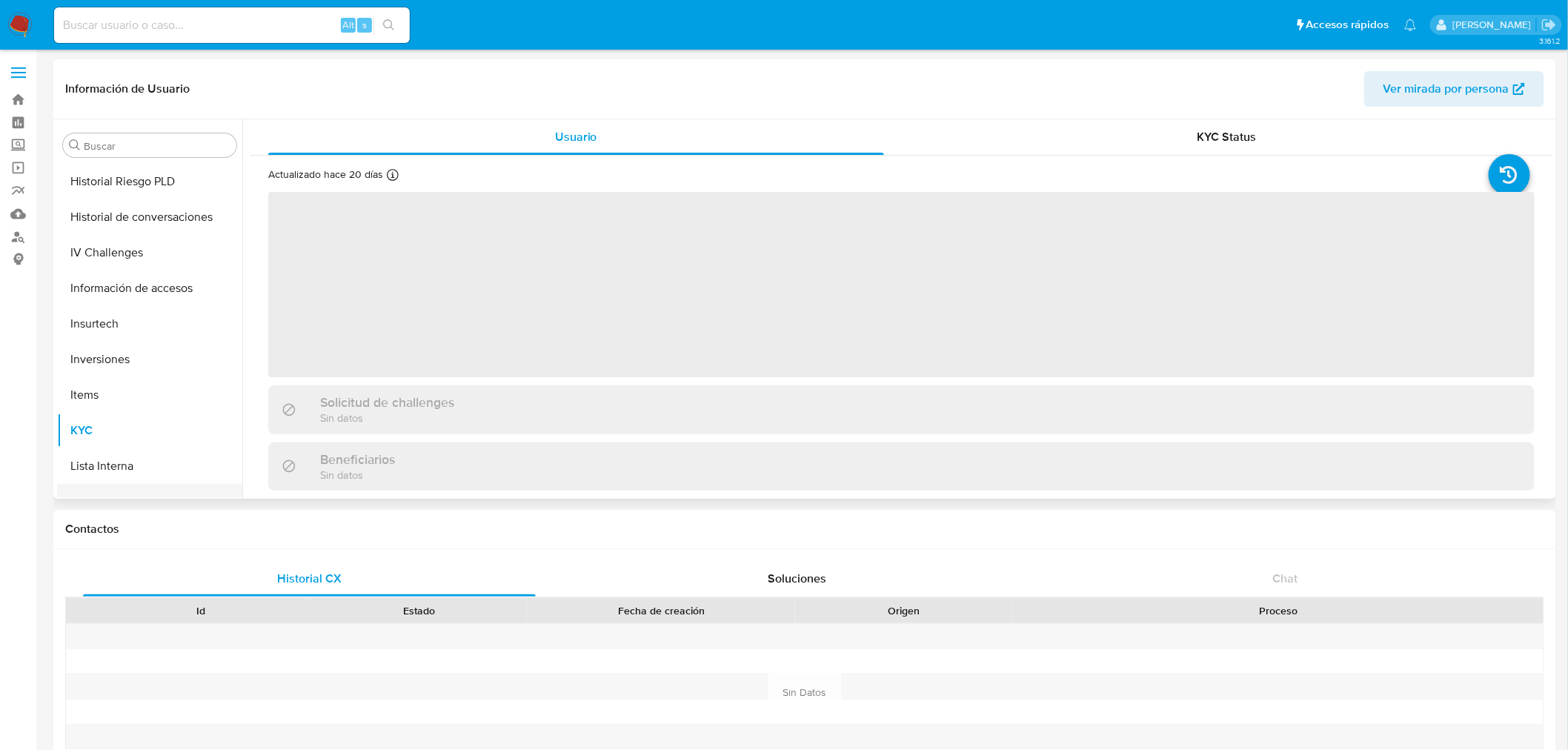
select select "10"
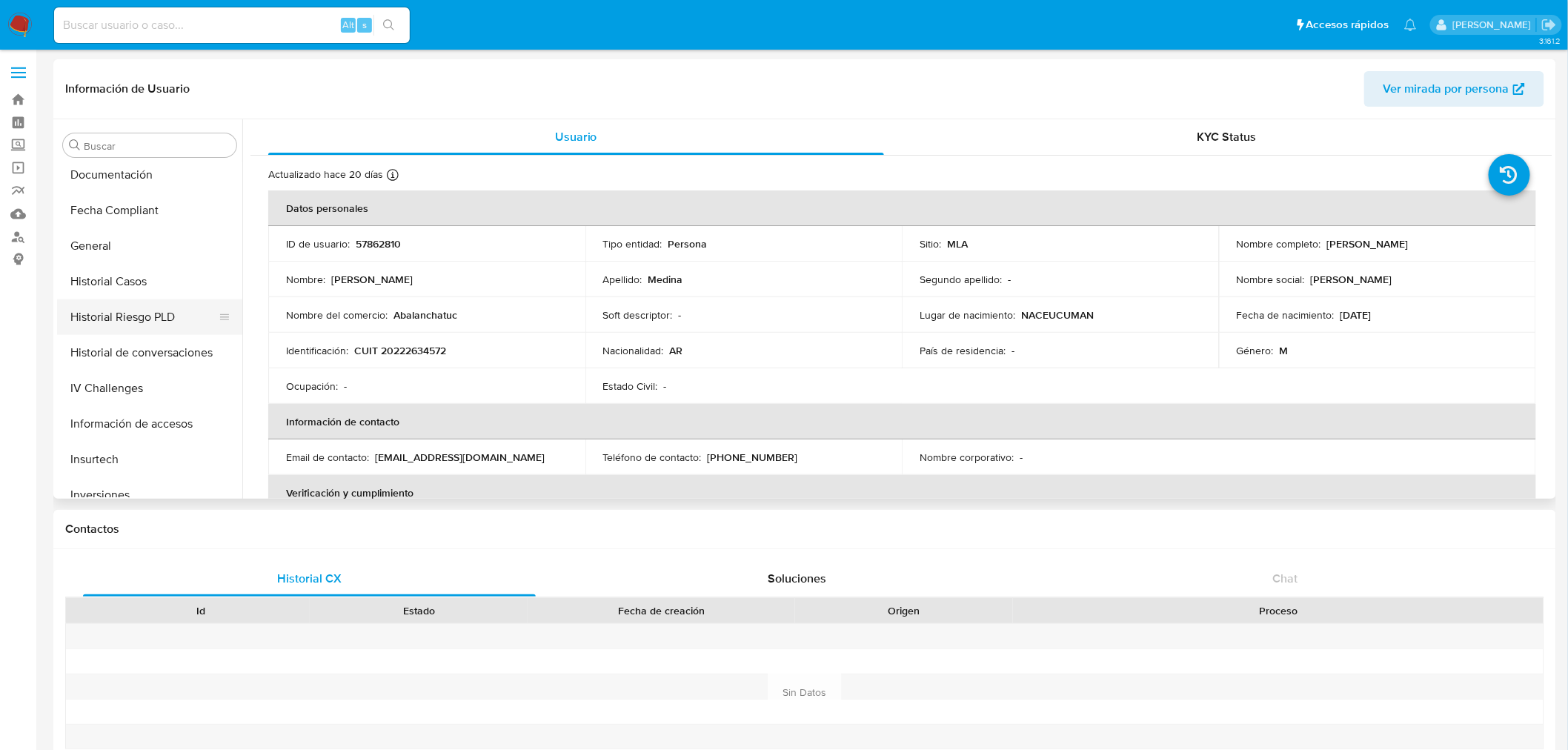
scroll to position [440, 0]
click at [119, 277] on button "General" at bounding box center [144, 275] width 174 height 35
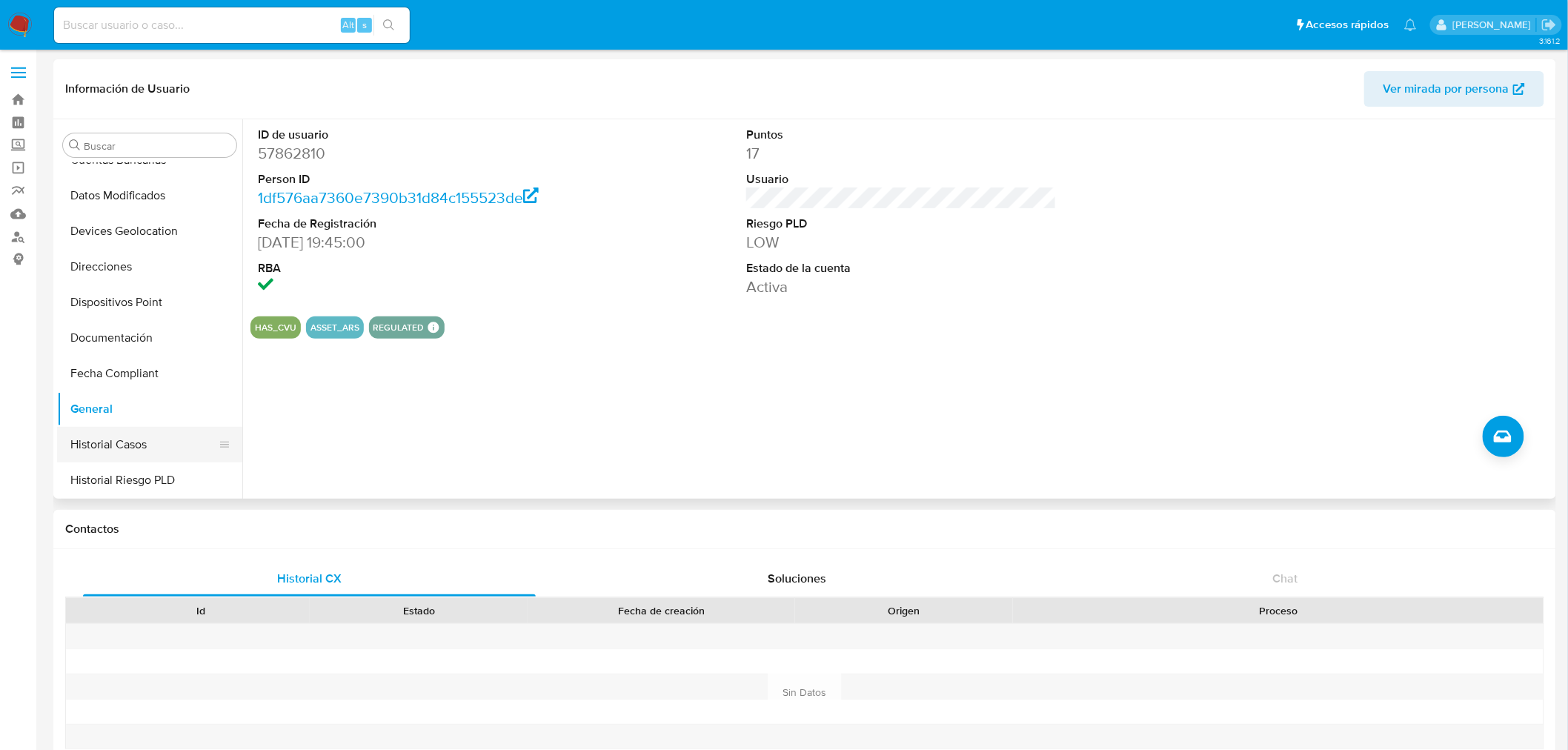
scroll to position [110, 0]
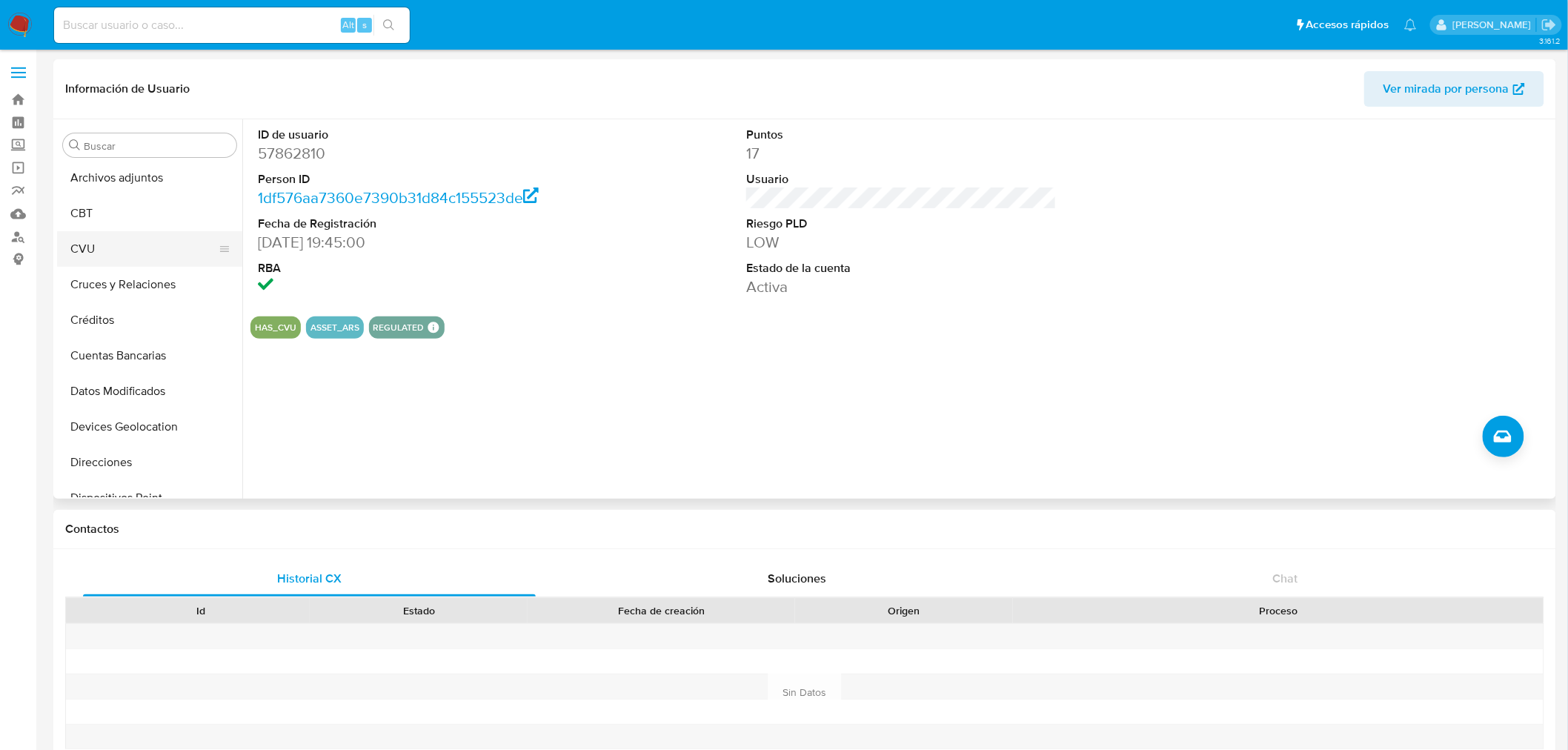
click at [107, 249] on button "CVU" at bounding box center [144, 248] width 174 height 35
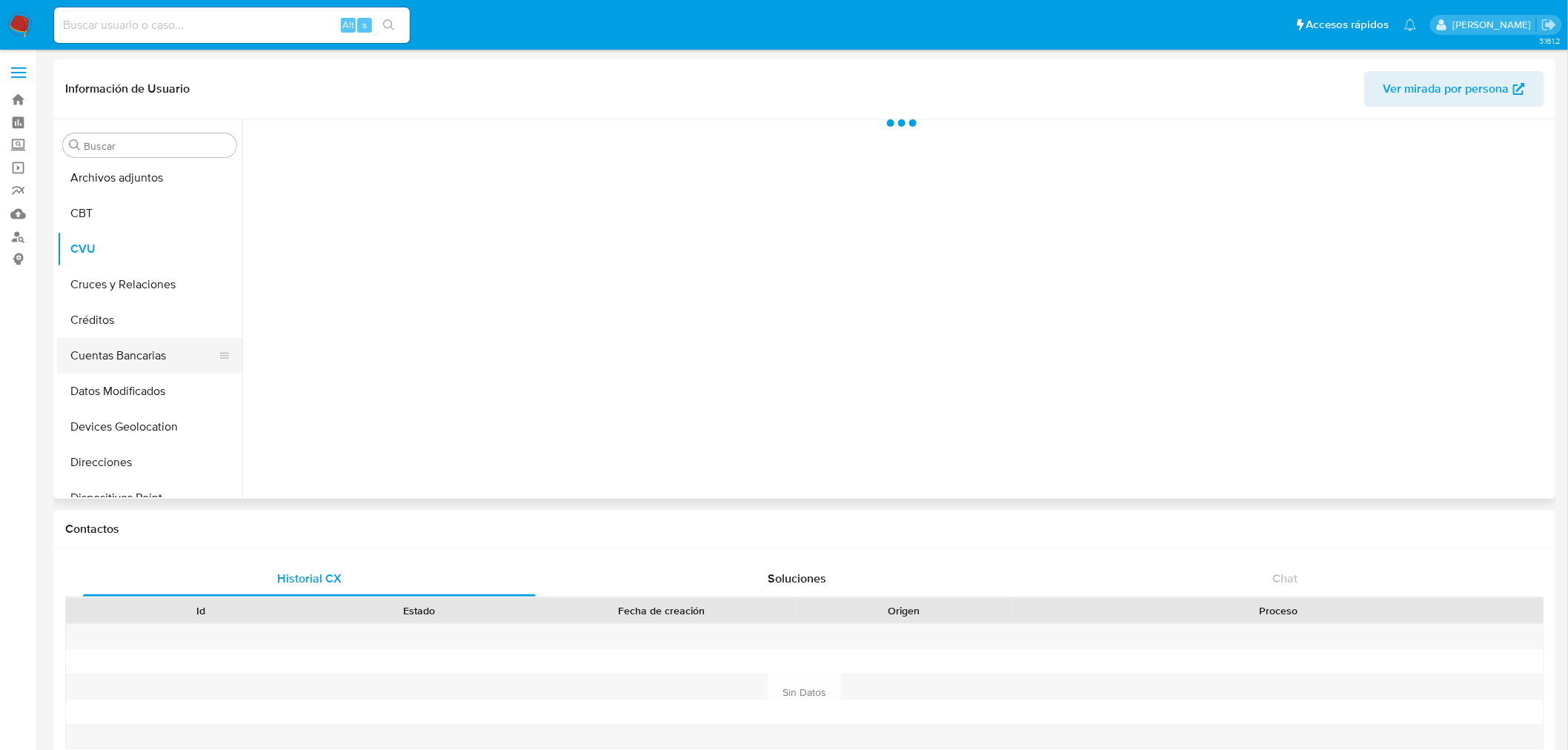
click at [126, 361] on button "Cuentas Bancarias" at bounding box center [144, 355] width 174 height 35
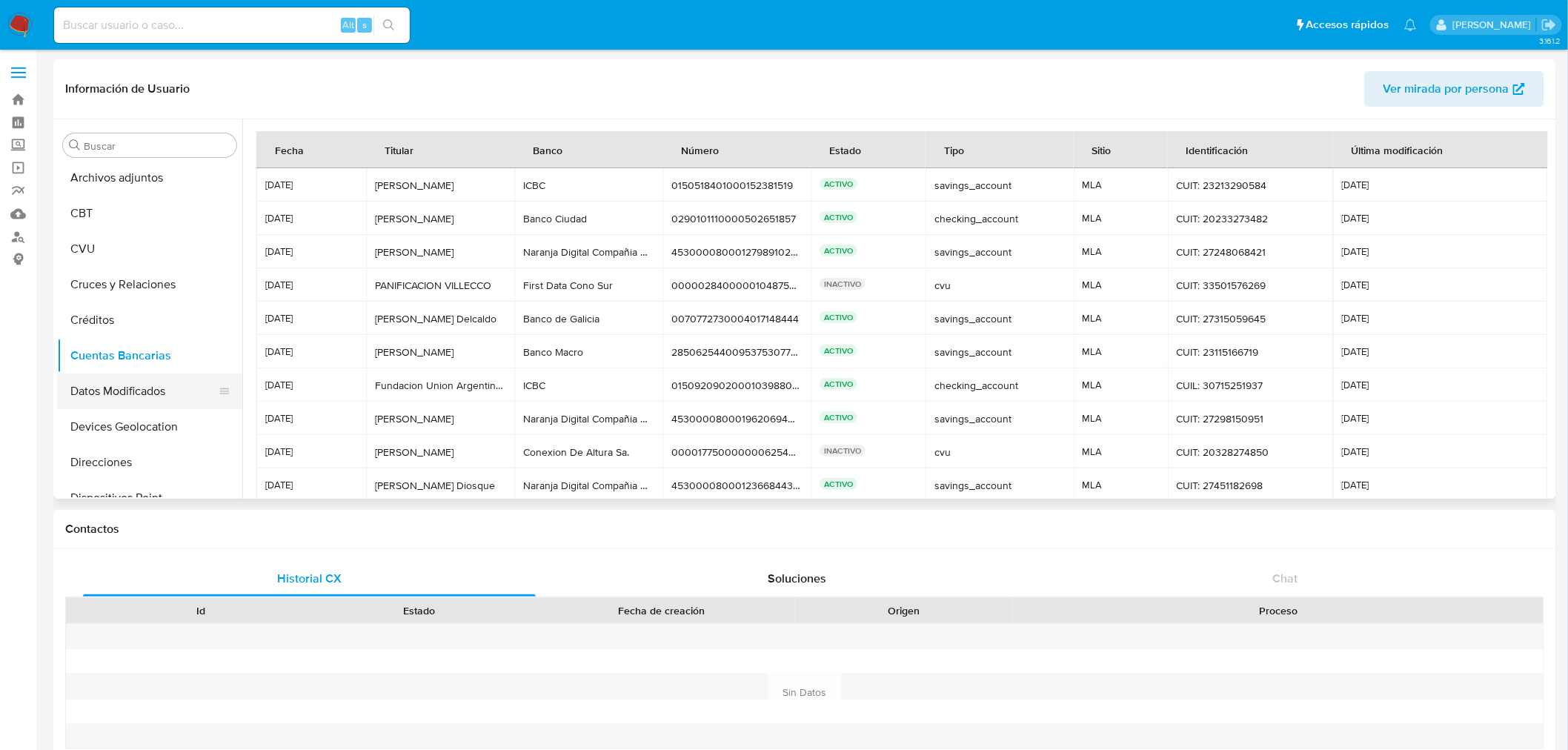
click at [127, 405] on button "Datos Modificados" at bounding box center [144, 390] width 174 height 35
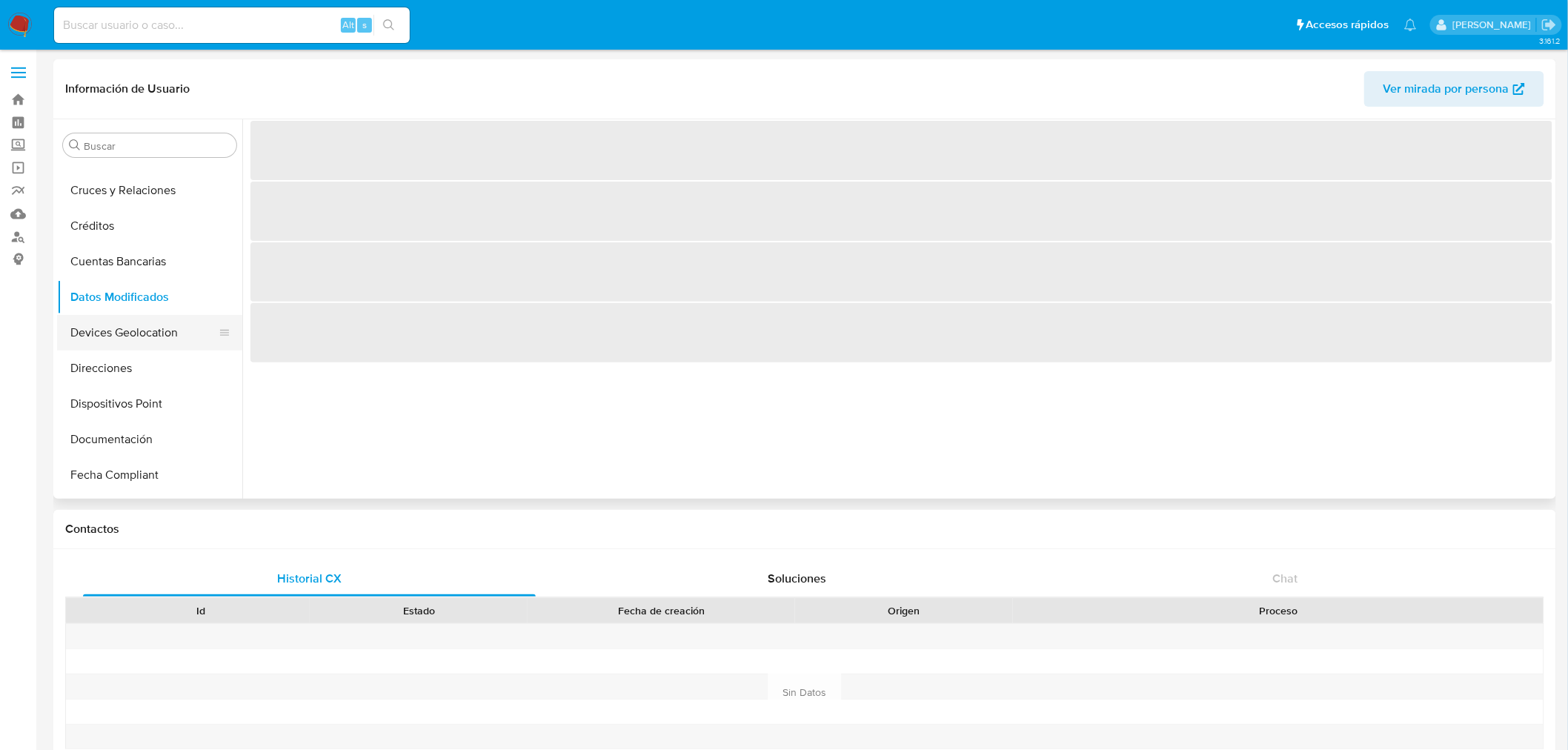
scroll to position [247, 0]
click at [113, 478] on button "General" at bounding box center [144, 467] width 174 height 35
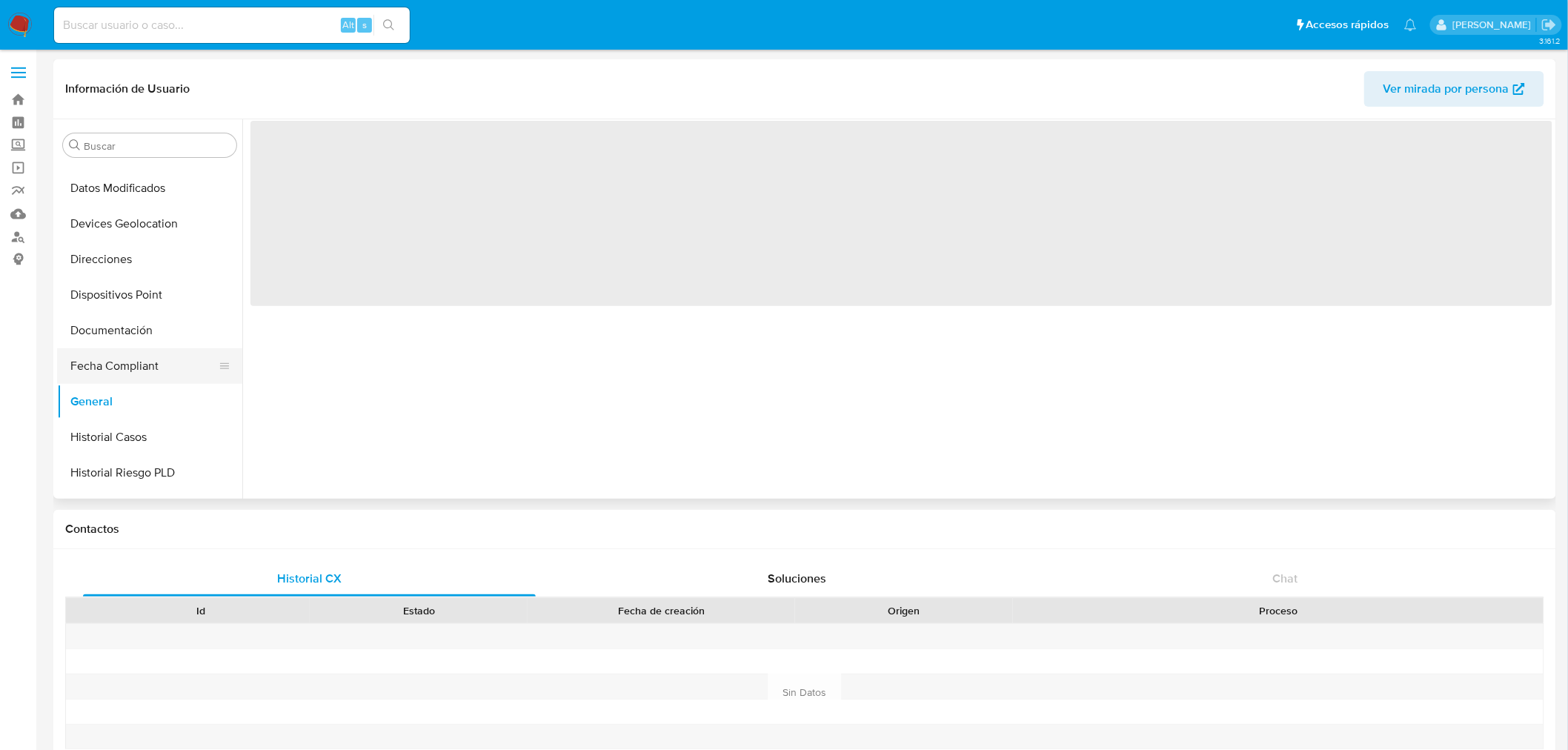
scroll to position [411, 0]
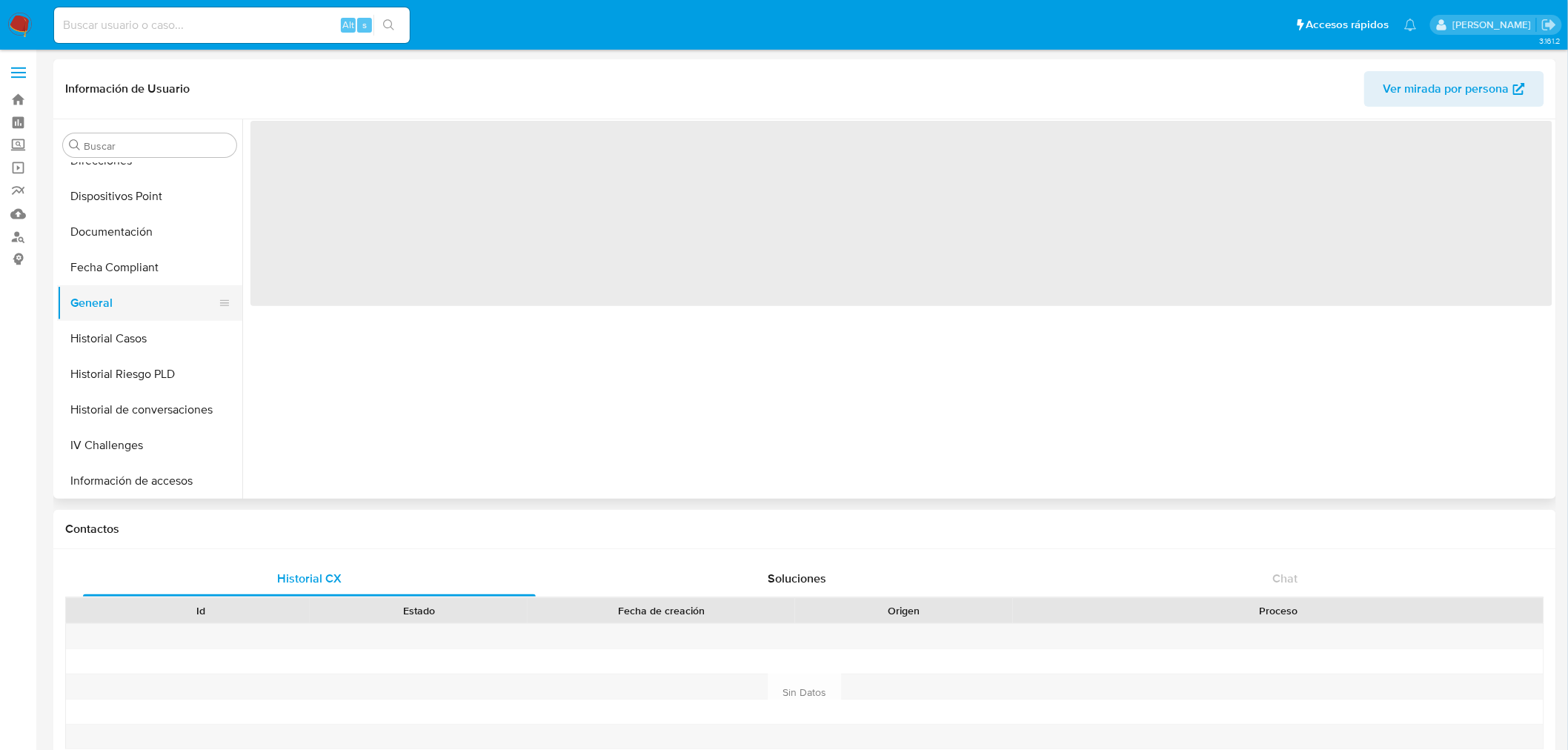
click at [106, 317] on button "General" at bounding box center [144, 302] width 174 height 35
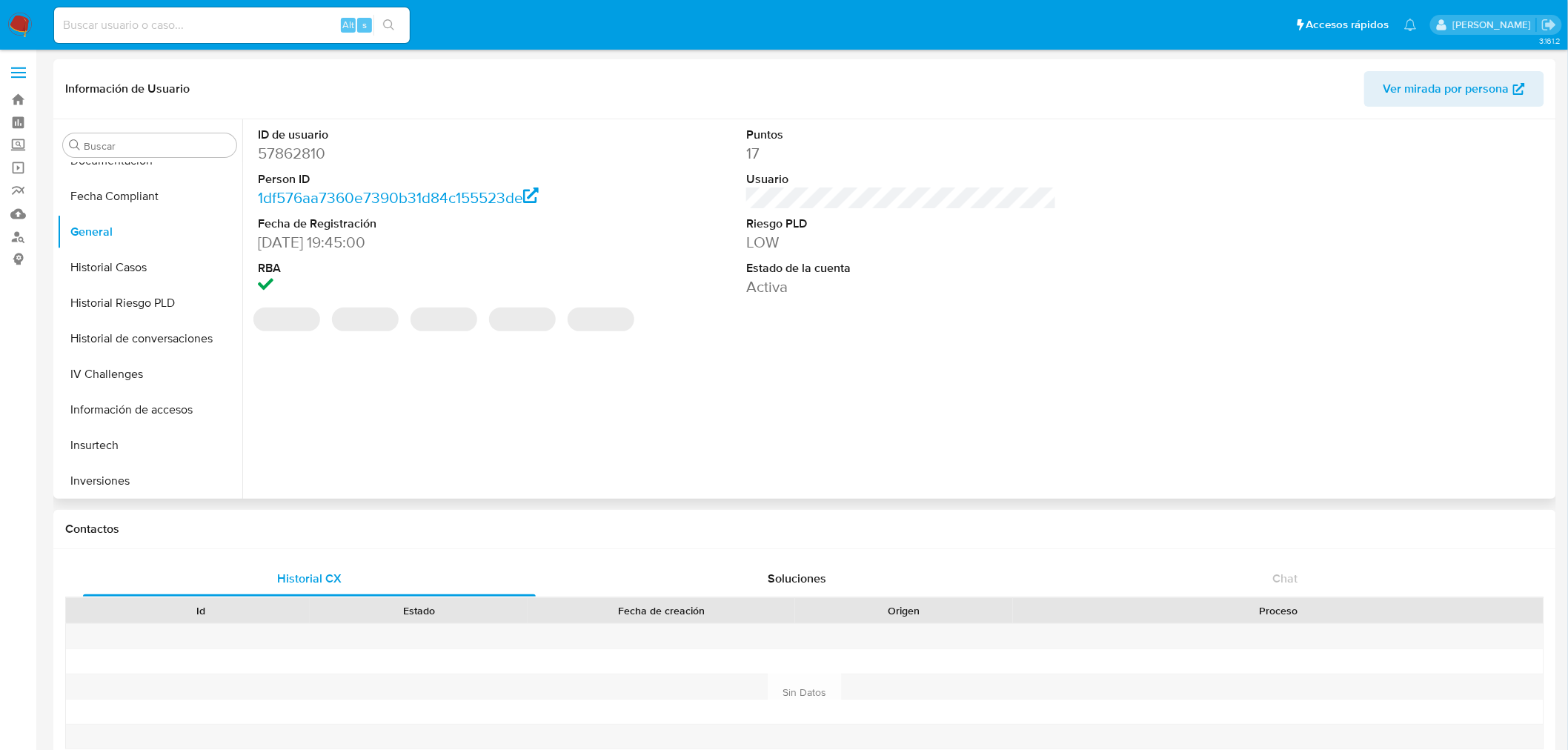
scroll to position [576, 0]
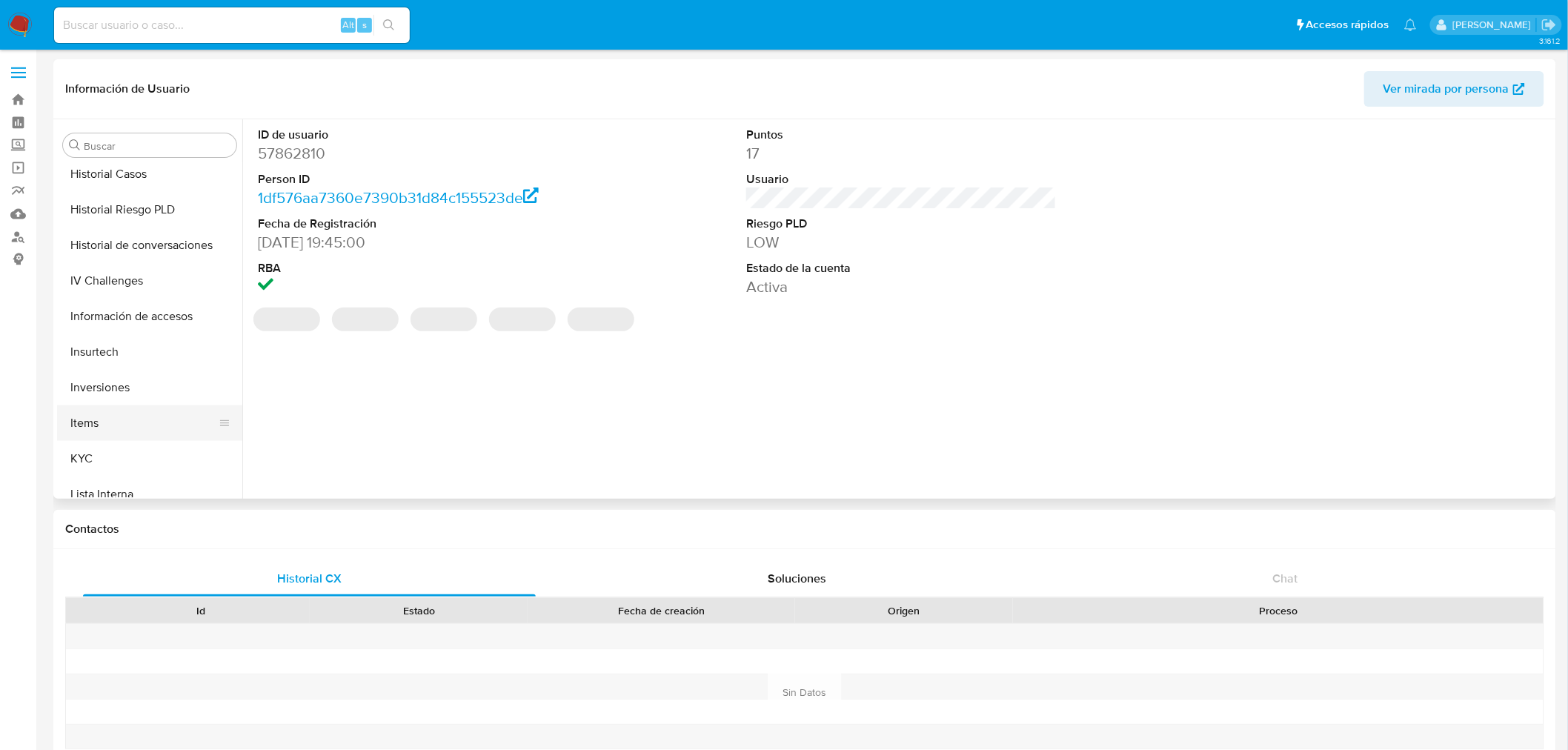
click at [106, 417] on button "Items" at bounding box center [144, 422] width 174 height 35
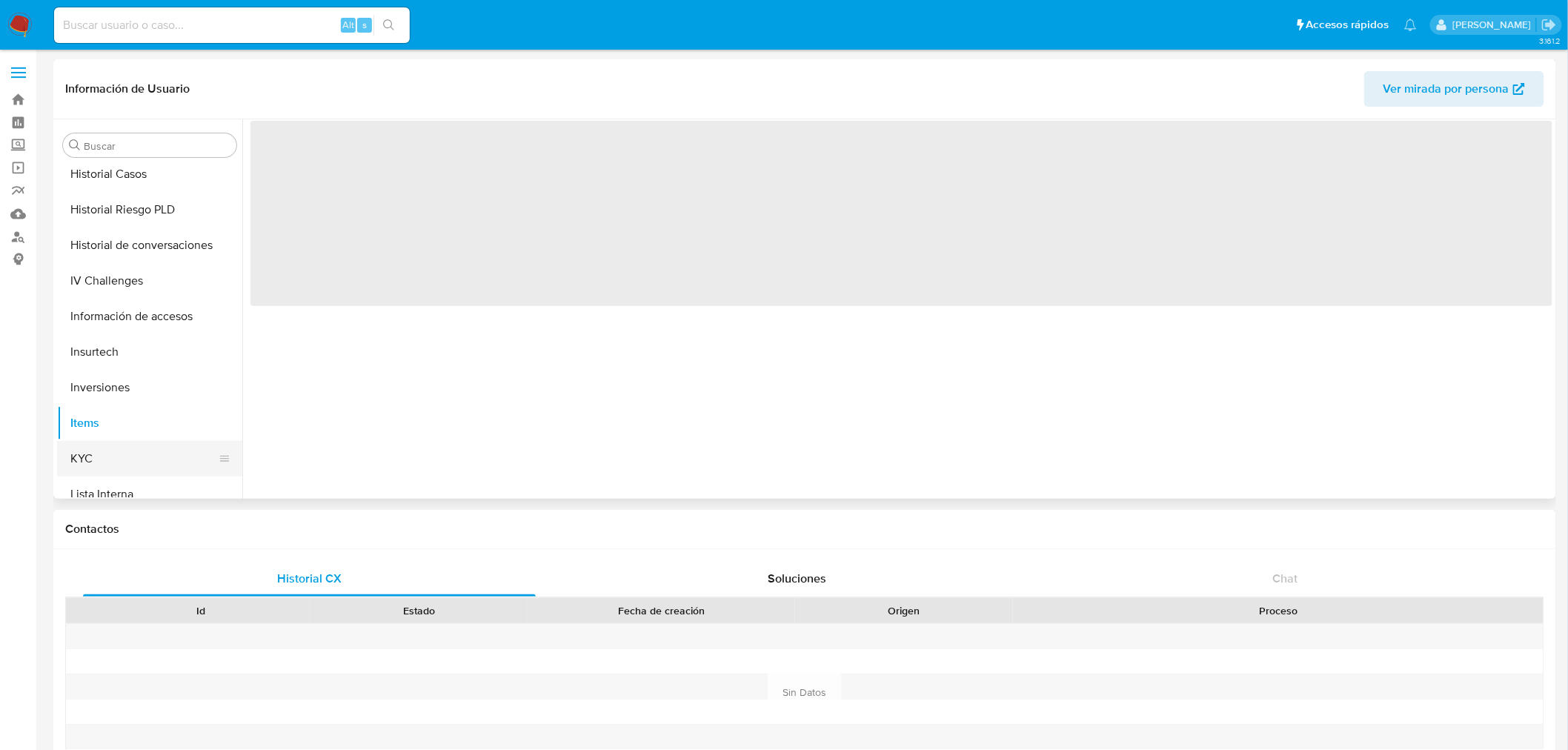
click at [110, 462] on button "KYC" at bounding box center [144, 458] width 174 height 35
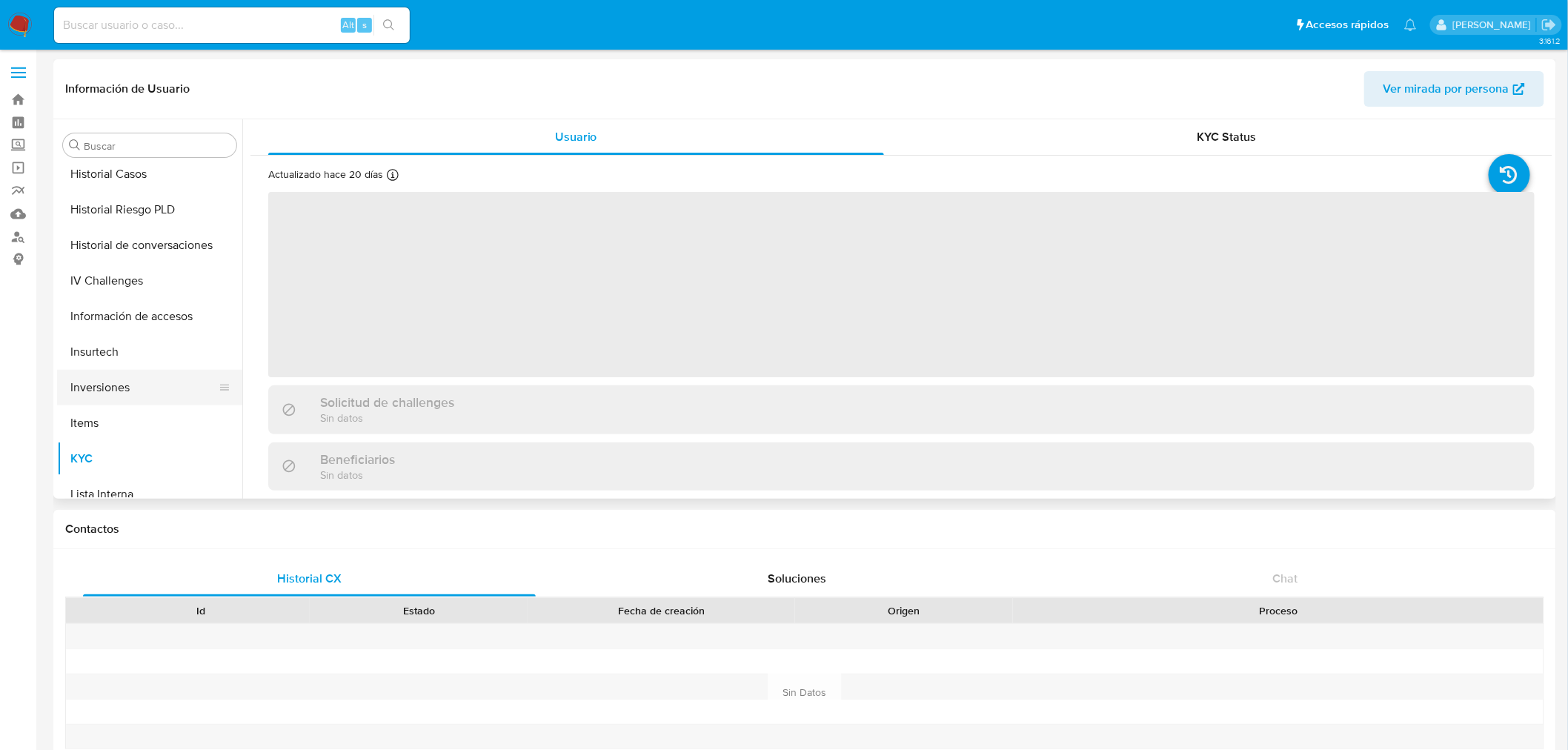
click at [106, 394] on button "Inversiones" at bounding box center [144, 387] width 174 height 35
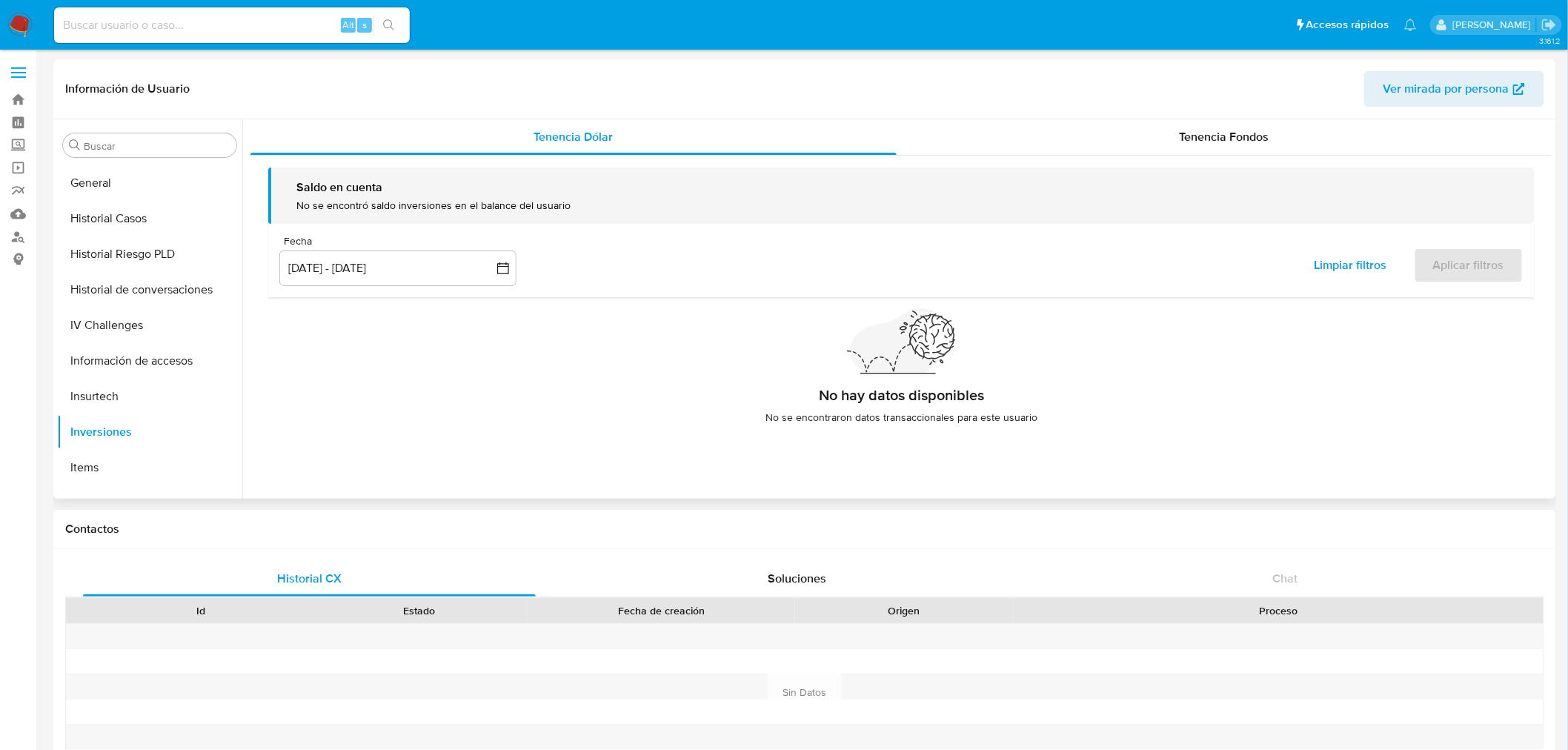
scroll to position [329, 0]
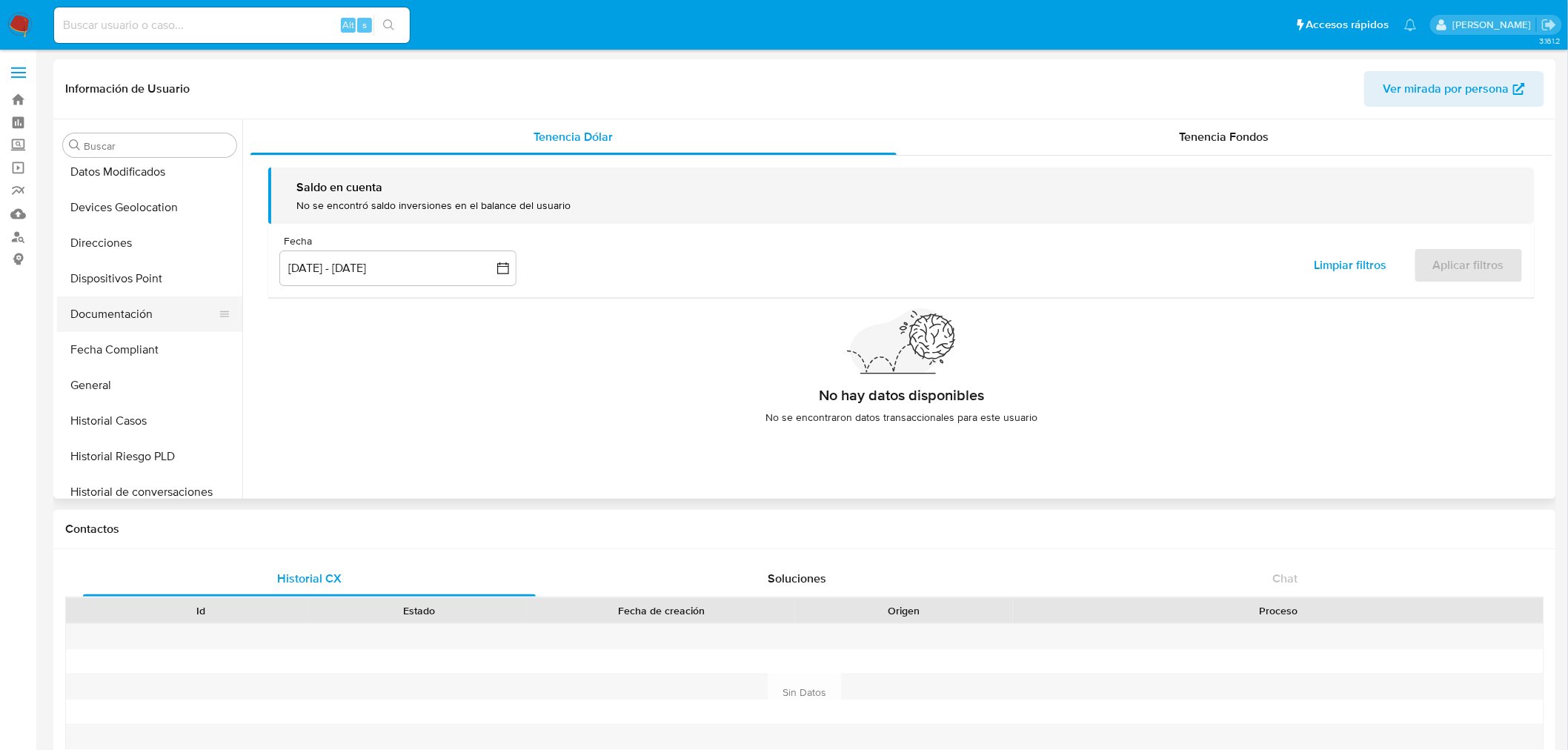
click at [116, 298] on button "Documentación" at bounding box center [144, 314] width 174 height 35
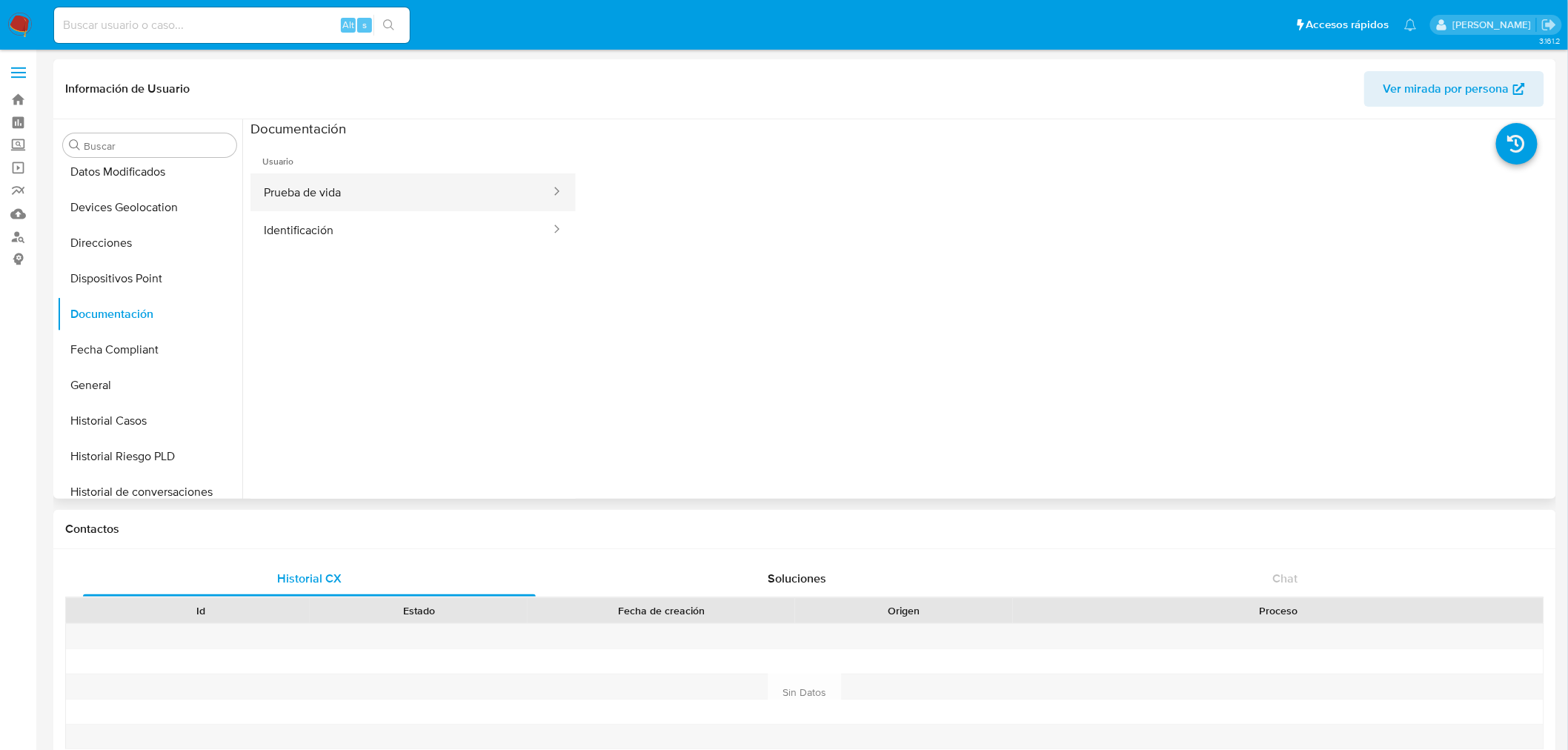
click at [273, 198] on button "Prueba de vida" at bounding box center [400, 193] width 301 height 38
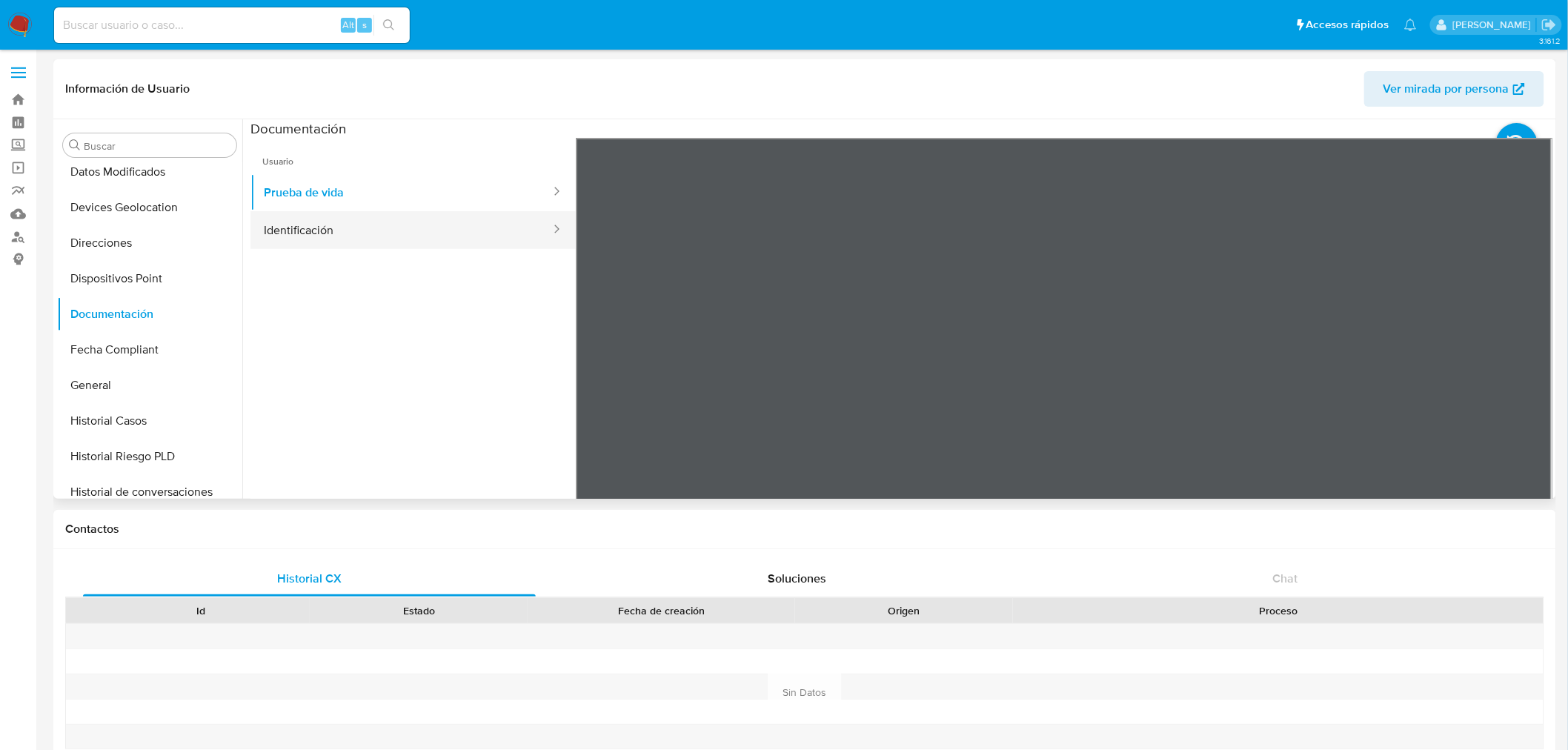
click at [360, 228] on button "Identificación" at bounding box center [400, 230] width 301 height 38
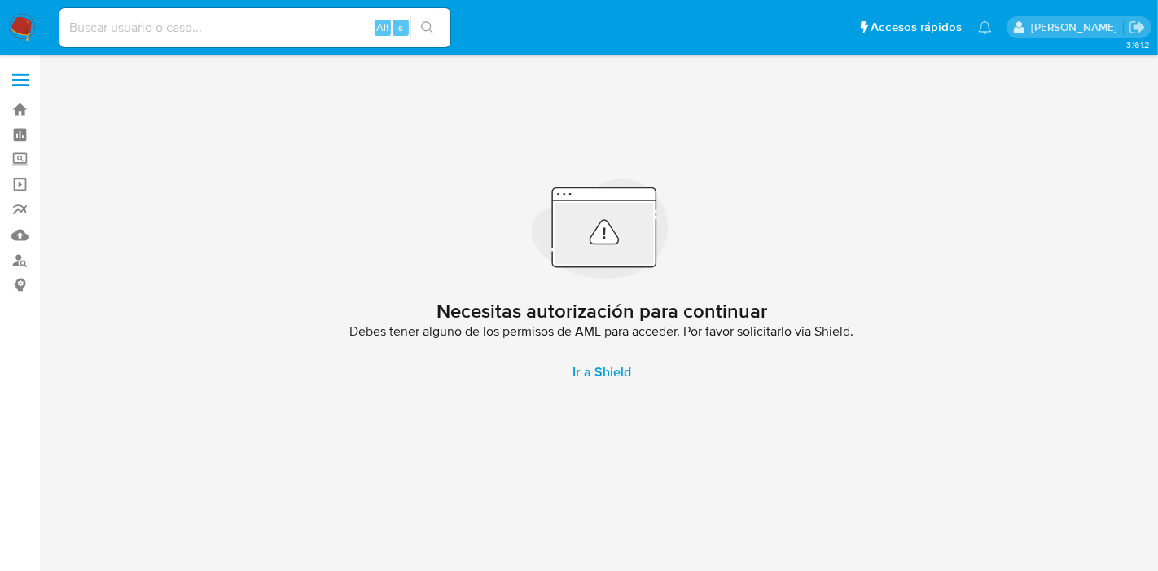
click at [270, 26] on input at bounding box center [254, 27] width 391 height 21
paste input "181899740"
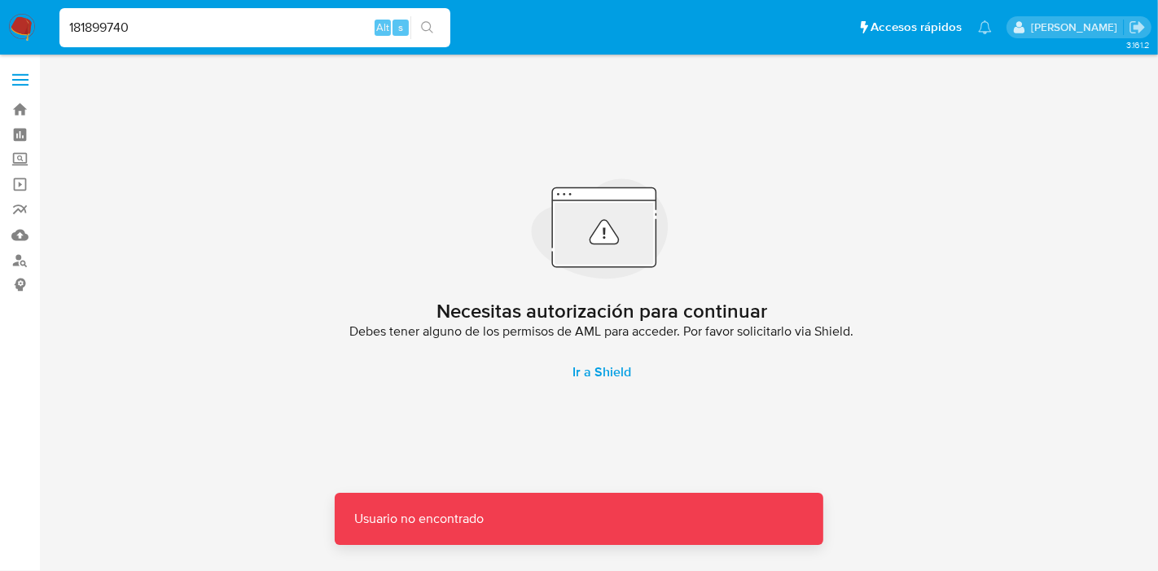
click at [270, 26] on input "181899740" at bounding box center [254, 27] width 391 height 21
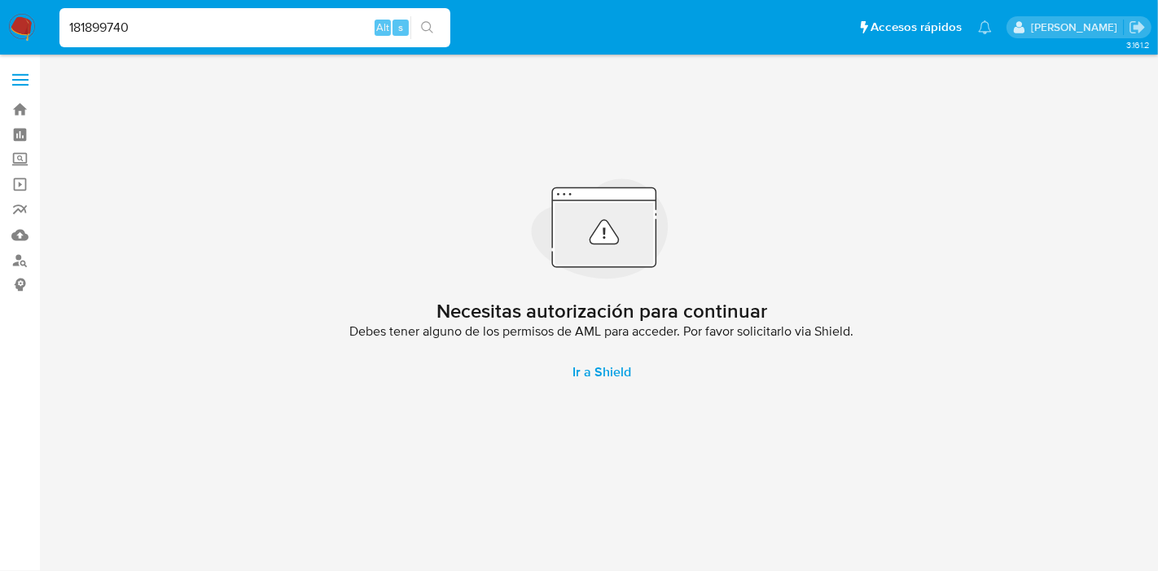
type input "181899740"
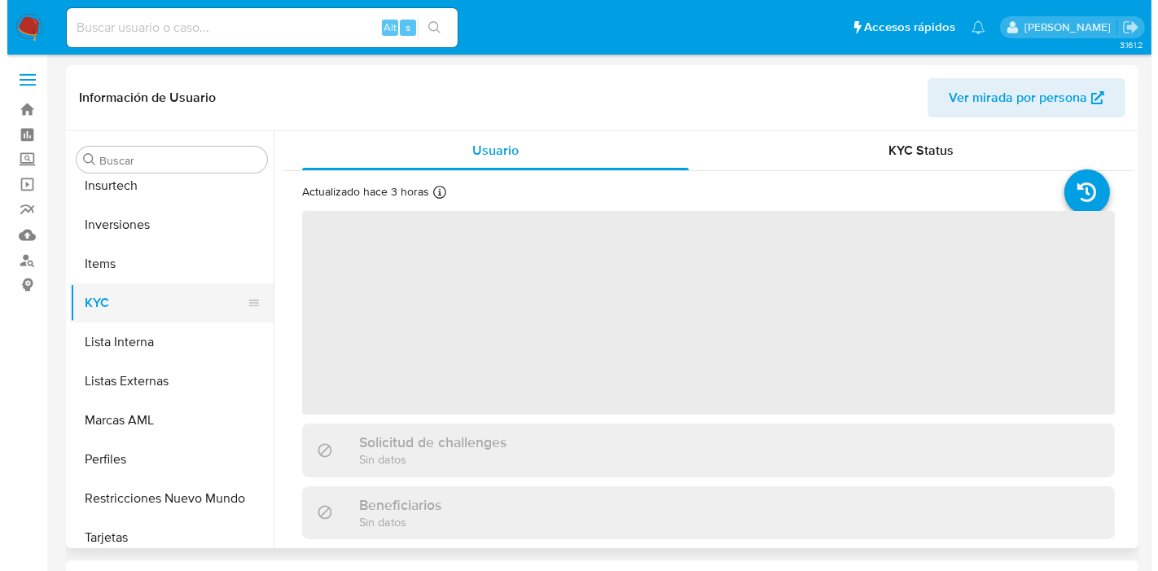
scroll to position [844, 0]
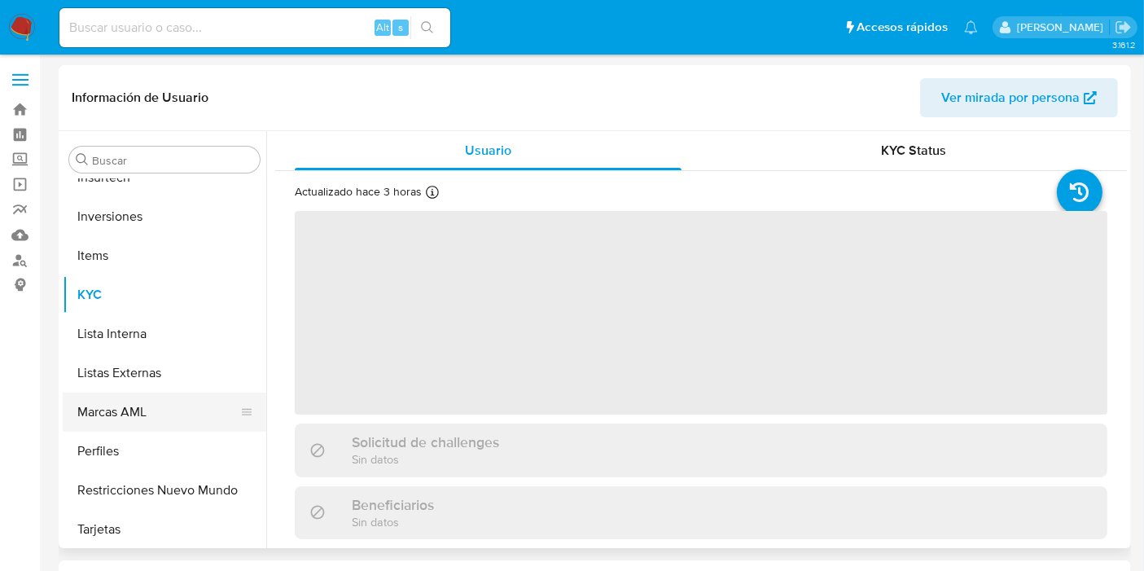
scroll to position [844, 0]
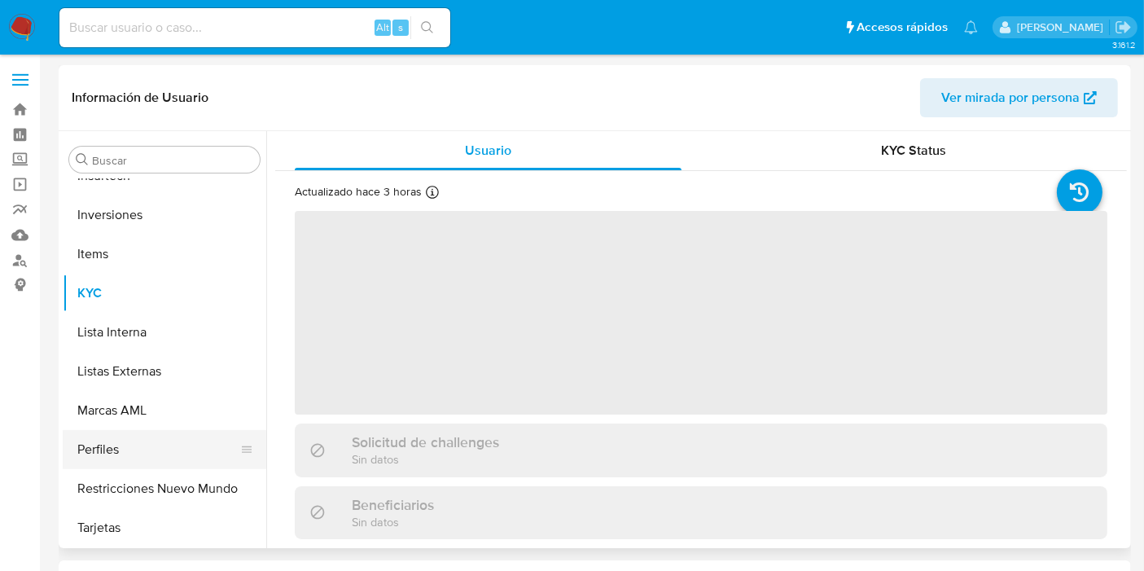
select select "10"
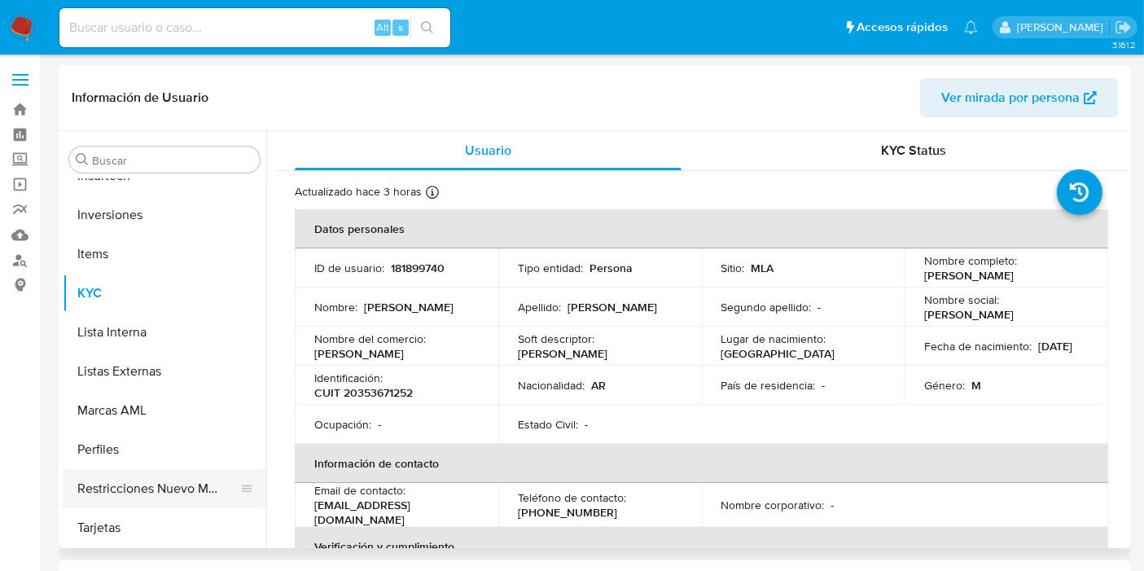
click at [128, 495] on button "Restricciones Nuevo Mundo" at bounding box center [158, 488] width 191 height 39
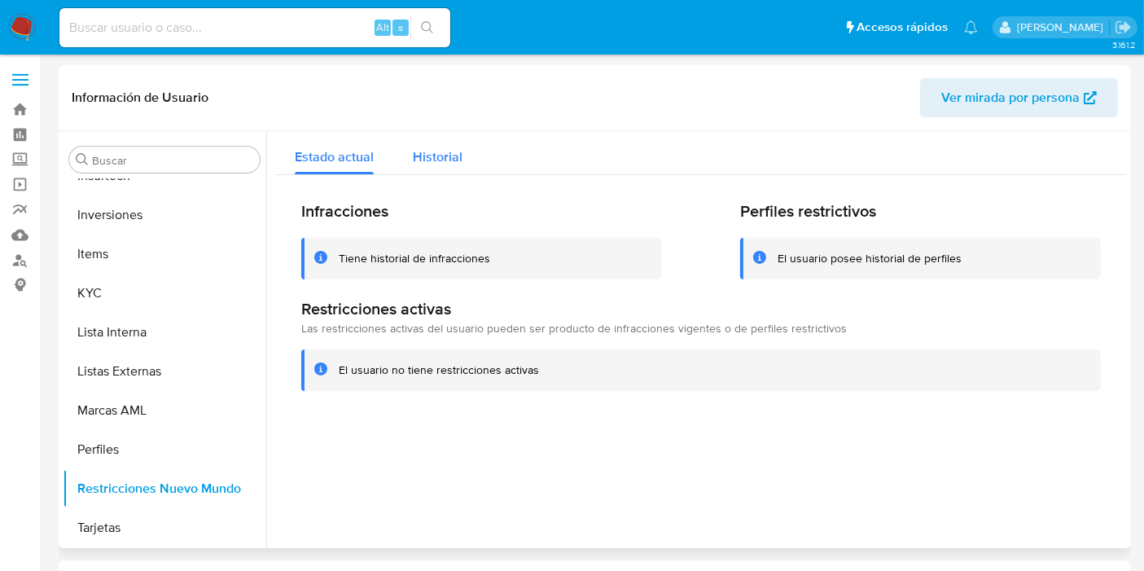
click at [406, 159] on button "Historial" at bounding box center [437, 152] width 89 height 43
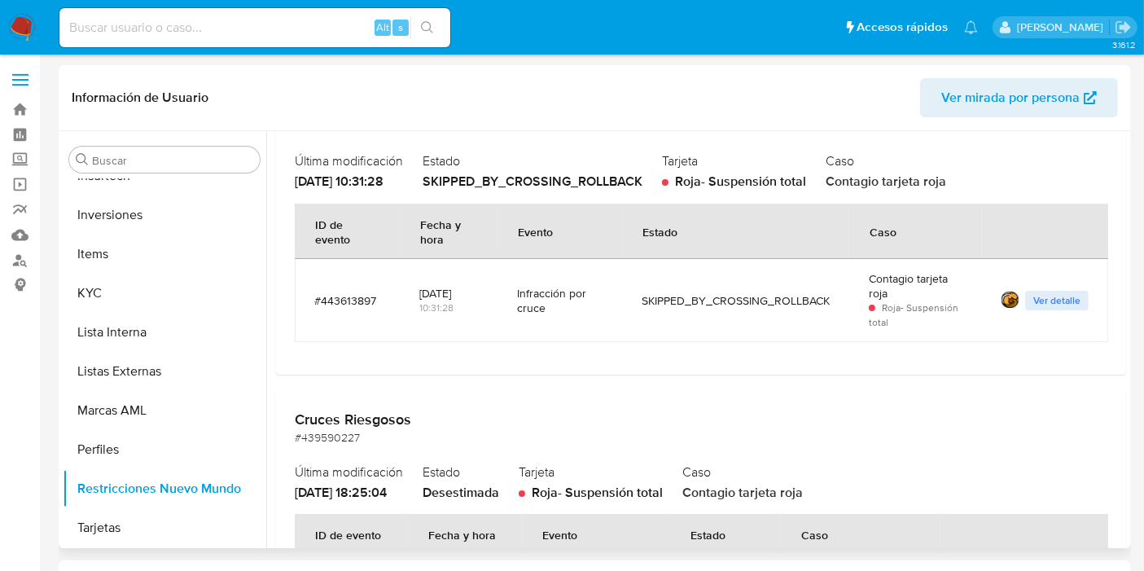
scroll to position [85, 0]
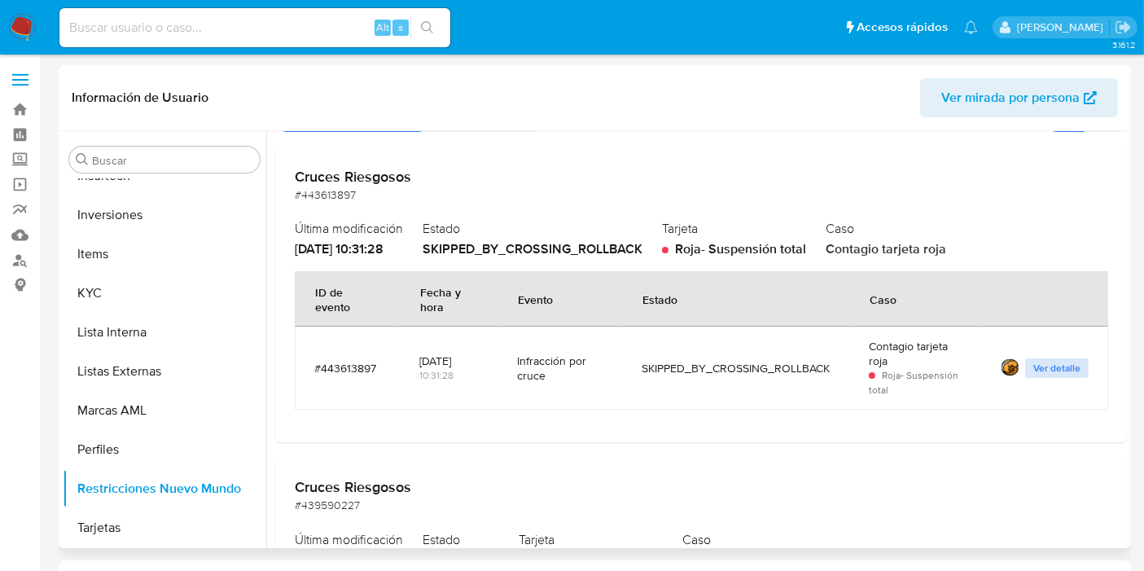
click at [1041, 364] on span "Ver detalle" at bounding box center [1056, 368] width 47 height 16
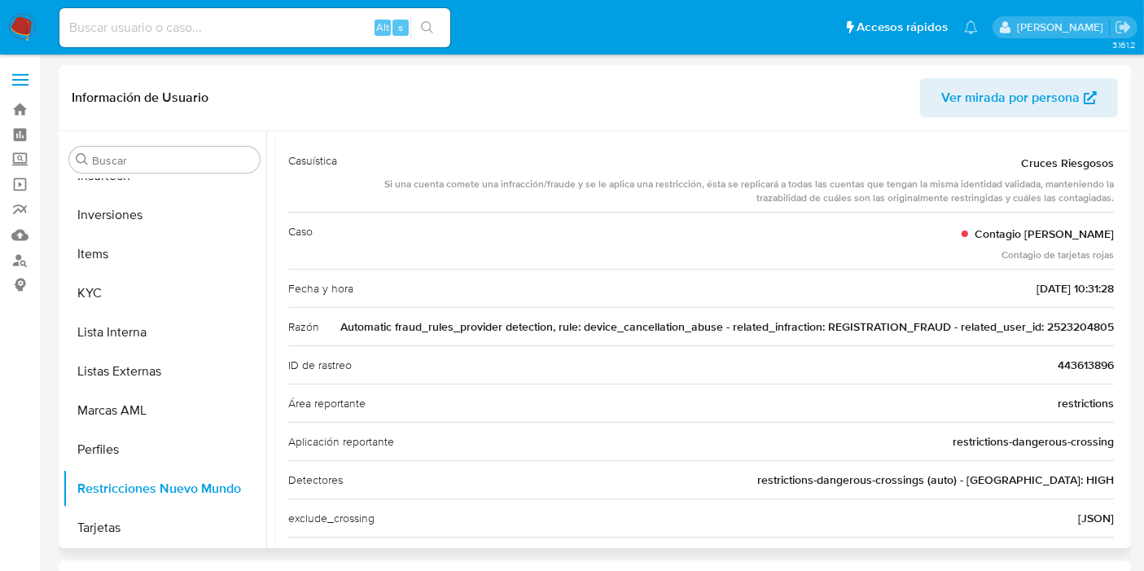
scroll to position [0, 0]
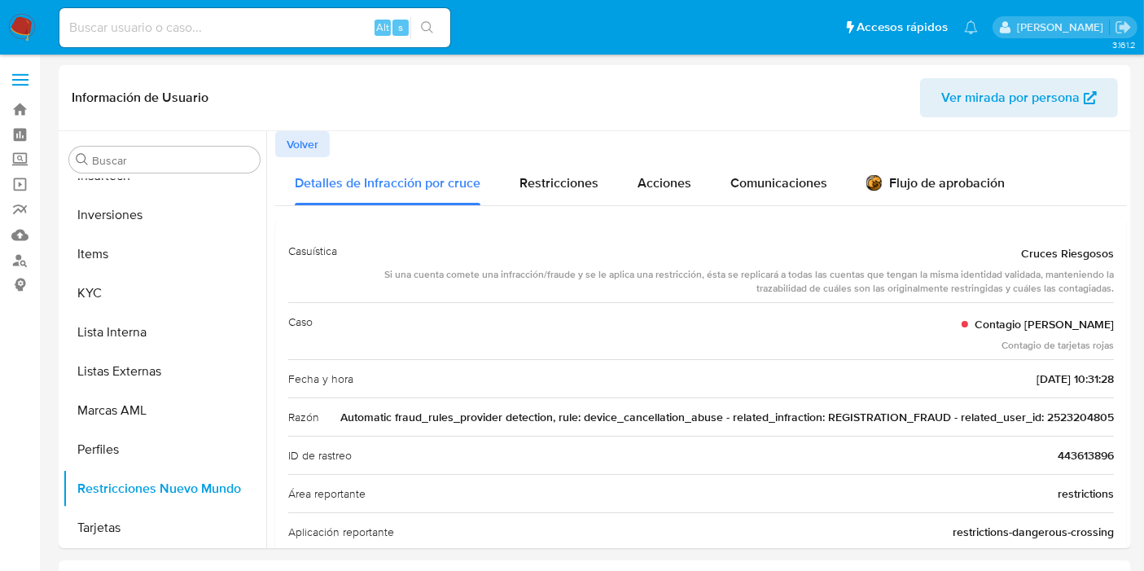
click at [227, 26] on input at bounding box center [254, 27] width 391 height 21
paste input "18712798"
type input "18712798"
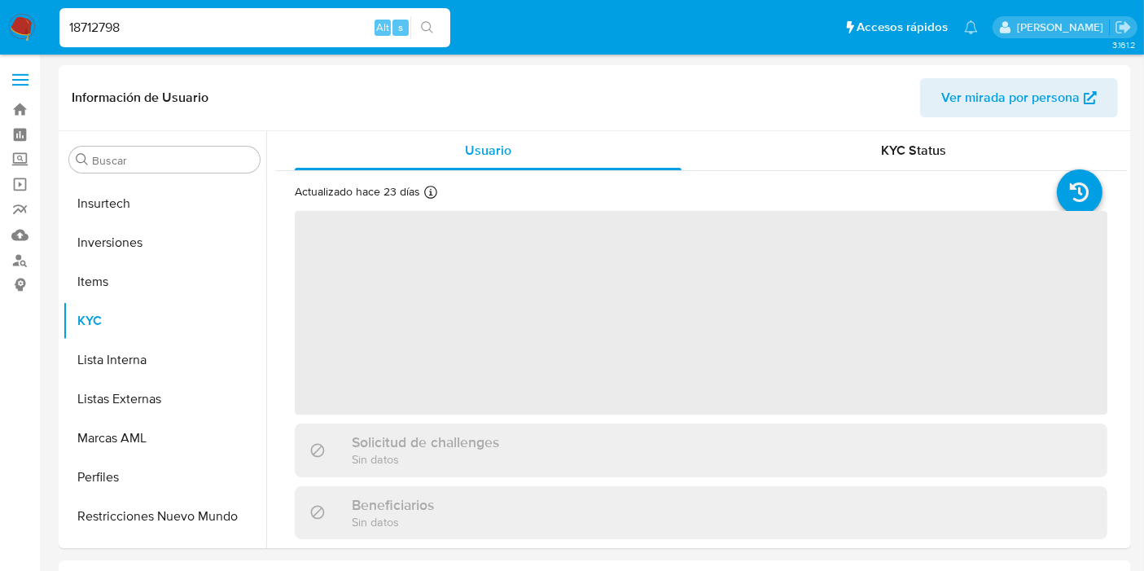
scroll to position [844, 0]
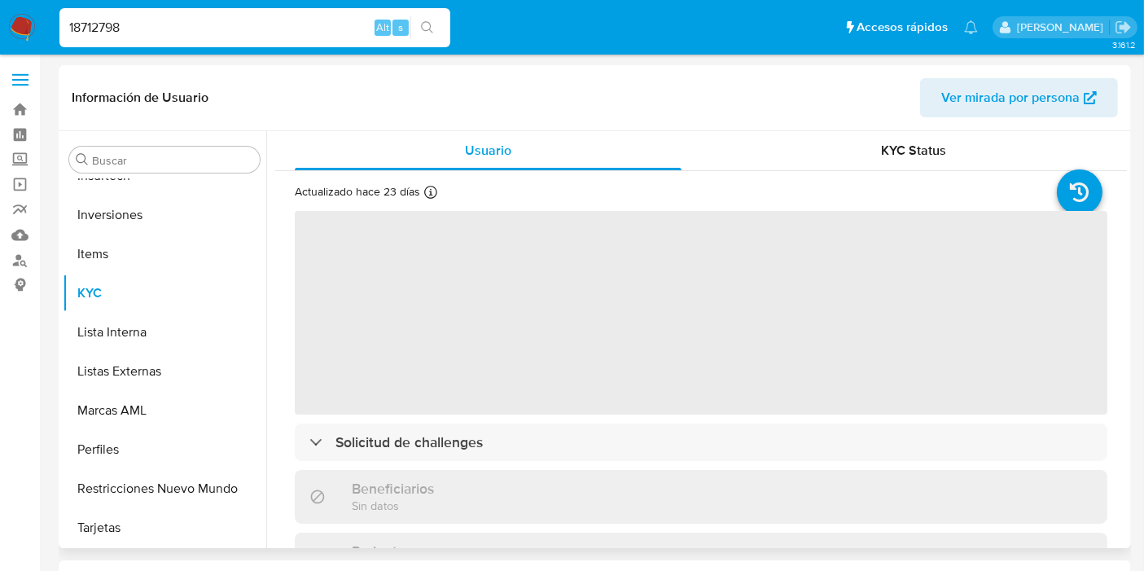
select select "10"
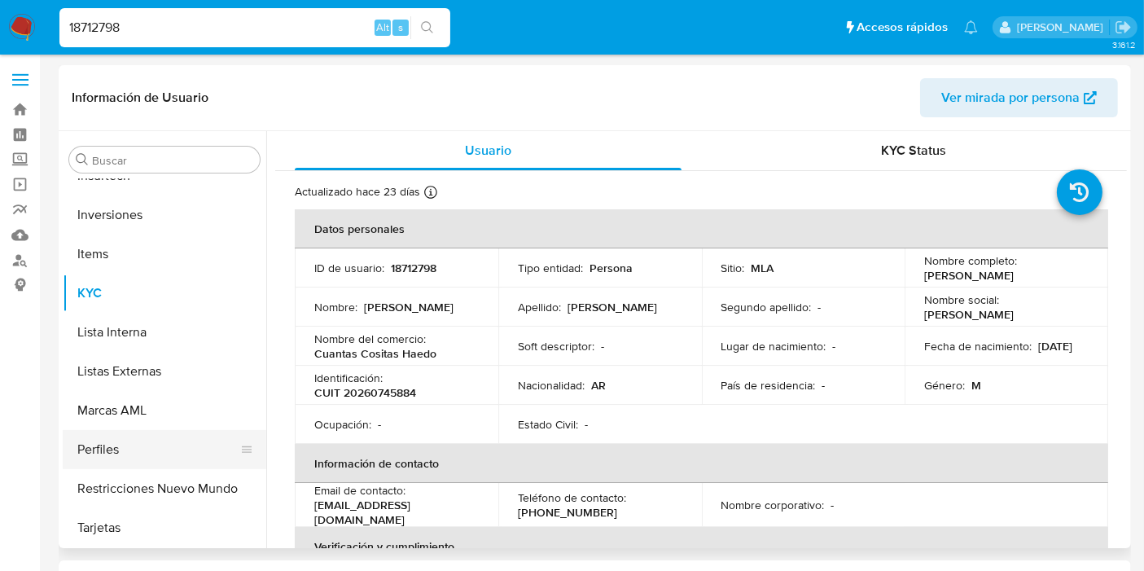
click at [114, 433] on button "Perfiles" at bounding box center [158, 449] width 191 height 39
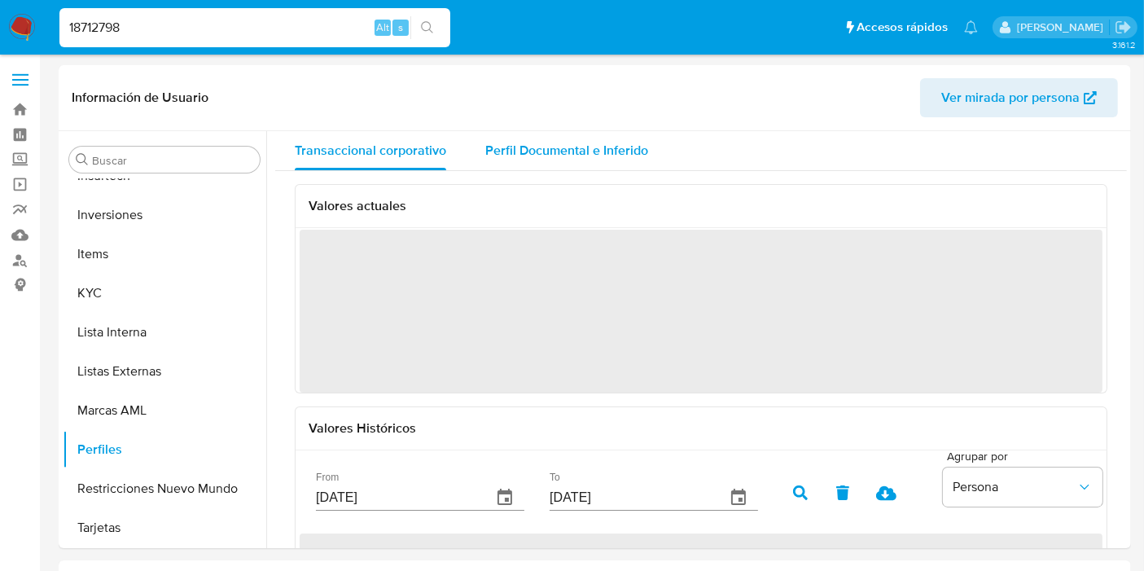
click at [558, 160] on div "Perfil Documental e Inferido" at bounding box center [566, 150] width 163 height 39
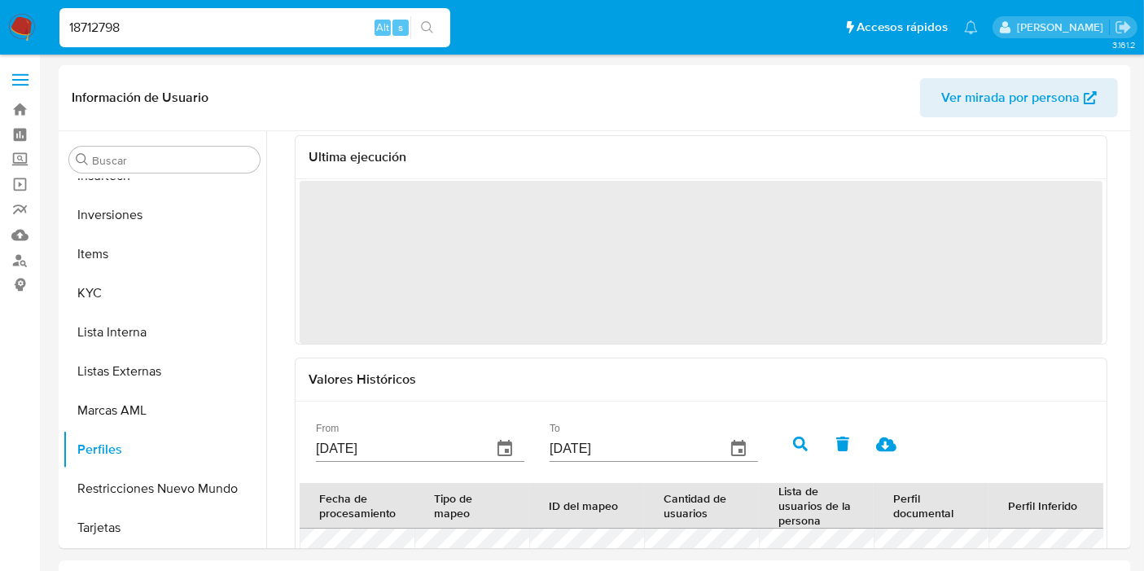
scroll to position [0, 0]
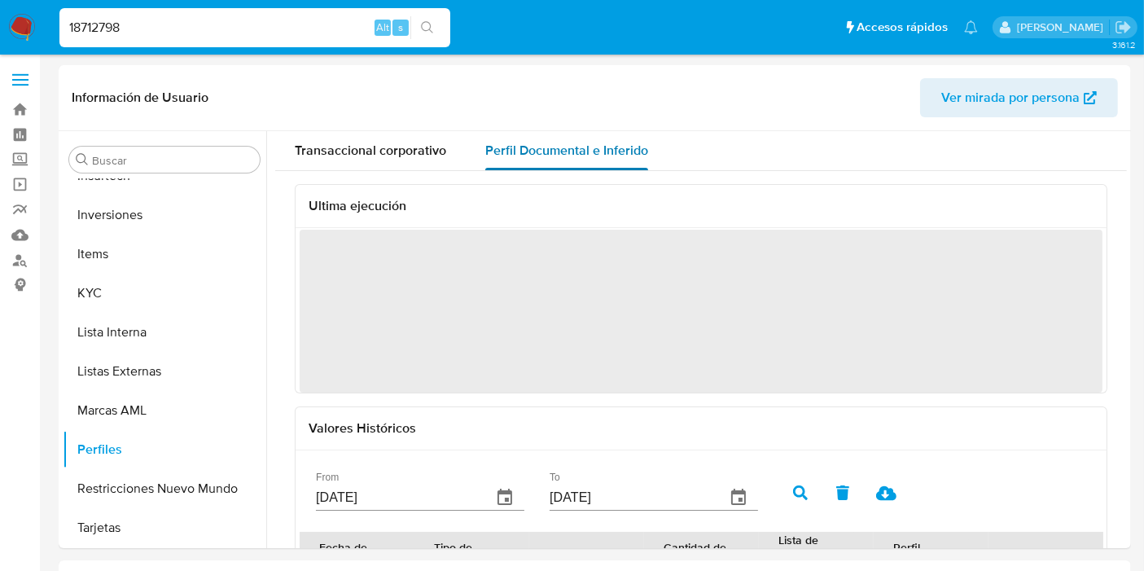
drag, startPoint x: 395, startPoint y: 156, endPoint x: 488, endPoint y: 138, distance: 94.7
click at [395, 156] on span "Transaccional corporativo" at bounding box center [370, 150] width 151 height 19
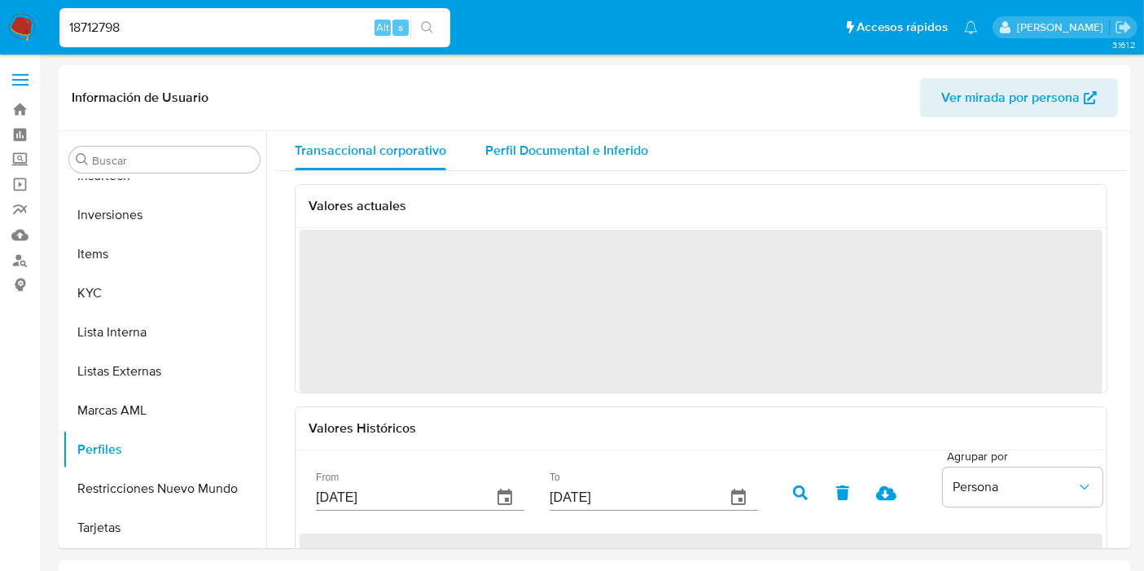
click at [537, 147] on span "Perfil Documental e Inferido" at bounding box center [566, 150] width 163 height 19
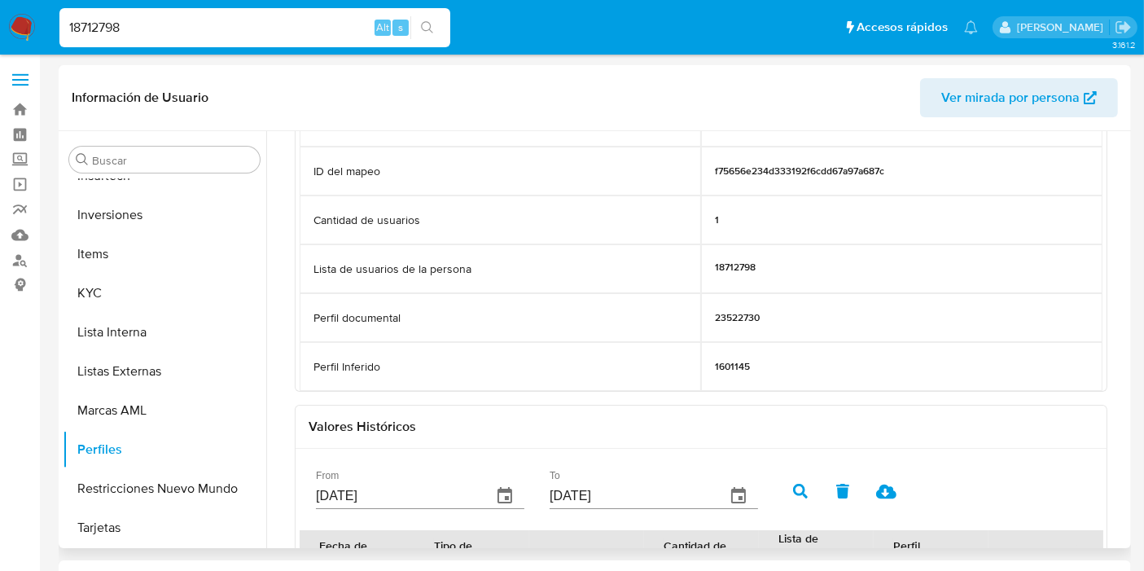
scroll to position [181, 0]
